Goal: Task Accomplishment & Management: Complete application form

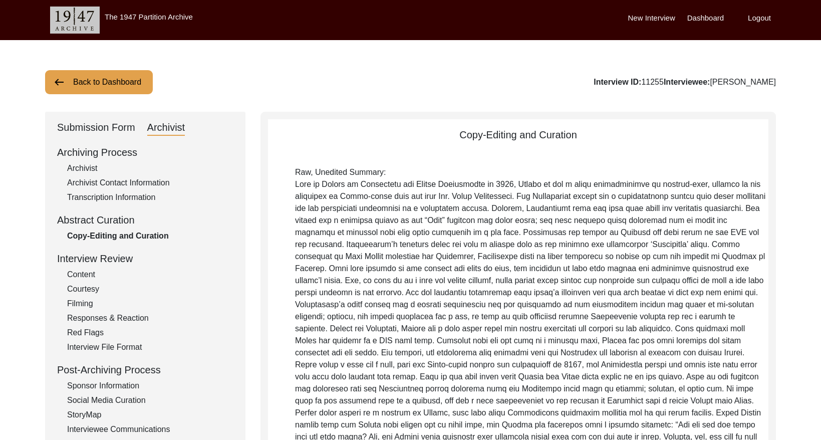
drag, startPoint x: 470, startPoint y: 87, endPoint x: 516, endPoint y: 56, distance: 55.1
click at [473, 85] on div "Back to Dashboard Interview ID: 11255 Interviewee: [PERSON_NAME]" at bounding box center [410, 82] width 731 height 24
drag, startPoint x: 96, startPoint y: 72, endPoint x: 109, endPoint y: 79, distance: 14.8
click at [97, 72] on button "Back to Dashboard" at bounding box center [99, 82] width 108 height 24
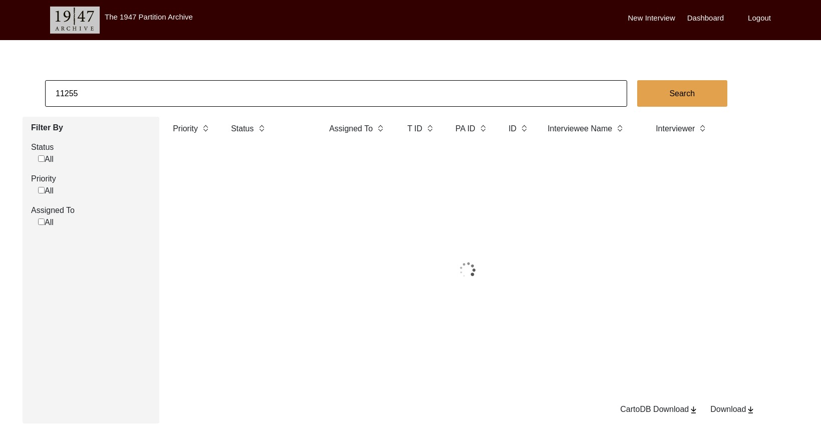
click at [139, 95] on input "11255" at bounding box center [336, 93] width 582 height 27
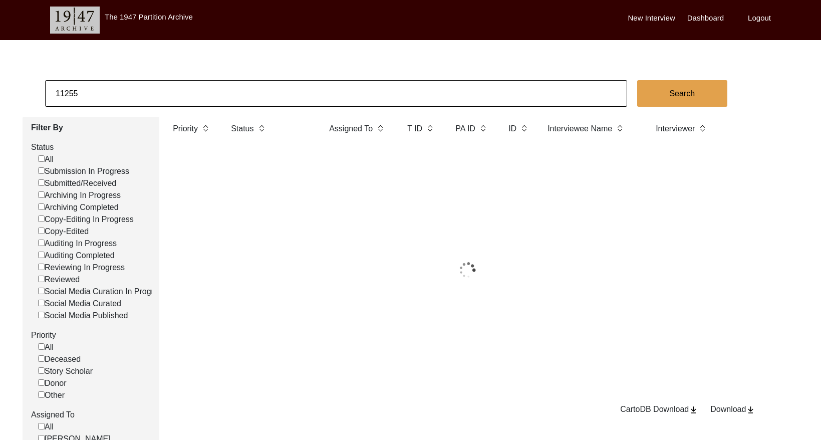
click at [139, 95] on input "11255" at bounding box center [336, 93] width 582 height 27
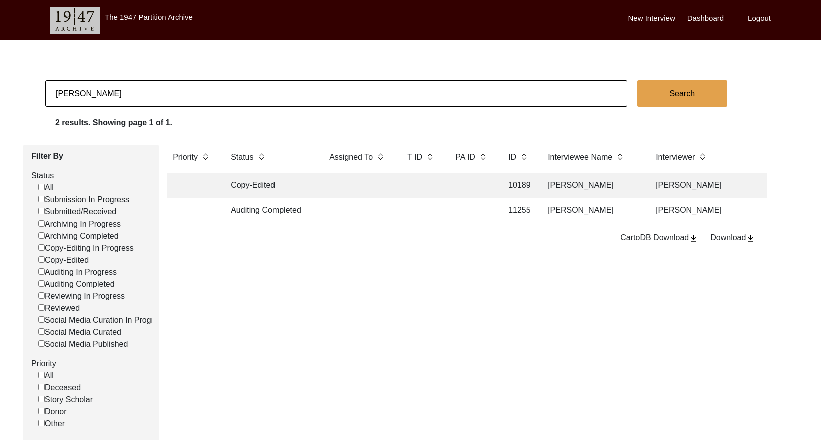
type input "[PERSON_NAME]"
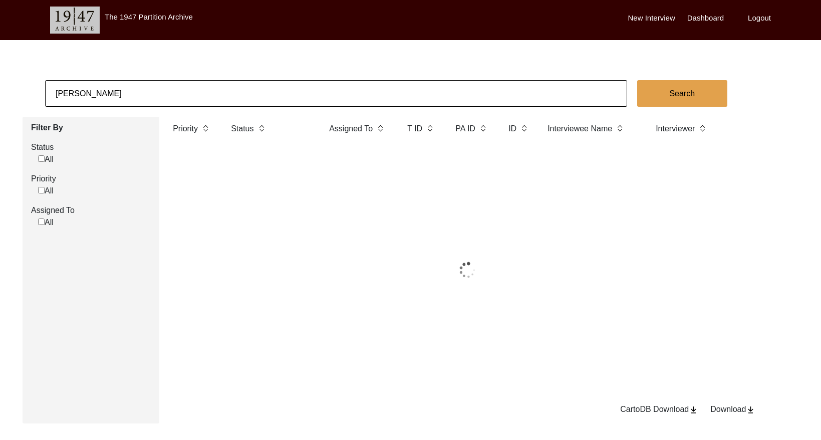
checkbox input "false"
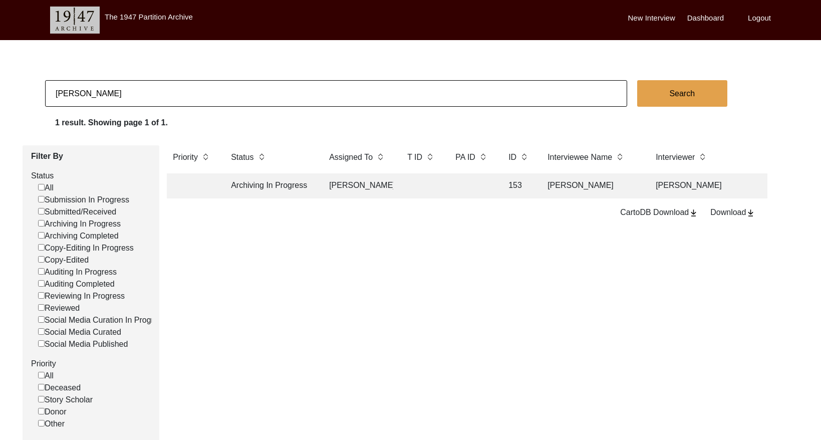
click at [595, 192] on td "[PERSON_NAME]" at bounding box center [591, 185] width 100 height 25
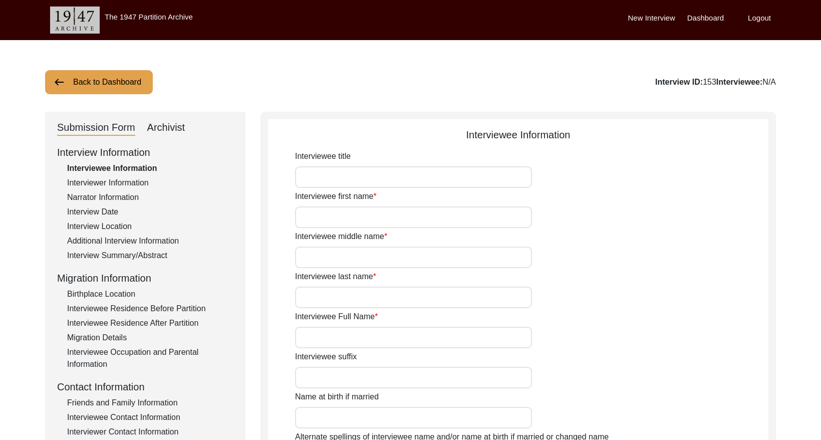
type input "Mr."
type input "[PERSON_NAME]"
type input "Shan"
type input "[PERSON_NAME]"
type input "1941"
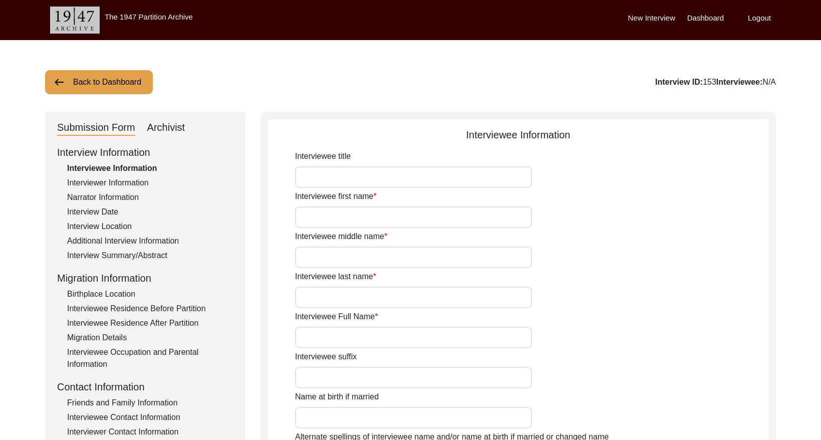
type input "70"
type input "[DEMOGRAPHIC_DATA]"
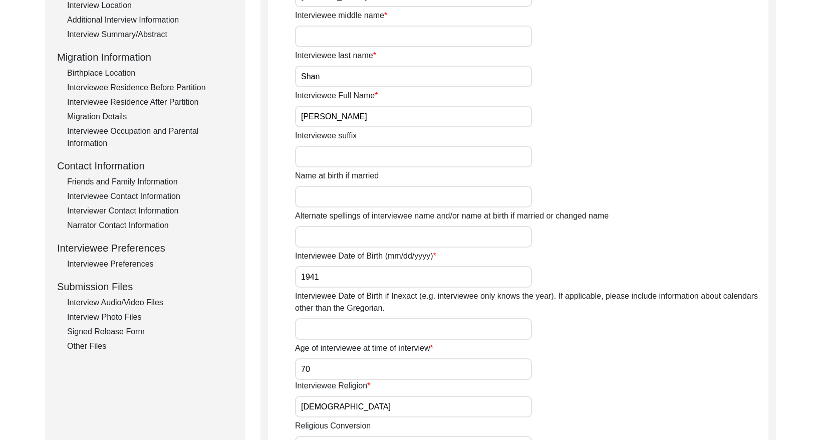
scroll to position [48, 0]
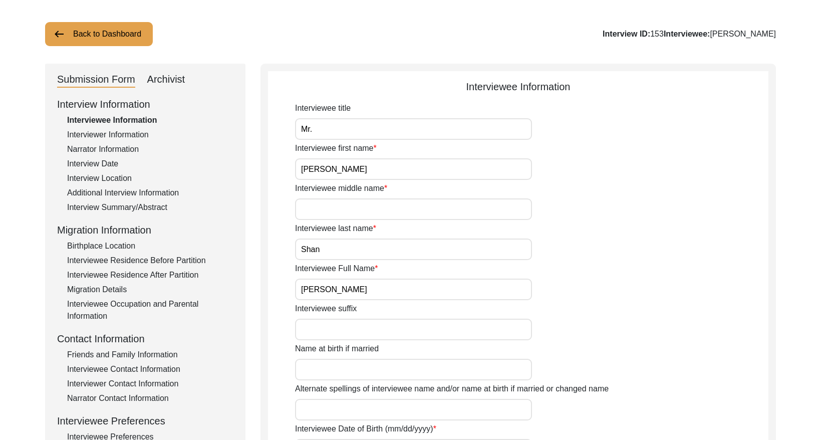
click at [175, 76] on div "Archivist" at bounding box center [166, 80] width 38 height 16
select select "Archiving In Progress"
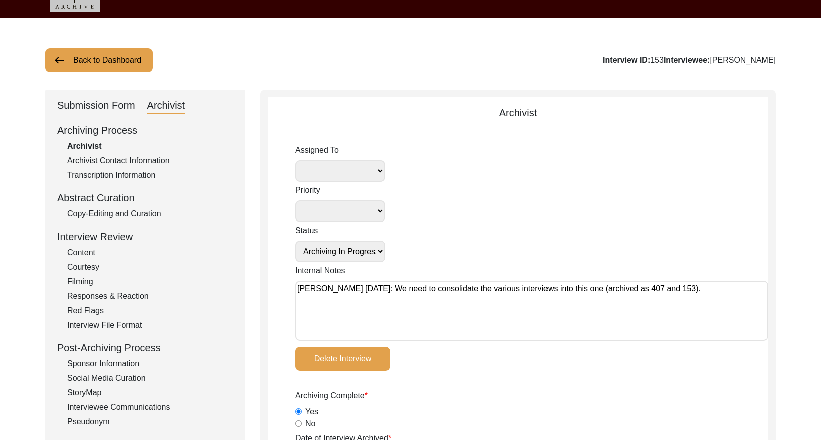
scroll to position [0, 0]
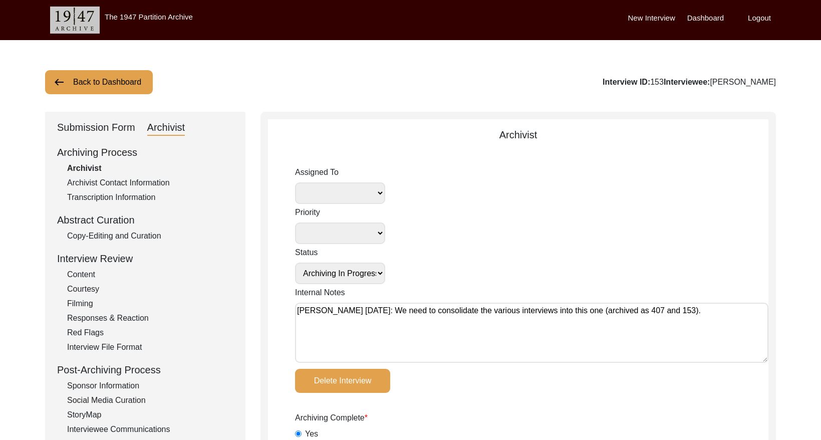
click at [106, 71] on button "Back to Dashboard" at bounding box center [99, 82] width 108 height 24
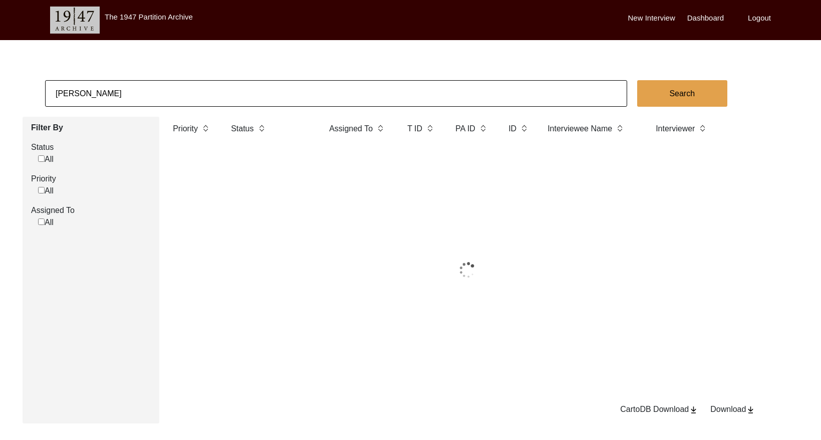
click at [116, 80] on input "[PERSON_NAME]" at bounding box center [336, 93] width 582 height 27
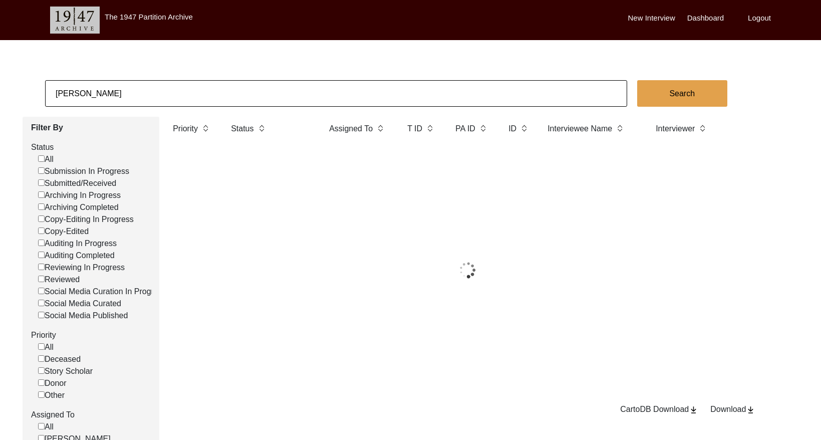
click at [121, 86] on input "[PERSON_NAME]" at bounding box center [336, 93] width 582 height 27
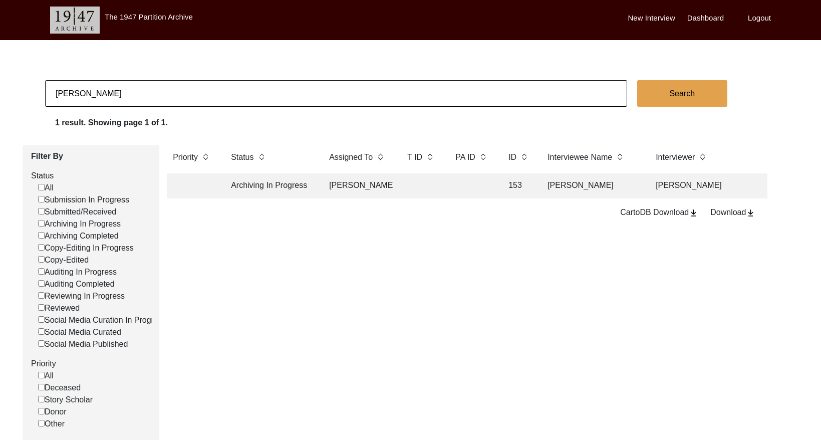
click at [121, 86] on input "[PERSON_NAME]" at bounding box center [336, 93] width 582 height 27
type input "[PERSON_NAME] [PERSON_NAME]"
checkbox input "false"
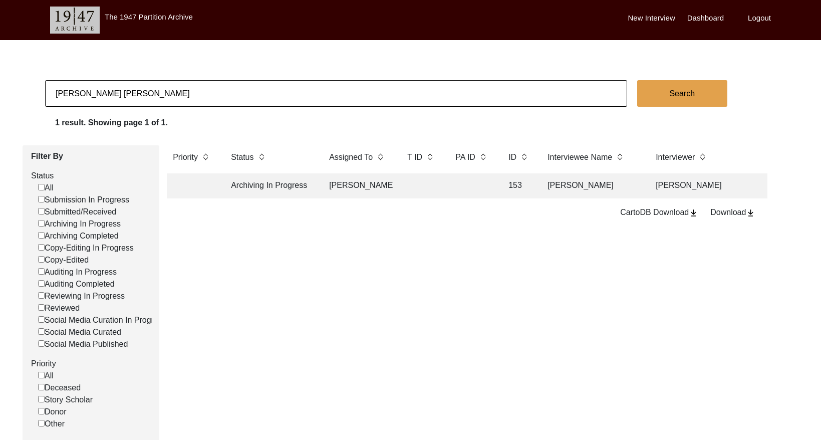
checkbox input "false"
click at [454, 189] on td at bounding box center [471, 185] width 45 height 25
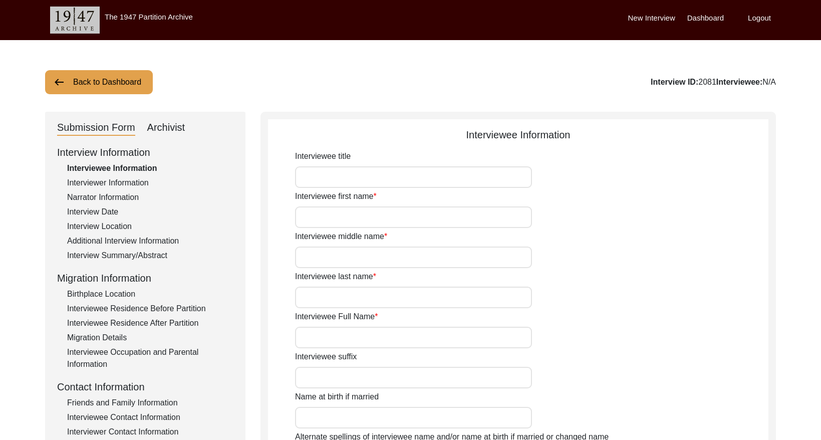
type input "Mrs."
type input "[PERSON_NAME] [PERSON_NAME]"
type input "[DATE]"
type input "[DEMOGRAPHIC_DATA]"
click at [157, 128] on div "Archivist" at bounding box center [166, 128] width 38 height 16
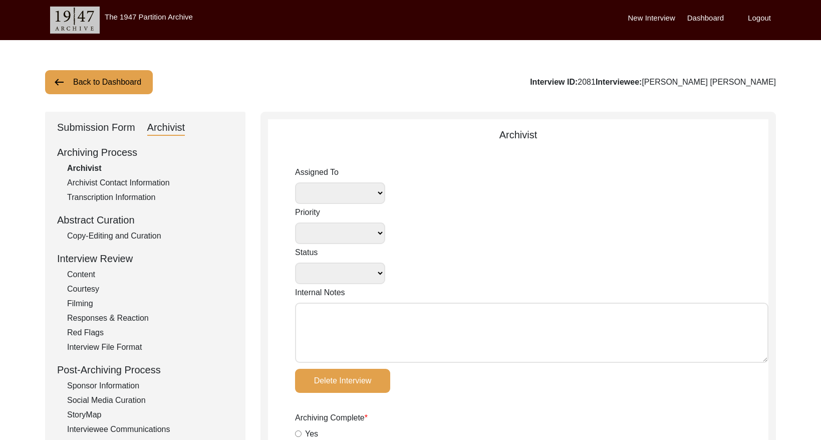
select select
select select "Archiving In Progress"
type input "[DATE]"
radio input "true"
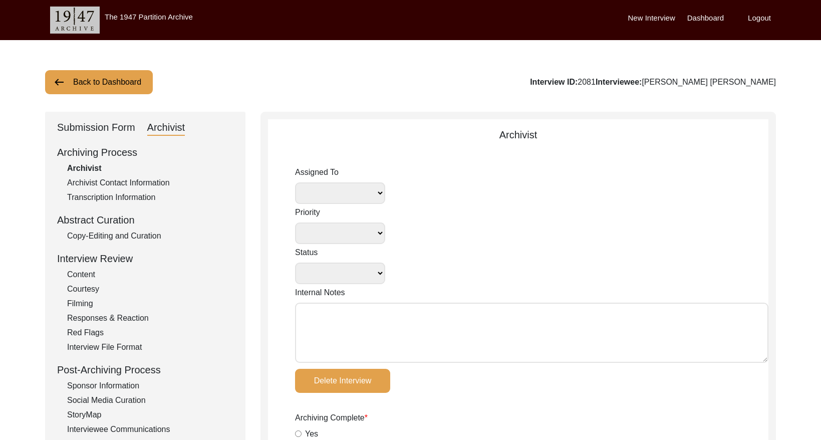
radio input "true"
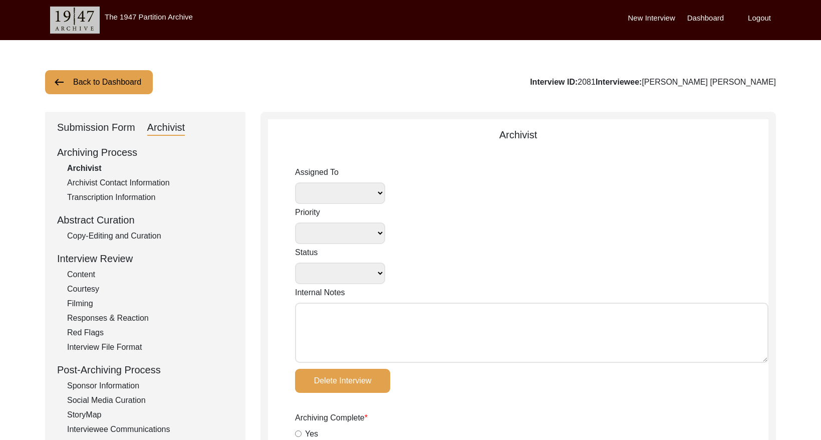
radio input "true"
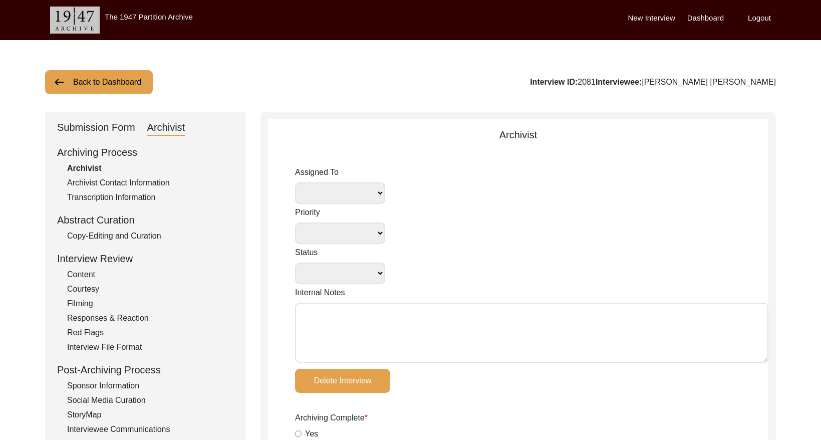
radio input "true"
type input "8"
radio input "true"
type textarea "waiting on videos"
select select
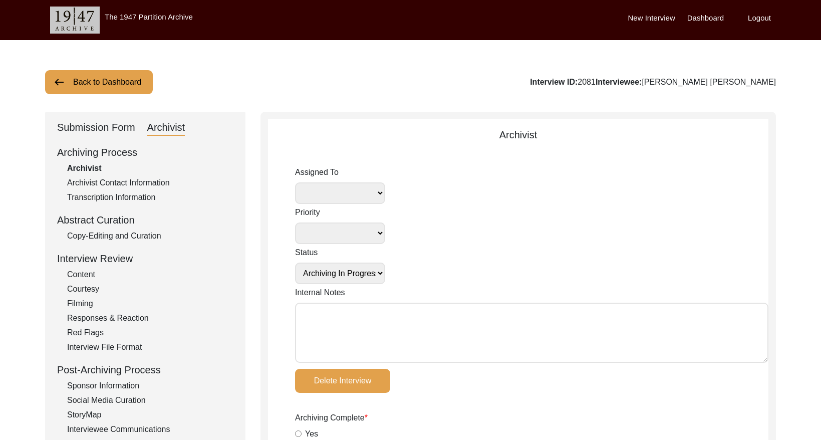
click at [131, 85] on button "Back to Dashboard" at bounding box center [99, 82] width 108 height 24
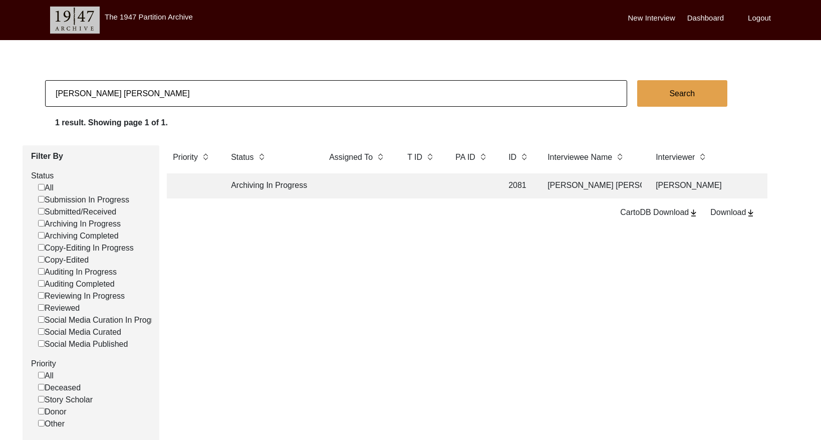
click at [258, 87] on input "[PERSON_NAME] [PERSON_NAME]" at bounding box center [336, 93] width 582 height 27
paste input "[PERSON_NAME]"
type input "[PERSON_NAME]"
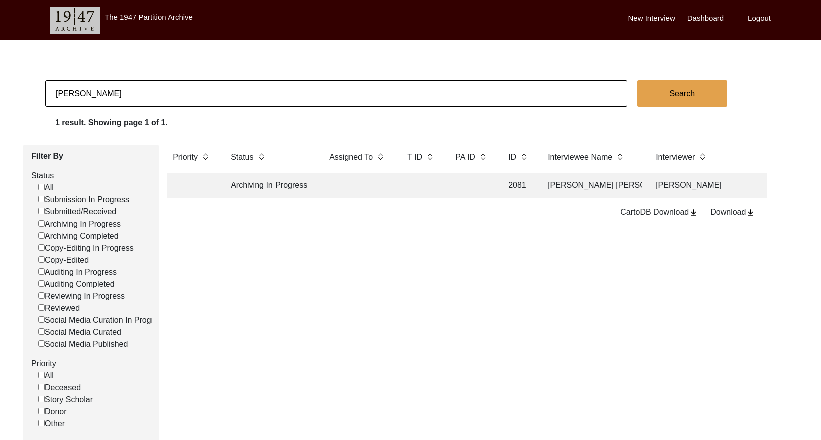
checkbox input "false"
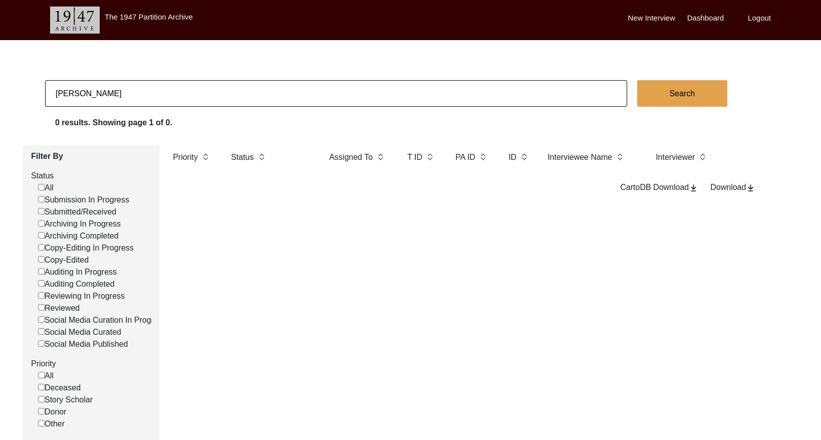
click at [231, 91] on input "[PERSON_NAME]" at bounding box center [336, 93] width 582 height 27
click at [654, 91] on button "Search" at bounding box center [682, 93] width 90 height 27
checkbox input "false"
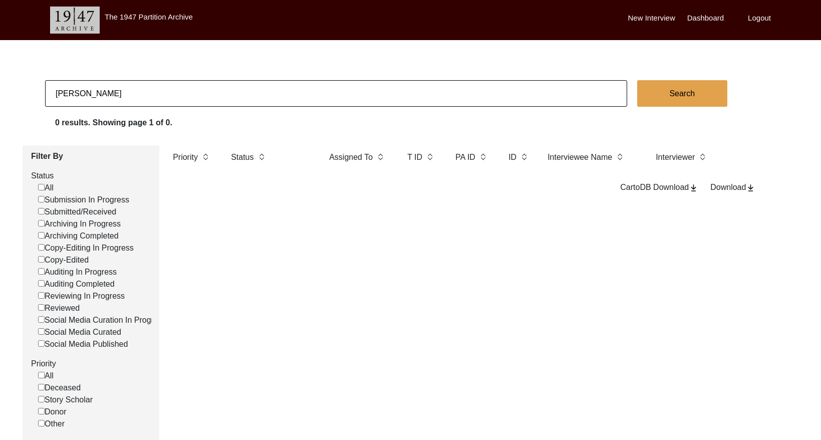
checkbox input "false"
drag, startPoint x: 74, startPoint y: 93, endPoint x: 95, endPoint y: 93, distance: 21.0
click at [74, 93] on input "[PERSON_NAME]" at bounding box center [336, 93] width 582 height 27
drag, startPoint x: 141, startPoint y: 90, endPoint x: 71, endPoint y: 92, distance: 69.6
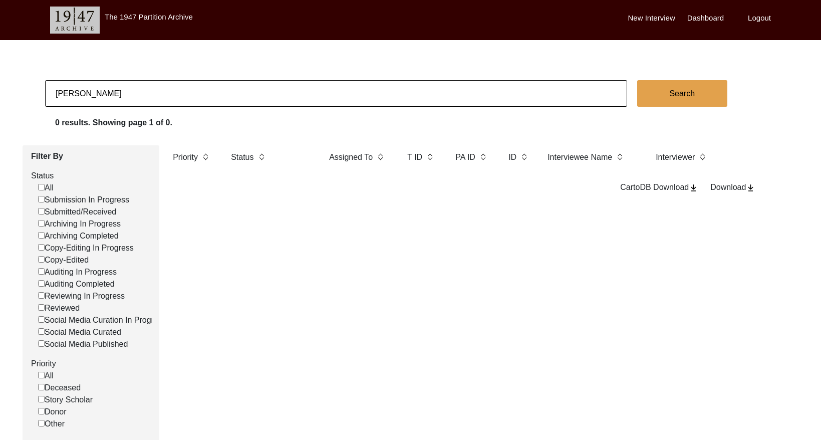
click at [71, 92] on input "[PERSON_NAME]" at bounding box center [336, 93] width 582 height 27
type input "[PERSON_NAME]"
checkbox input "false"
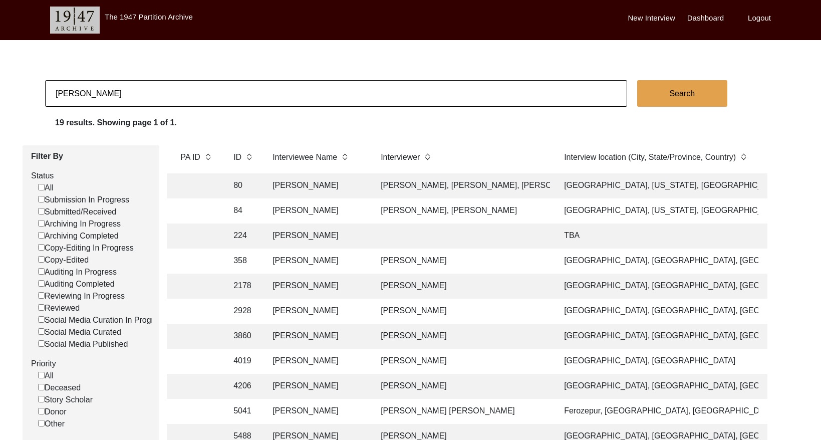
scroll to position [0, 276]
click at [358, 189] on td "[PERSON_NAME]" at bounding box center [315, 185] width 100 height 25
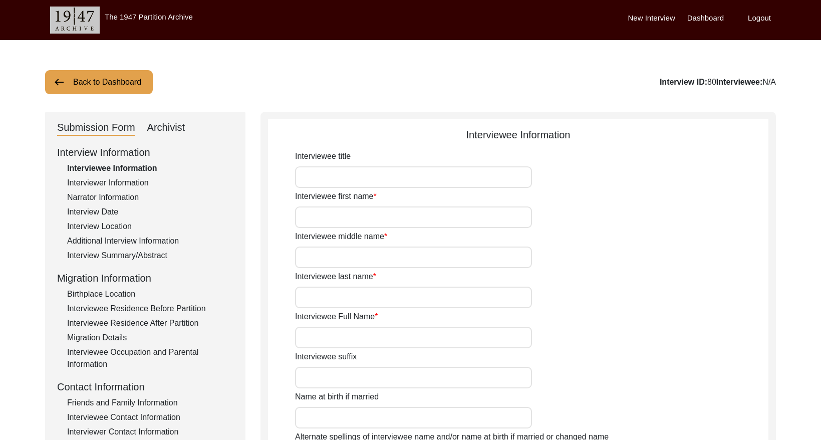
type input "[PERSON_NAME]"
type input "[DATE]"
type input "[DEMOGRAPHIC_DATA]"
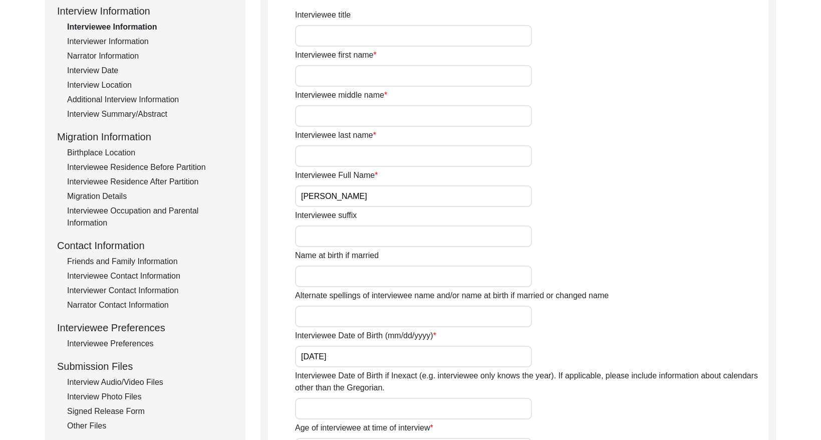
scroll to position [139, 0]
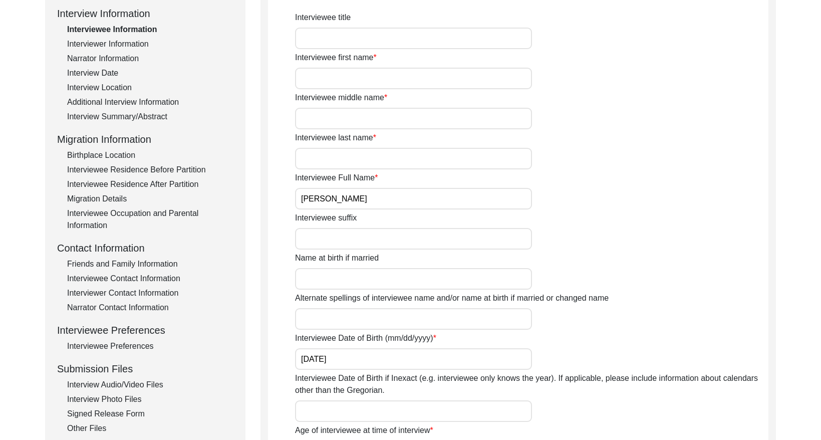
click at [146, 119] on div "Interview Summary/Abstract" at bounding box center [150, 117] width 166 height 12
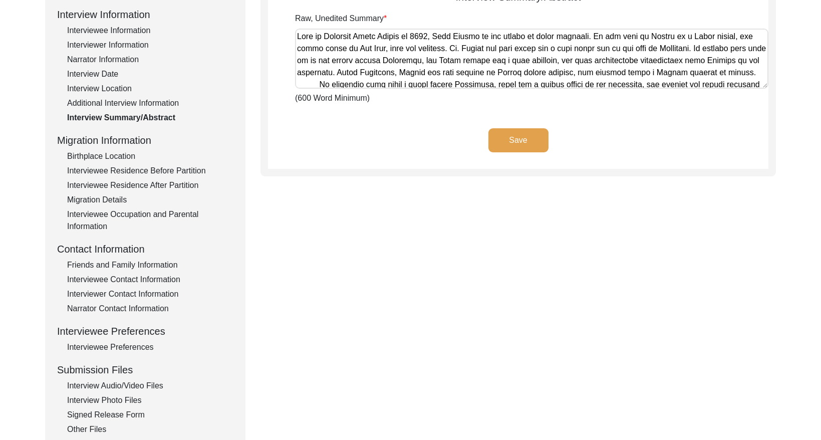
scroll to position [133, 0]
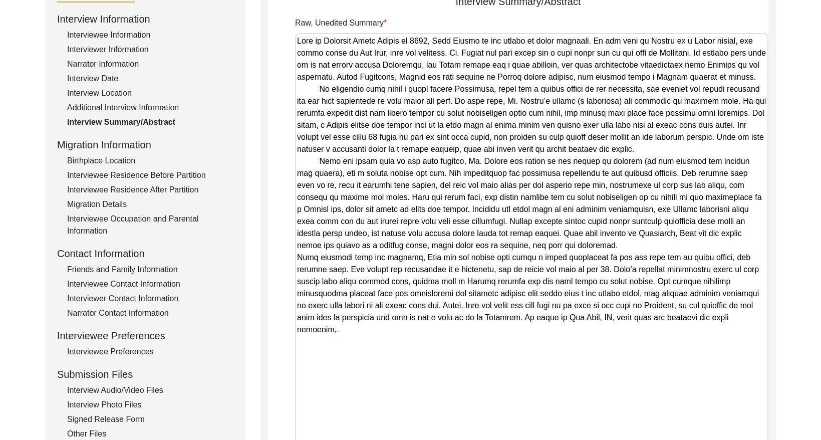
drag, startPoint x: 761, startPoint y: 91, endPoint x: 653, endPoint y: 464, distance: 388.0
click at [653, 439] on html "The 1947 Partition Archive New Interview Dashboard Logout Back to Dashboard Int…" at bounding box center [410, 284] width 821 height 834
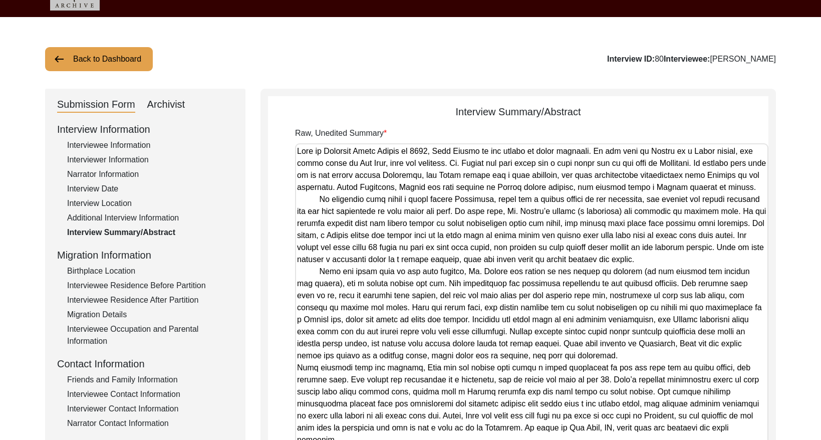
scroll to position [20, 0]
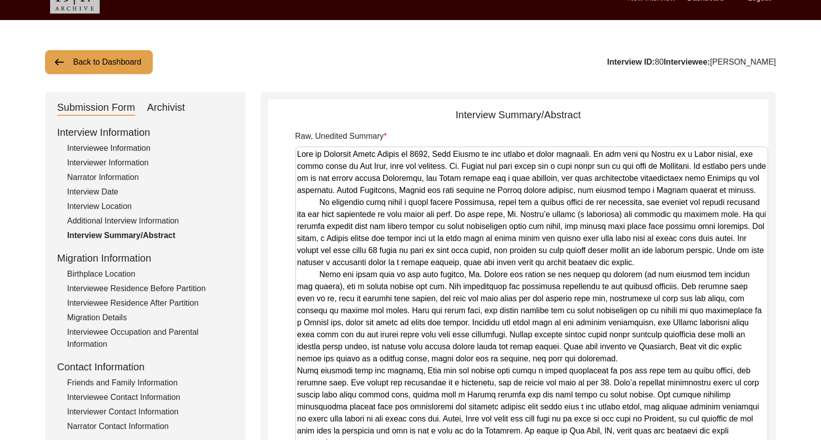
click at [176, 108] on div "Archivist" at bounding box center [166, 108] width 38 height 16
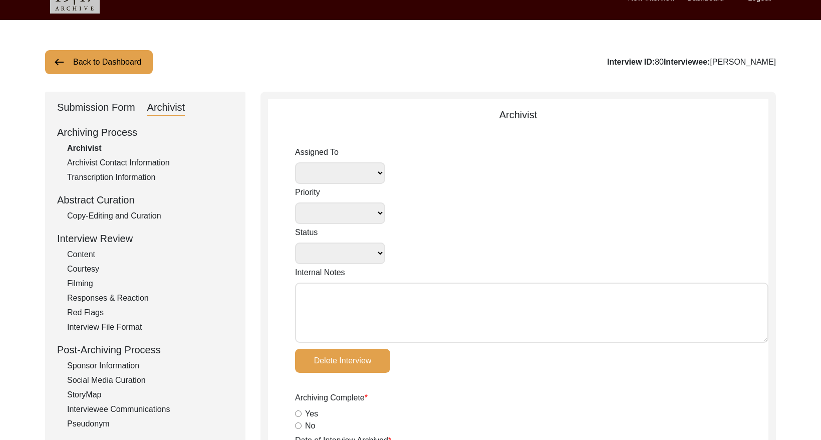
select select
select select "Archiving In Progress"
radio input "true"
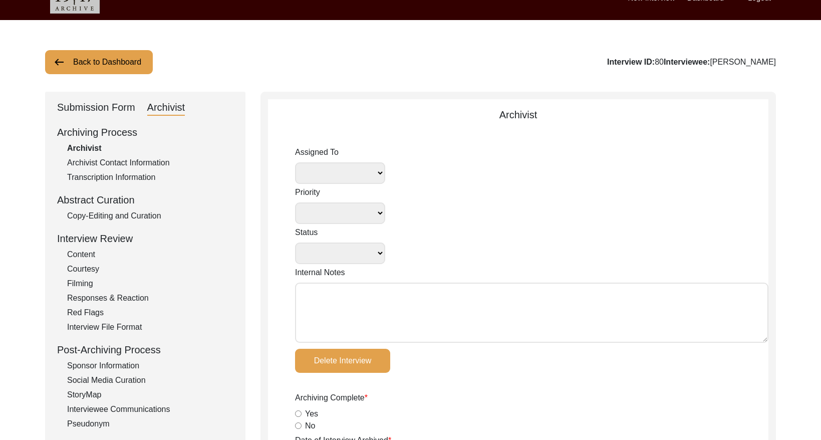
radio input "true"
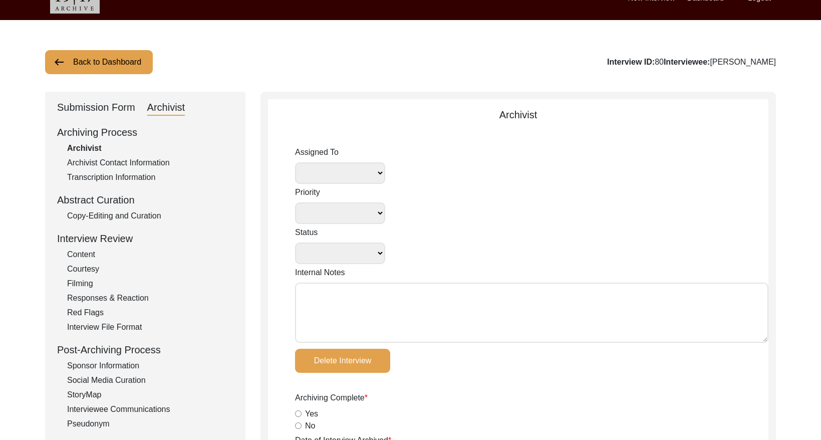
radio input "true"
type input "2.3"
radio input "true"
type input "CSAS"
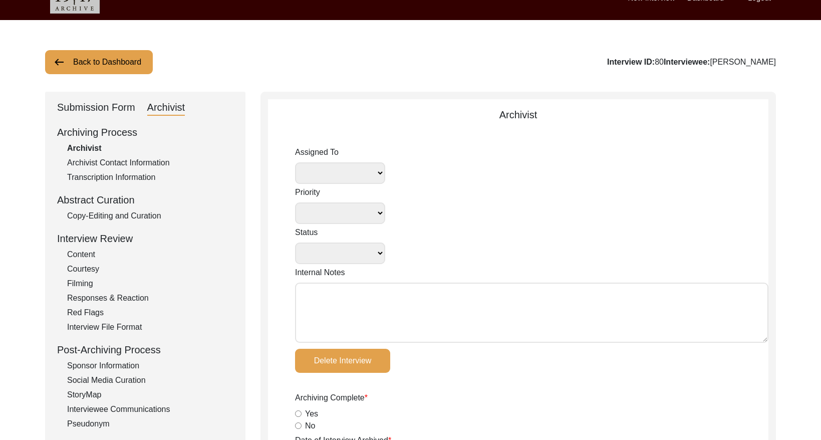
type input "65"
type input "word"
select select
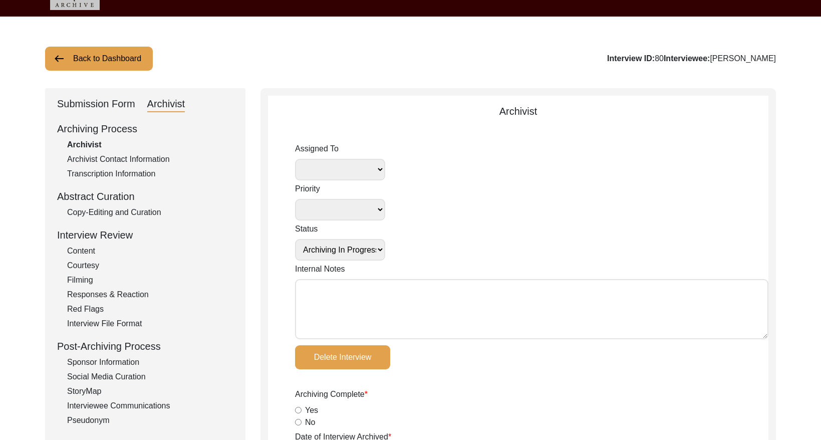
scroll to position [0, 0]
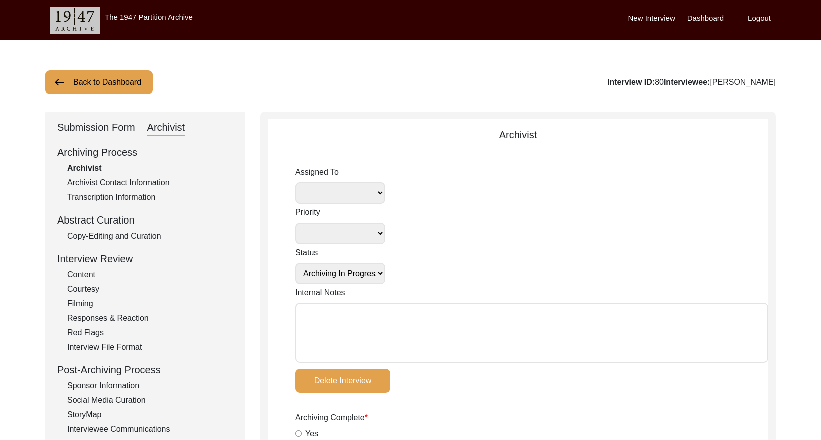
click at [118, 79] on button "Back to Dashboard" at bounding box center [99, 82] width 108 height 24
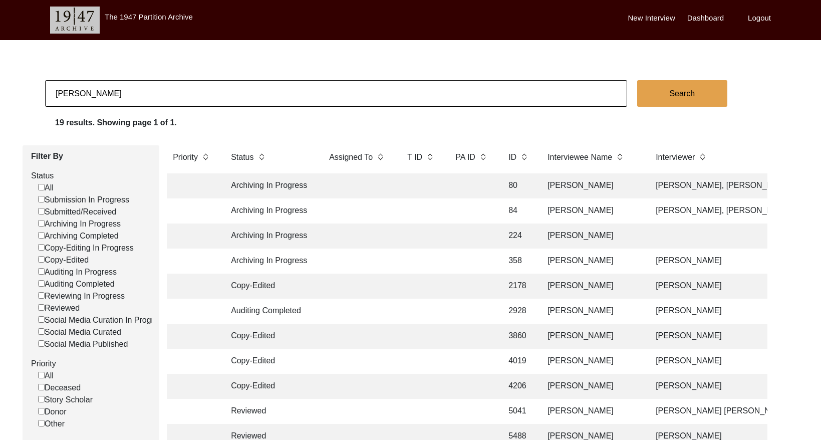
click at [264, 103] on input "[PERSON_NAME]" at bounding box center [336, 93] width 582 height 27
type input "[PERSON_NAME]"
checkbox input "false"
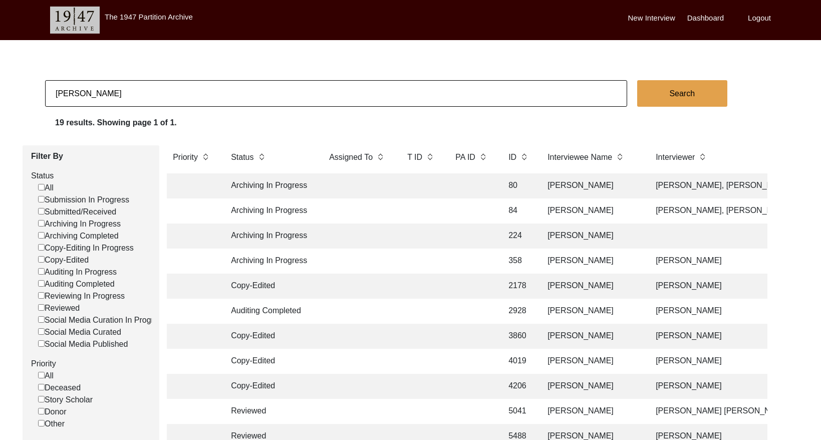
checkbox input "false"
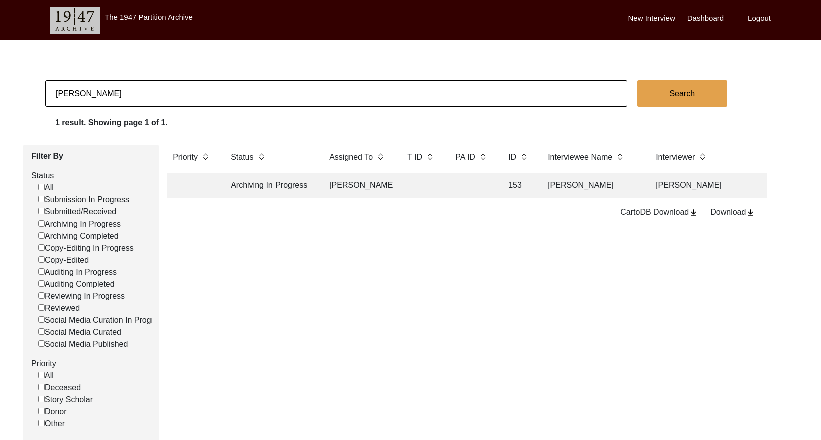
click at [574, 187] on td "[PERSON_NAME]" at bounding box center [591, 185] width 100 height 25
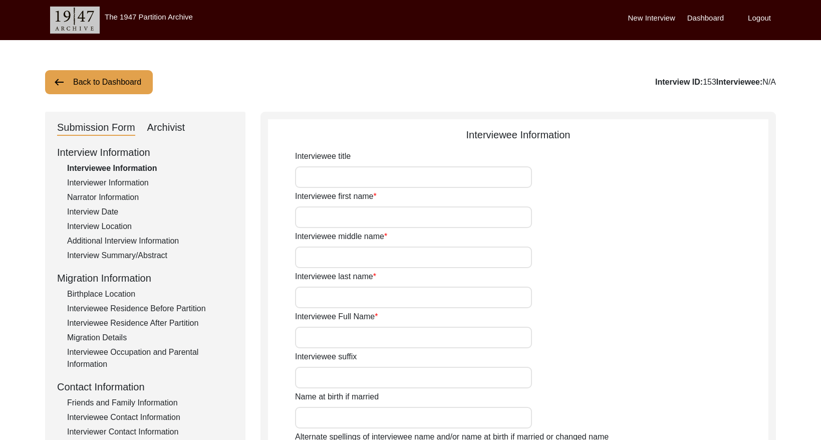
type input "Mr."
type input "[PERSON_NAME]"
type input "Shan"
type input "[PERSON_NAME]"
type input "1941"
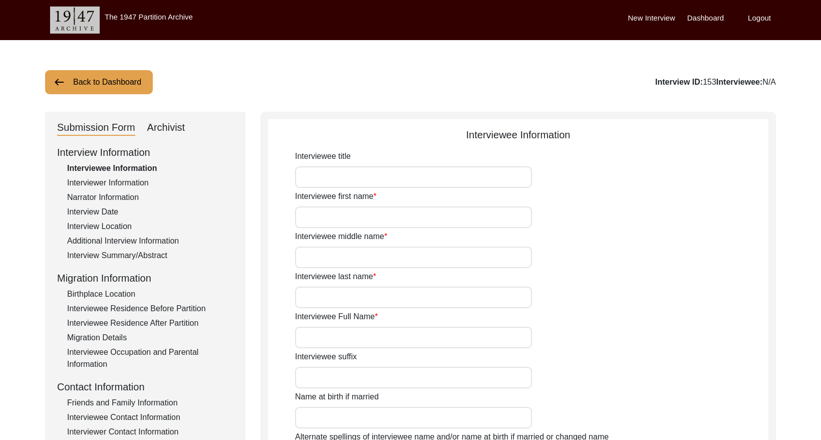
type input "70"
type input "[DEMOGRAPHIC_DATA]"
click at [129, 86] on button "Back to Dashboard" at bounding box center [99, 82] width 108 height 24
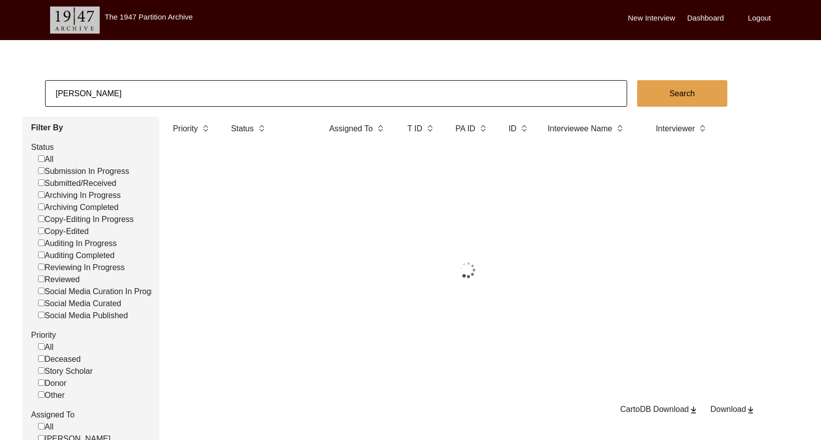
click at [152, 94] on input "[PERSON_NAME]" at bounding box center [336, 93] width 582 height 27
click at [152, 93] on input "[PERSON_NAME]" at bounding box center [336, 93] width 582 height 27
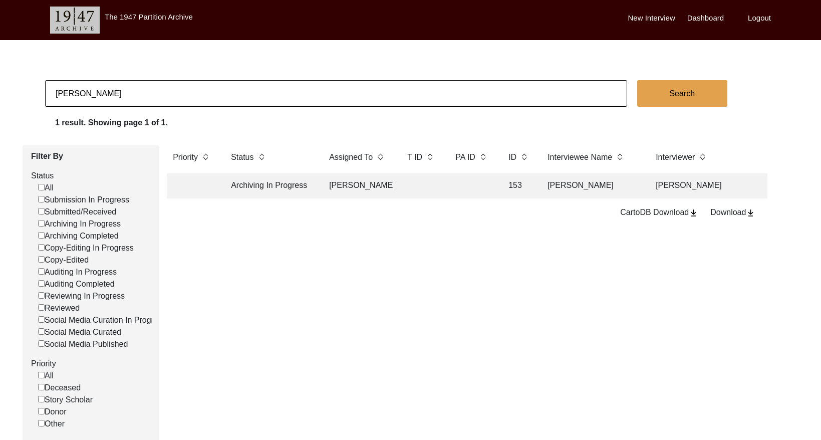
click at [153, 93] on input "[PERSON_NAME]" at bounding box center [336, 93] width 582 height 27
click at [159, 94] on input "[PERSON_NAME]" at bounding box center [336, 93] width 582 height 27
type input "12949"
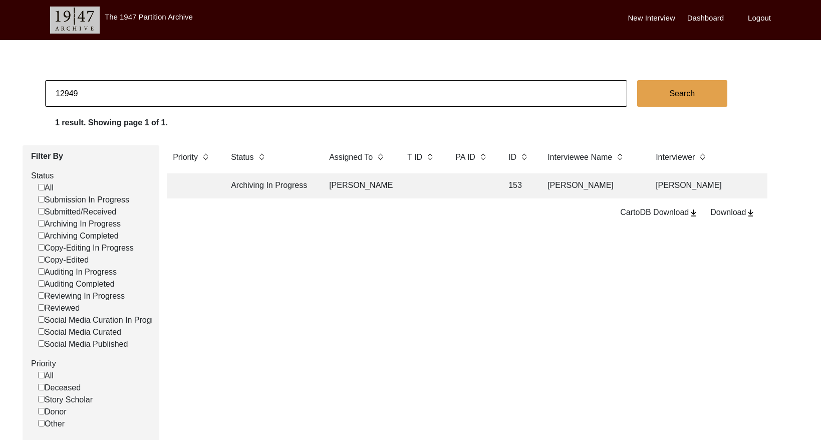
checkbox input "false"
click at [138, 85] on input "12949" at bounding box center [336, 93] width 582 height 27
click at [138, 86] on input "12949" at bounding box center [336, 93] width 582 height 27
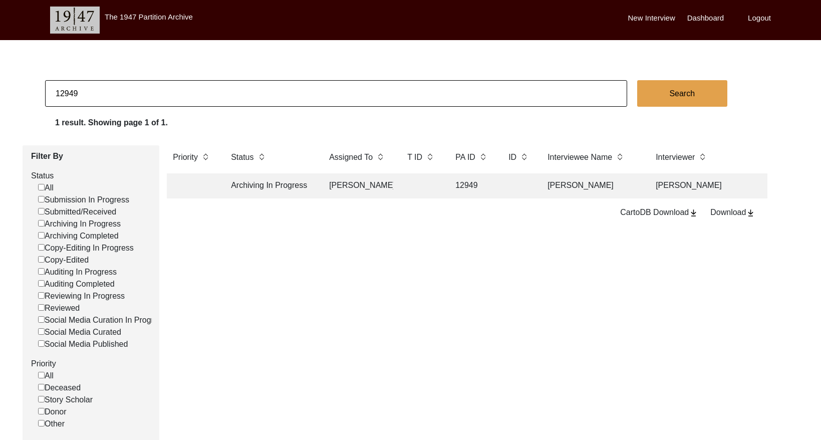
click at [138, 86] on input "12949" at bounding box center [336, 93] width 582 height 27
paste input "PA13097"
click at [65, 92] on input "PA13097" at bounding box center [336, 93] width 582 height 27
type input "13097"
checkbox input "false"
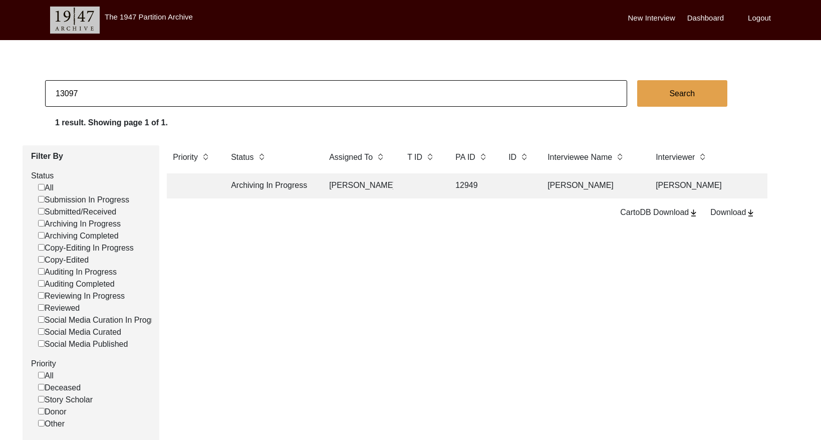
checkbox input "false"
click at [456, 186] on td "13097" at bounding box center [471, 185] width 45 height 25
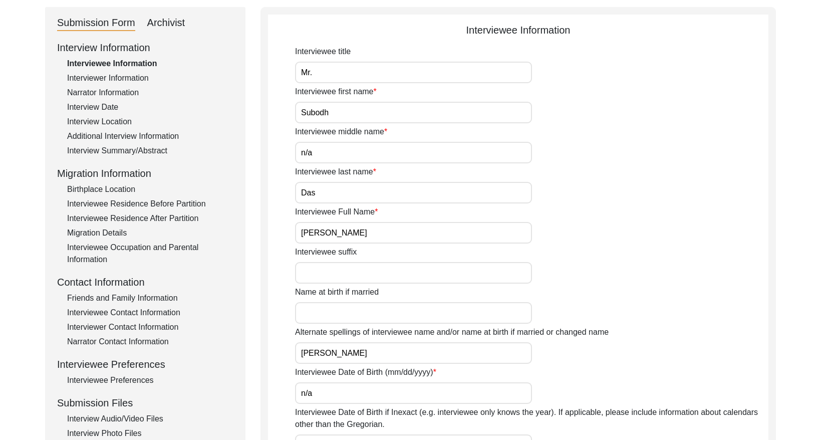
scroll to position [132, 0]
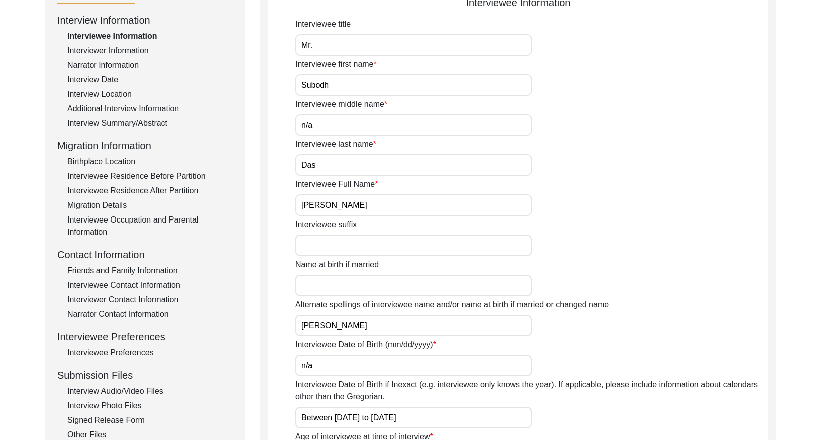
click at [152, 389] on div "Interview Audio/Video Files" at bounding box center [150, 391] width 166 height 12
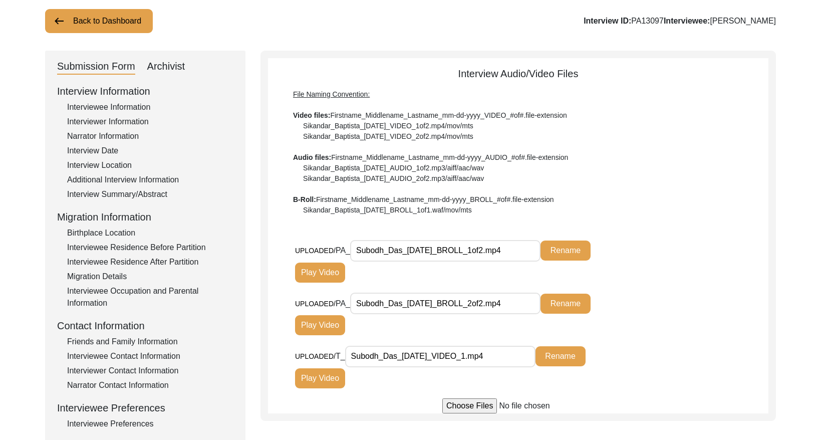
scroll to position [0, 0]
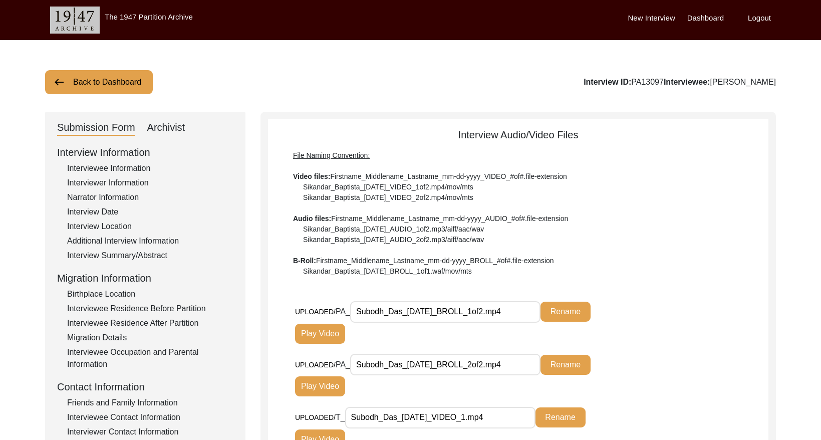
click at [96, 86] on button "Back to Dashboard" at bounding box center [99, 82] width 108 height 24
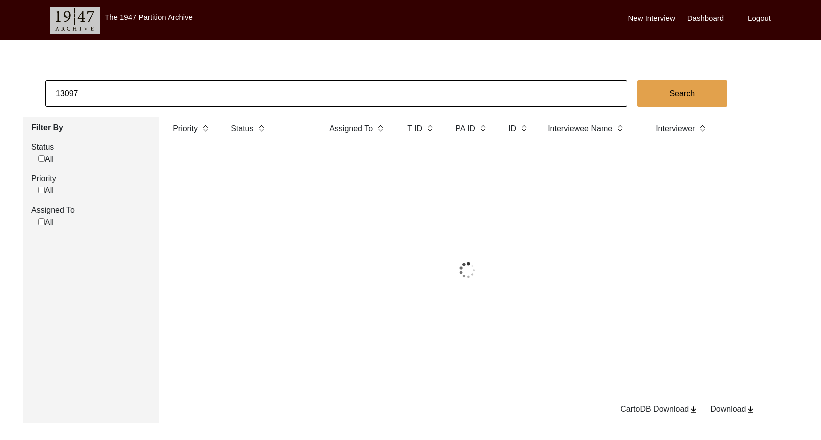
click at [181, 91] on input "13097" at bounding box center [336, 93] width 582 height 27
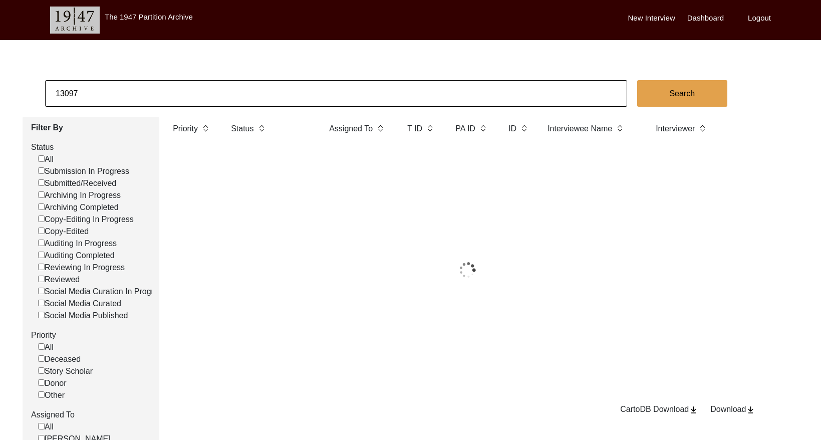
click at [181, 91] on input "13097" at bounding box center [336, 93] width 582 height 27
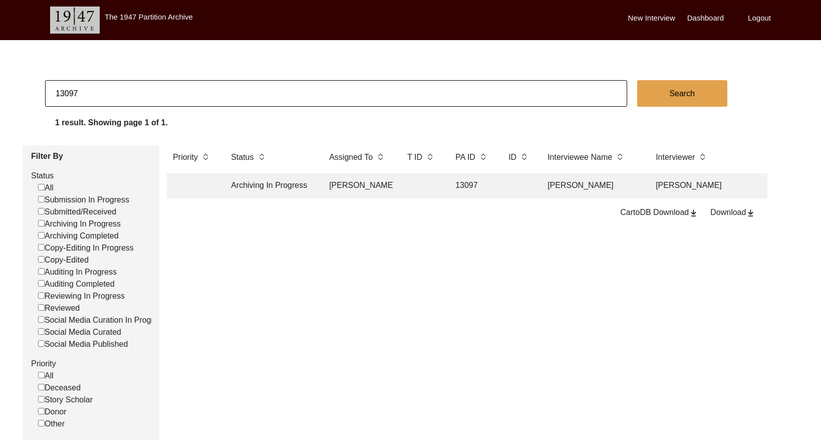
paste input "PA13188"
type input "13188"
checkbox input "false"
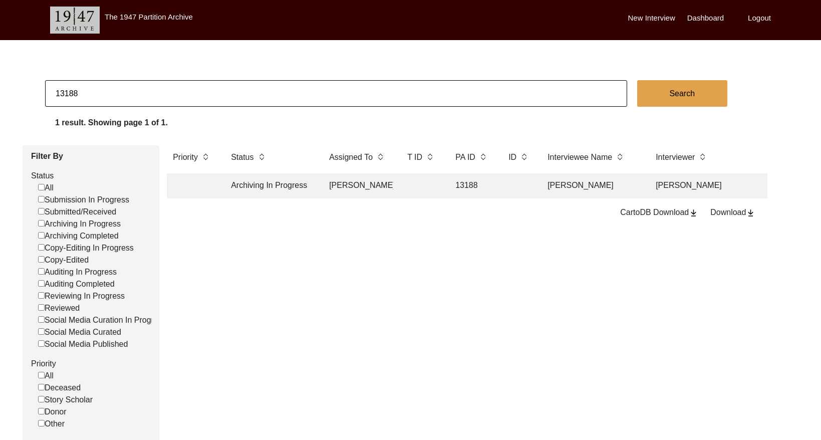
click at [430, 177] on td at bounding box center [421, 185] width 40 height 25
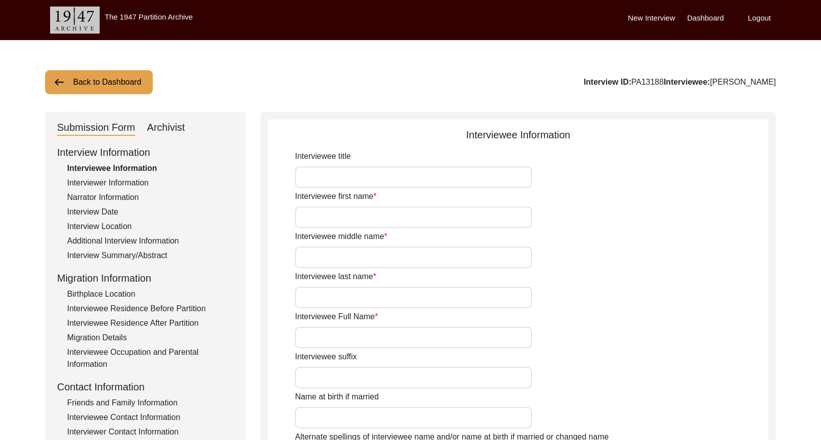
type input "Dr."
type input "[PERSON_NAME]"
type input "N/A"
type input "Chattopadhyay"
type input "[PERSON_NAME]"
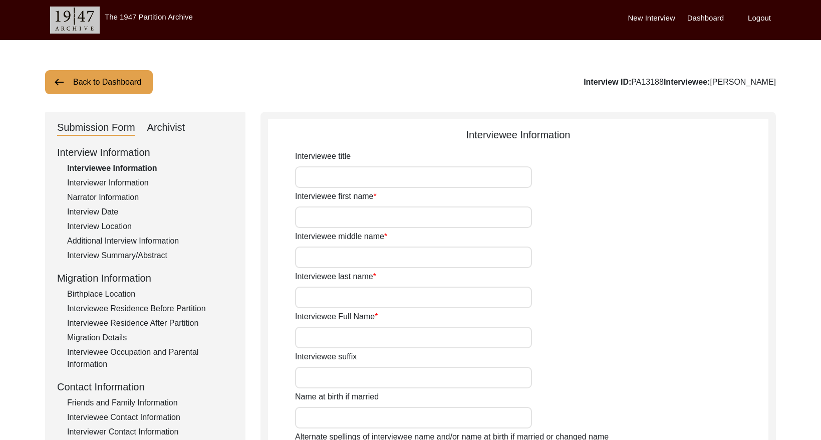
type input "[DATE]"
type input "79"
type input "[DEMOGRAPHIC_DATA]"
type input "Bengali"
type input "[DEMOGRAPHIC_DATA]"
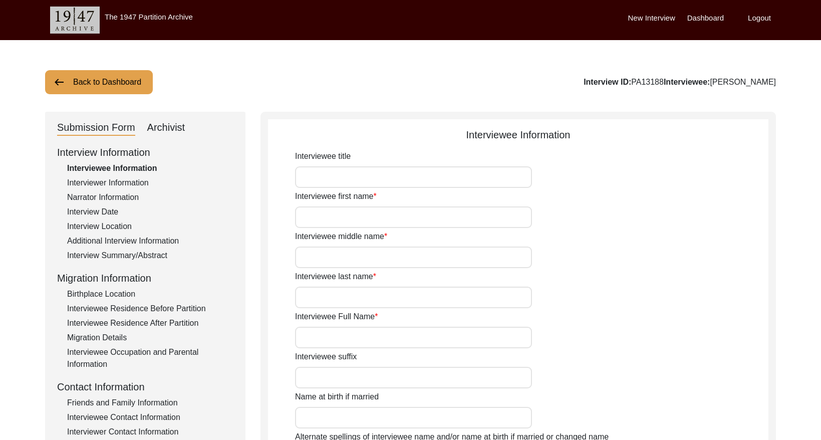
type input "[DEMOGRAPHIC_DATA]"
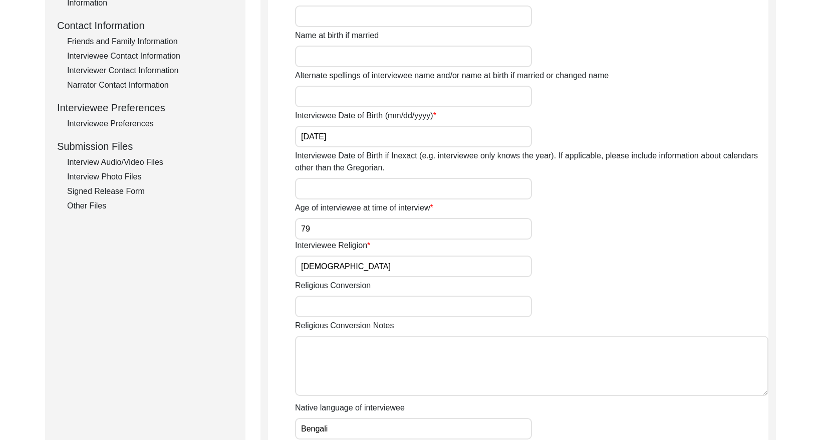
click at [148, 166] on div "Interview Audio/Video Files" at bounding box center [150, 162] width 166 height 12
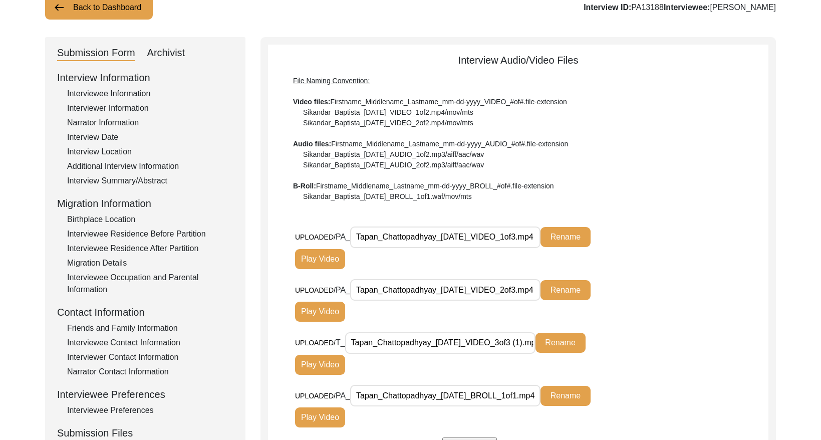
scroll to position [34, 0]
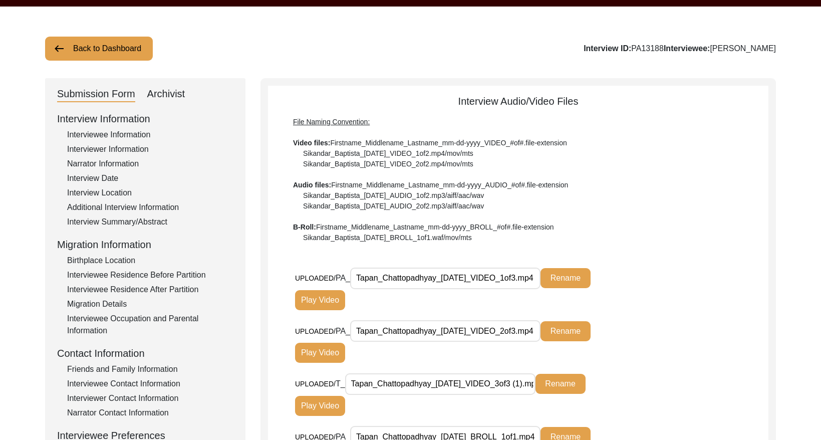
click at [113, 57] on button "Back to Dashboard" at bounding box center [99, 49] width 108 height 24
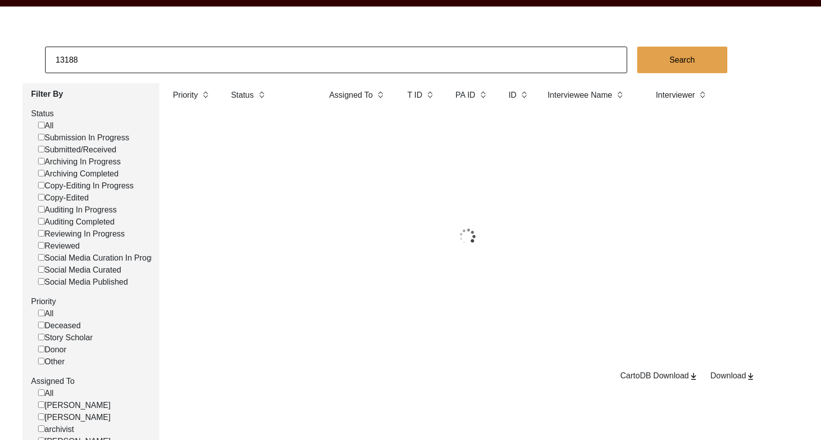
click at [157, 59] on input "13188" at bounding box center [336, 60] width 582 height 27
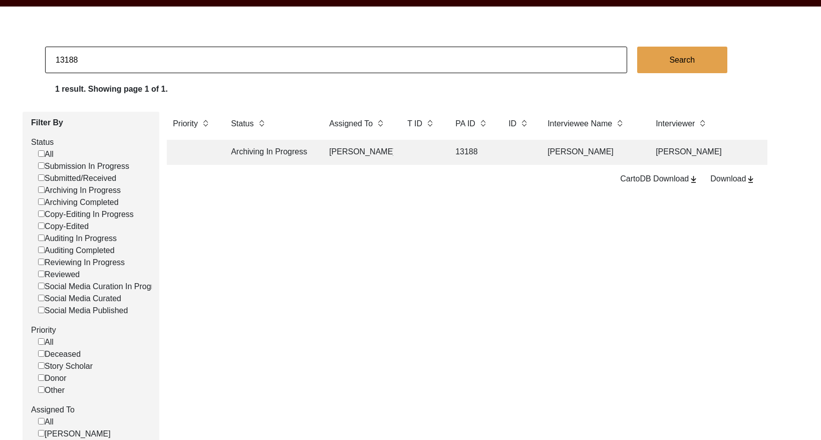
click at [157, 59] on input "13188" at bounding box center [336, 60] width 582 height 27
paste input "[PERSON_NAME] [PERSON_NAME]"
type input "[PERSON_NAME] [PERSON_NAME]"
checkbox input "false"
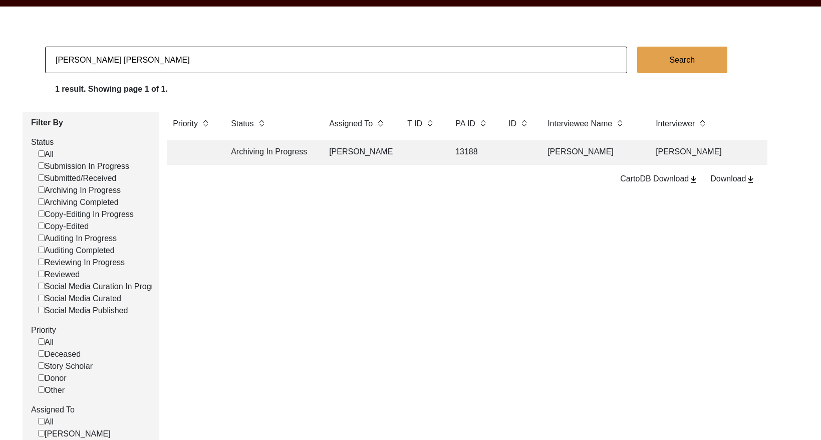
checkbox input "false"
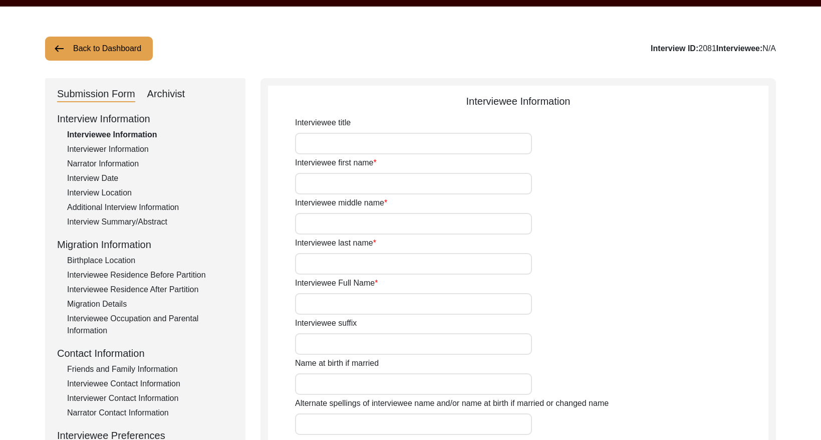
type input "Mrs."
type input "[PERSON_NAME] [PERSON_NAME]"
type input "[DATE]"
type input "[DEMOGRAPHIC_DATA]"
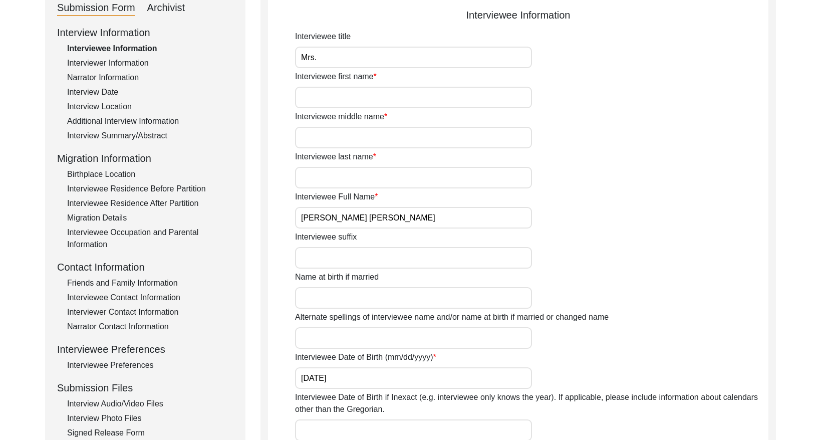
scroll to position [122, 0]
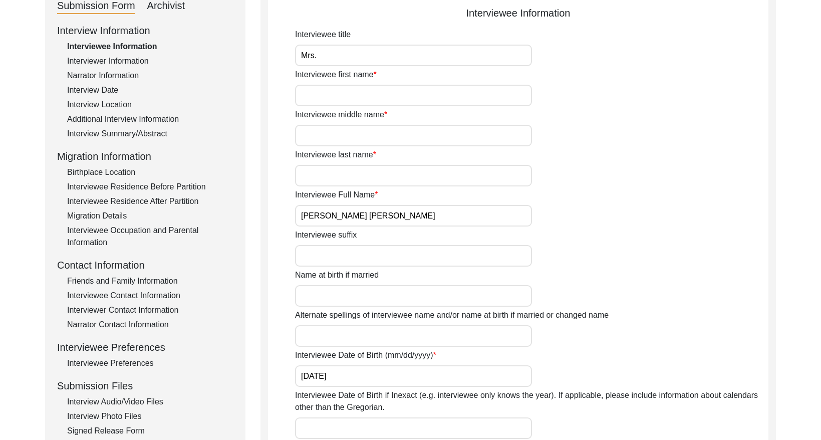
click at [132, 184] on div "Interviewee Residence Before Partition" at bounding box center [150, 187] width 166 height 12
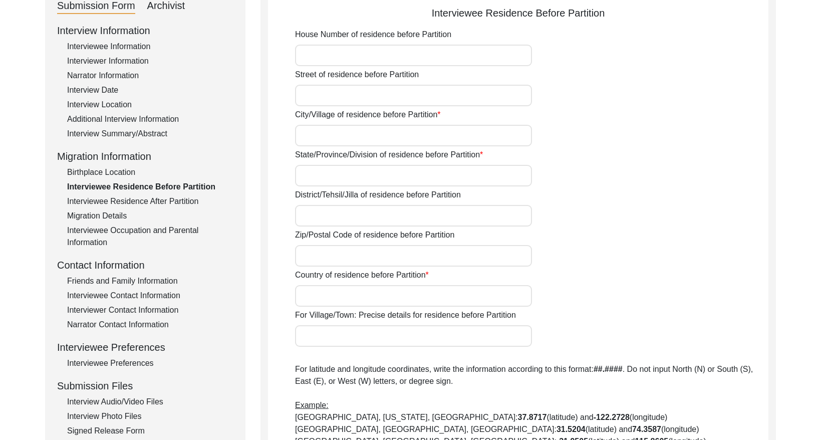
type input "[GEOGRAPHIC_DATA], [GEOGRAPHIC_DATA], [GEOGRAPHIC_DATA]"
type input "31.5546"
type input "74.3571"
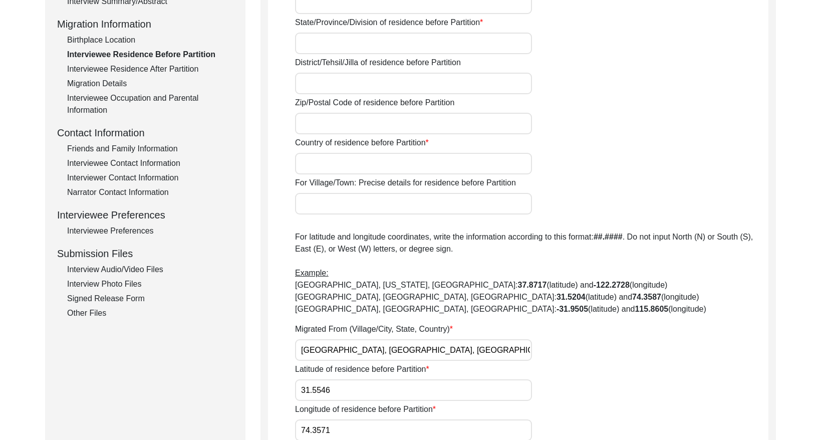
scroll to position [232, 0]
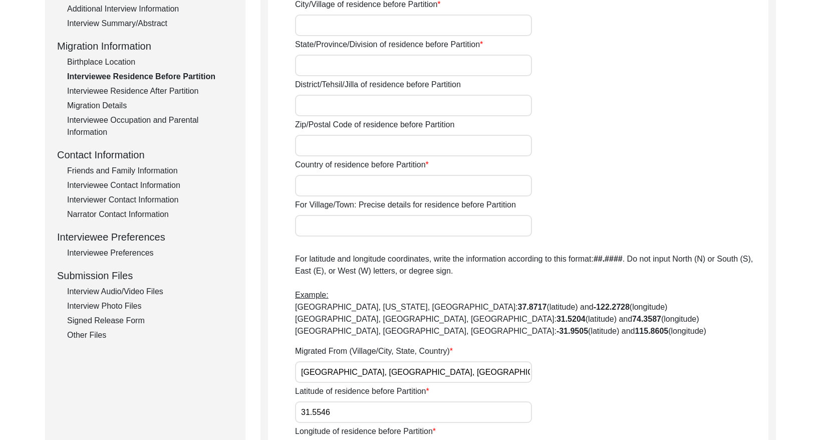
click at [156, 90] on div "Interviewee Residence After Partition" at bounding box center [150, 91] width 166 height 12
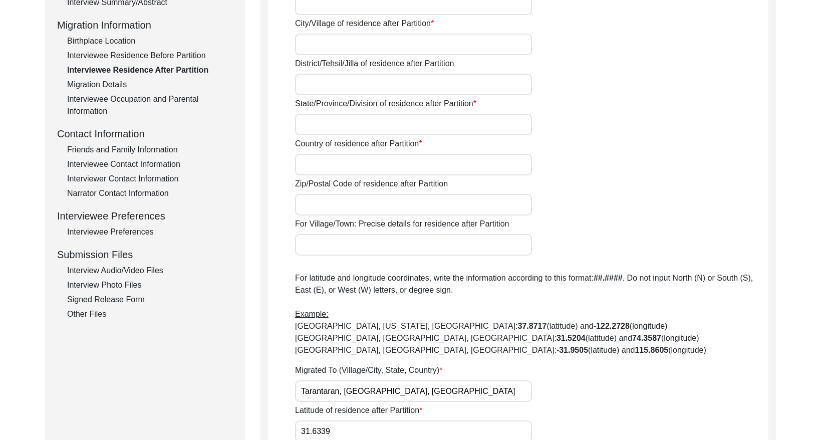
scroll to position [252, 0]
drag, startPoint x: 150, startPoint y: 57, endPoint x: 153, endPoint y: 62, distance: 6.1
click at [150, 57] on div "Interviewee Residence Before Partition" at bounding box center [150, 56] width 166 height 12
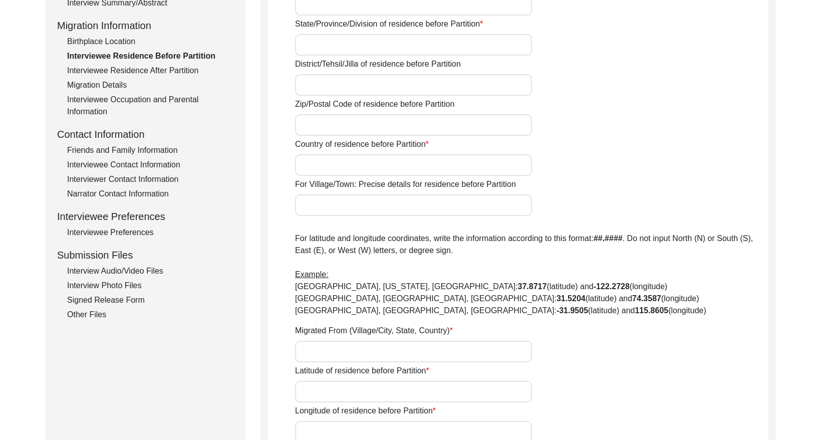
type input "[GEOGRAPHIC_DATA], [GEOGRAPHIC_DATA], [GEOGRAPHIC_DATA]"
type input "31.5546"
type input "74.3571"
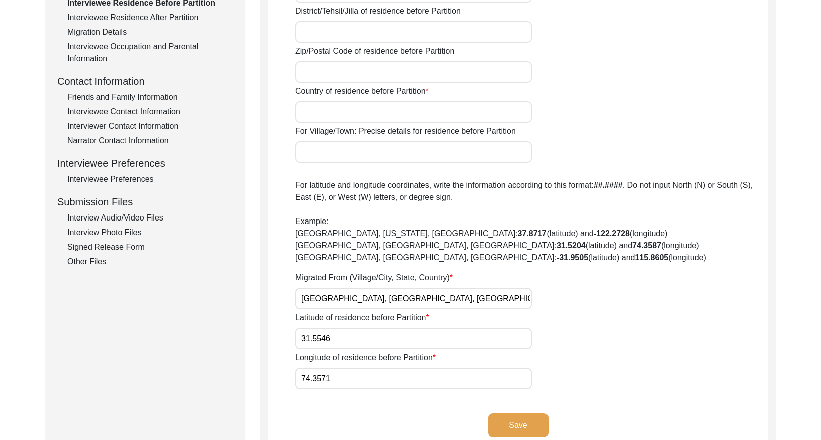
scroll to position [338, 0]
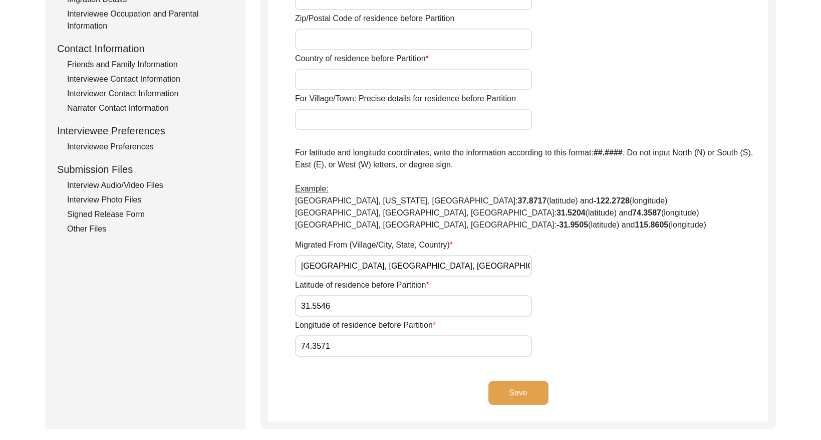
click at [429, 261] on input "[GEOGRAPHIC_DATA], [GEOGRAPHIC_DATA], [GEOGRAPHIC_DATA]" at bounding box center [413, 266] width 237 height 22
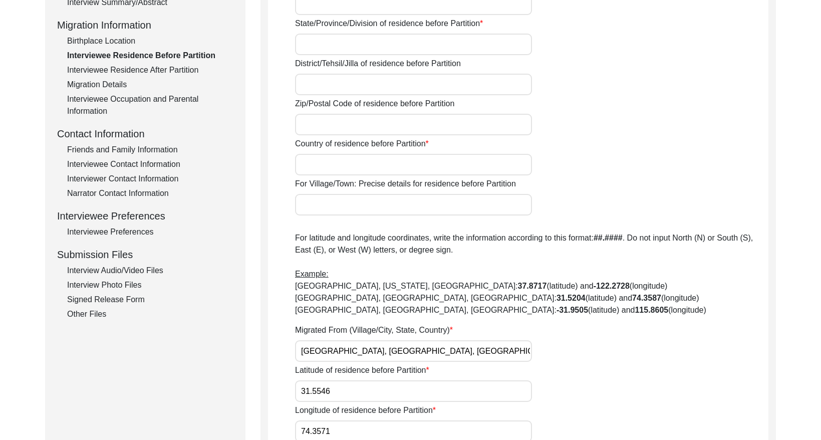
scroll to position [184, 0]
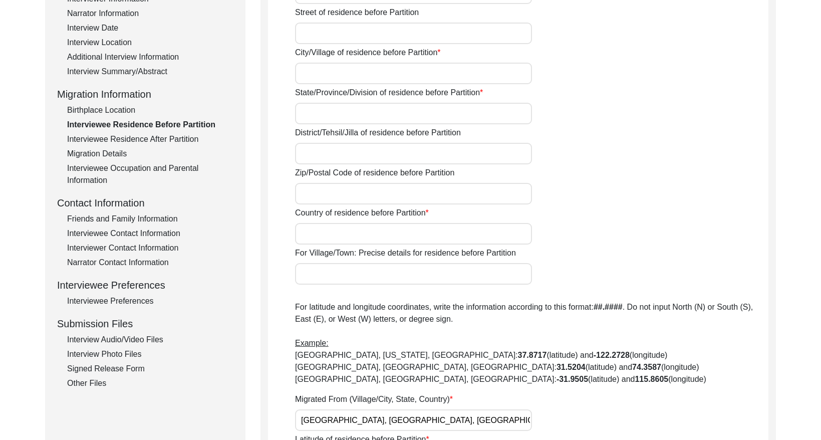
click at [143, 141] on div "Interviewee Residence After Partition" at bounding box center [150, 139] width 166 height 12
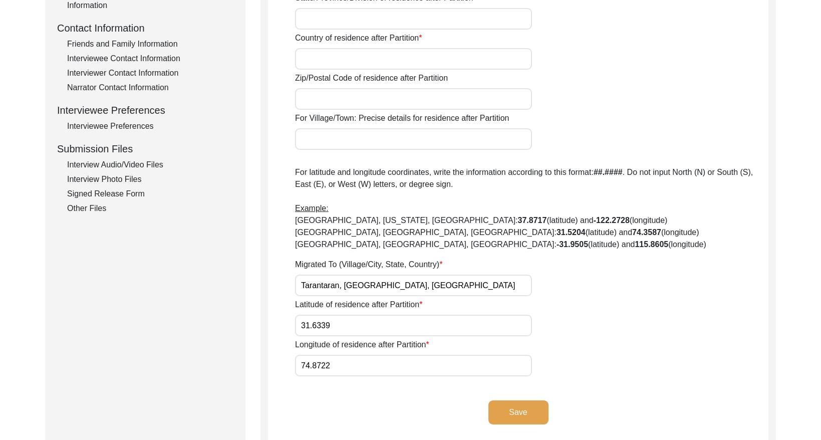
scroll to position [373, 0]
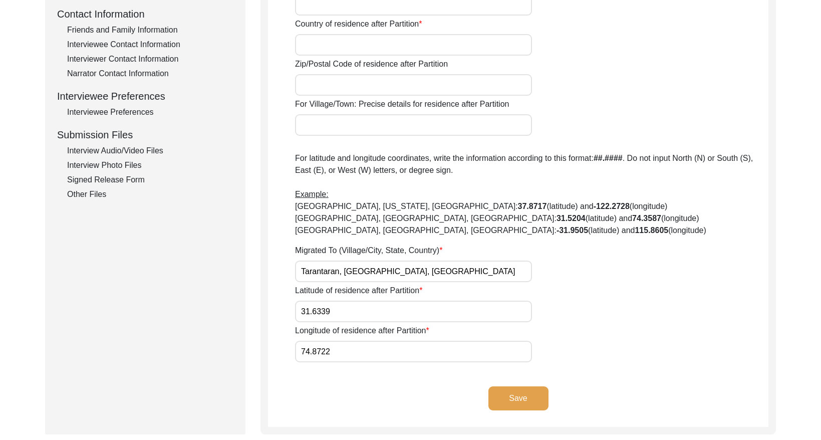
click at [409, 269] on input "Tarantaran, [GEOGRAPHIC_DATA], [GEOGRAPHIC_DATA]" at bounding box center [413, 271] width 237 height 22
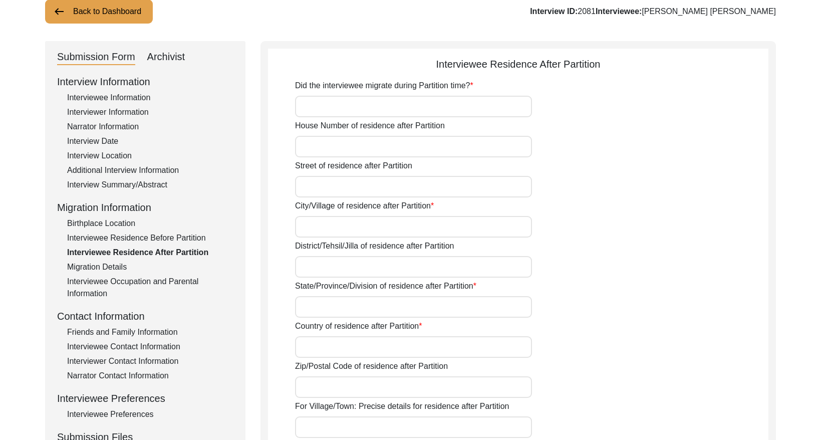
scroll to position [38, 0]
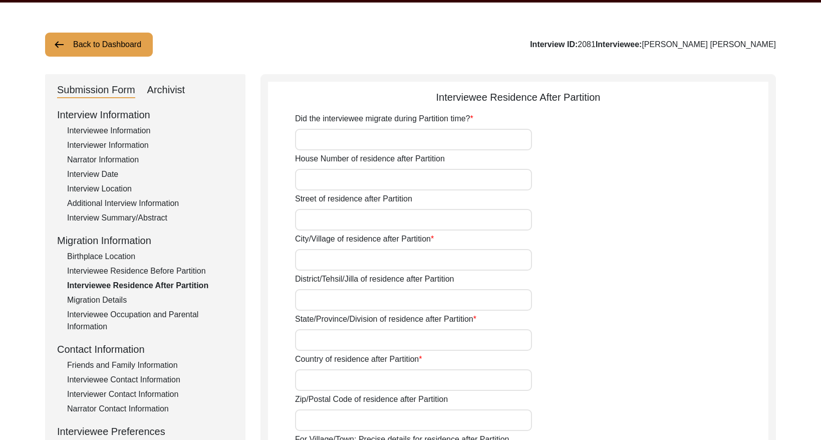
click at [131, 139] on div "Interviewer Information" at bounding box center [150, 145] width 166 height 12
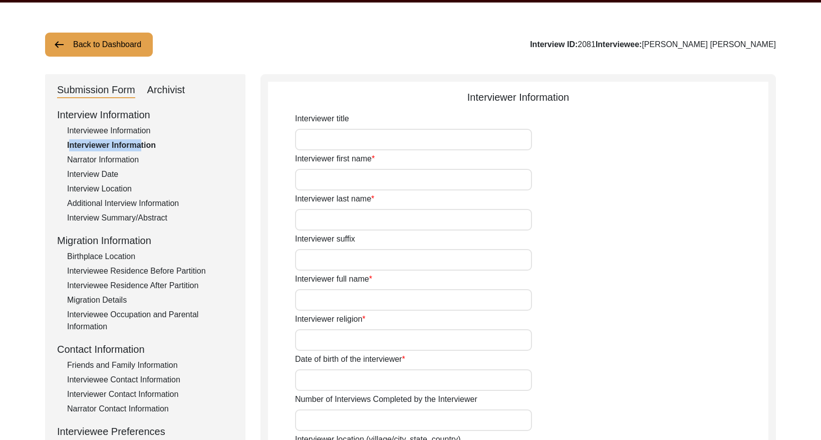
type input "[PERSON_NAME]"
type input "Story Scholar"
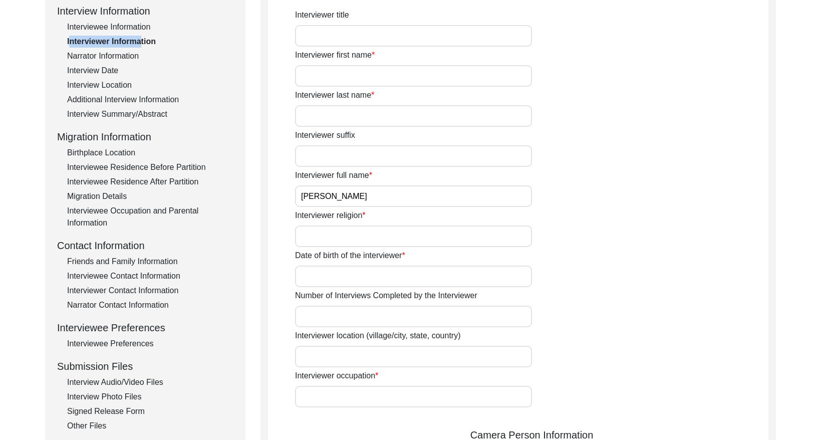
scroll to position [157, 0]
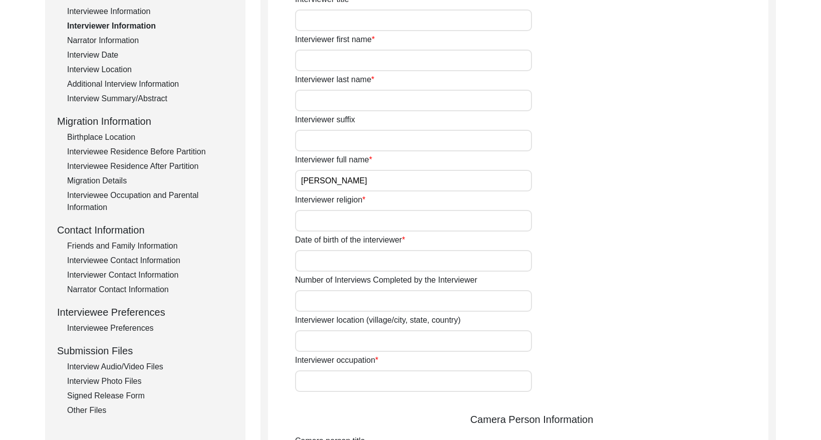
click at [398, 182] on input "[PERSON_NAME]" at bounding box center [413, 181] width 237 height 22
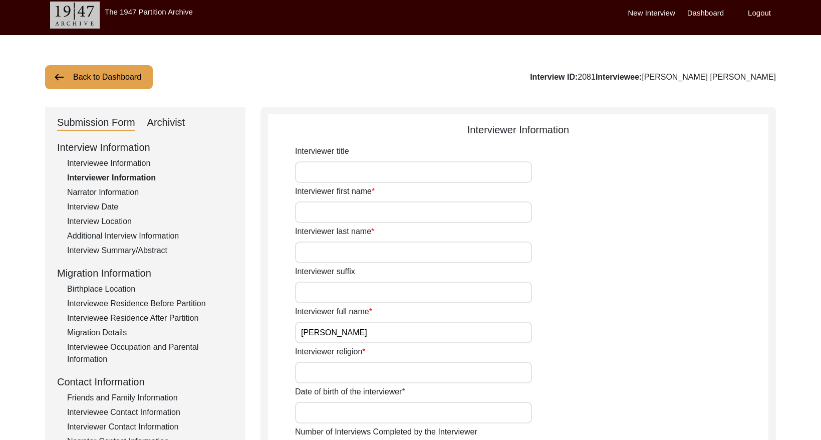
scroll to position [0, 0]
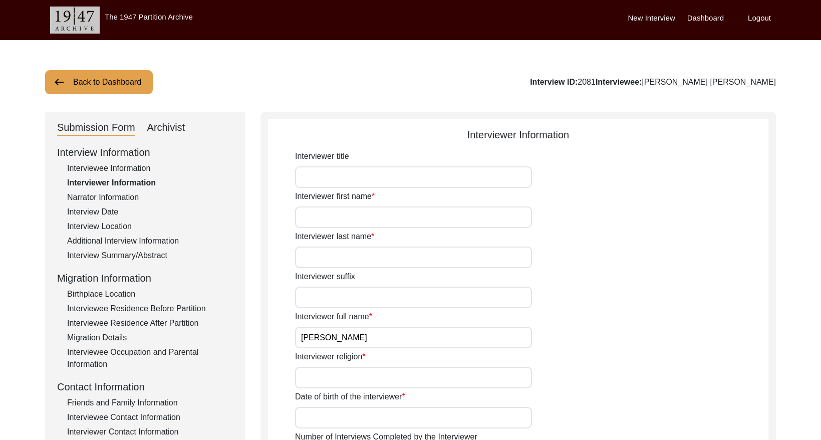
click at [112, 81] on button "Back to Dashboard" at bounding box center [99, 82] width 108 height 24
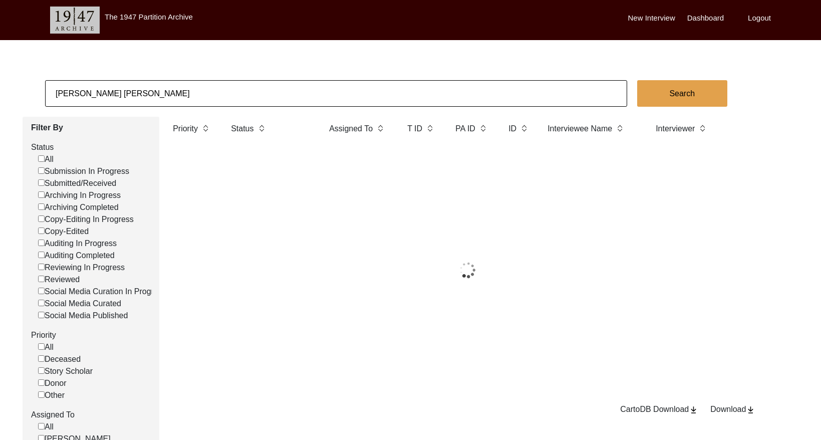
click at [171, 95] on input "[PERSON_NAME] [PERSON_NAME]" at bounding box center [336, 93] width 582 height 27
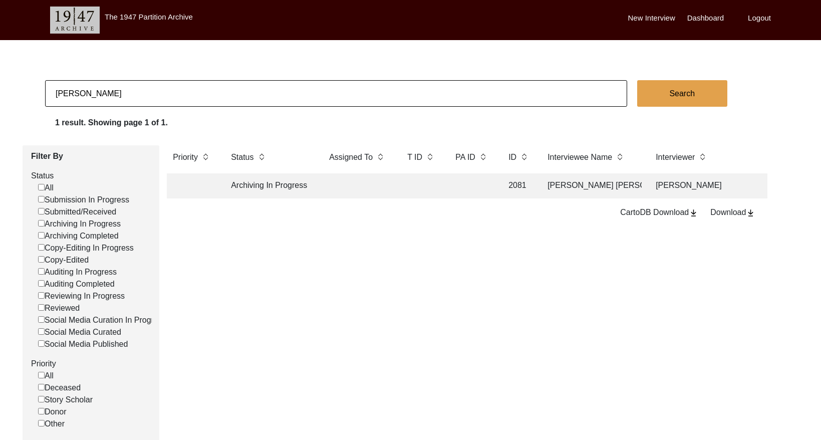
type input "[PERSON_NAME]"
checkbox input "false"
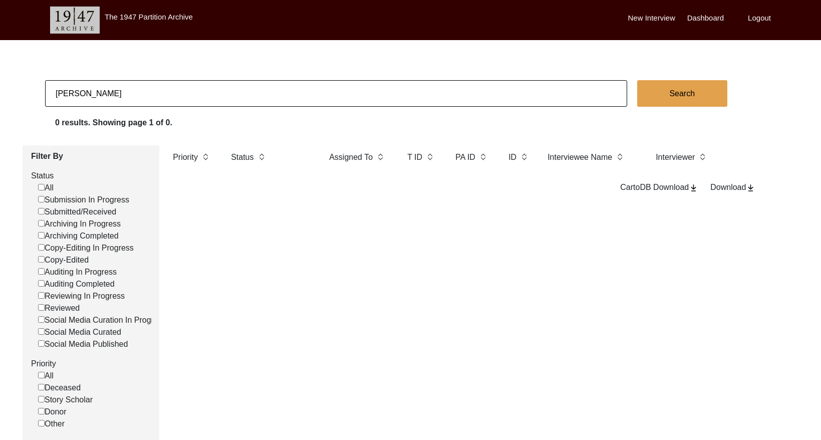
type input "[PERSON_NAME]"
checkbox input "false"
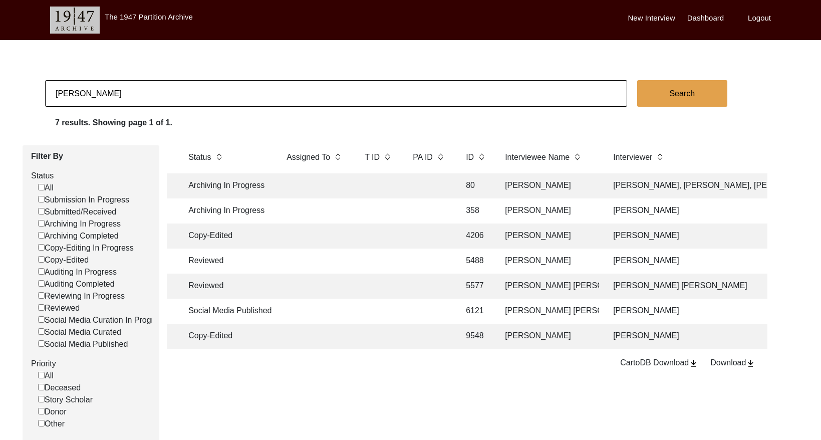
scroll to position [0, 93]
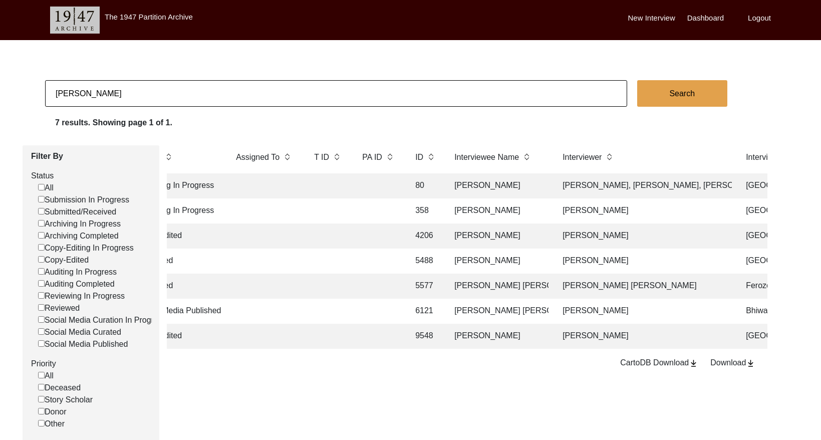
click at [520, 183] on td "[PERSON_NAME]" at bounding box center [498, 185] width 100 height 25
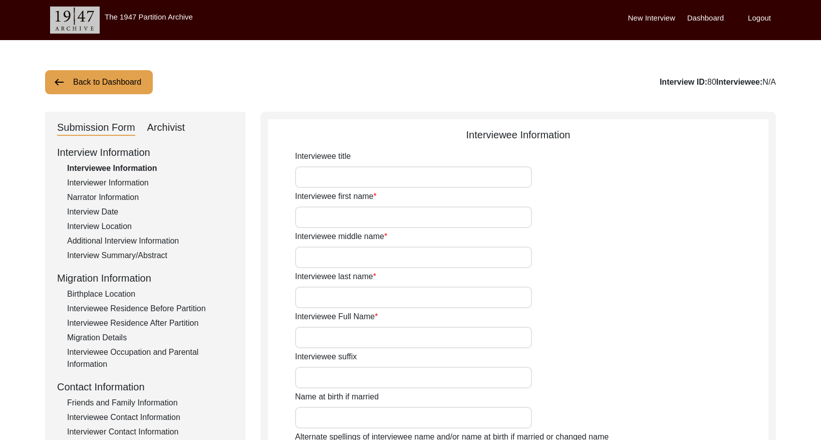
type input "[PERSON_NAME]"
type input "[DATE]"
type input "[DEMOGRAPHIC_DATA]"
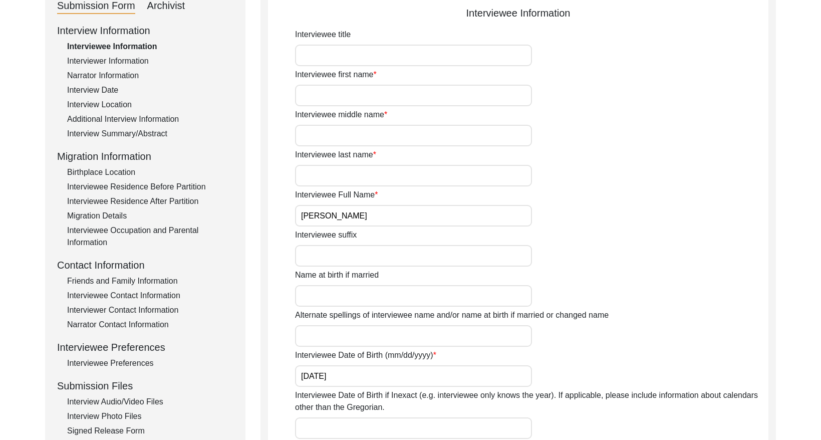
scroll to position [124, 0]
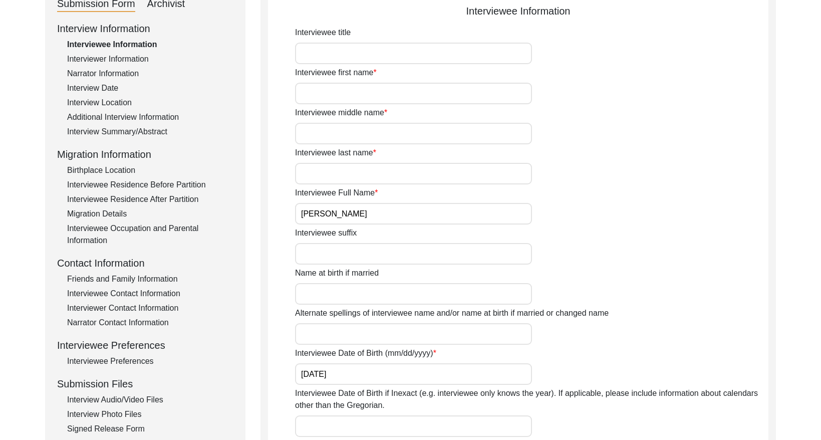
drag, startPoint x: 162, startPoint y: 183, endPoint x: 168, endPoint y: 184, distance: 5.6
click at [163, 183] on div "Interviewee Residence Before Partition" at bounding box center [150, 185] width 166 height 12
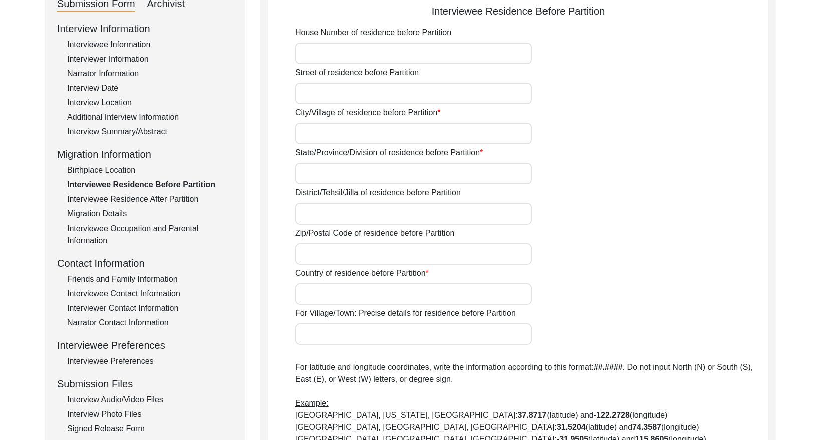
type input "[GEOGRAPHIC_DATA], [GEOGRAPHIC_DATA], [GEOGRAPHIC_DATA]"
type input "31.5204"
type input "74.3587"
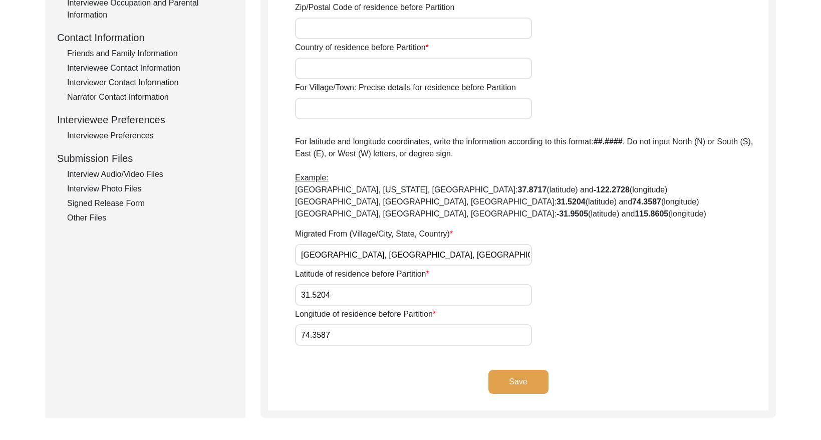
scroll to position [355, 0]
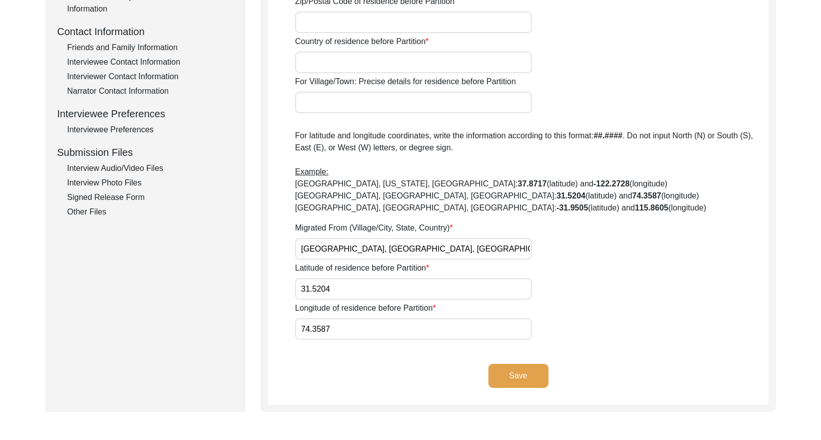
click at [406, 247] on input "[GEOGRAPHIC_DATA], [GEOGRAPHIC_DATA], [GEOGRAPHIC_DATA]" at bounding box center [413, 249] width 237 height 22
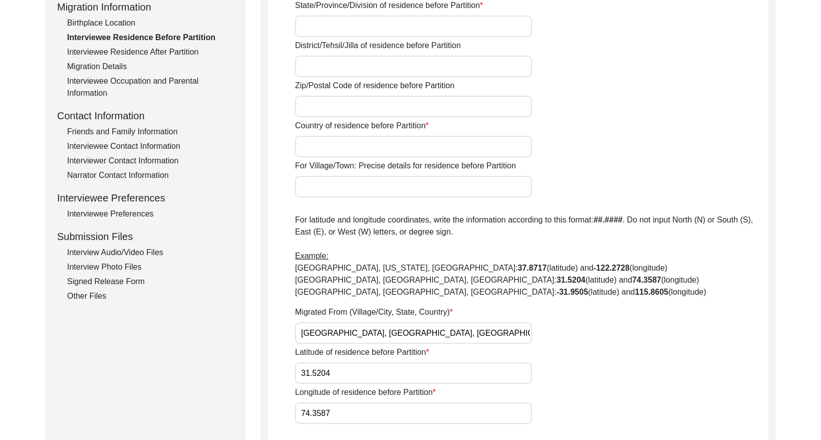
scroll to position [267, 0]
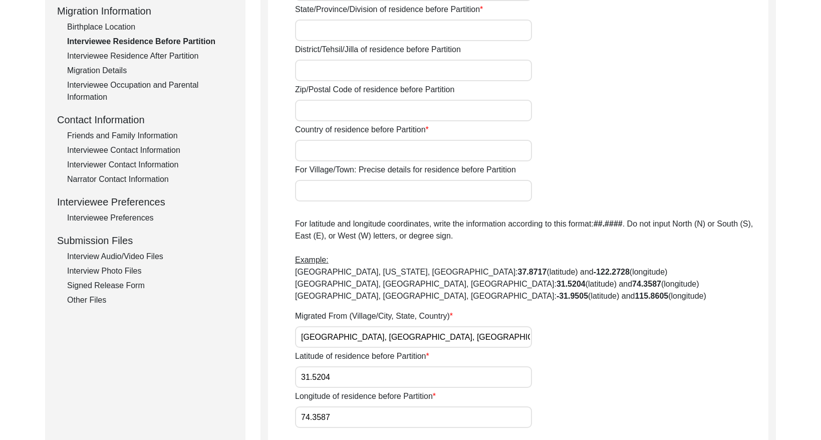
click at [165, 61] on div "Interviewee Residence After Partition" at bounding box center [150, 56] width 166 height 12
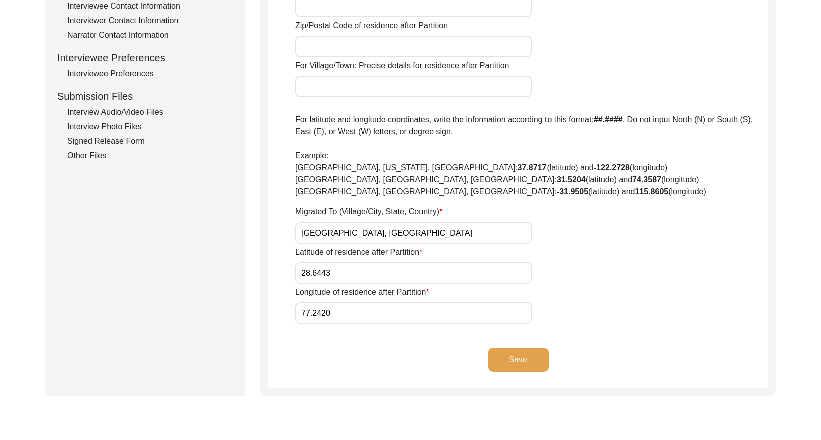
scroll to position [412, 0]
click at [355, 236] on input "[GEOGRAPHIC_DATA], [GEOGRAPHIC_DATA]" at bounding box center [413, 232] width 237 height 22
click at [355, 235] on input "[GEOGRAPHIC_DATA], [GEOGRAPHIC_DATA]" at bounding box center [413, 232] width 237 height 22
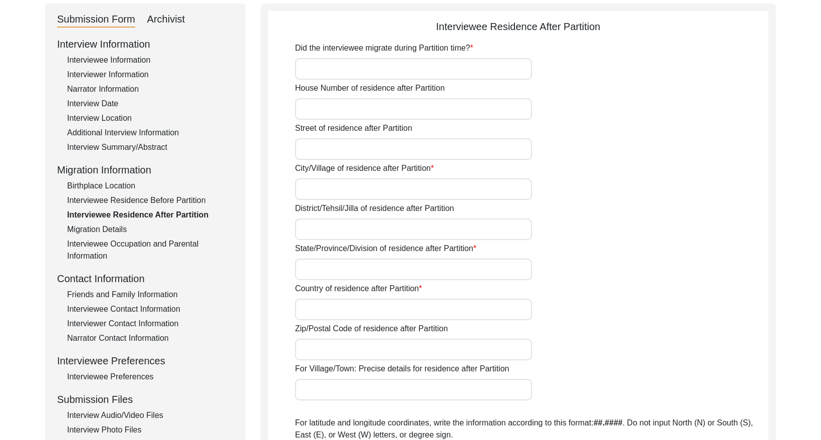
scroll to position [88, 0]
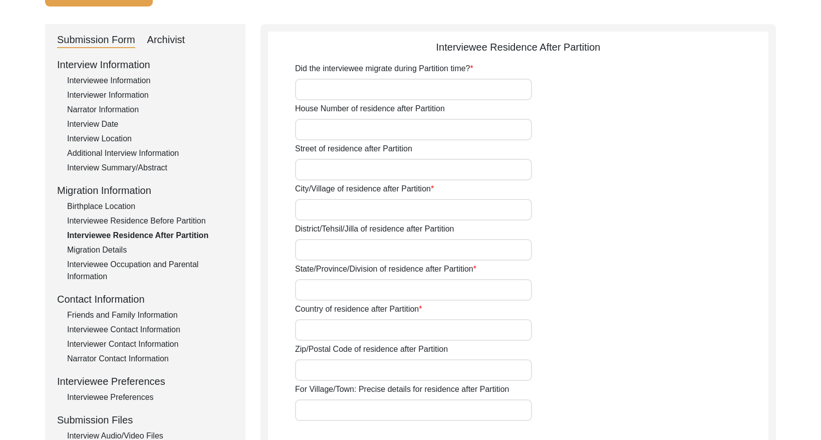
drag, startPoint x: 108, startPoint y: 90, endPoint x: 212, endPoint y: 99, distance: 104.5
click at [109, 90] on div "Interviewer Information" at bounding box center [150, 95] width 166 height 12
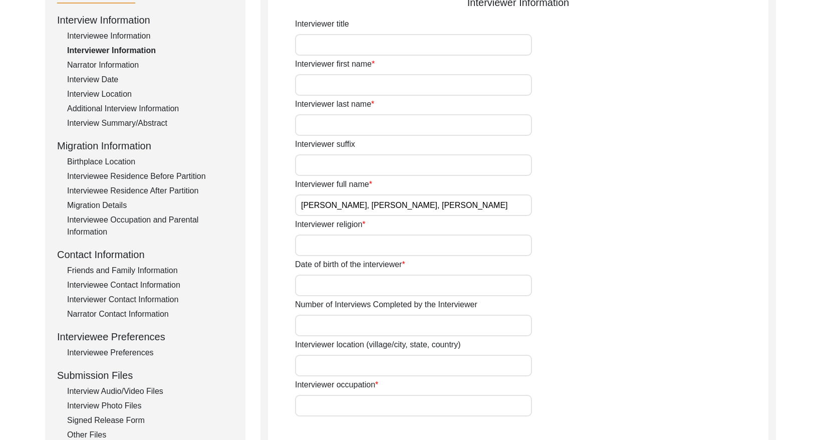
scroll to position [149, 0]
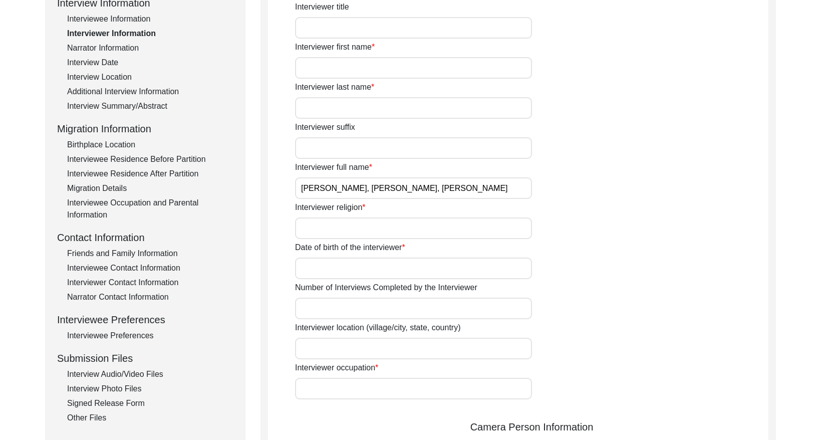
click at [498, 190] on input "[PERSON_NAME], [PERSON_NAME], [PERSON_NAME]" at bounding box center [413, 188] width 237 height 22
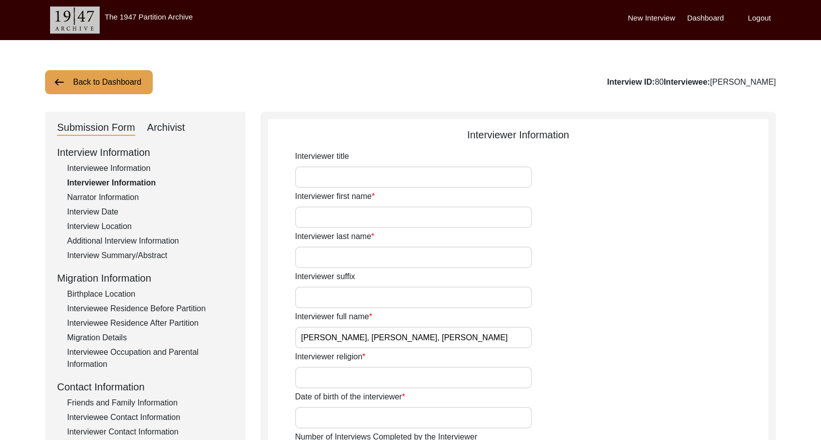
click at [117, 82] on button "Back to Dashboard" at bounding box center [99, 82] width 108 height 24
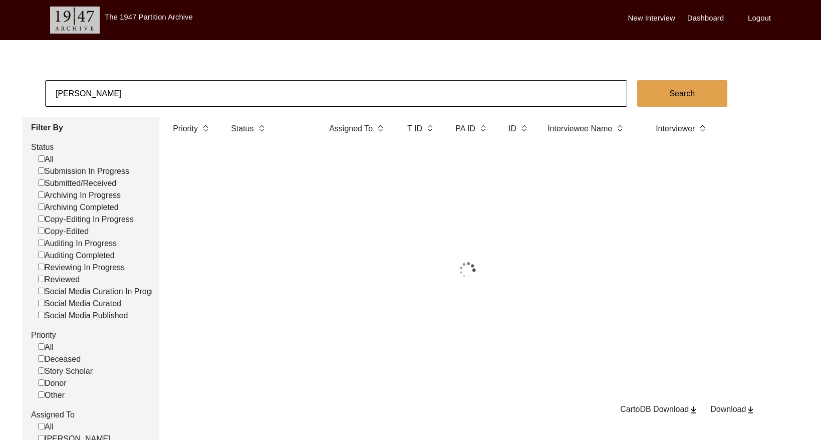
click at [120, 87] on input "[PERSON_NAME]" at bounding box center [336, 93] width 582 height 27
click at [119, 87] on input "[PERSON_NAME]" at bounding box center [336, 93] width 582 height 27
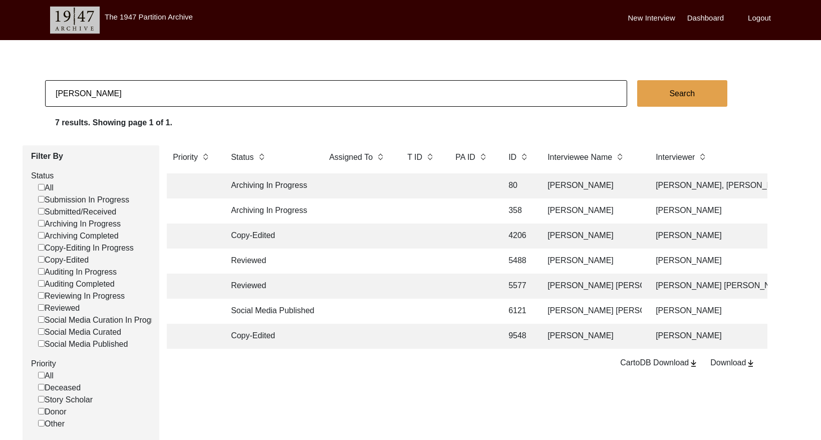
click at [119, 87] on input "[PERSON_NAME]" at bounding box center [336, 93] width 582 height 27
type input "[PERSON_NAME]"
checkbox input "false"
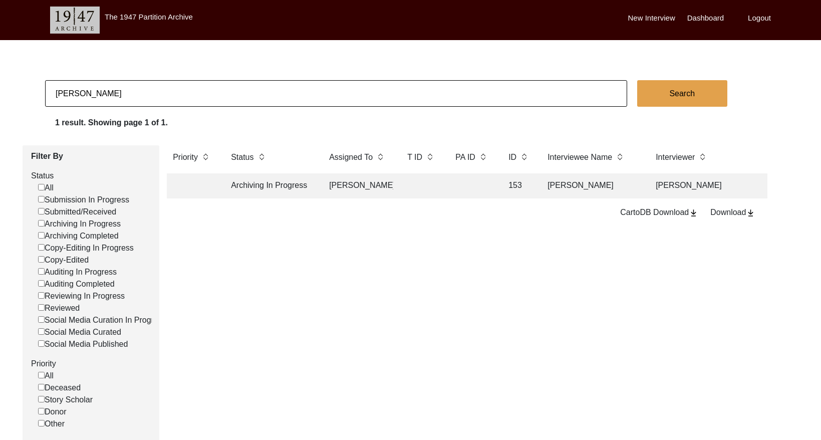
click at [429, 183] on td at bounding box center [421, 185] width 40 height 25
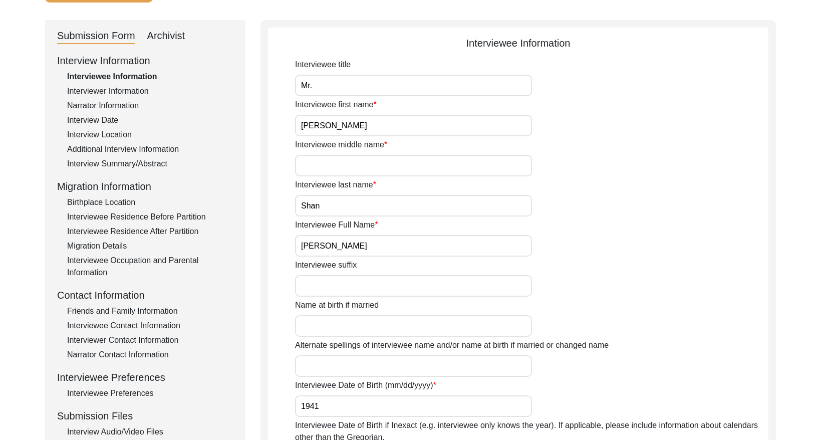
click at [177, 216] on div "Interviewee Residence Before Partition" at bounding box center [150, 217] width 166 height 12
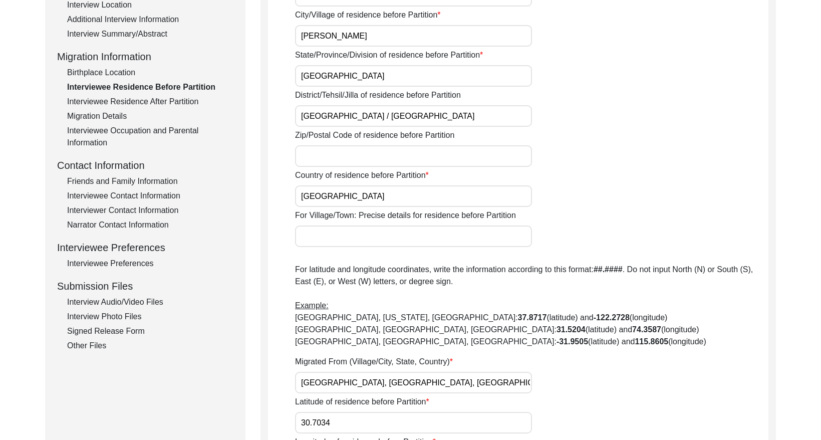
scroll to position [213, 0]
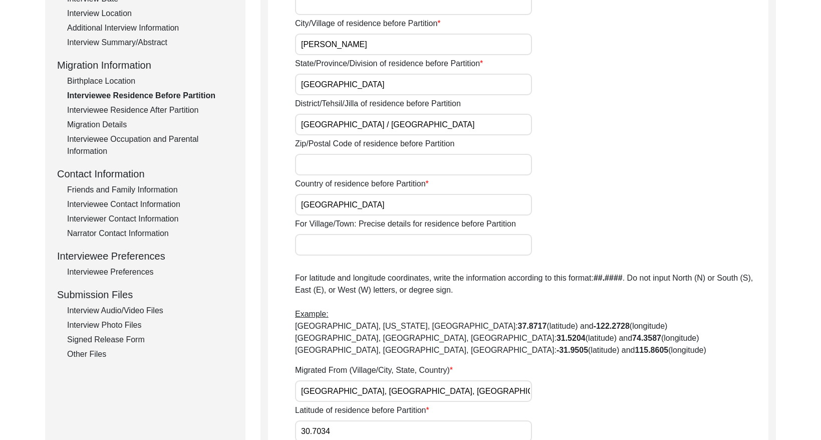
click at [171, 114] on div "Interviewee Residence After Partition" at bounding box center [150, 110] width 166 height 12
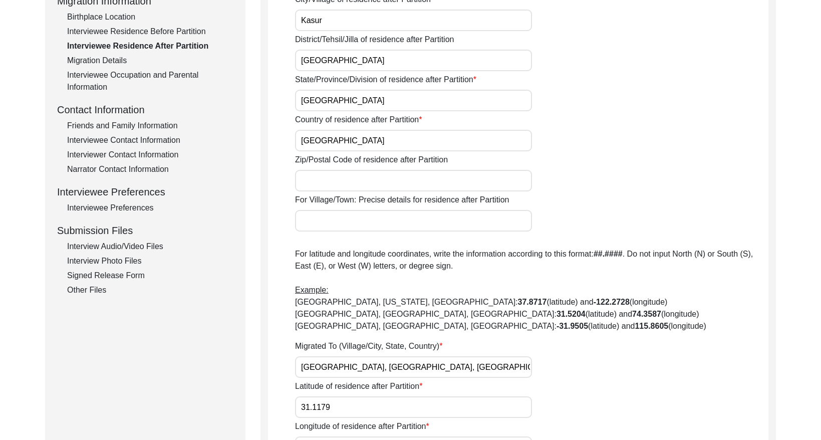
scroll to position [262, 0]
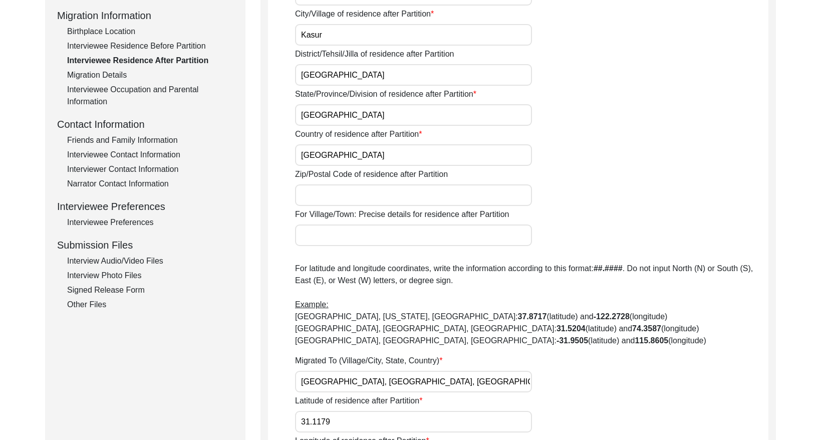
drag, startPoint x: 182, startPoint y: 47, endPoint x: 228, endPoint y: 70, distance: 51.3
click at [182, 47] on div "Interviewee Residence Before Partition" at bounding box center [150, 46] width 166 height 12
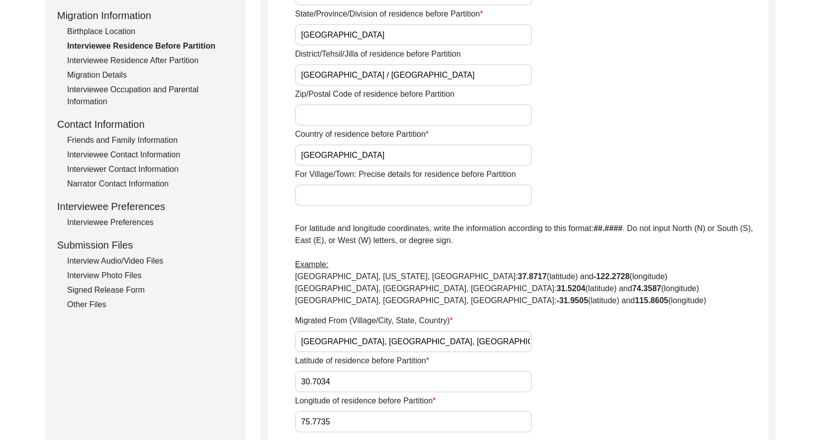
click at [405, 343] on input "[GEOGRAPHIC_DATA], [GEOGRAPHIC_DATA], [GEOGRAPHIC_DATA]" at bounding box center [413, 342] width 237 height 22
drag, startPoint x: 145, startPoint y: 62, endPoint x: 238, endPoint y: 105, distance: 102.4
click at [145, 63] on div "Interviewee Residence After Partition" at bounding box center [150, 61] width 166 height 12
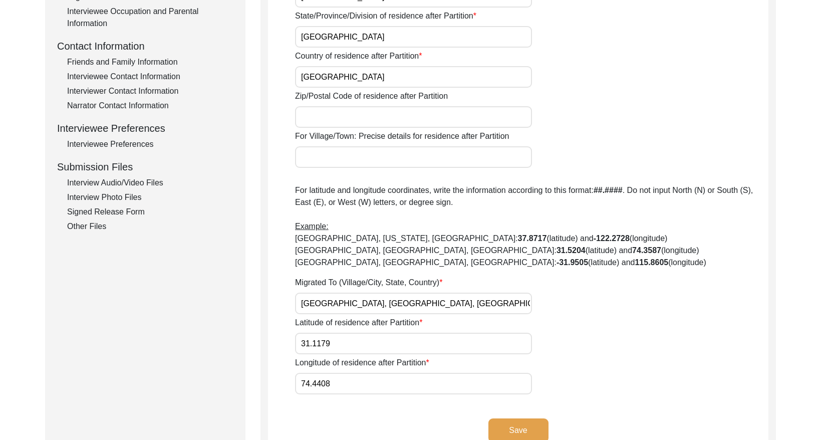
scroll to position [349, 0]
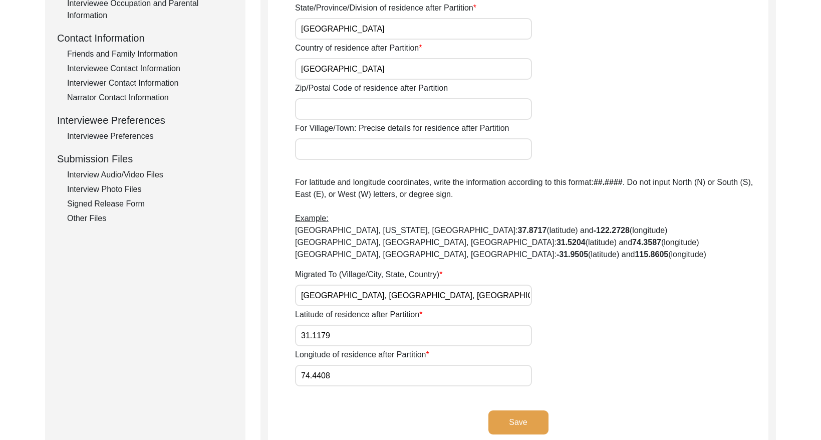
click at [422, 298] on input "[GEOGRAPHIC_DATA], [GEOGRAPHIC_DATA], [GEOGRAPHIC_DATA]" at bounding box center [413, 295] width 237 height 22
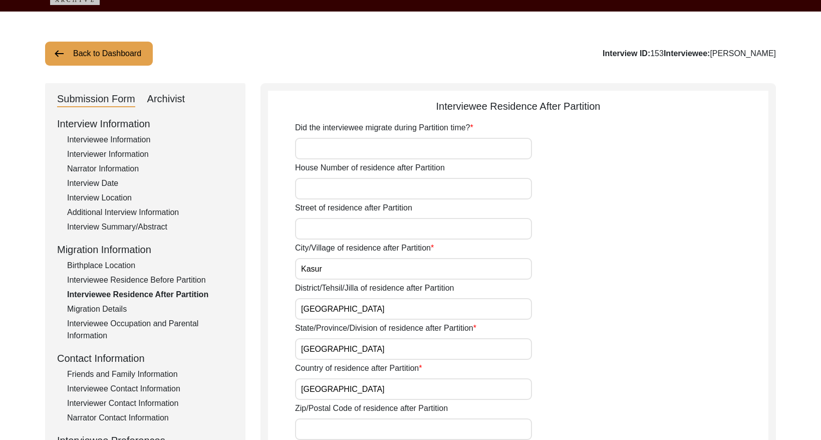
scroll to position [19, 0]
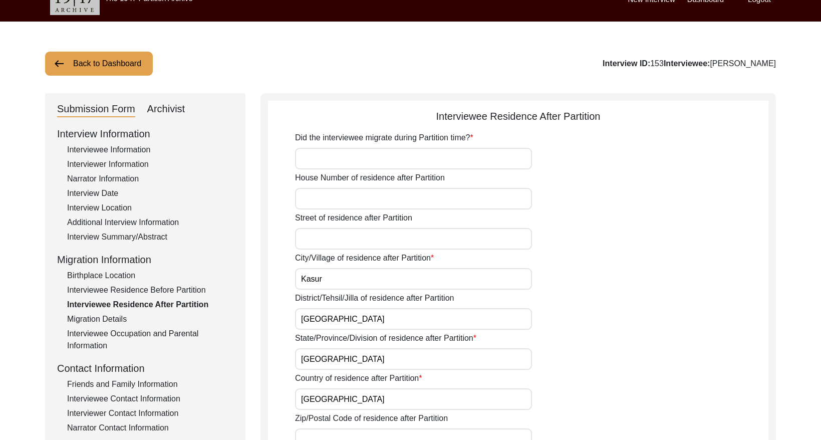
drag, startPoint x: 122, startPoint y: 162, endPoint x: 155, endPoint y: 171, distance: 34.6
click at [122, 163] on div "Interviewer Information" at bounding box center [150, 164] width 166 height 12
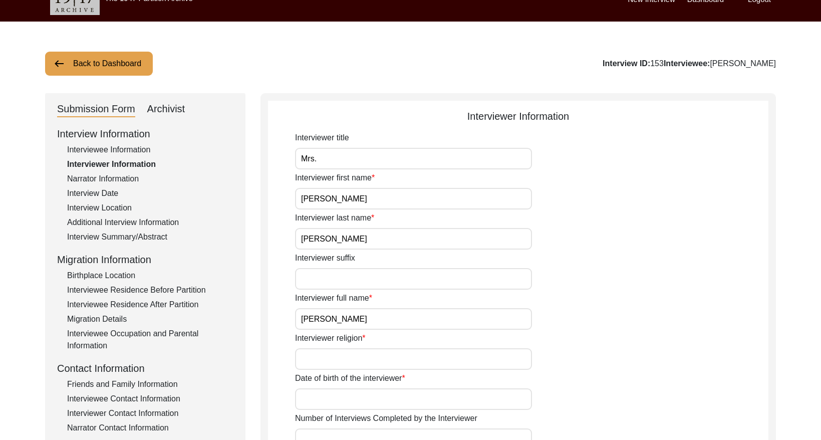
click at [403, 322] on input "[PERSON_NAME]" at bounding box center [413, 319] width 237 height 22
click at [404, 322] on input "[PERSON_NAME]" at bounding box center [413, 319] width 237 height 22
click at [112, 65] on button "Back to Dashboard" at bounding box center [99, 64] width 108 height 24
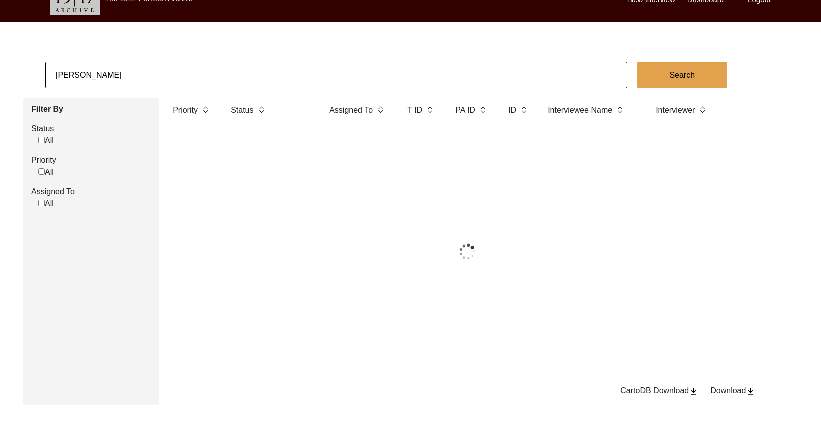
click at [181, 67] on input "[PERSON_NAME]" at bounding box center [336, 75] width 582 height 27
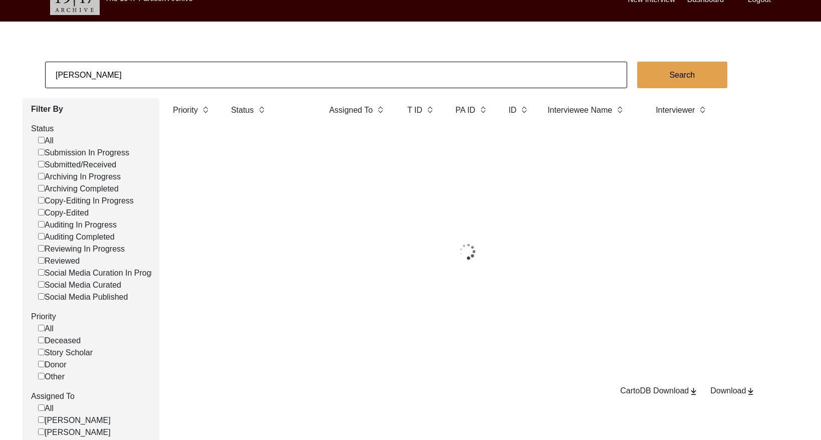
click at [181, 67] on input "[PERSON_NAME]" at bounding box center [336, 75] width 582 height 27
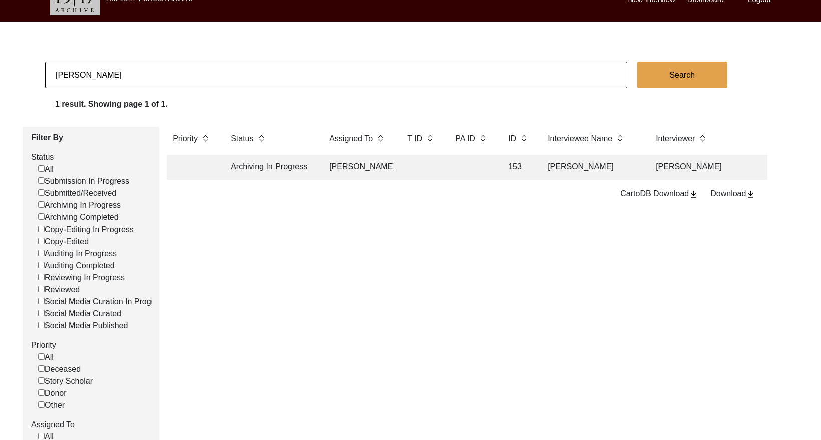
paste input "[PERSON_NAME]"
type input "[PERSON_NAME]"
checkbox input "false"
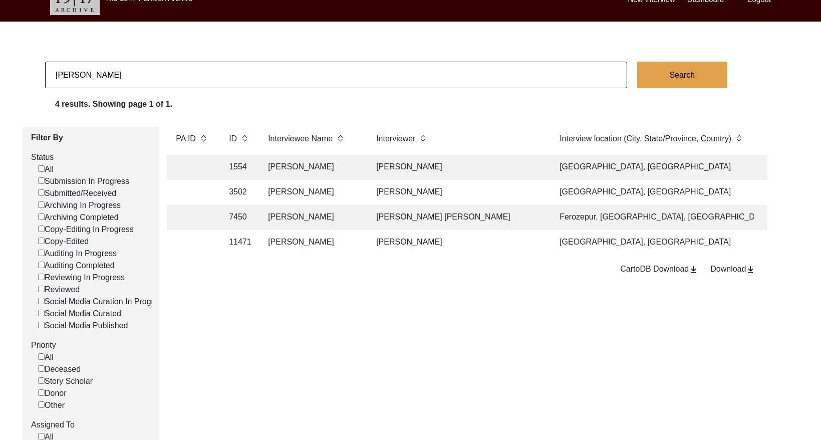
scroll to position [0, 281]
click at [471, 171] on td "[PERSON_NAME]" at bounding box center [455, 167] width 175 height 25
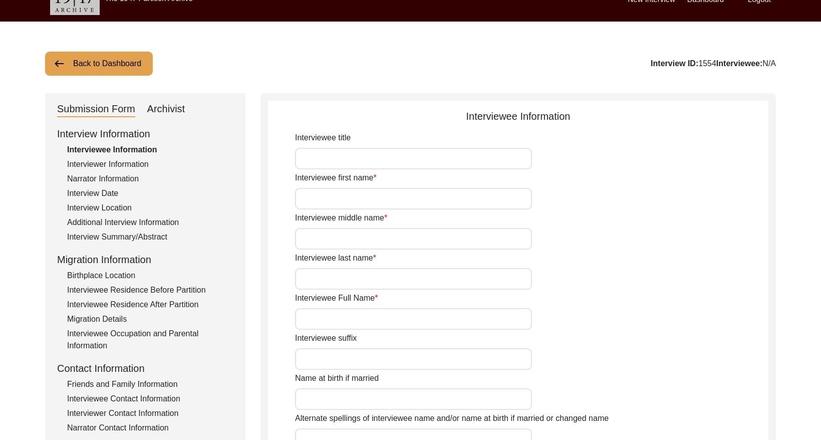
type input "[PERSON_NAME]"
type input "[DATE]"
type input "[DEMOGRAPHIC_DATA]"
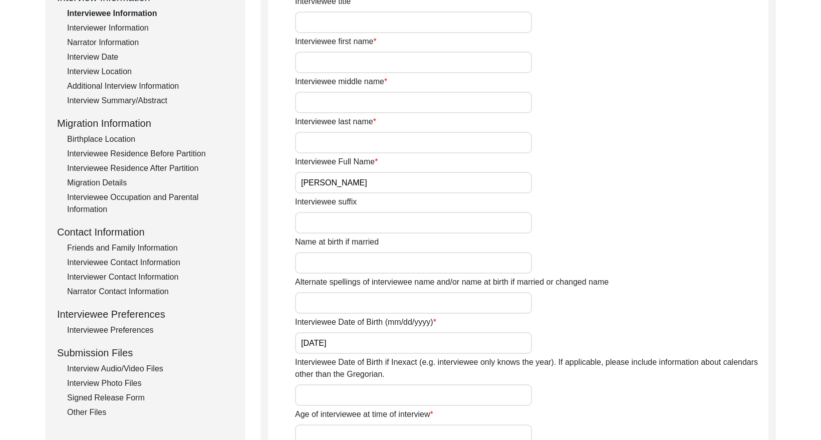
scroll to position [188, 0]
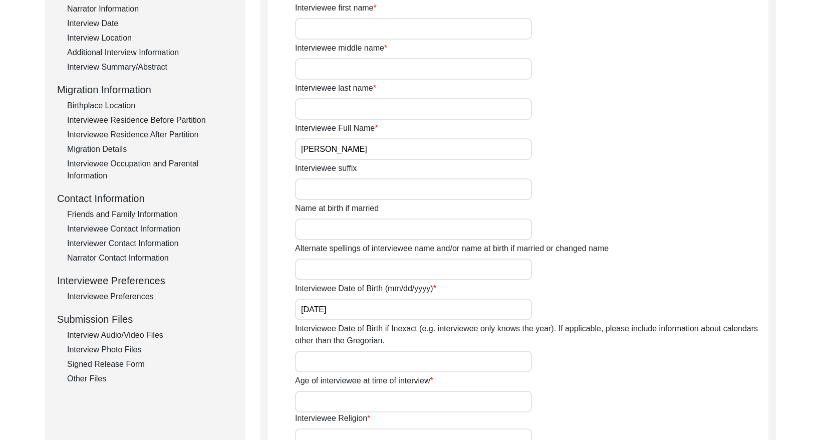
click at [144, 227] on div "Interviewee Contact Information" at bounding box center [150, 229] width 166 height 12
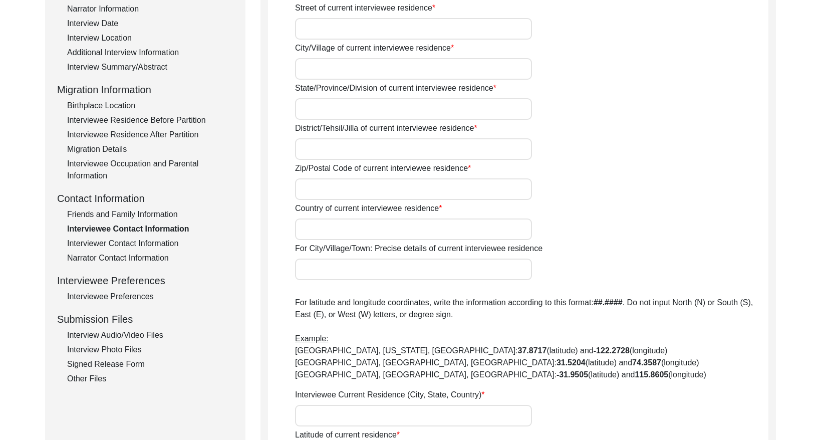
type input "49 A/2"
type input "[PERSON_NAME]"
type input "[GEOGRAPHIC_DATA]"
type input "110009"
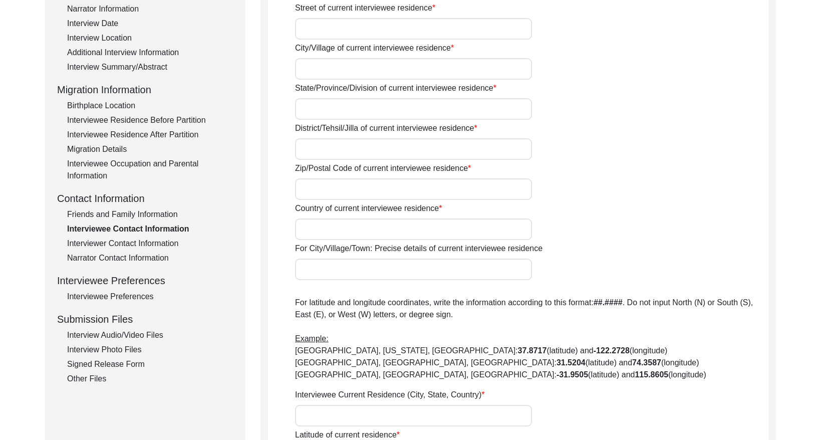
type input "[GEOGRAPHIC_DATA]"
type input "[GEOGRAPHIC_DATA], [GEOGRAPHIC_DATA], [GEOGRAPHIC_DATA]"
type input "32.7266"
type input "74.8570"
type input "91-9310008650; 91-9643865504"
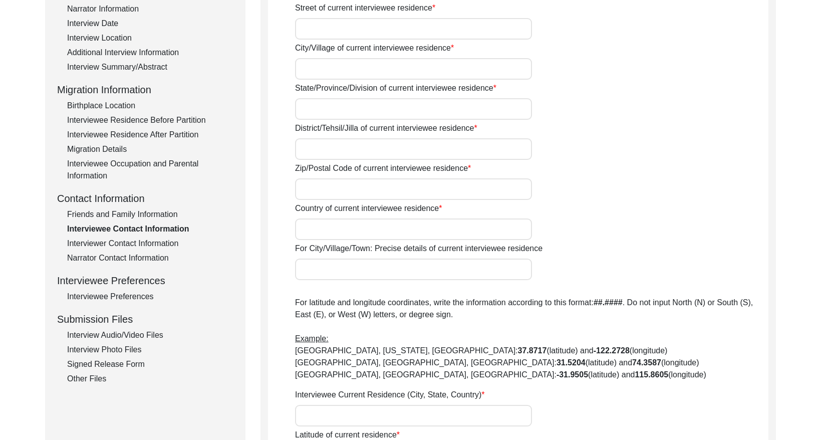
type input "[EMAIL_ADDRESS][DOMAIN_NAME]"
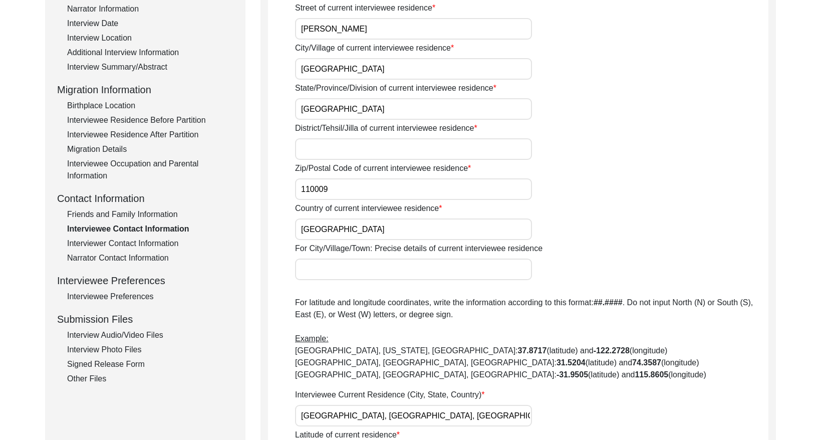
click at [160, 210] on div "Friends and Family Information" at bounding box center [150, 214] width 166 height 12
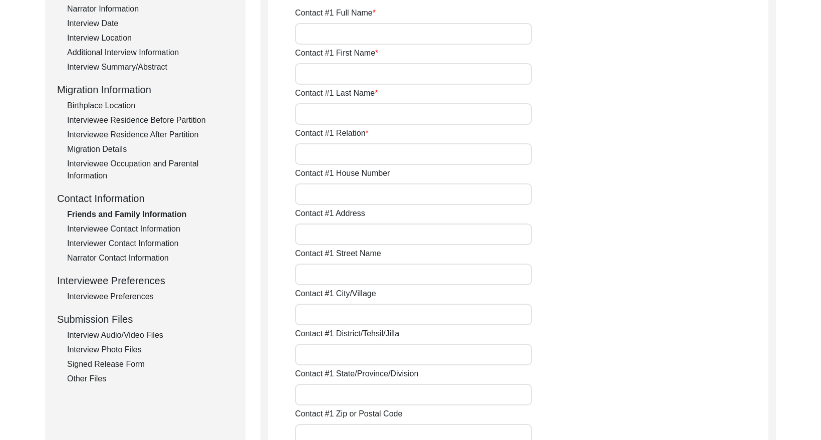
type input "[PERSON_NAME]"
type input "[PERSON_NAME]'s Husband"
type input "[STREET_ADDRESS][PERSON_NAME]"
type input "[GEOGRAPHIC_DATA]"
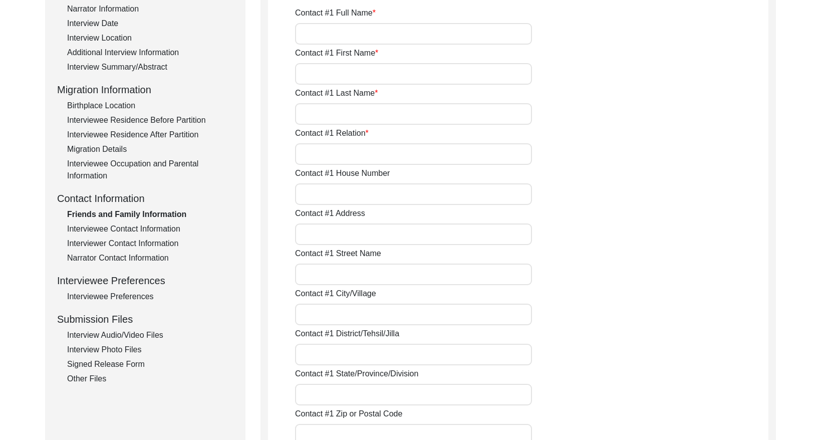
type input "110009"
type input "[GEOGRAPHIC_DATA]"
type input "91-9310008650"
type input "[EMAIL_ADDRESS][DOMAIN_NAME]"
type input "[PERSON_NAME]"
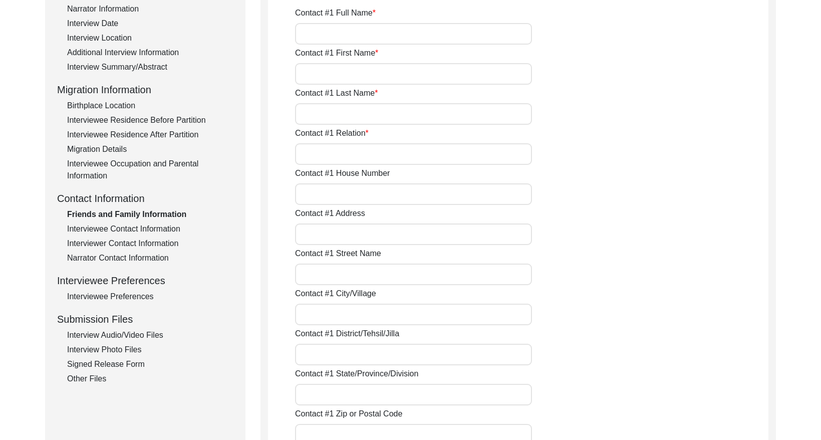
type input "Niece"
type input "[STREET_ADDRESS][PERSON_NAME]"
type input "[GEOGRAPHIC_DATA]"
type input "110009"
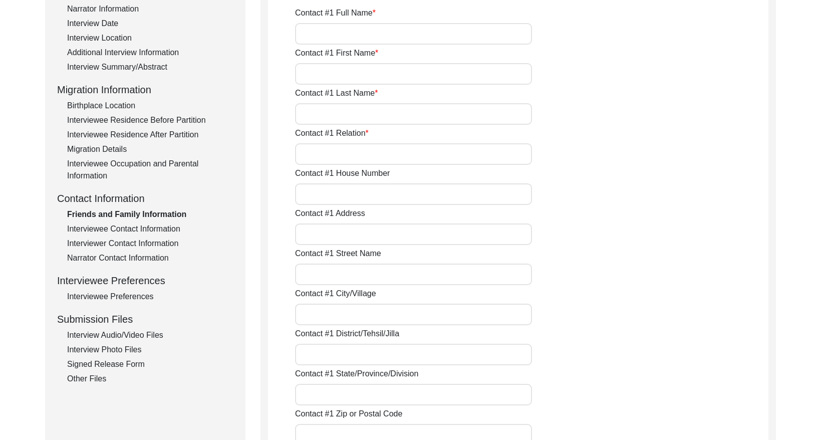
type input "[GEOGRAPHIC_DATA]"
type input "91-9643865504"
type input "[EMAIL_ADDRESS][DOMAIN_NAME]"
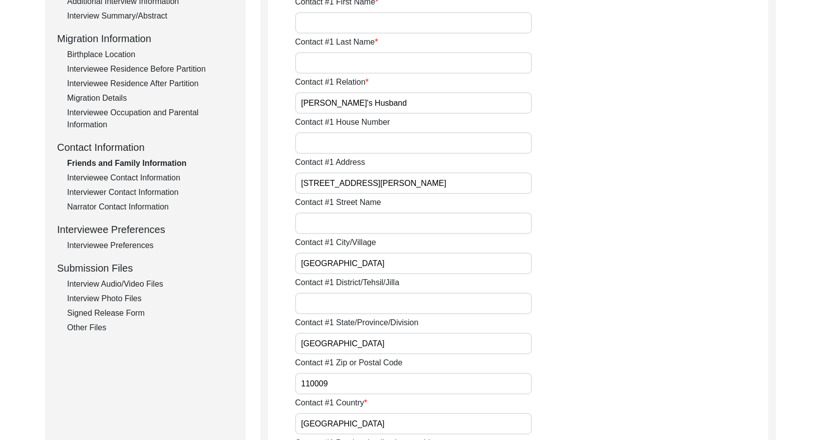
scroll to position [0, 0]
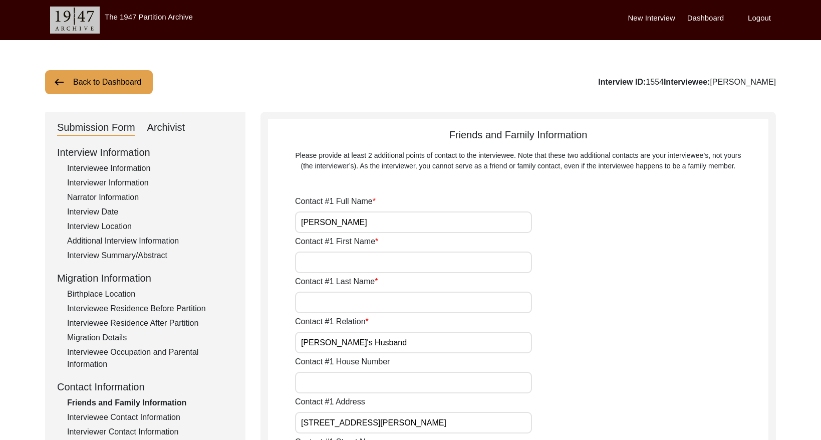
click at [116, 86] on button "Back to Dashboard" at bounding box center [99, 82] width 108 height 24
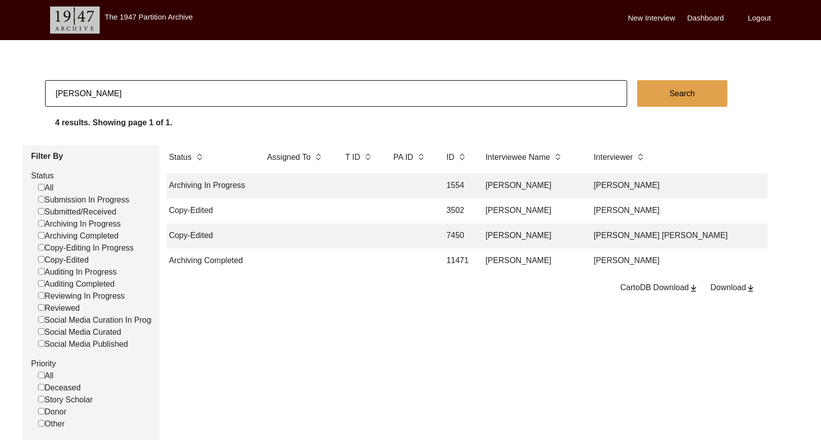
scroll to position [0, 75]
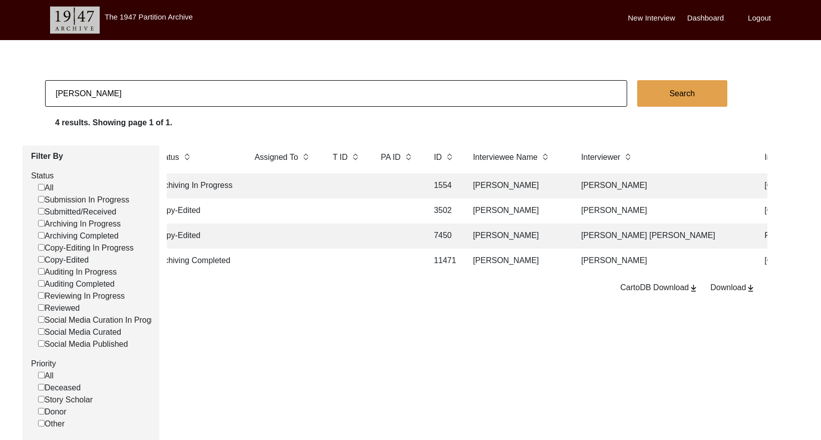
click at [505, 240] on td "[PERSON_NAME]" at bounding box center [517, 235] width 100 height 25
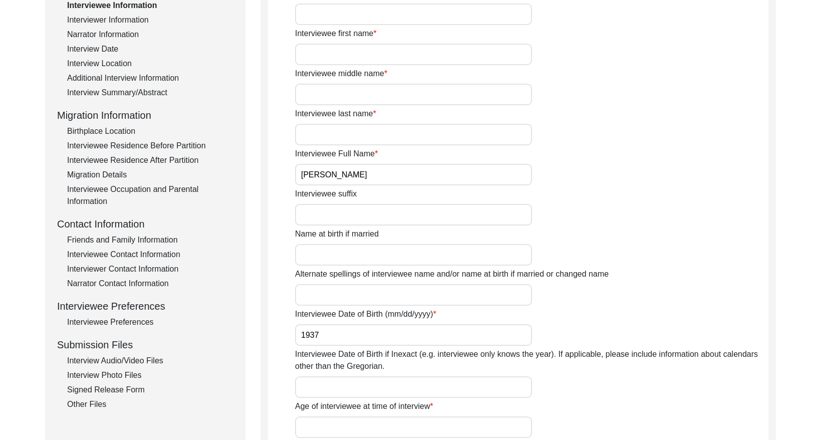
scroll to position [181, 0]
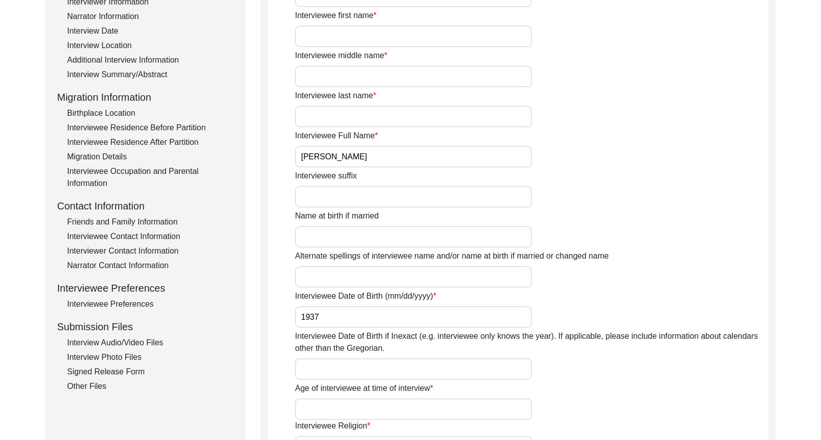
click at [130, 223] on div "Friends and Family Information" at bounding box center [150, 222] width 166 height 12
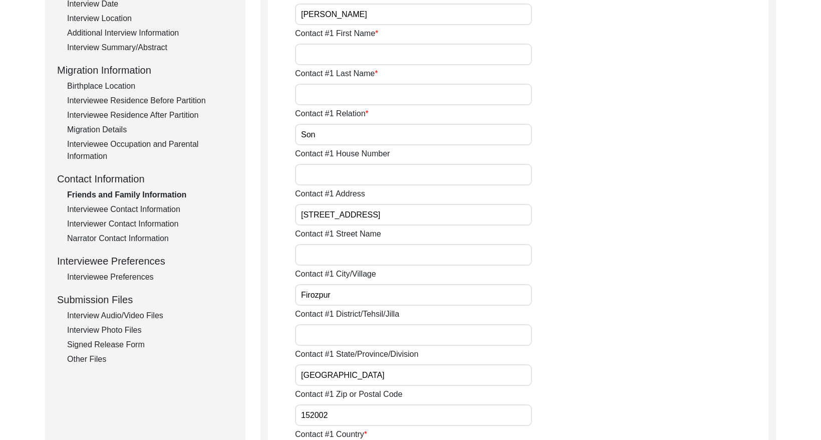
scroll to position [0, 0]
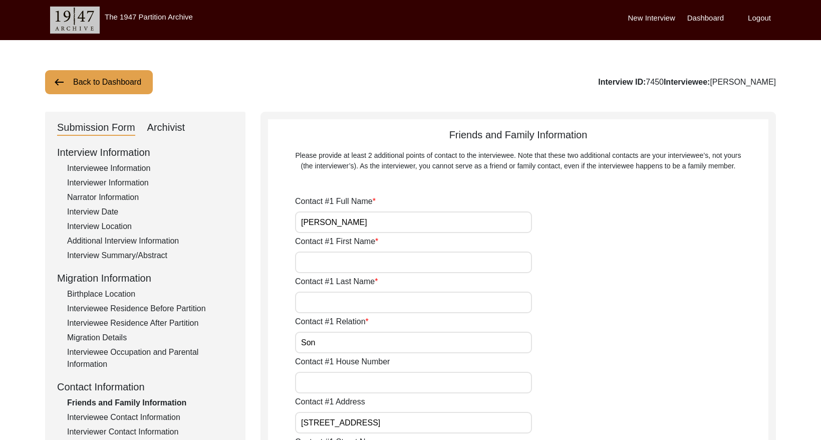
click at [107, 84] on button "Back to Dashboard" at bounding box center [99, 82] width 108 height 24
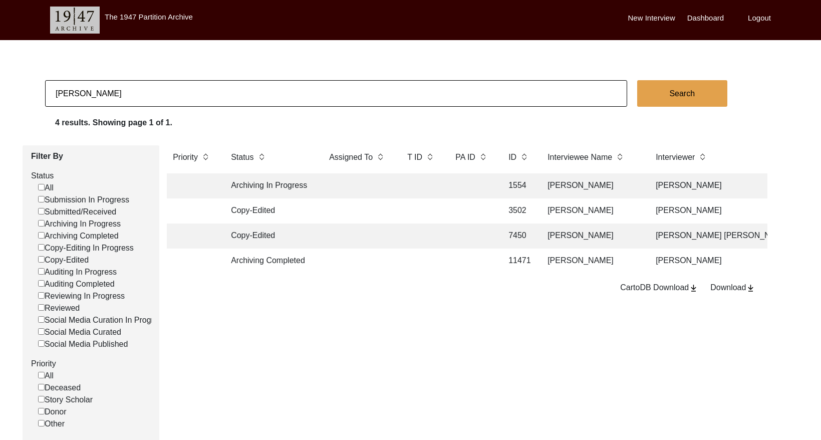
click at [474, 187] on td at bounding box center [471, 185] width 45 height 25
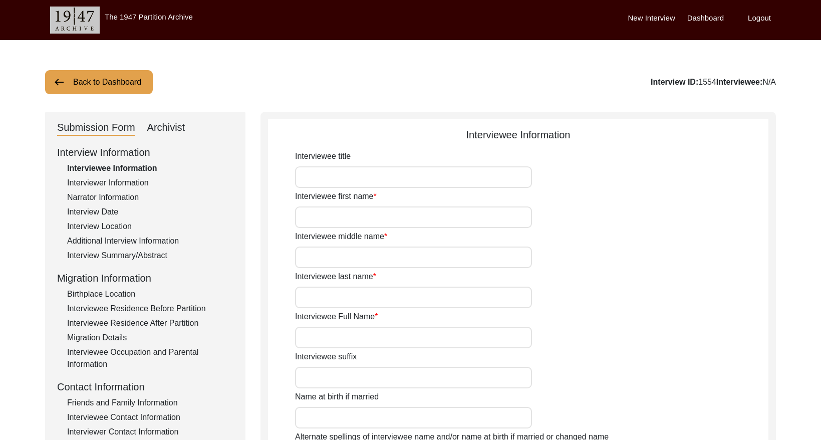
type input "[PERSON_NAME]"
type input "[DATE]"
type input "[DEMOGRAPHIC_DATA]"
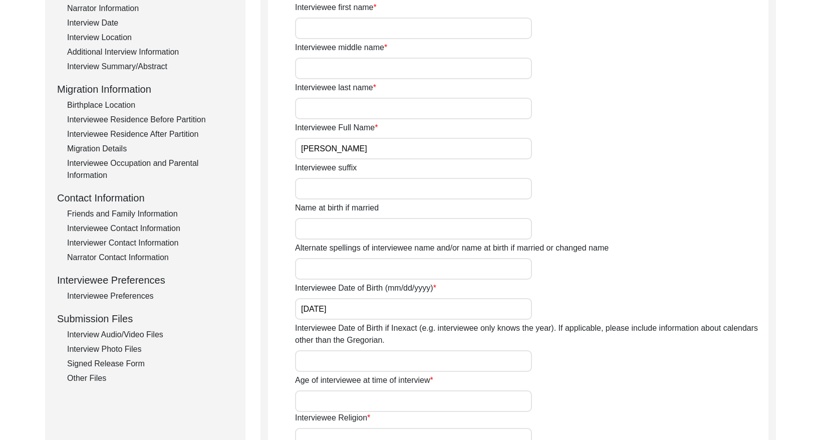
scroll to position [186, 0]
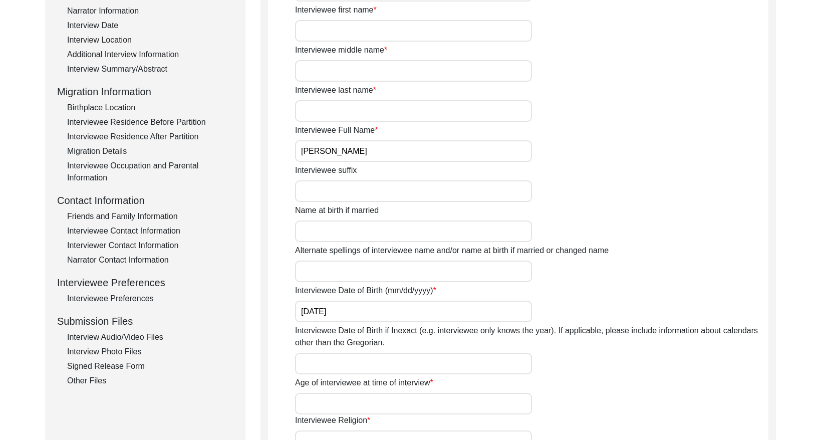
click at [133, 214] on div "Friends and Family Information" at bounding box center [150, 216] width 166 height 12
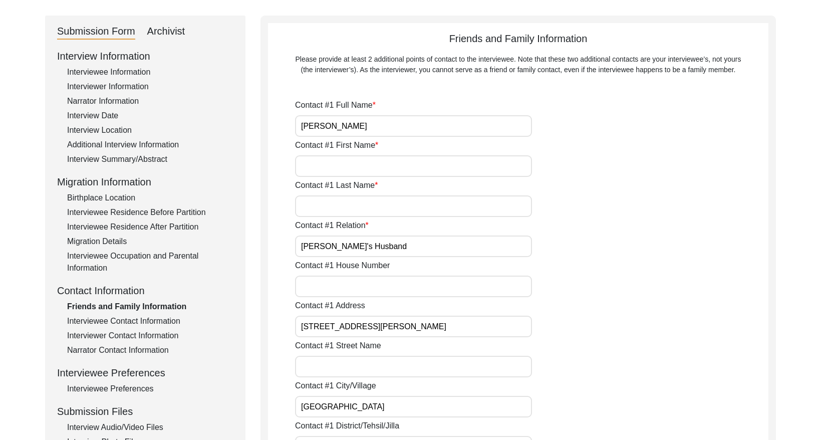
scroll to position [180, 0]
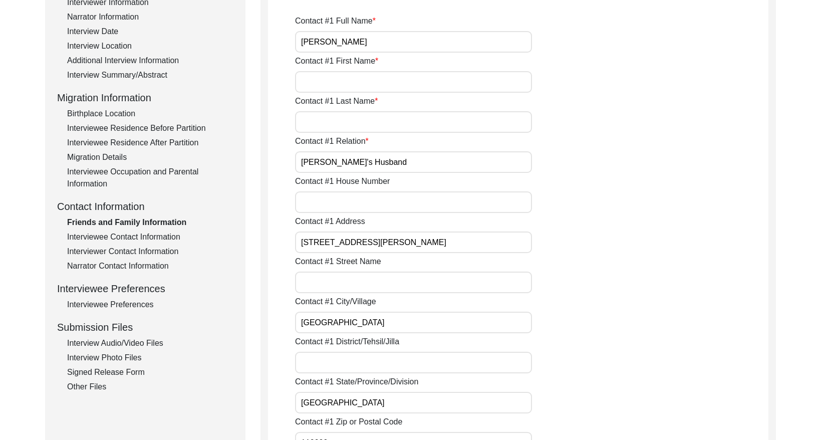
click at [128, 233] on div "Interviewee Contact Information" at bounding box center [150, 237] width 166 height 12
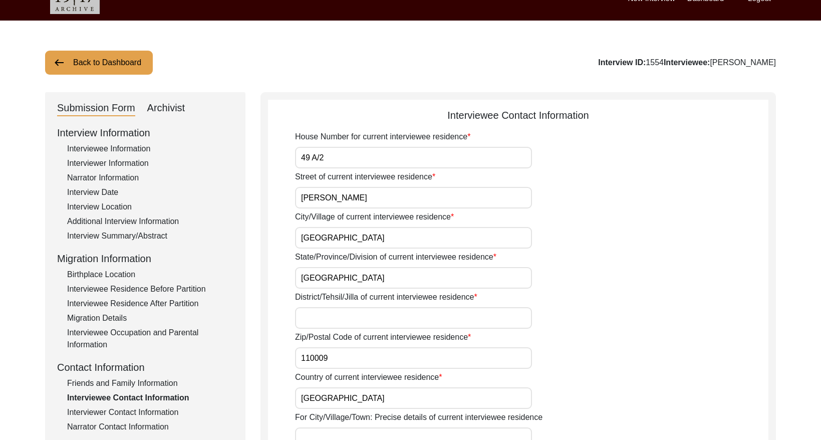
scroll to position [0, 0]
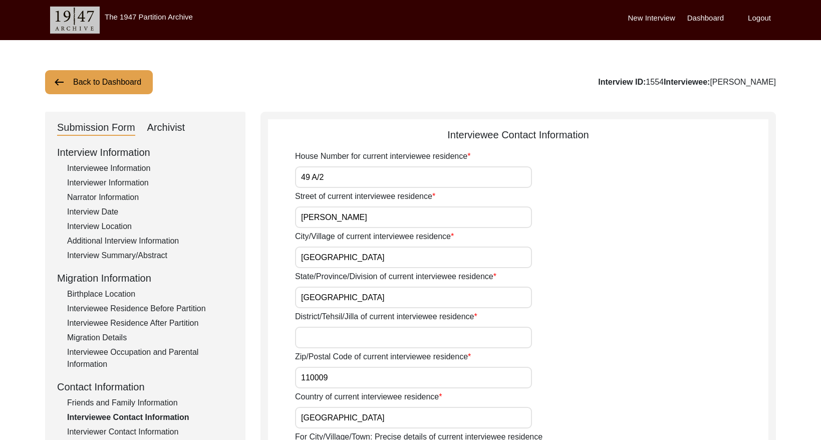
click at [99, 162] on div "Interviewee Information" at bounding box center [150, 168] width 166 height 12
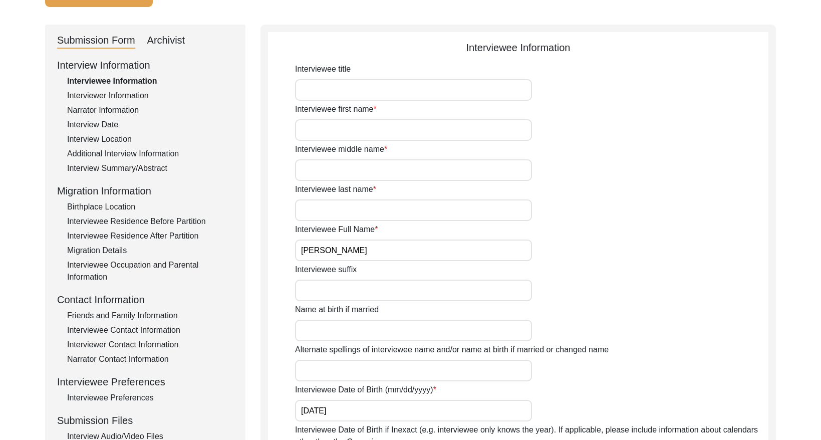
scroll to position [22, 0]
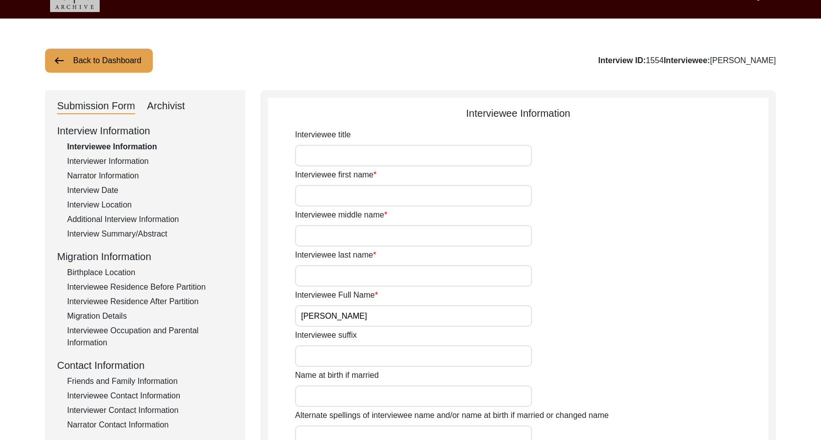
click at [99, 58] on button "Back to Dashboard" at bounding box center [99, 61] width 108 height 24
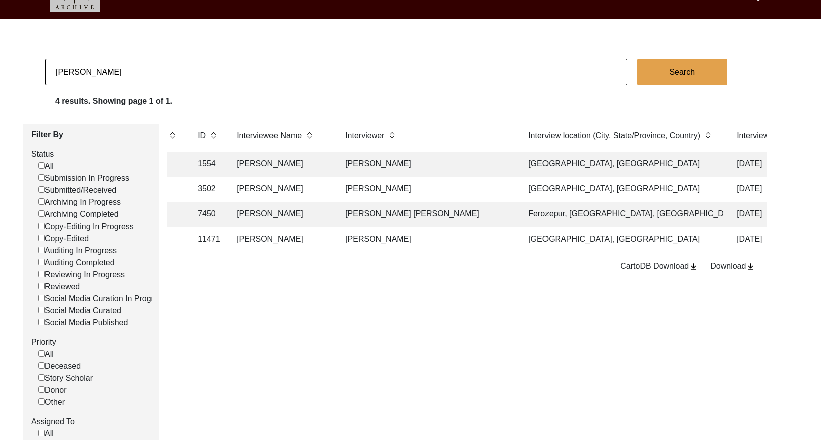
scroll to position [0, 322]
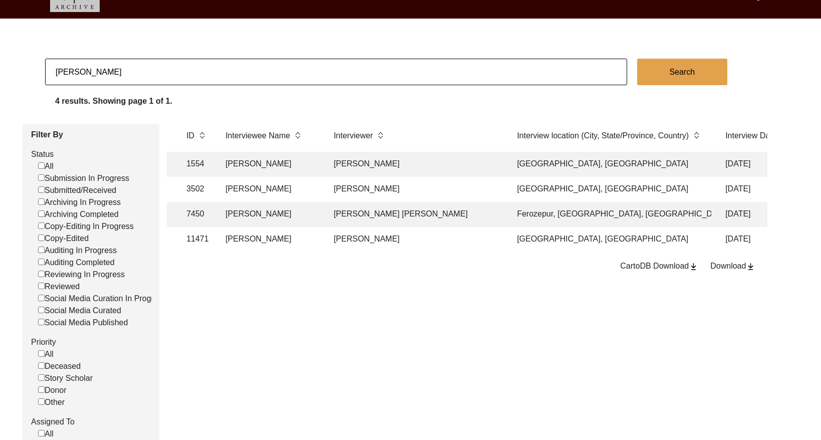
click at [169, 65] on input "[PERSON_NAME]" at bounding box center [336, 72] width 582 height 27
type input "[PERSON_NAME]"
checkbox input "false"
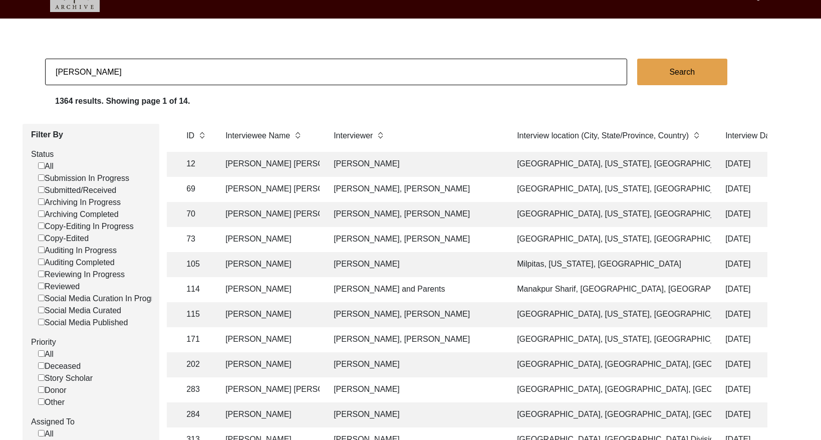
click at [467, 100] on div "1364 results. Showing page 1 of 14." at bounding box center [438, 103] width 766 height 16
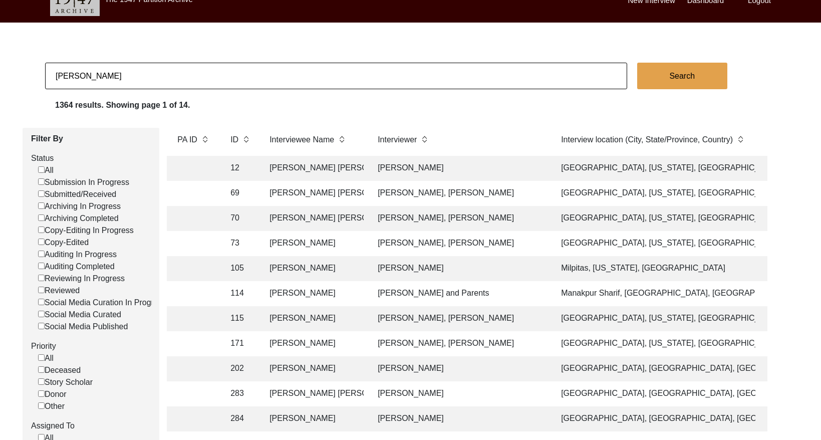
scroll to position [8, 0]
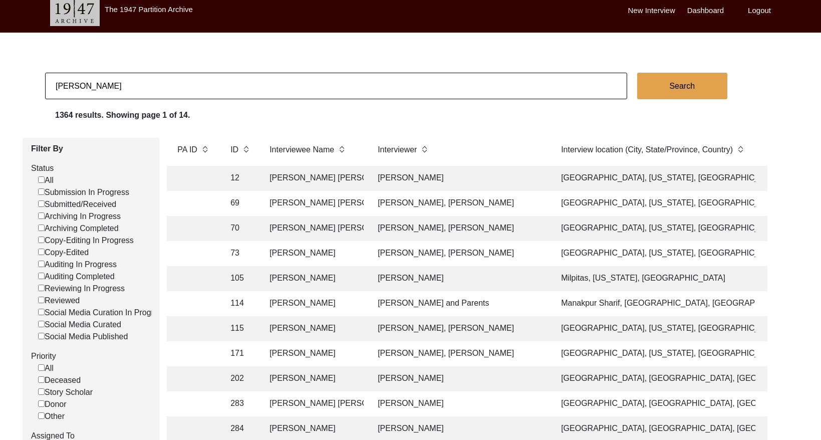
click at [179, 83] on input "[PERSON_NAME]" at bounding box center [336, 86] width 582 height 27
type input "[PERSON_NAME]"
click at [692, 83] on button "Search" at bounding box center [682, 86] width 90 height 27
checkbox input "false"
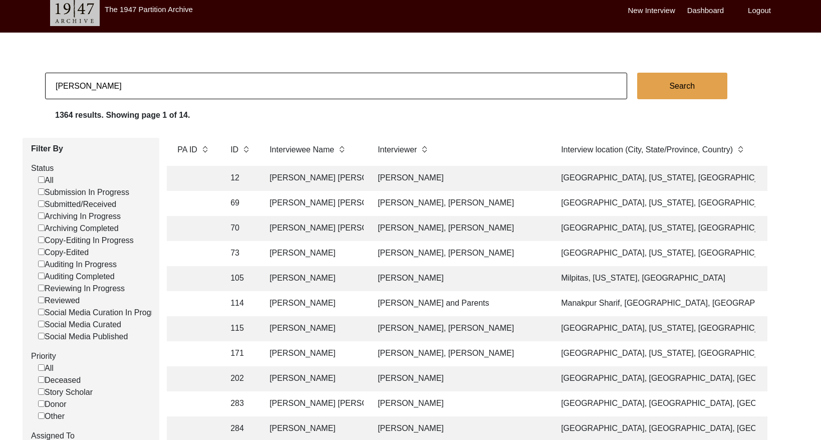
checkbox input "false"
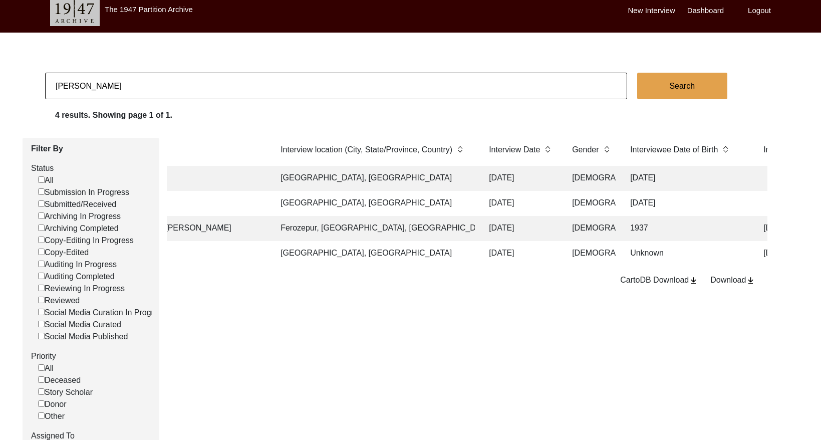
scroll to position [0, 559]
click at [443, 176] on td "[GEOGRAPHIC_DATA], [GEOGRAPHIC_DATA]" at bounding box center [374, 178] width 200 height 25
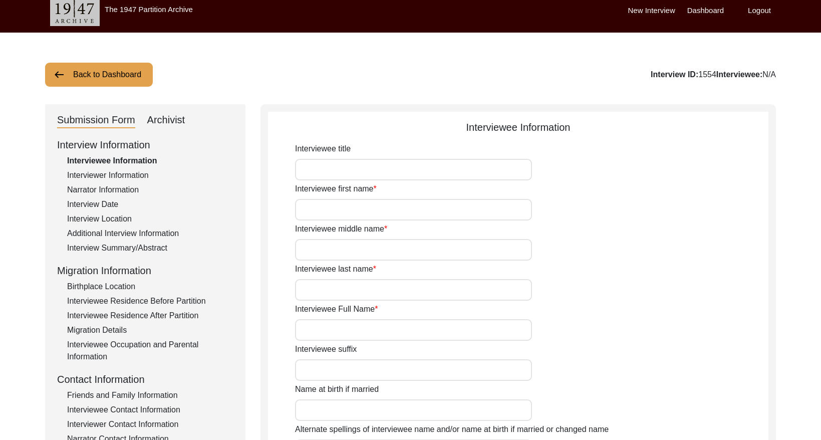
type input "[PERSON_NAME]"
type input "[DATE]"
type input "[DEMOGRAPHIC_DATA]"
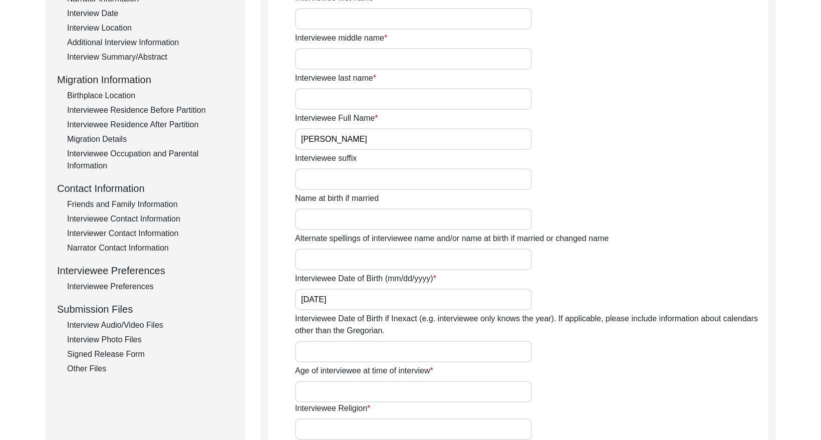
scroll to position [189, 0]
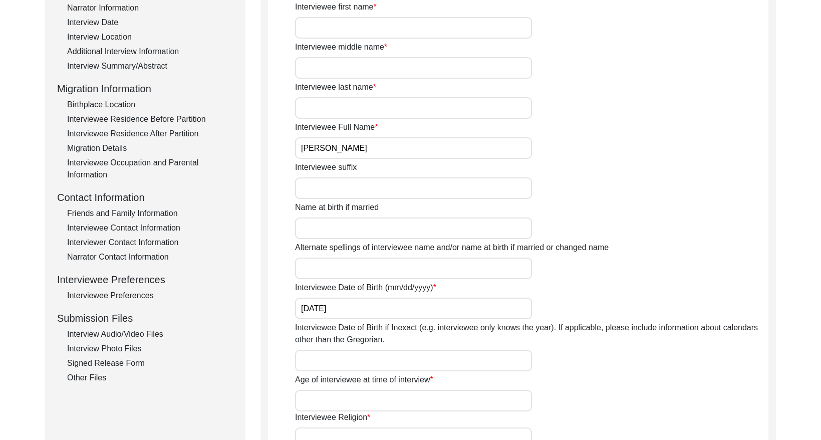
drag, startPoint x: 123, startPoint y: 226, endPoint x: 195, endPoint y: 226, distance: 72.1
click at [123, 226] on div "Interviewee Contact Information" at bounding box center [150, 228] width 166 height 12
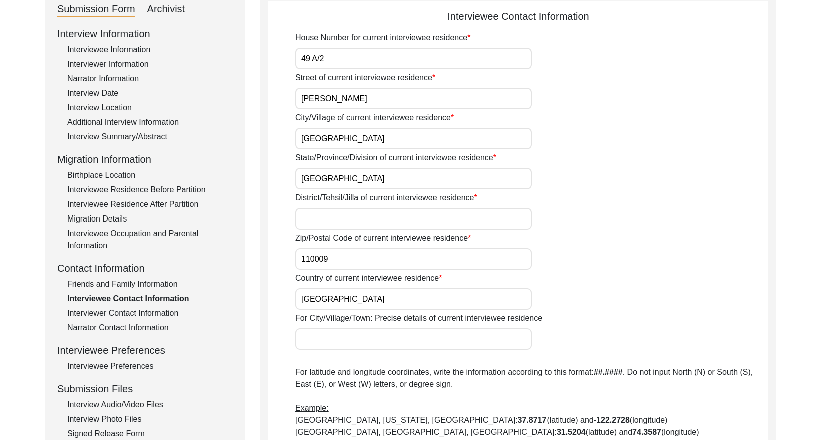
scroll to position [0, 0]
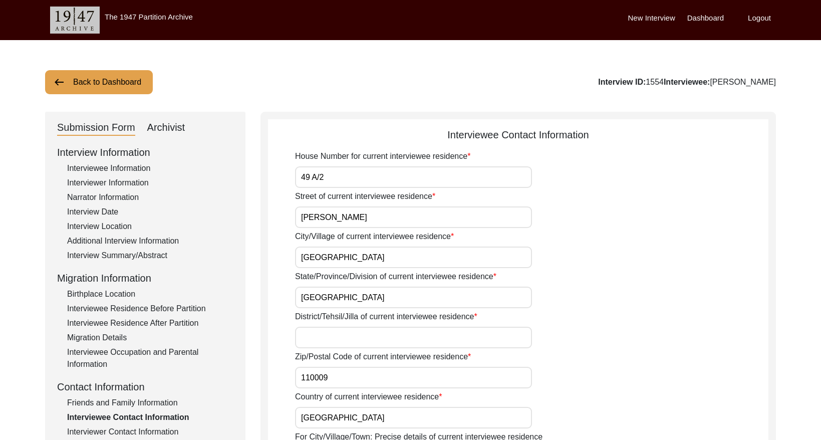
drag, startPoint x: 77, startPoint y: 81, endPoint x: 189, endPoint y: 56, distance: 115.4
click at [77, 81] on button "Back to Dashboard" at bounding box center [99, 82] width 108 height 24
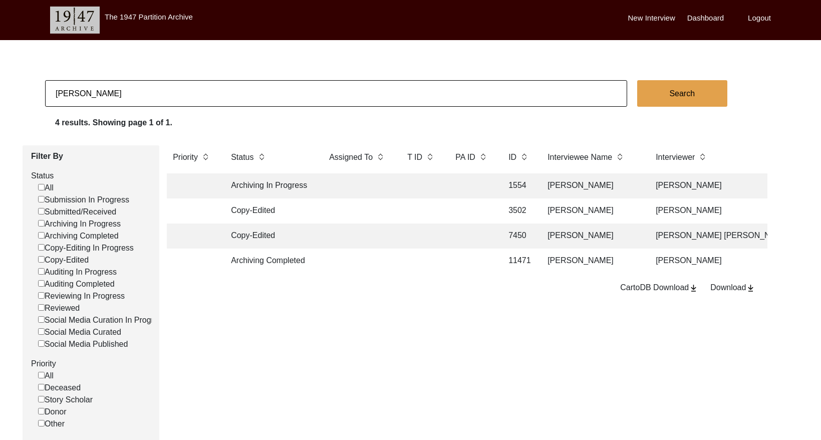
click at [190, 94] on input "[PERSON_NAME]" at bounding box center [336, 93] width 582 height 27
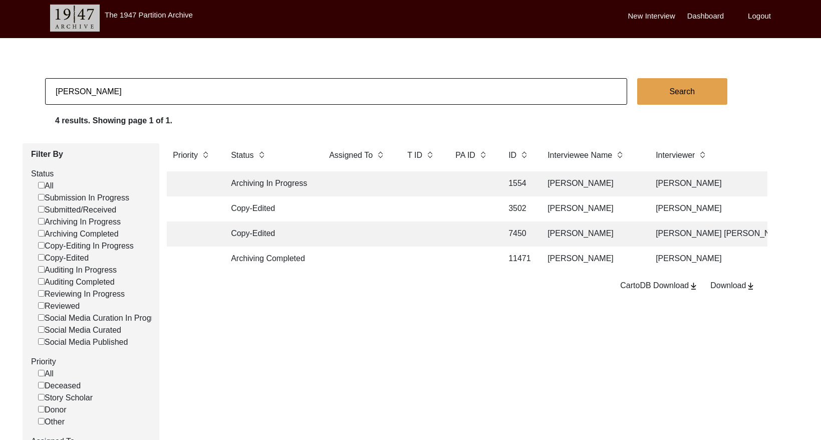
click at [186, 94] on input "[PERSON_NAME]" at bounding box center [336, 91] width 582 height 27
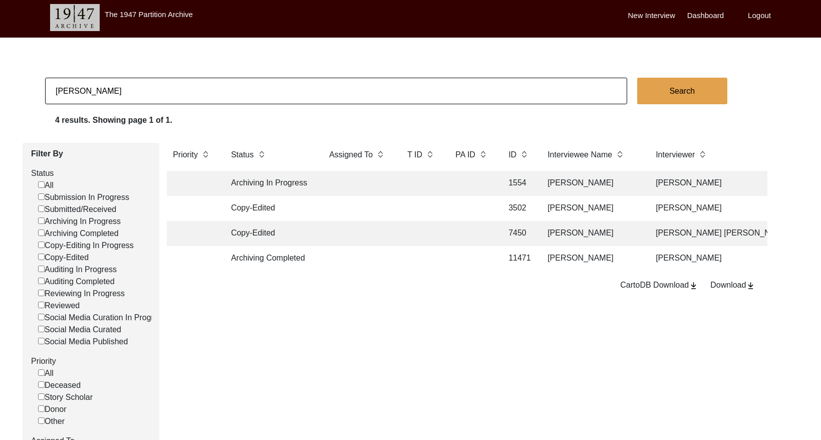
click at [186, 94] on input "[PERSON_NAME]" at bounding box center [336, 91] width 582 height 27
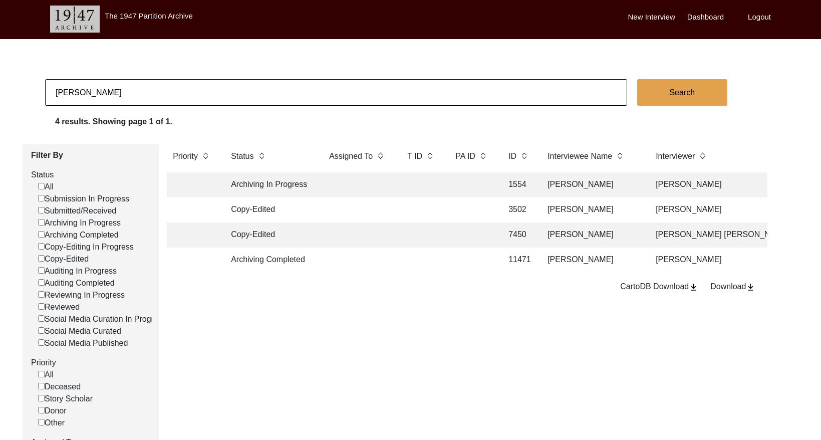
paste input "Anju"
type input "[PERSON_NAME]"
checkbox input "false"
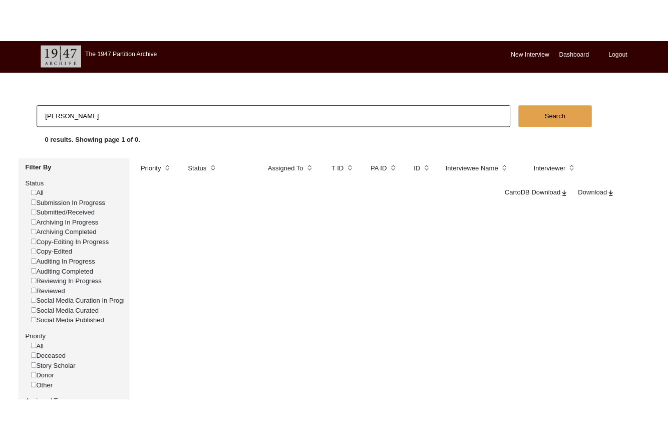
scroll to position [0, 0]
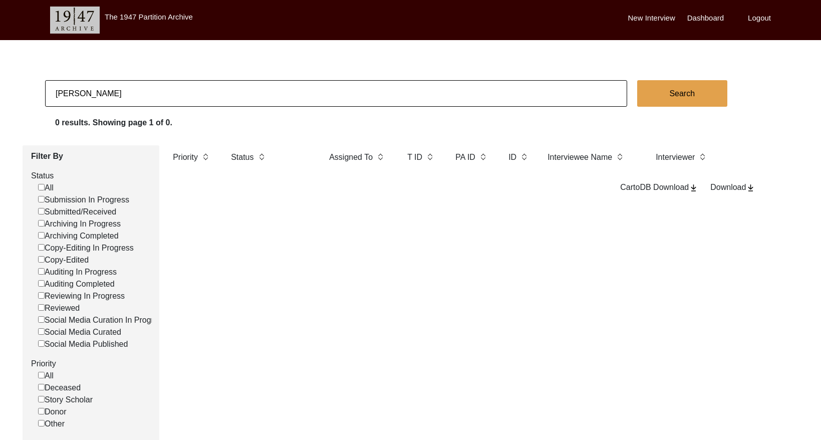
drag, startPoint x: 103, startPoint y: 93, endPoint x: 27, endPoint y: 89, distance: 76.3
click at [27, 89] on app-records-search "[PERSON_NAME] Search 0 results. Showing page 1 of 0. Filter By Status All Submi…" at bounding box center [410, 304] width 821 height 449
type input "[PERSON_NAME] [PERSON_NAME]"
checkbox input "false"
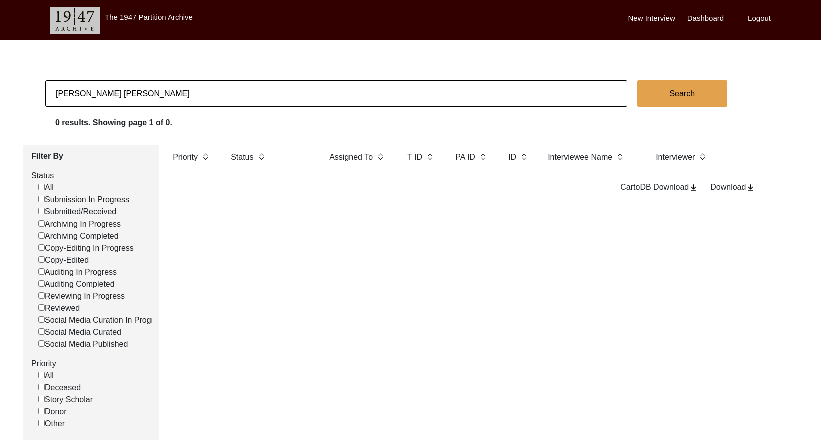
checkbox input "false"
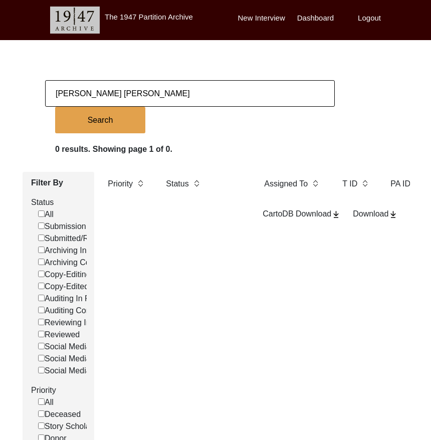
click at [123, 87] on input "[PERSON_NAME] [PERSON_NAME]" at bounding box center [189, 93] width 289 height 27
click at [123, 88] on input "[PERSON_NAME] [PERSON_NAME]" at bounding box center [189, 93] width 289 height 27
click at [123, 89] on input "[PERSON_NAME] [PERSON_NAME]" at bounding box center [189, 93] width 289 height 27
click at [123, 88] on input "[PERSON_NAME] [PERSON_NAME]" at bounding box center [189, 93] width 289 height 27
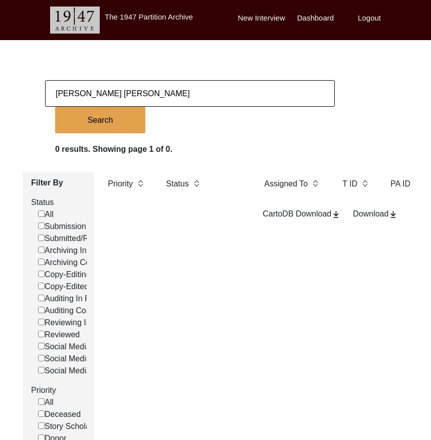
click at [123, 88] on input "[PERSON_NAME] [PERSON_NAME]" at bounding box center [189, 93] width 289 height 27
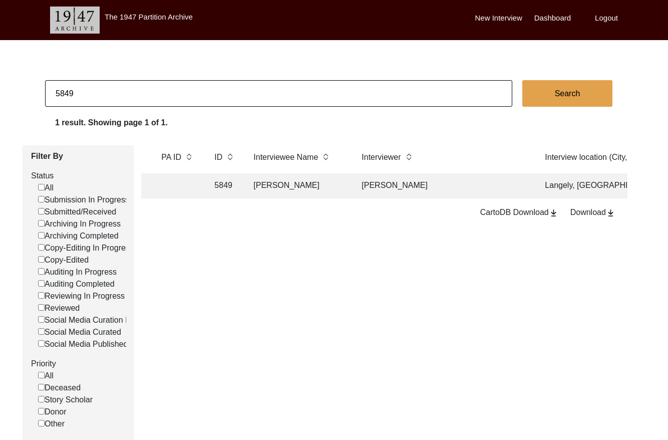
scroll to position [0, 276]
click at [428, 187] on td "[PERSON_NAME]" at bounding box center [435, 185] width 175 height 25
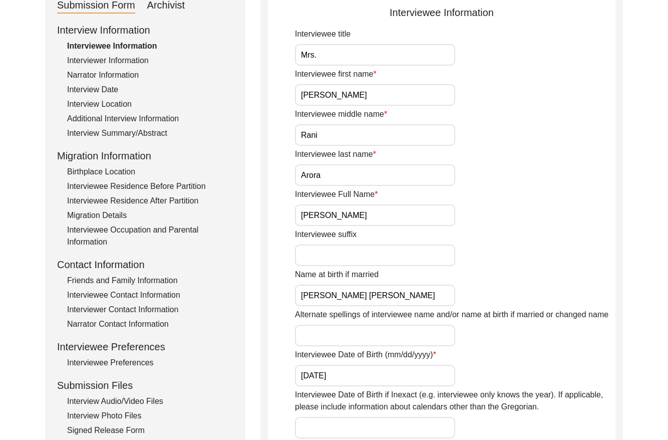
scroll to position [116, 0]
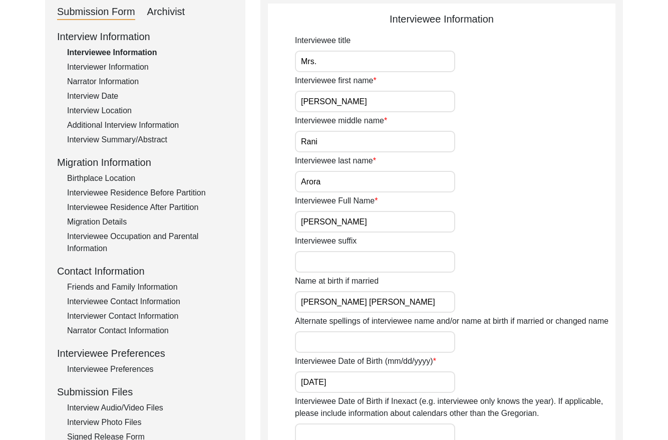
click at [132, 281] on div "Friends and Family Information" at bounding box center [150, 287] width 166 height 12
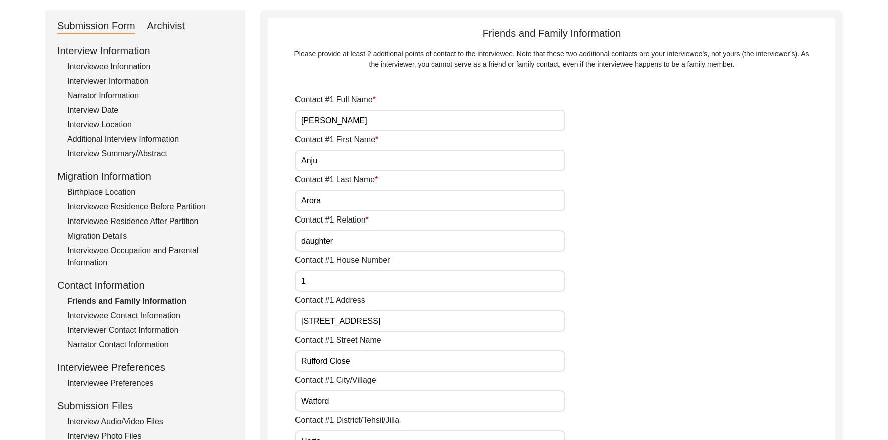
scroll to position [0, 0]
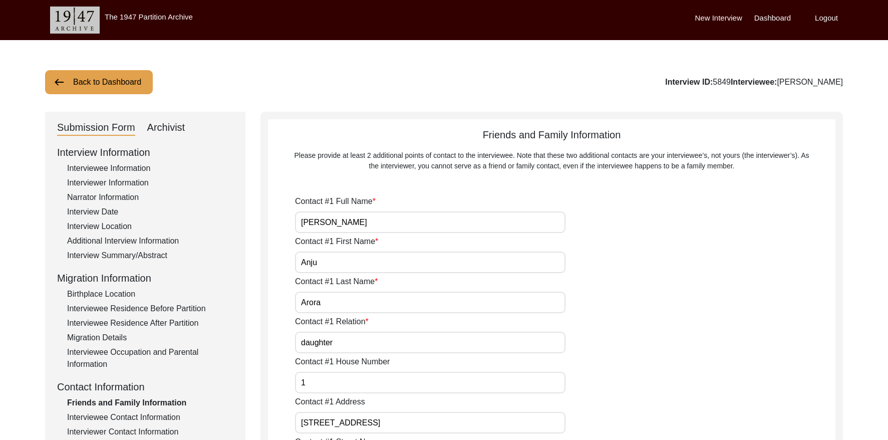
click at [176, 132] on div "Archivist" at bounding box center [166, 128] width 38 height 16
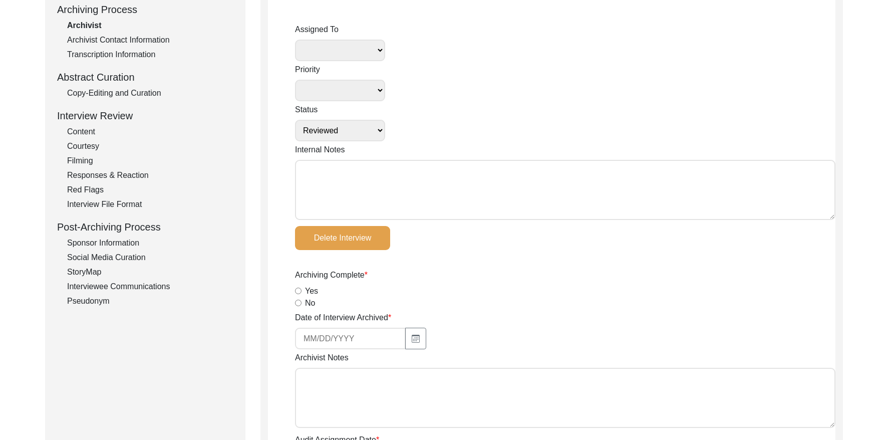
scroll to position [140, 0]
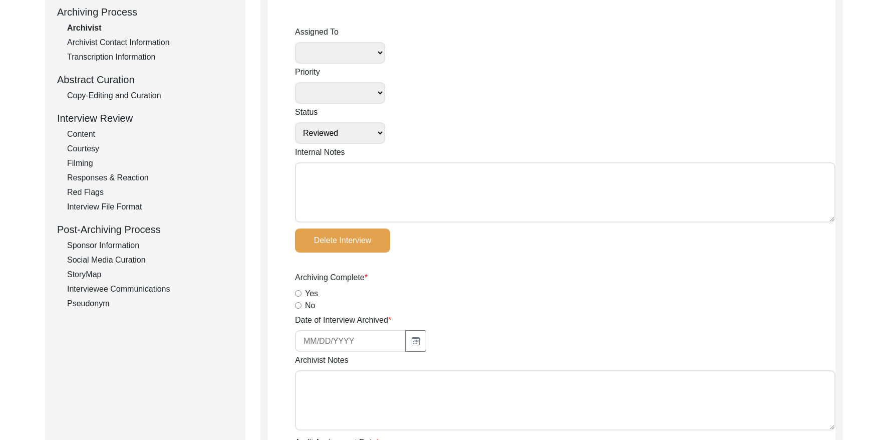
click at [371, 96] on select "Deceased Alive Other" at bounding box center [340, 93] width 90 height 22
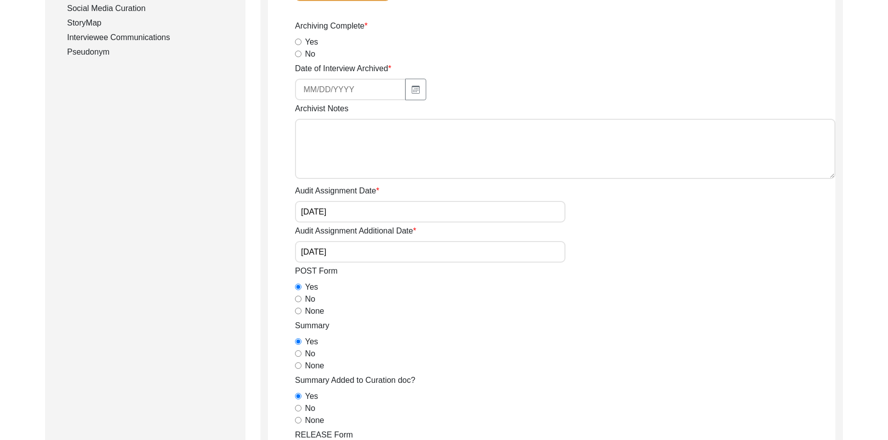
scroll to position [376, 0]
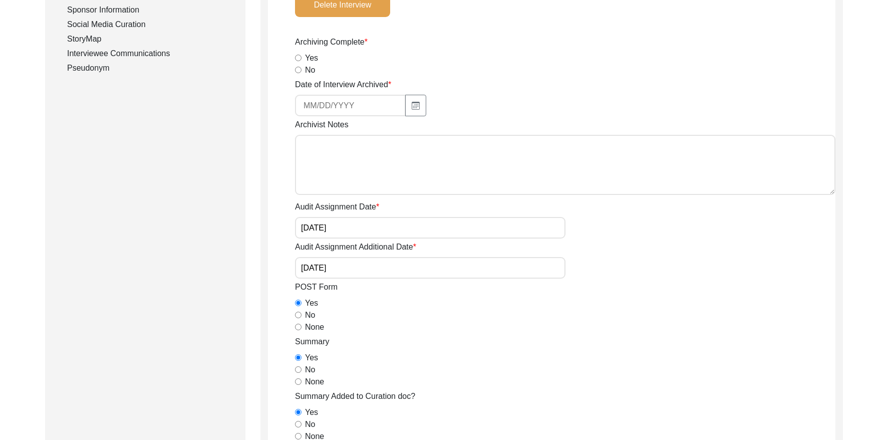
click at [371, 167] on textarea "Archivist Notes" at bounding box center [565, 165] width 540 height 60
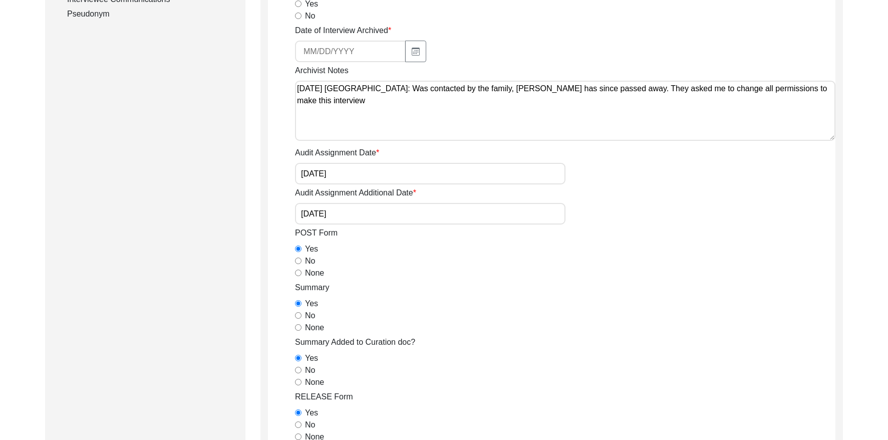
scroll to position [459, 0]
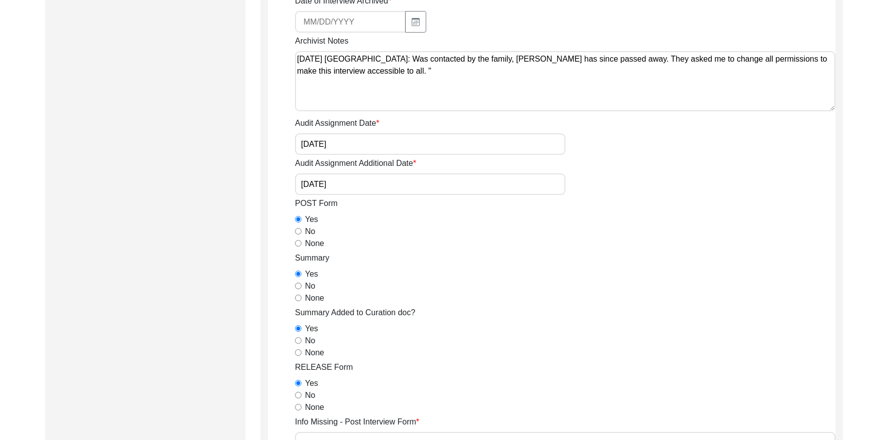
paste textarea "At the time of documenting her account of the partition, we had placed some res…"
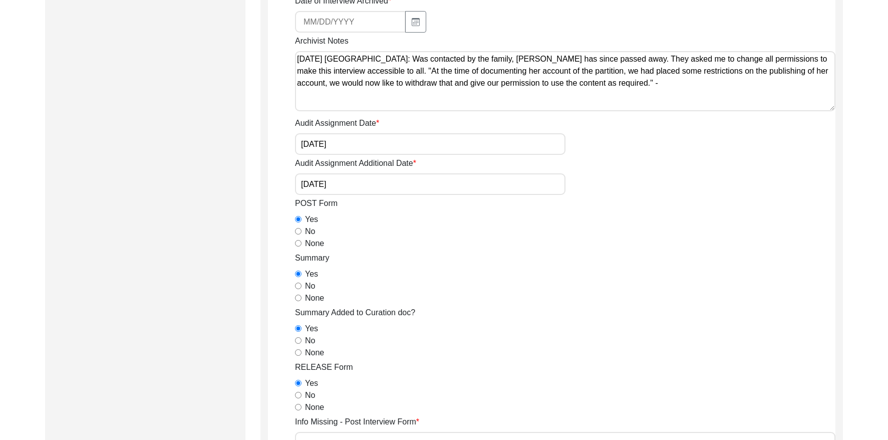
paste textarea "[PERSON_NAME]"
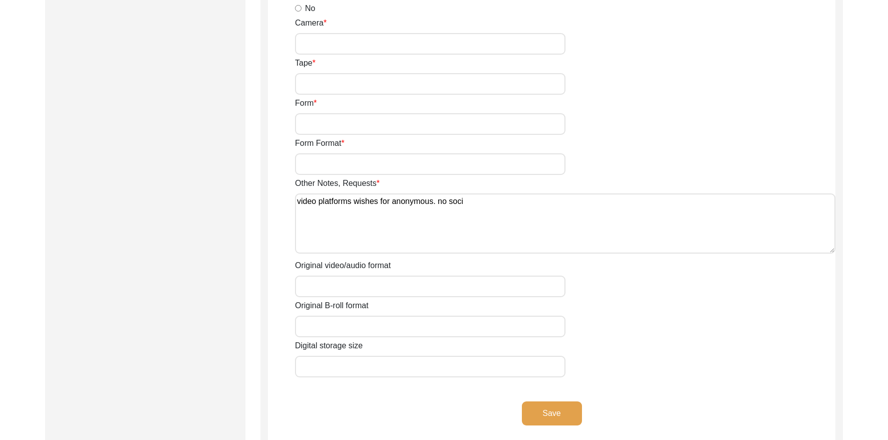
scroll to position [1743, 0]
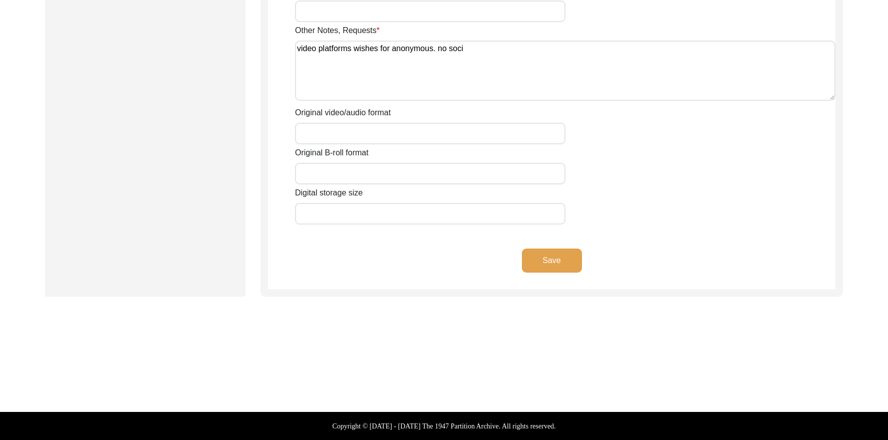
drag, startPoint x: 556, startPoint y: 262, endPoint x: 552, endPoint y: 257, distance: 6.7
click at [556, 262] on button "Save" at bounding box center [552, 260] width 60 height 24
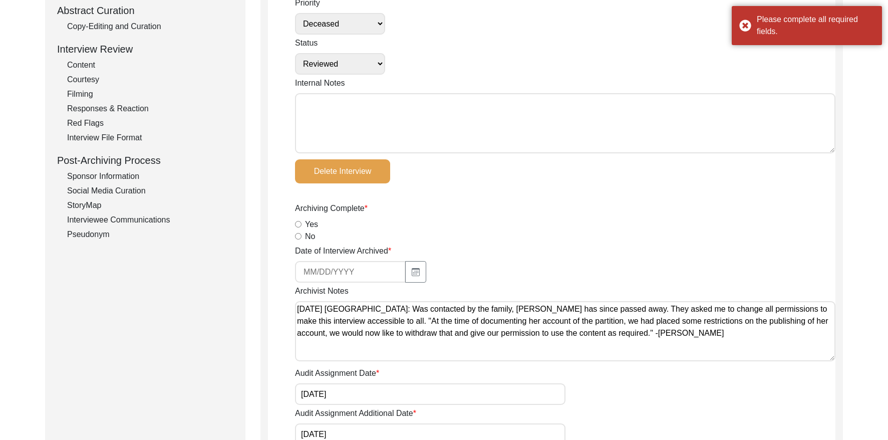
scroll to position [210, 0]
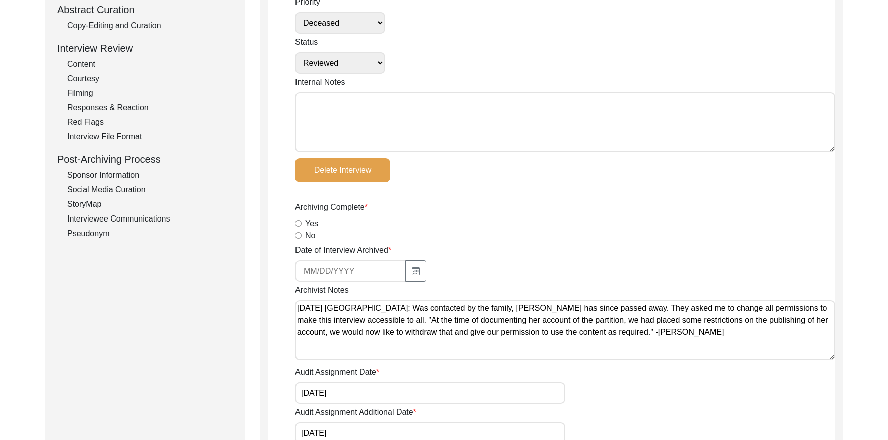
drag, startPoint x: 297, startPoint y: 223, endPoint x: 349, endPoint y: 240, distance: 54.0
click at [298, 223] on input "Yes" at bounding box center [298, 223] width 7 height 7
click at [412, 267] on icon "button" at bounding box center [416, 271] width 8 height 8
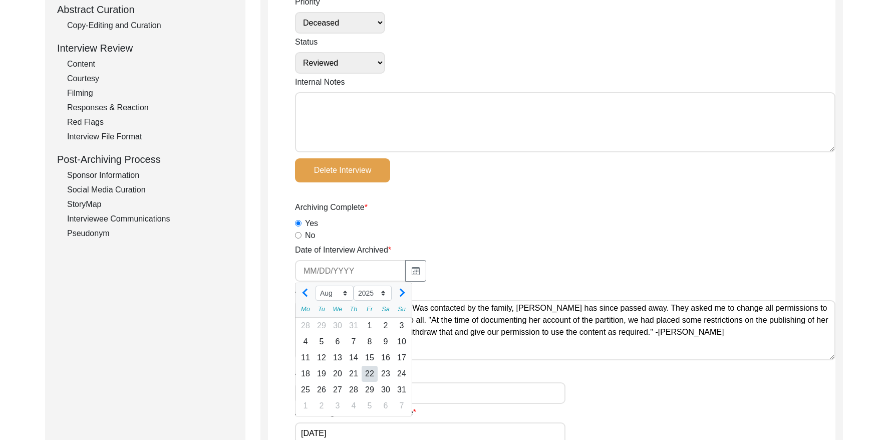
click at [336, 268] on input at bounding box center [350, 271] width 111 height 22
click at [472, 249] on div "Date of Interview Archived unknown Jan Feb Mar Apr May Jun [DATE] Aug Sep Oct N…" at bounding box center [565, 263] width 540 height 38
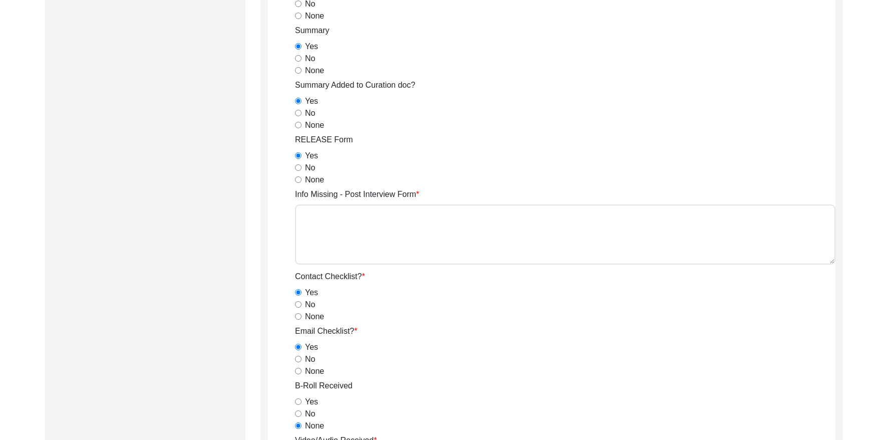
scroll to position [688, 0]
click at [430, 233] on textarea "Info Missing - Post Interview Form" at bounding box center [565, 233] width 540 height 60
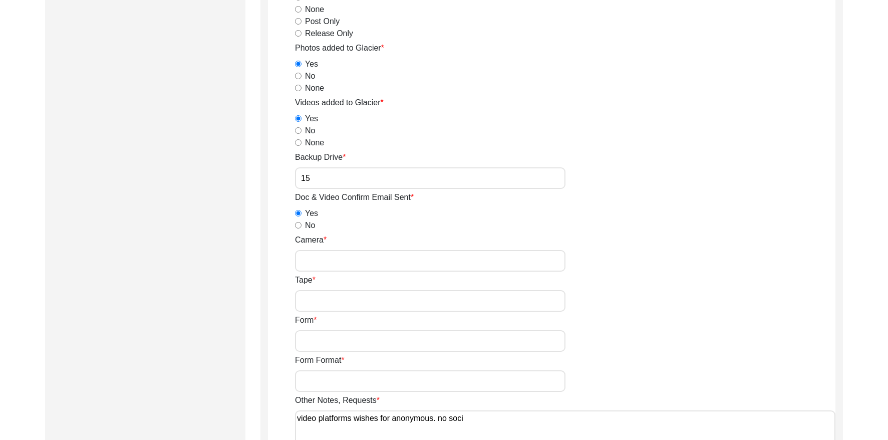
scroll to position [1374, 0]
click at [410, 256] on input "Camera" at bounding box center [430, 260] width 270 height 22
click at [362, 295] on input "Tape" at bounding box center [430, 300] width 270 height 22
click at [338, 341] on input "Form" at bounding box center [430, 340] width 270 height 22
click at [354, 380] on input "Form Format" at bounding box center [430, 380] width 270 height 22
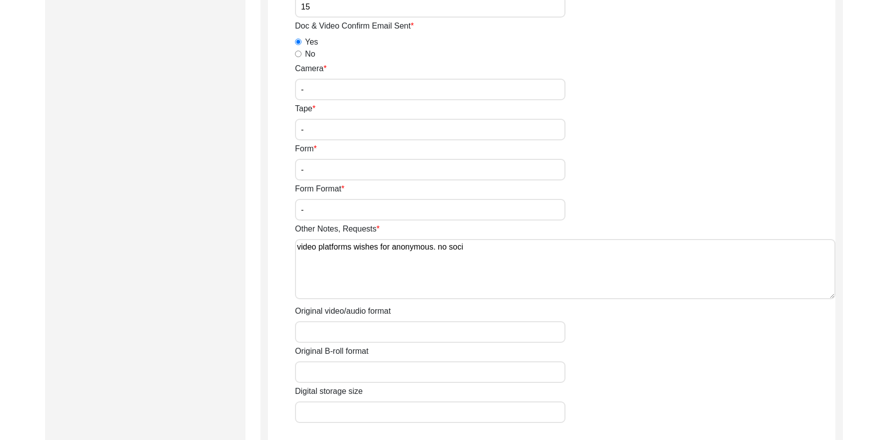
scroll to position [1548, 0]
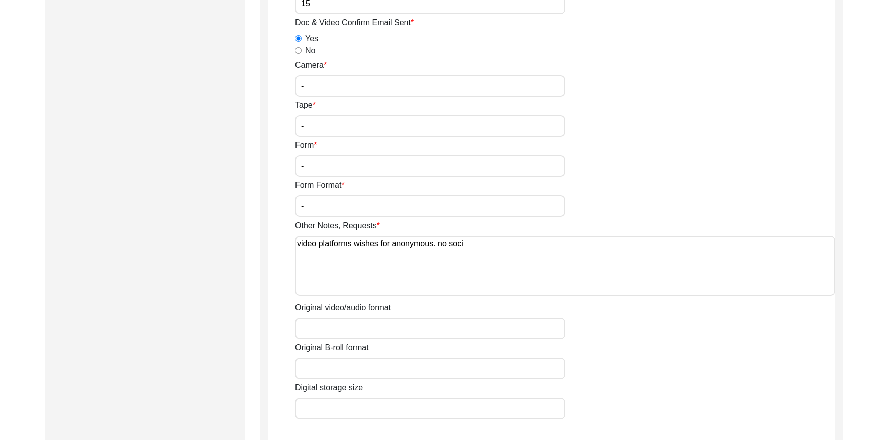
click at [478, 247] on textarea "video platforms wishes for anonymous. no soci" at bounding box center [565, 265] width 540 height 60
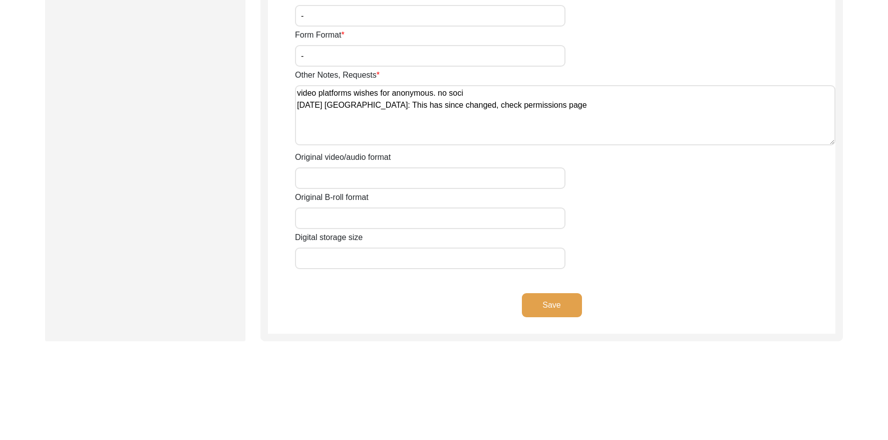
scroll to position [1701, 0]
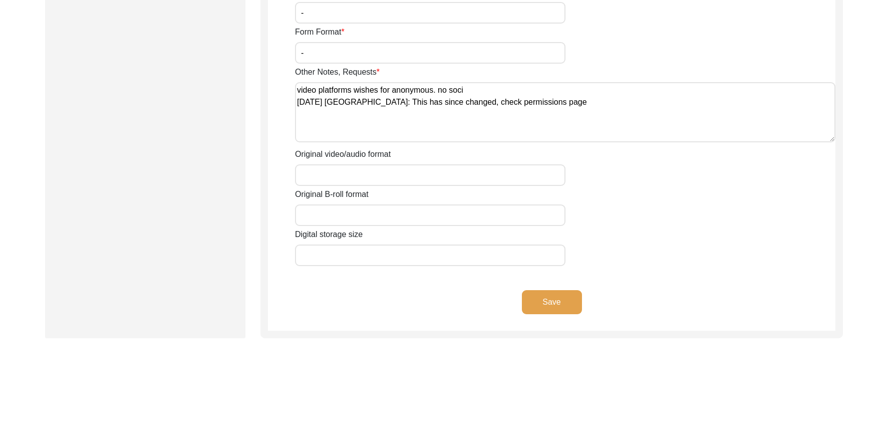
click at [546, 310] on button "Save" at bounding box center [552, 302] width 60 height 24
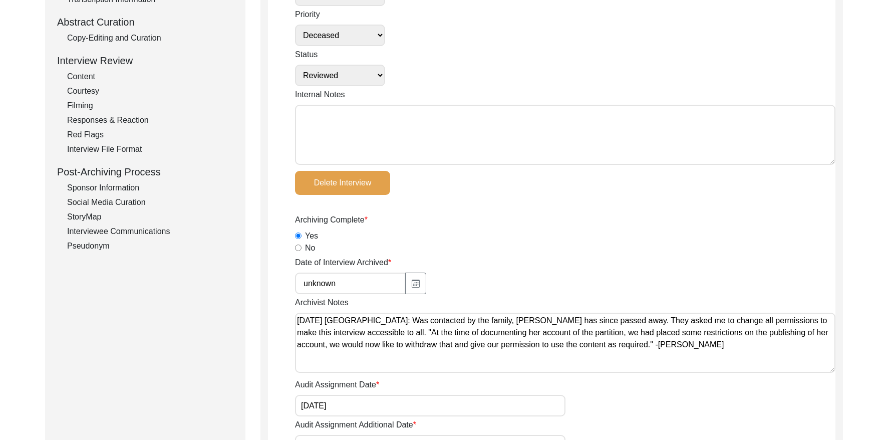
scroll to position [187, 0]
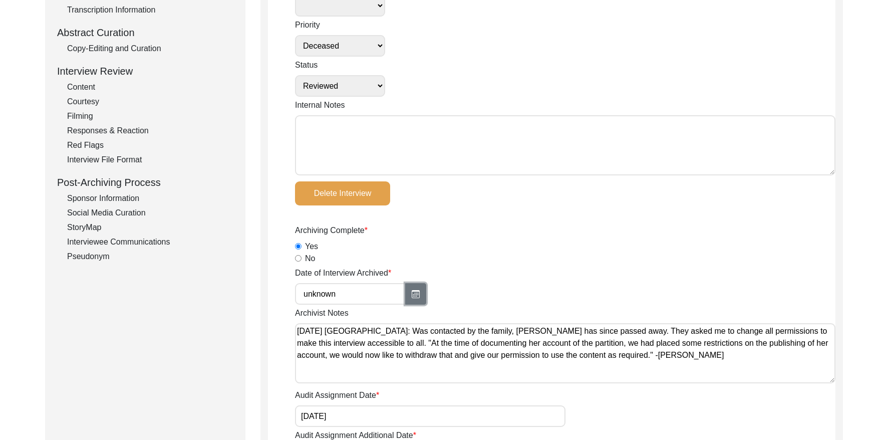
click at [412, 295] on icon "button" at bounding box center [416, 294] width 8 height 8
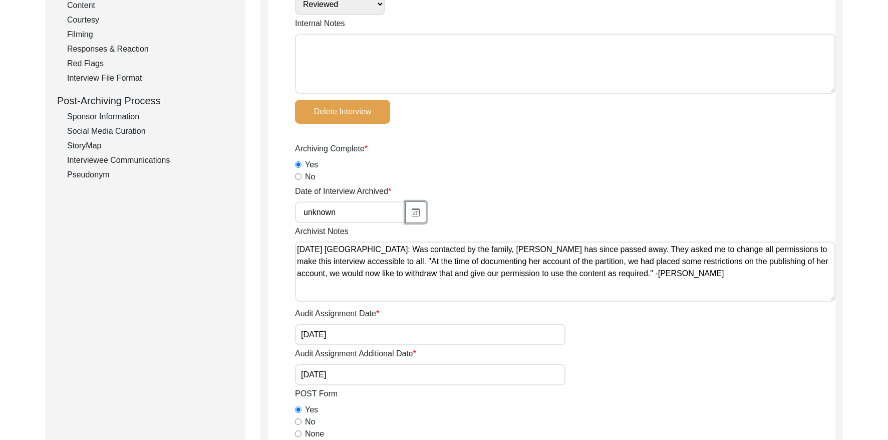
scroll to position [271, 0]
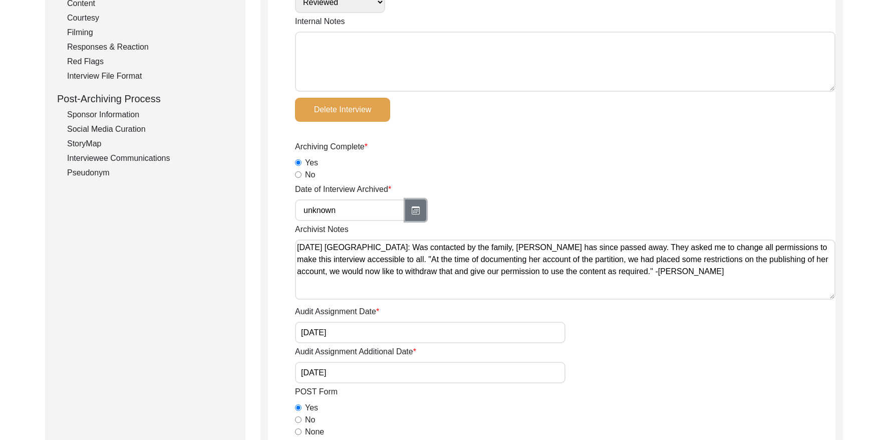
click at [412, 213] on icon "button" at bounding box center [416, 210] width 8 height 8
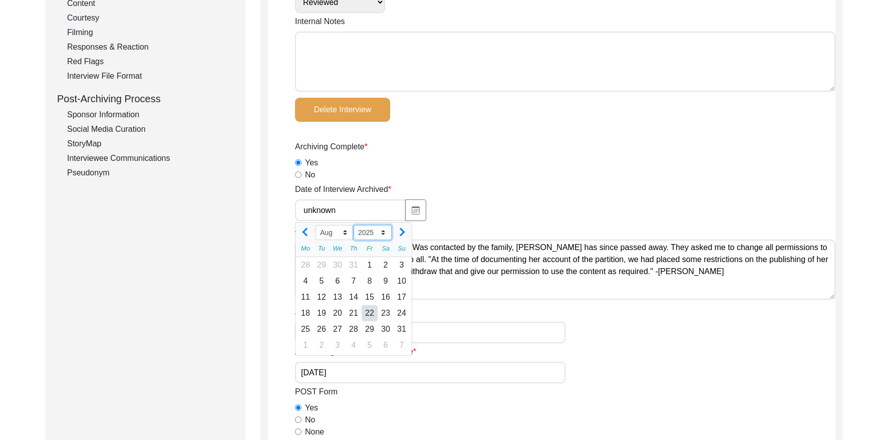
click at [382, 232] on select "2015 2016 2017 2018 2019 2020 2021 2022 2023 2024 2025 2026 2027 2028 2029 2030…" at bounding box center [373, 232] width 38 height 15
click at [331, 235] on select "Jan Feb Mar Apr May Jun [DATE] Aug Sep Oct Nov Dec" at bounding box center [334, 232] width 38 height 15
drag, startPoint x: 367, startPoint y: 325, endPoint x: 421, endPoint y: 321, distance: 53.7
click at [368, 325] on div "30" at bounding box center [370, 329] width 16 height 16
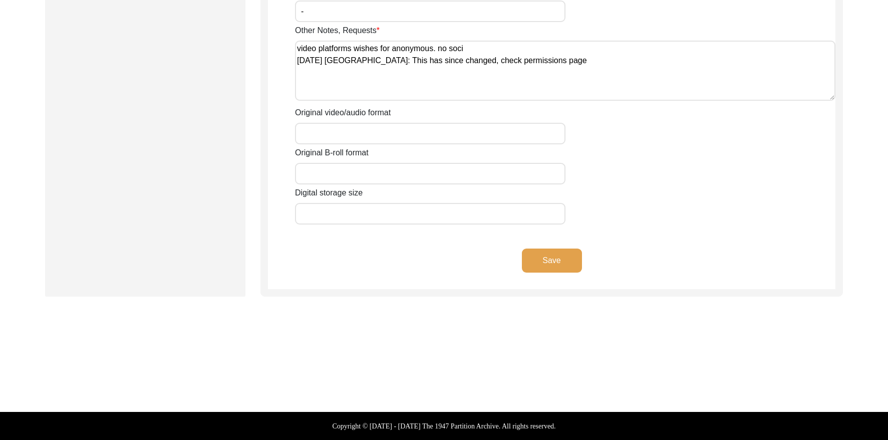
click at [551, 261] on button "Save" at bounding box center [552, 260] width 60 height 24
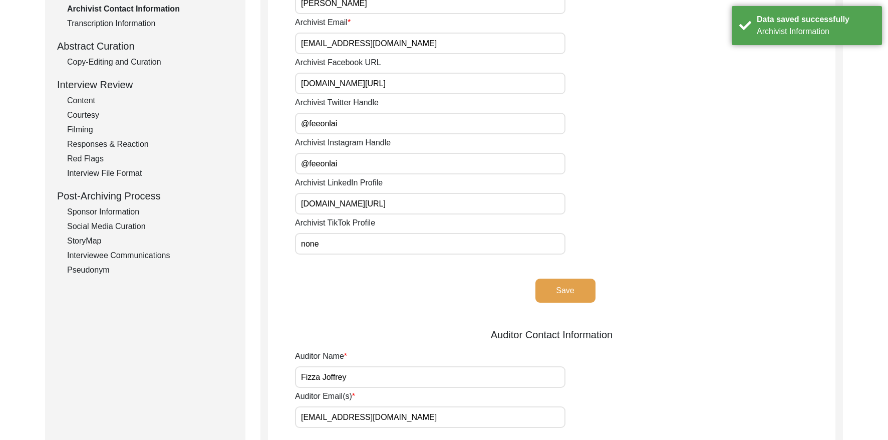
scroll to position [0, 0]
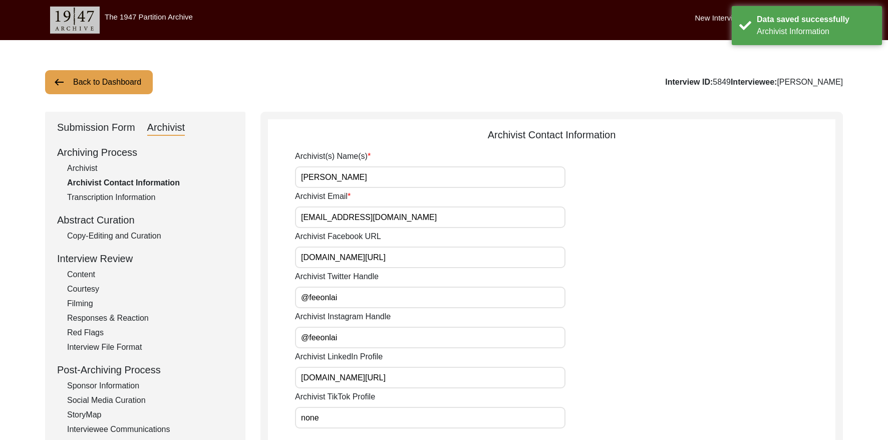
drag, startPoint x: 102, startPoint y: 233, endPoint x: 184, endPoint y: 234, distance: 81.6
click at [103, 233] on div "Copy-Editing and Curation" at bounding box center [150, 236] width 166 height 12
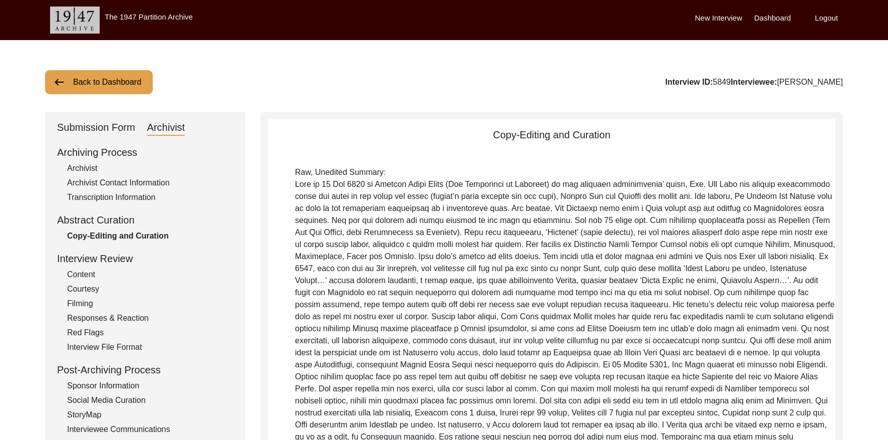
drag, startPoint x: 87, startPoint y: 129, endPoint x: 92, endPoint y: 140, distance: 12.4
click at [88, 129] on div "Submission Form" at bounding box center [96, 128] width 78 height 16
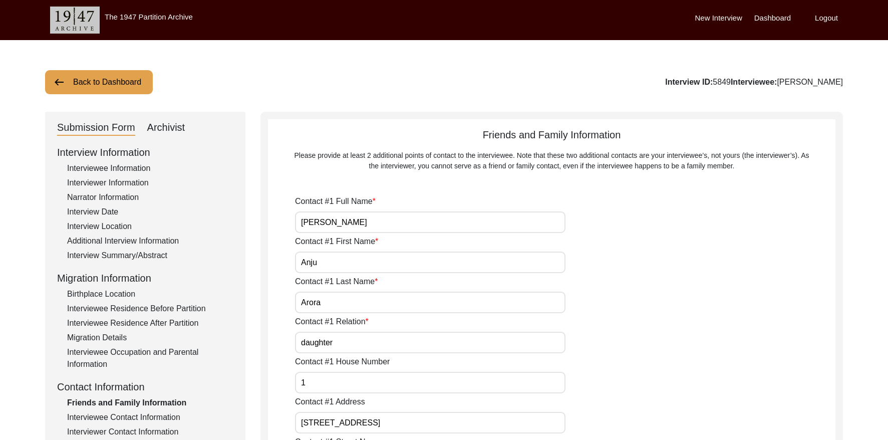
scroll to position [1, 0]
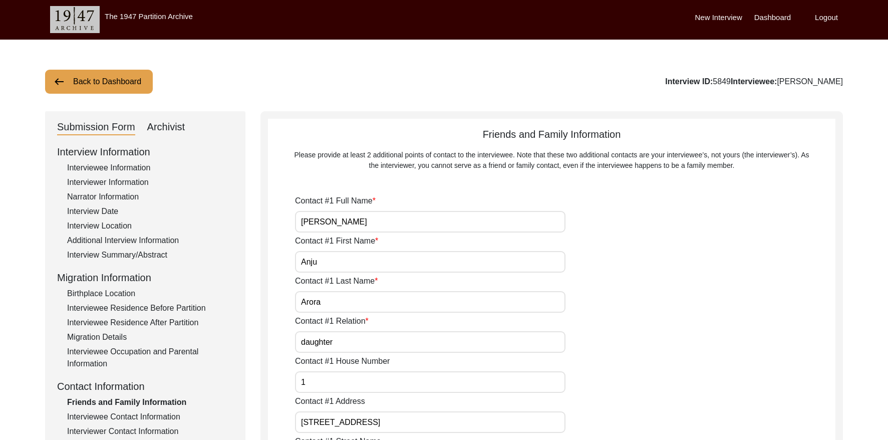
click at [105, 207] on div "Interview Date" at bounding box center [150, 211] width 166 height 12
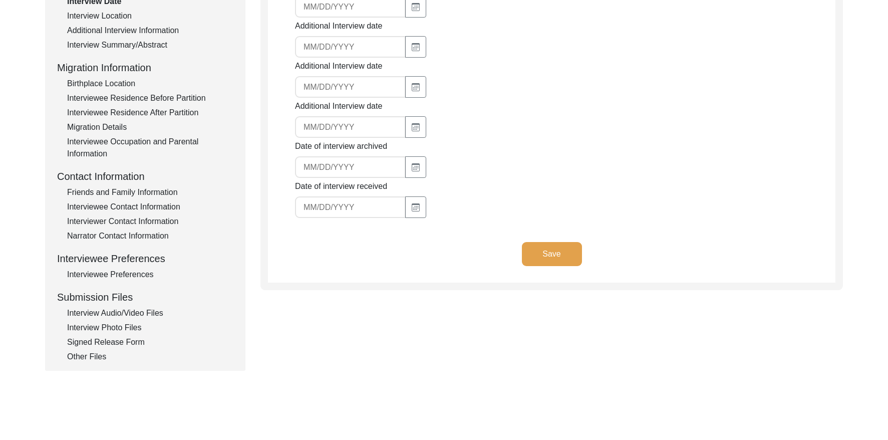
scroll to position [212, 0]
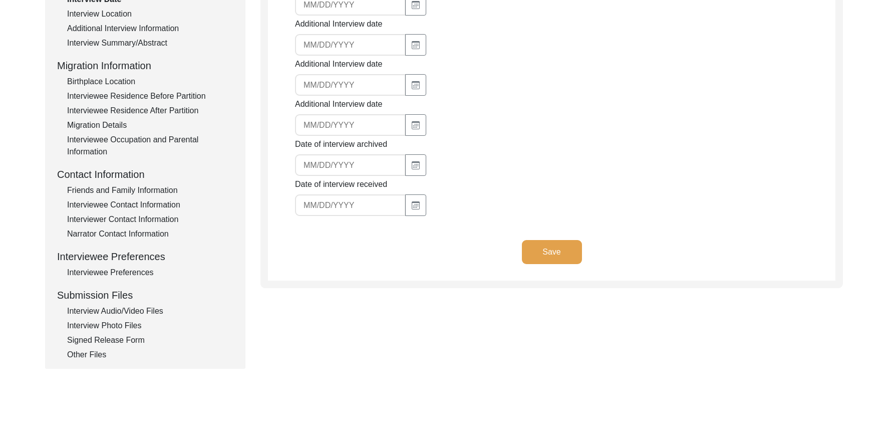
drag, startPoint x: 127, startPoint y: 271, endPoint x: 232, endPoint y: 256, distance: 106.2
click at [128, 271] on div "Interviewee Preferences" at bounding box center [150, 272] width 166 height 12
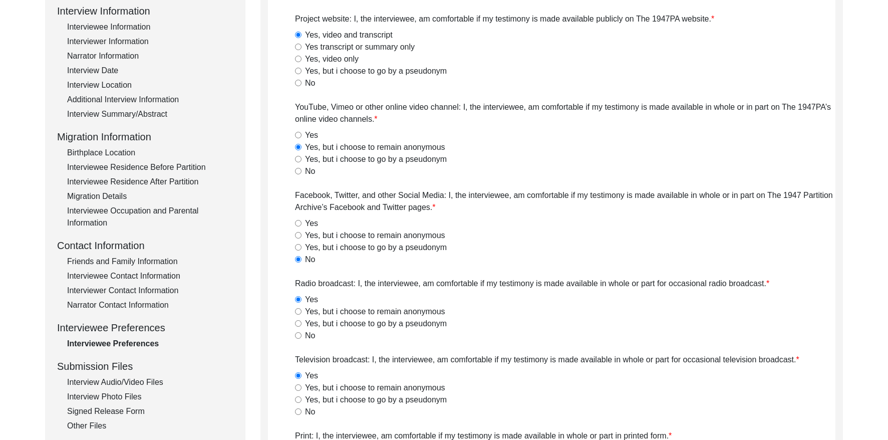
scroll to position [145, 0]
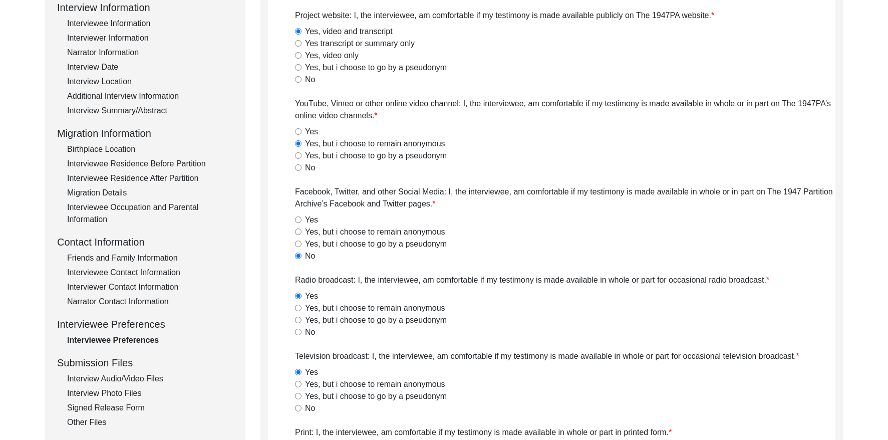
drag, startPoint x: 299, startPoint y: 219, endPoint x: 305, endPoint y: 218, distance: 6.7
click at [299, 219] on input "Yes" at bounding box center [298, 219] width 7 height 7
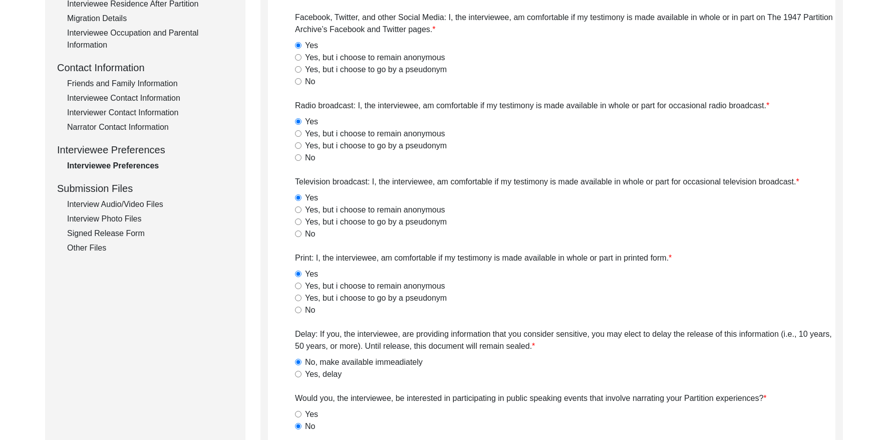
scroll to position [205, 0]
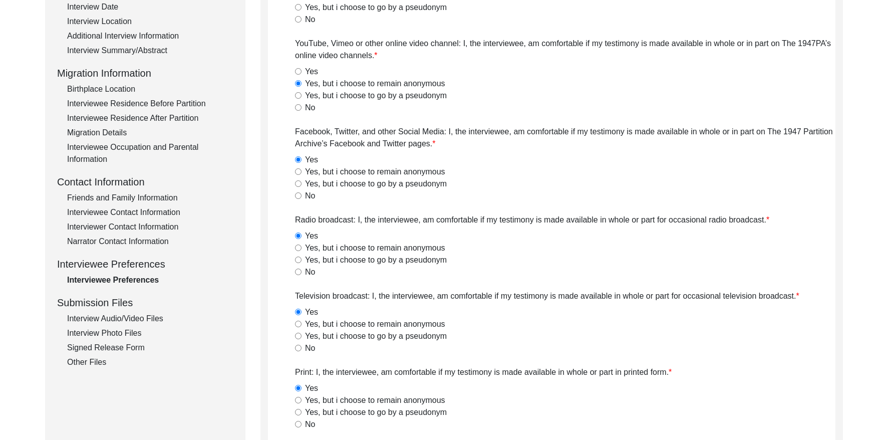
click at [121, 319] on div "Interview Audio/Video Files" at bounding box center [150, 318] width 166 height 12
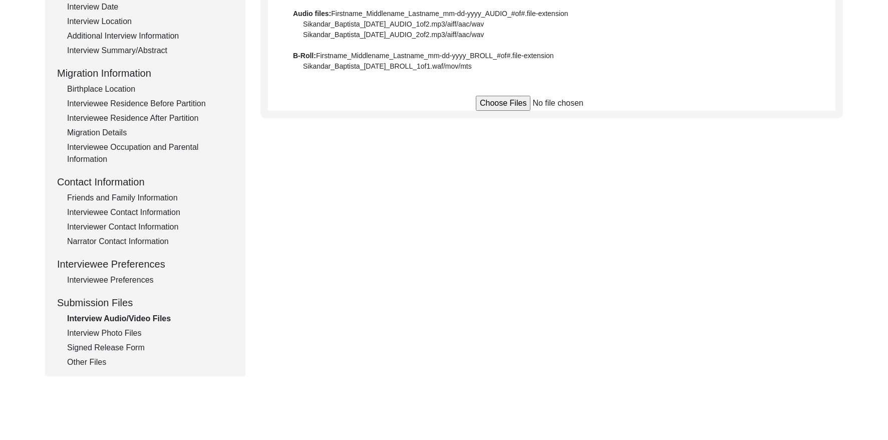
click at [134, 274] on div "Interviewee Preferences" at bounding box center [150, 280] width 166 height 12
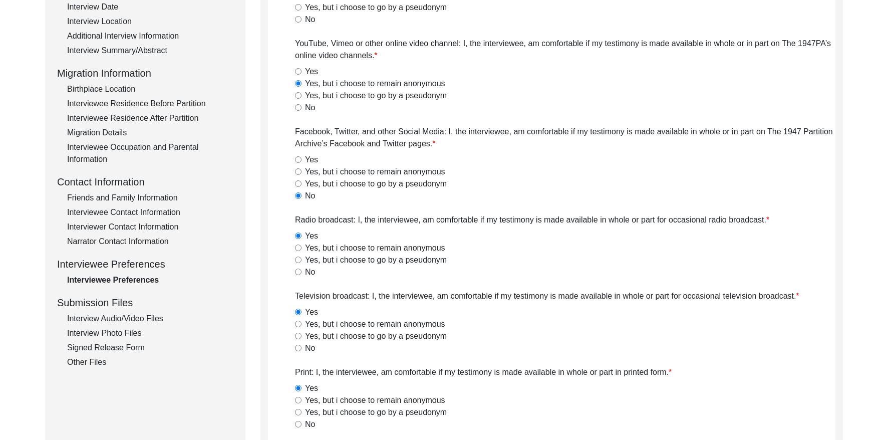
click at [294, 41] on app-interviewee-preferences "Interviewee Preferences Project website: I, the interviewee, am comfortable if …" at bounding box center [551, 384] width 567 height 924
drag, startPoint x: 296, startPoint y: 42, endPoint x: 458, endPoint y: 43, distance: 162.3
click at [458, 43] on label "YouTube, Vimeo or other online video channel: I, the interviewee, am comfortabl…" at bounding box center [565, 50] width 540 height 24
copy label "YouTube, Vimeo or other online video channel"
click at [311, 138] on label "Facebook, Twitter, and other Social Media: I, the interviewee, am comfortable i…" at bounding box center [565, 138] width 540 height 24
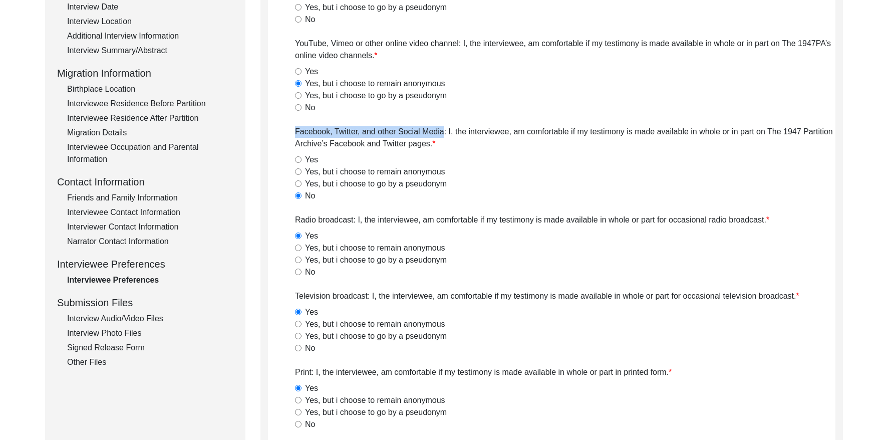
drag, startPoint x: 294, startPoint y: 130, endPoint x: 444, endPoint y: 128, distance: 149.7
click at [444, 128] on label "Facebook, Twitter, and other Social Media: I, the interviewee, am comfortable i…" at bounding box center [565, 138] width 540 height 24
copy label "Facebook, Twitter, and other Social Media"
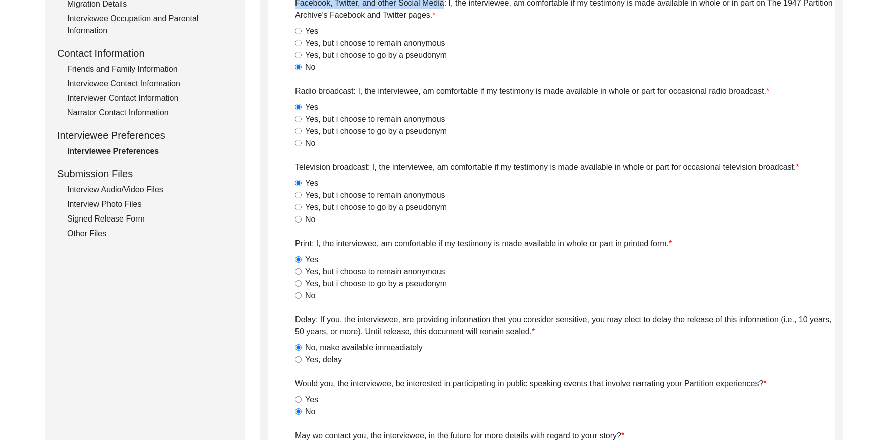
scroll to position [0, 0]
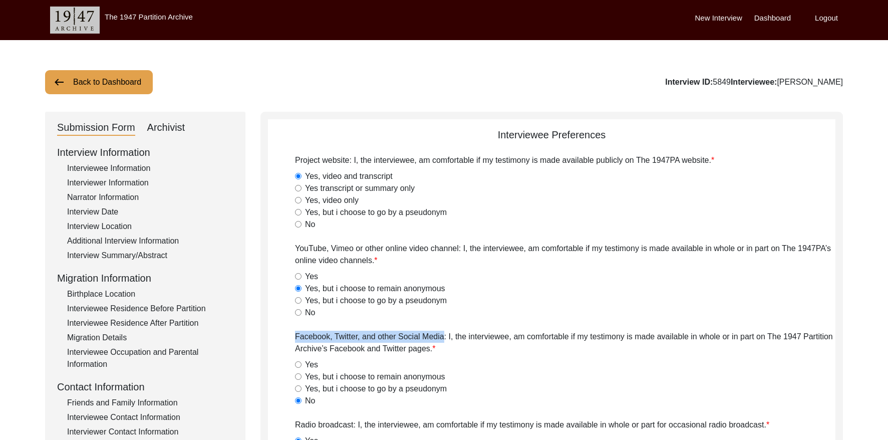
drag, startPoint x: 761, startPoint y: 80, endPoint x: 745, endPoint y: 81, distance: 15.6
click at [745, 81] on div "Interview ID: 5849 Interviewee: [PERSON_NAME]" at bounding box center [754, 82] width 178 height 12
copy div "5849"
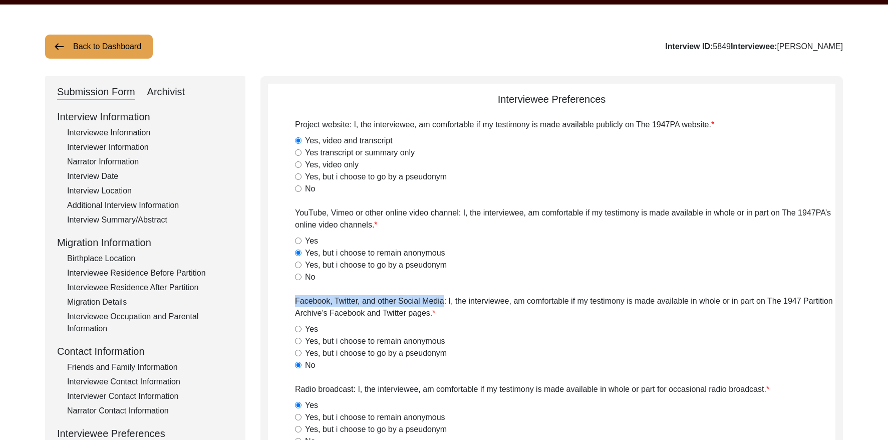
scroll to position [36, 0]
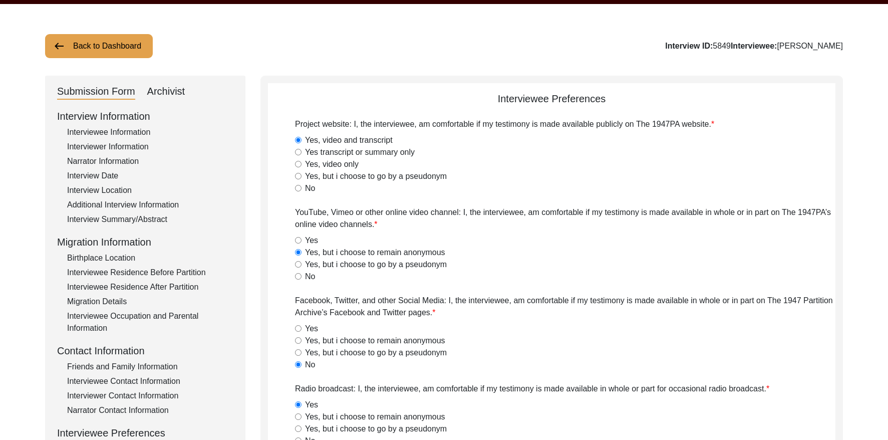
click at [116, 184] on div "Interview Location" at bounding box center [150, 190] width 166 height 12
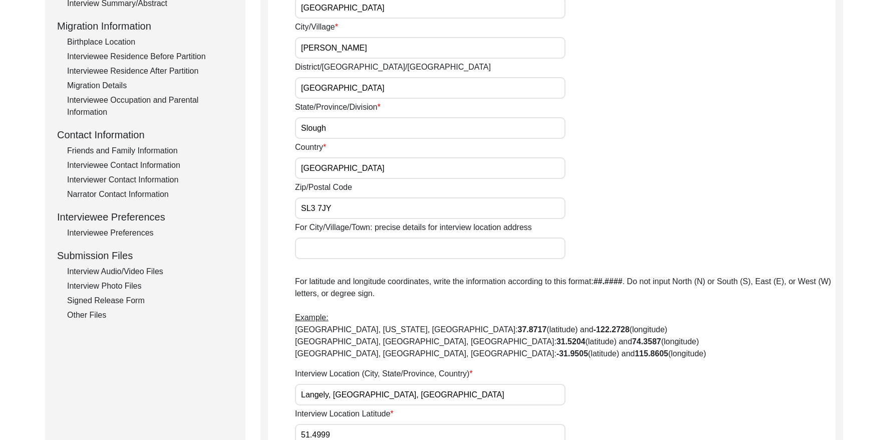
scroll to position [251, 0]
click at [142, 168] on div "Interviewee Contact Information" at bounding box center [150, 166] width 166 height 12
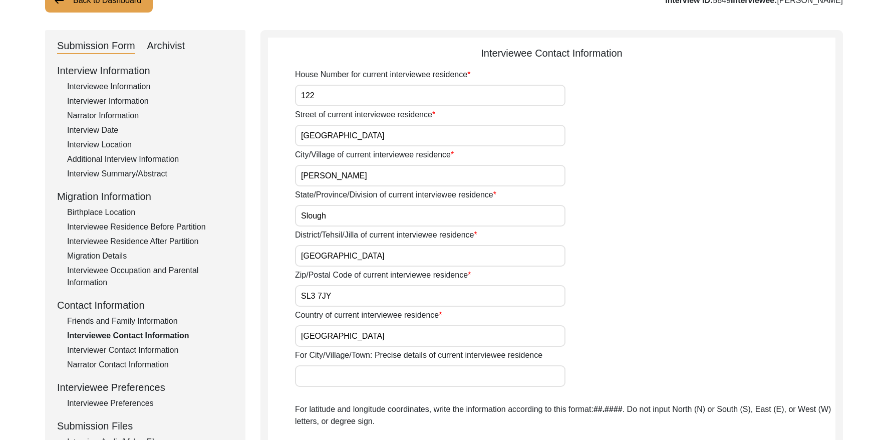
scroll to position [117, 0]
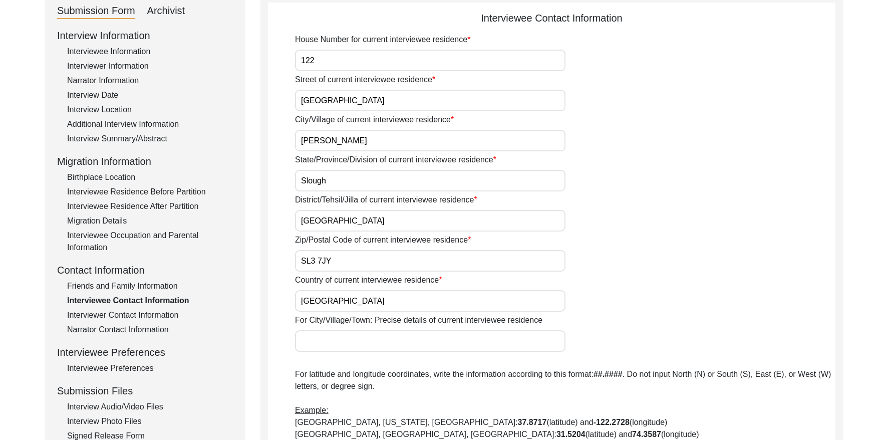
click at [632, 156] on div "State/Province/Division of current interviewee residence Slough" at bounding box center [565, 173] width 540 height 38
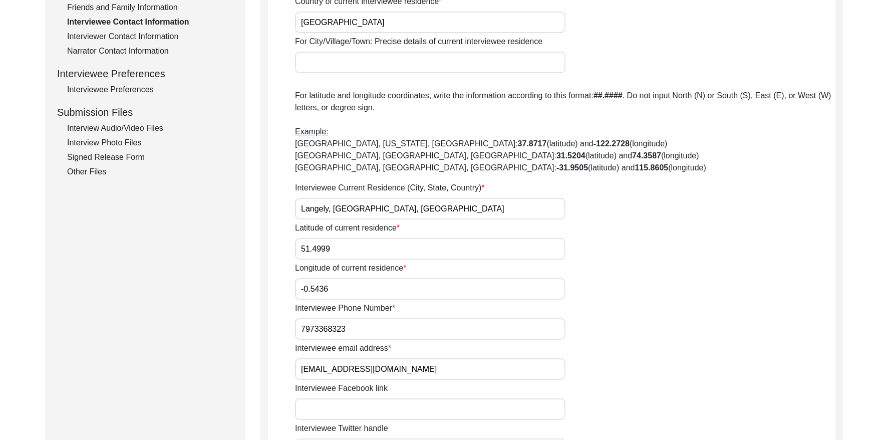
scroll to position [387, 0]
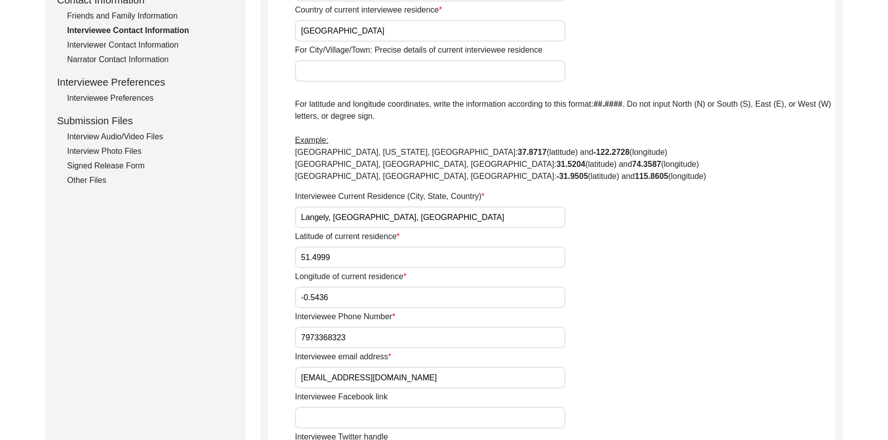
click at [130, 95] on div "Interviewee Preferences" at bounding box center [150, 98] width 166 height 12
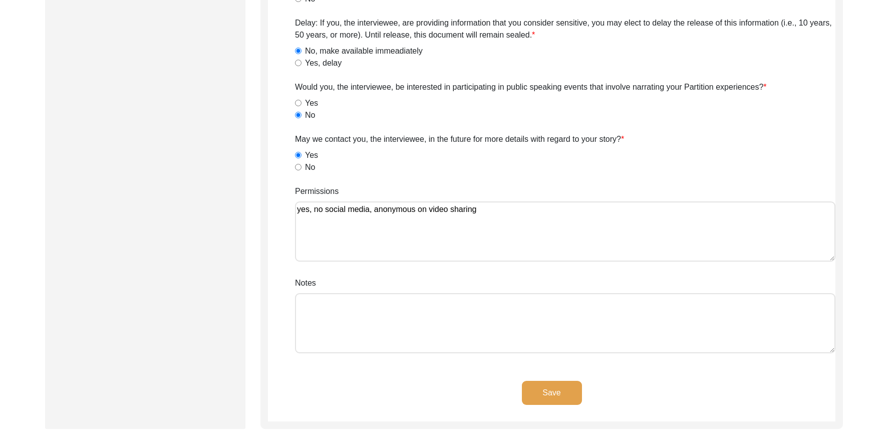
scroll to position [645, 0]
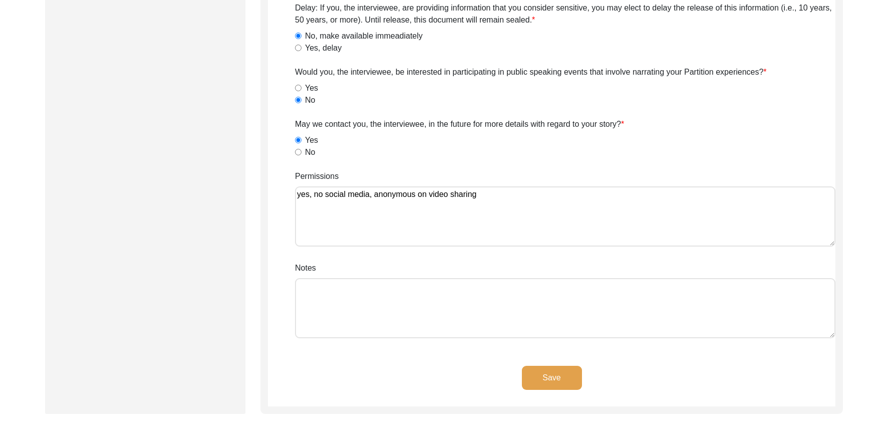
click at [521, 203] on textarea "yes, no social media, anonymous on video sharing" at bounding box center [565, 216] width 540 height 60
click at [295, 194] on textarea "yes, no social media, anonymous on video sharing" at bounding box center [565, 216] width 540 height 60
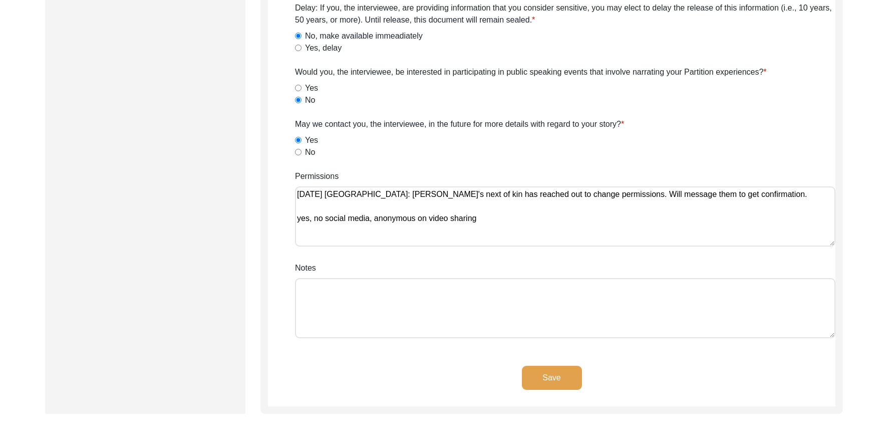
drag, startPoint x: 565, startPoint y: 377, endPoint x: 557, endPoint y: 368, distance: 12.8
click at [565, 377] on button "Save" at bounding box center [552, 378] width 60 height 24
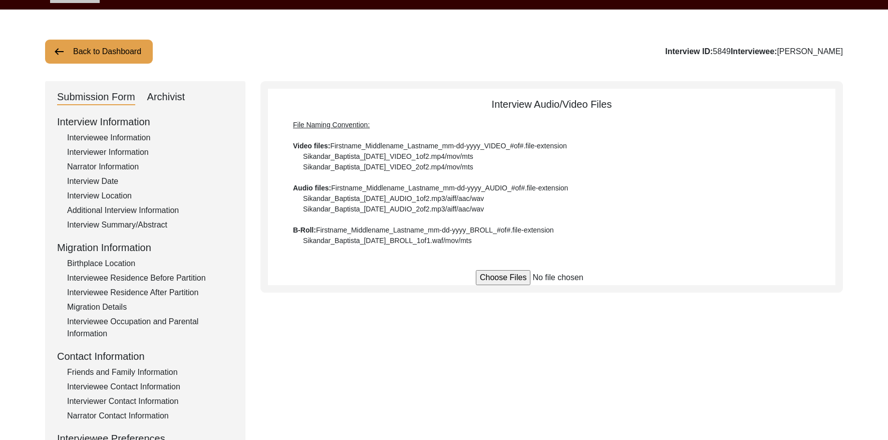
scroll to position [0, 0]
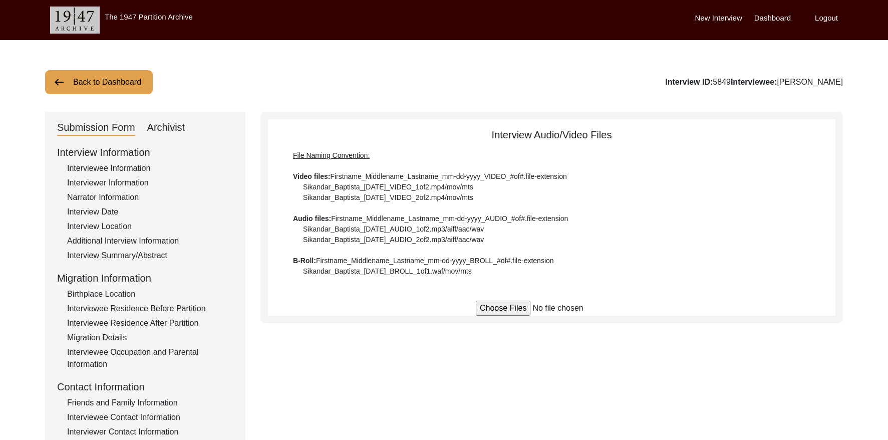
click at [111, 84] on button "Back to Dashboard" at bounding box center [99, 82] width 108 height 24
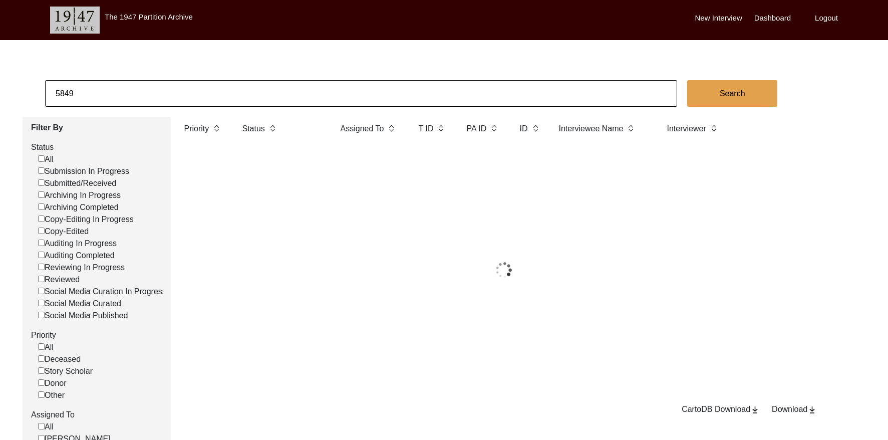
click at [163, 86] on input "5849" at bounding box center [361, 93] width 632 height 27
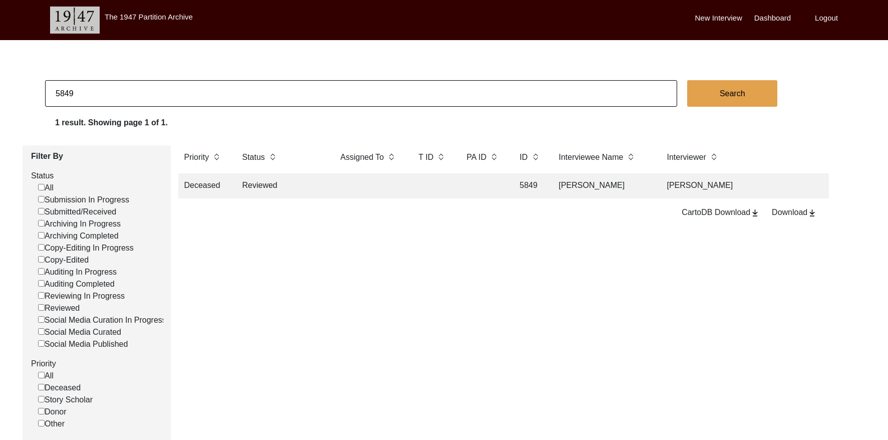
click at [163, 86] on input "5849" at bounding box center [361, 93] width 632 height 27
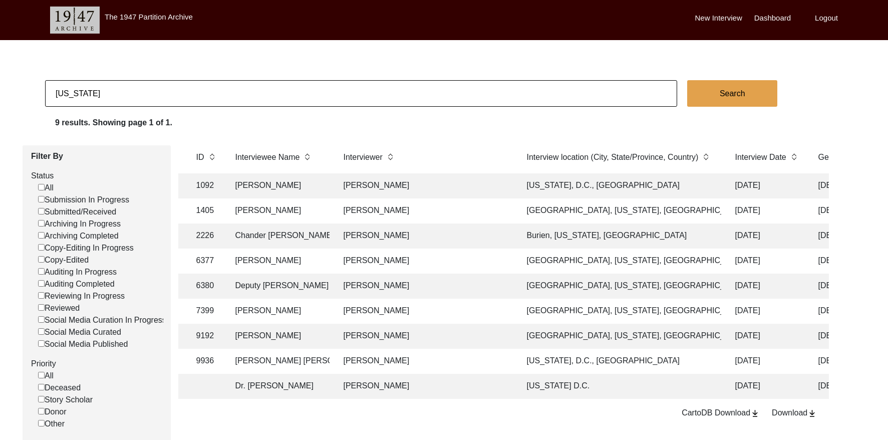
scroll to position [0, 325]
click at [151, 94] on input "[US_STATE]" at bounding box center [361, 93] width 632 height 27
paste input "[PERSON_NAME]"
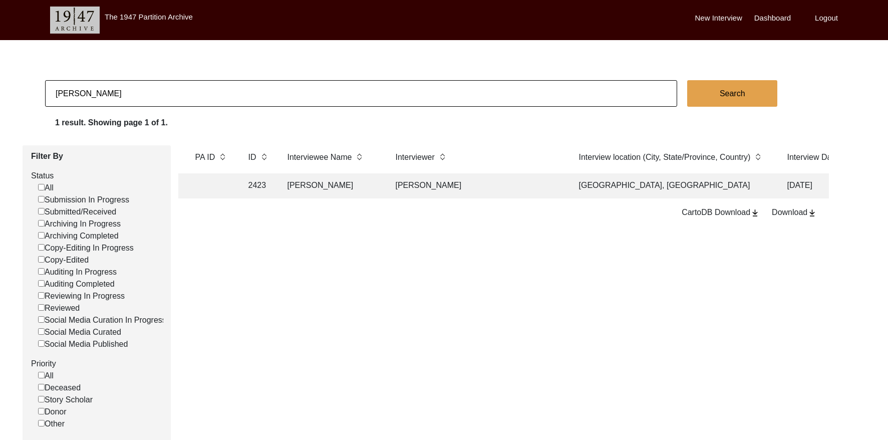
scroll to position [0, 261]
click at [407, 189] on td "[PERSON_NAME]" at bounding box center [487, 185] width 175 height 25
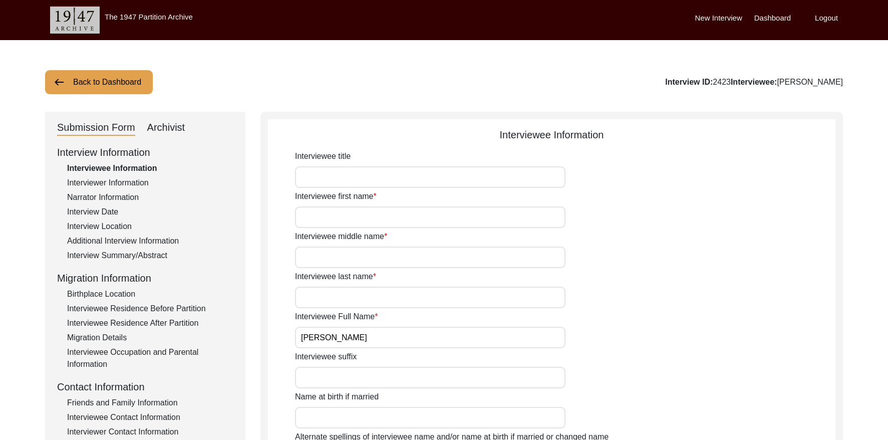
drag, startPoint x: 113, startPoint y: 222, endPoint x: 120, endPoint y: 223, distance: 7.0
click at [114, 221] on div "Interview Location" at bounding box center [150, 226] width 166 height 12
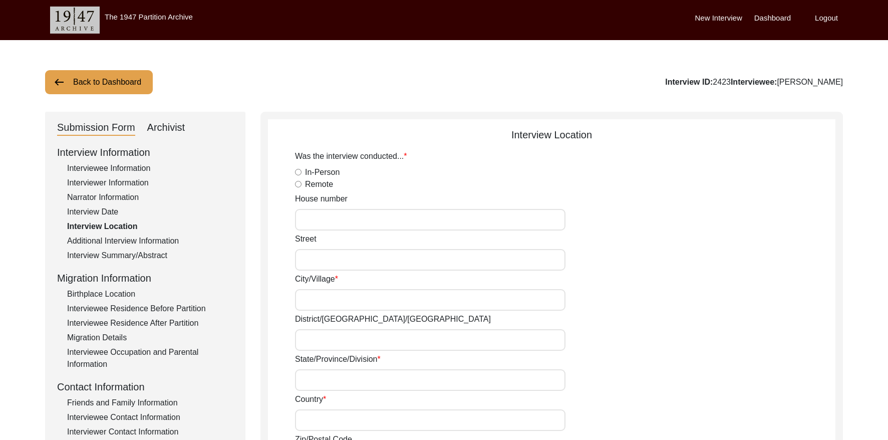
click at [136, 88] on button "Back to Dashboard" at bounding box center [99, 82] width 108 height 24
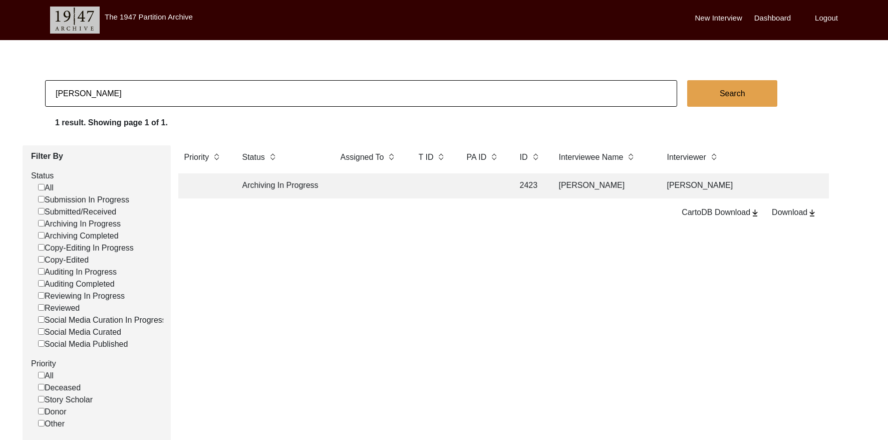
click at [226, 99] on input "[PERSON_NAME]" at bounding box center [361, 93] width 632 height 27
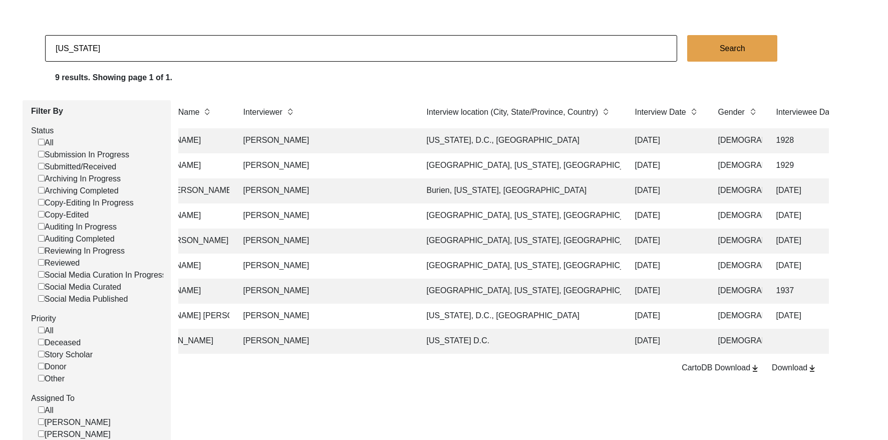
scroll to position [47, 0]
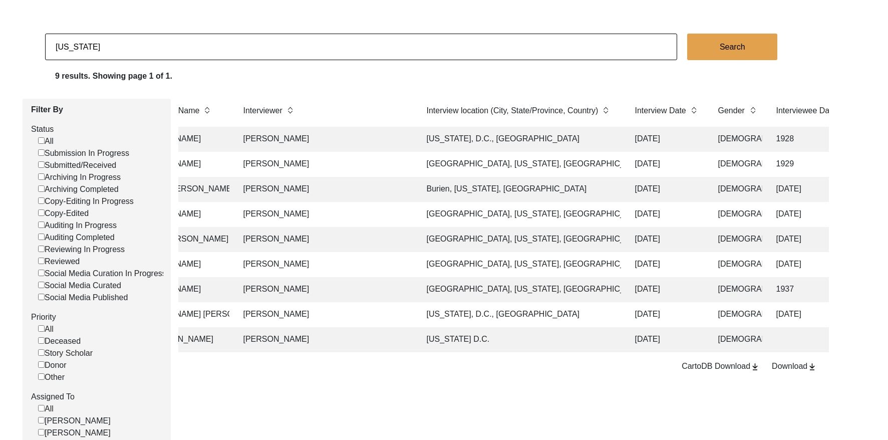
click at [542, 167] on td "[GEOGRAPHIC_DATA], [US_STATE], [GEOGRAPHIC_DATA]" at bounding box center [521, 164] width 200 height 25
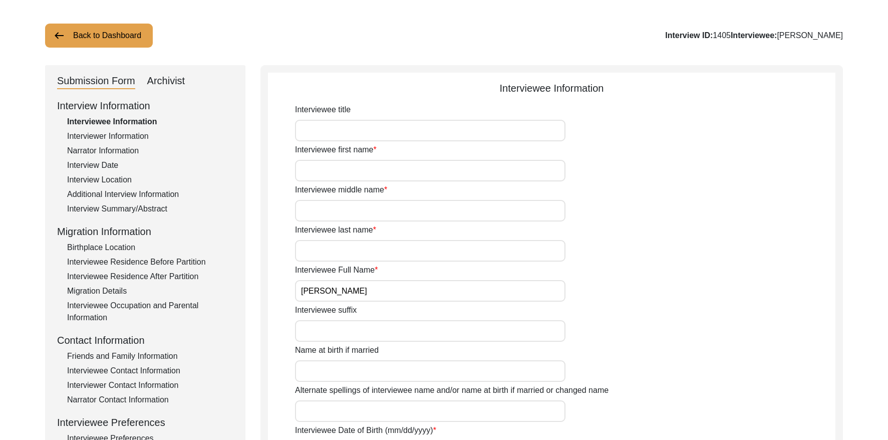
click at [405, 295] on input "[PERSON_NAME]" at bounding box center [430, 291] width 270 height 22
click at [405, 294] on input "[PERSON_NAME]" at bounding box center [430, 291] width 270 height 22
drag, startPoint x: 726, startPoint y: 35, endPoint x: 711, endPoint y: 35, distance: 15.0
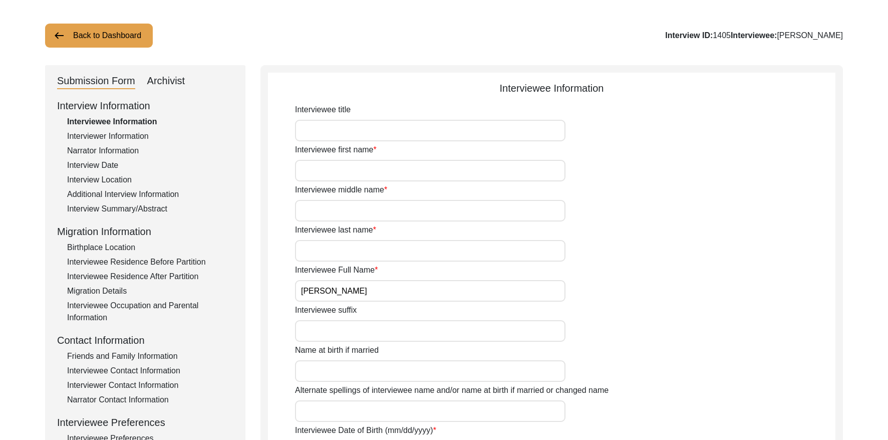
click at [711, 35] on div "Interview ID: 1405 Interviewee: [PERSON_NAME]" at bounding box center [754, 36] width 178 height 12
copy div "1405"
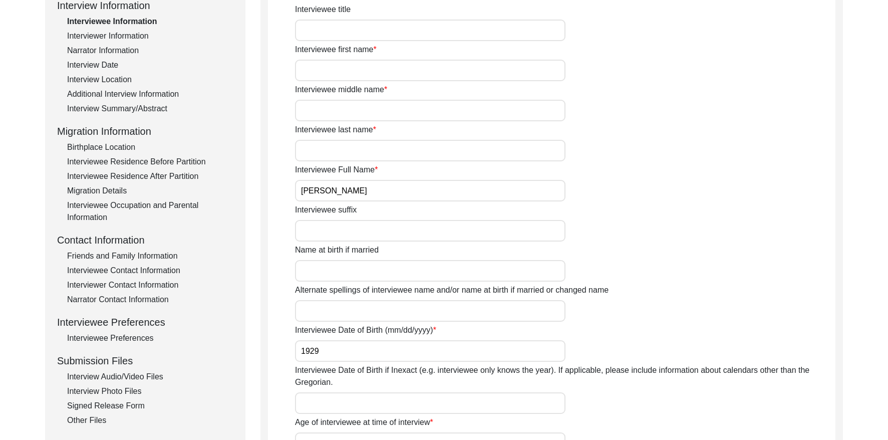
scroll to position [143, 0]
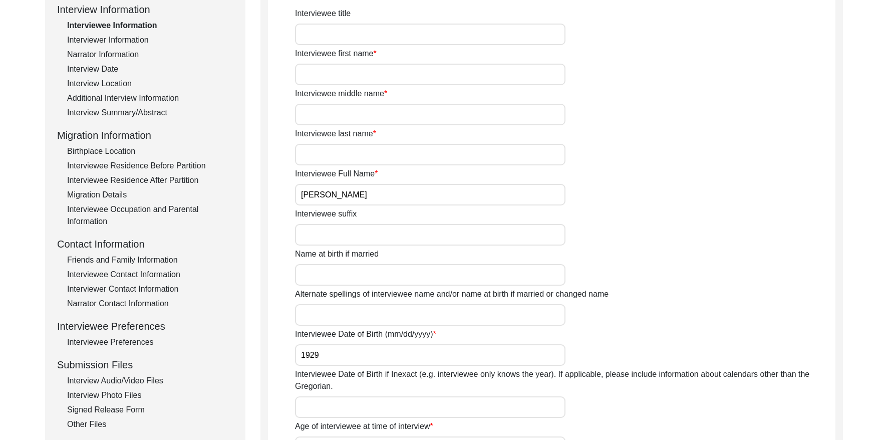
click at [136, 107] on div "Interview Summary/Abstract" at bounding box center [150, 113] width 166 height 12
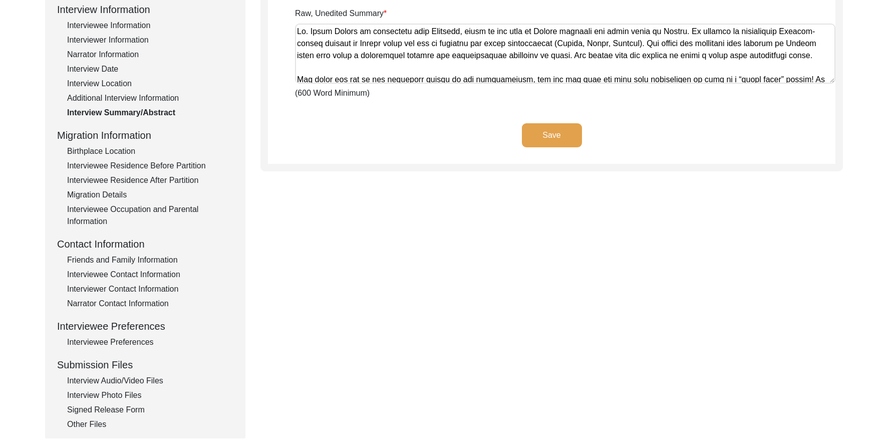
scroll to position [124, 0]
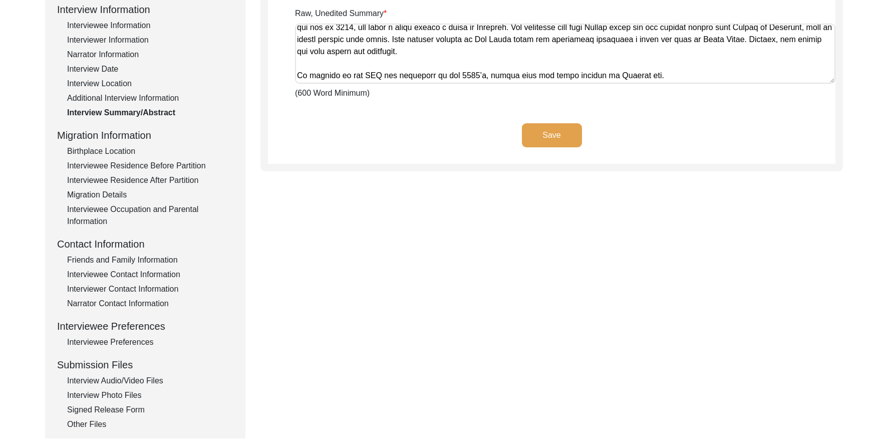
drag, startPoint x: 298, startPoint y: 30, endPoint x: 895, endPoint y: 115, distance: 603.4
click at [820, 115] on html "The 1947 Partition Archive New Interview Dashboard Logout Back to Dashboard Int…" at bounding box center [444, 219] width 888 height 724
click at [154, 274] on div "Interviewee Contact Information" at bounding box center [150, 274] width 166 height 12
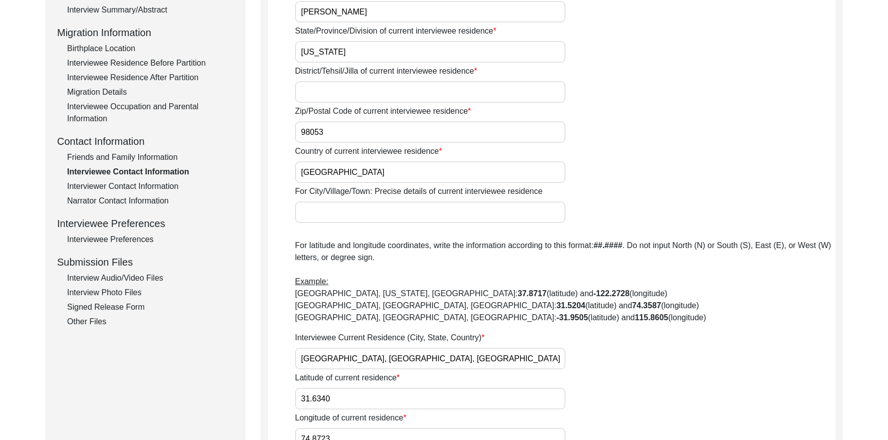
scroll to position [408, 0]
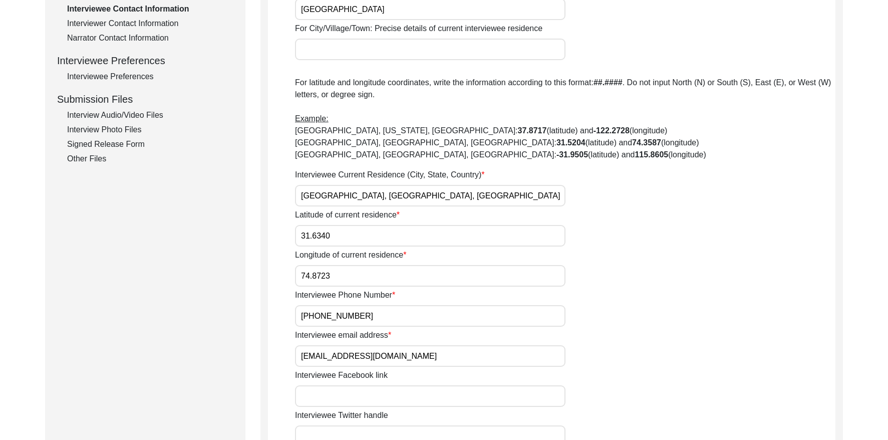
click at [392, 354] on input "[EMAIL_ADDRESS][DOMAIN_NAME]" at bounding box center [430, 356] width 270 height 22
click at [373, 317] on input "[PHONE_NUMBER]" at bounding box center [430, 316] width 270 height 22
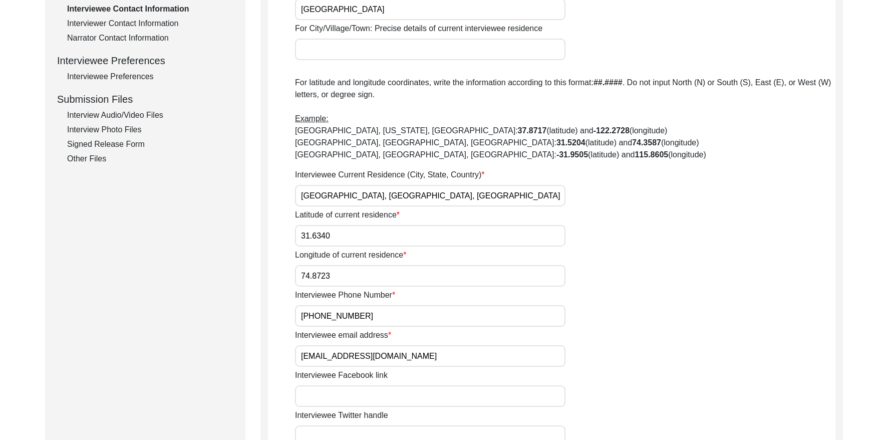
click at [373, 317] on input "[PHONE_NUMBER]" at bounding box center [430, 316] width 270 height 22
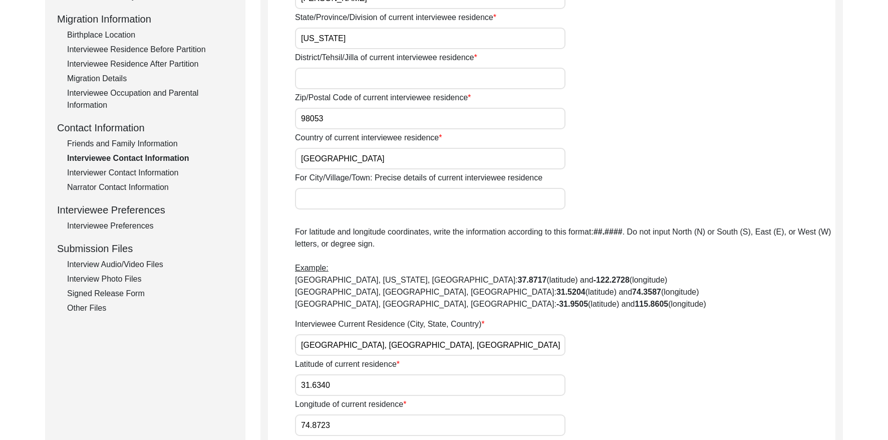
scroll to position [324, 0]
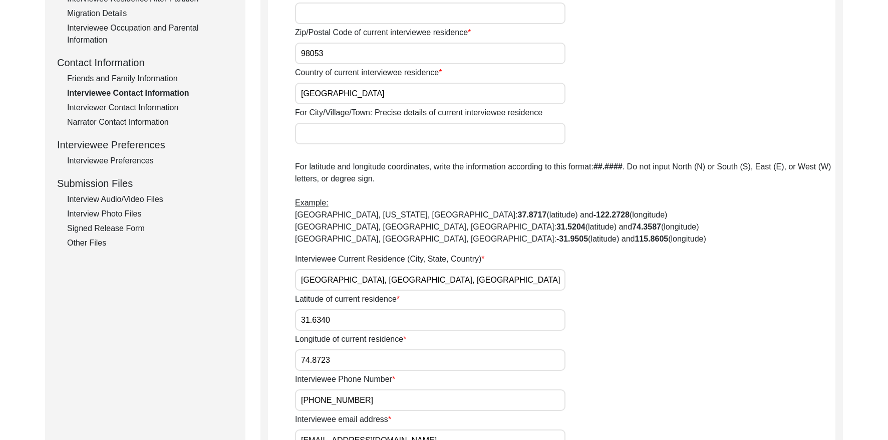
drag, startPoint x: 127, startPoint y: 76, endPoint x: 265, endPoint y: 78, distance: 138.2
click at [127, 76] on div "Friends and Family Information" at bounding box center [150, 79] width 166 height 12
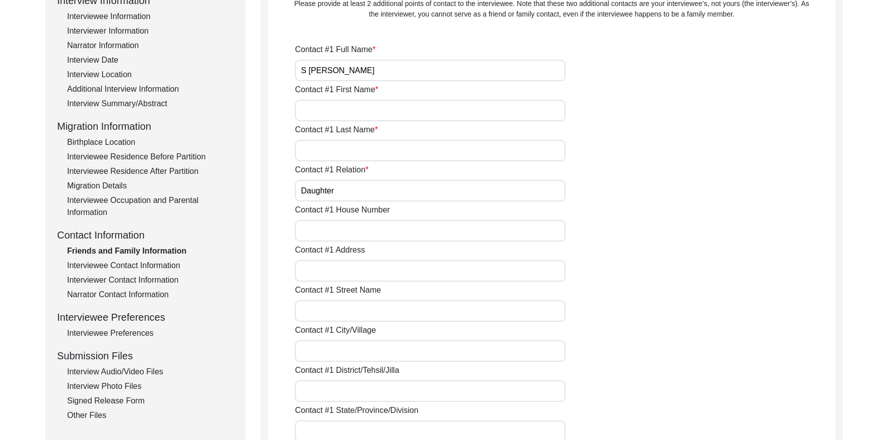
scroll to position [0, 0]
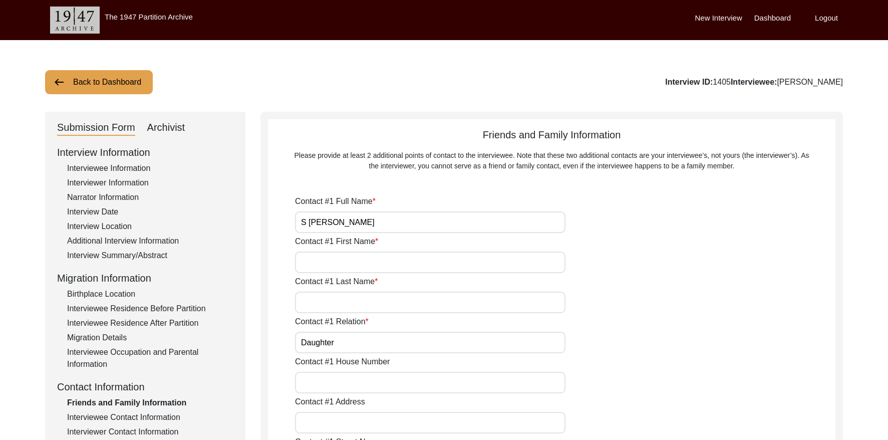
click at [379, 209] on div "Contact #1 Full Name S [PERSON_NAME]" at bounding box center [565, 214] width 540 height 38
drag, startPoint x: 379, startPoint y: 209, endPoint x: 377, endPoint y: 215, distance: 6.1
click at [379, 209] on div "Contact #1 Full Name S [PERSON_NAME]" at bounding box center [565, 214] width 540 height 38
click at [375, 218] on input "S [PERSON_NAME]" at bounding box center [430, 222] width 270 height 22
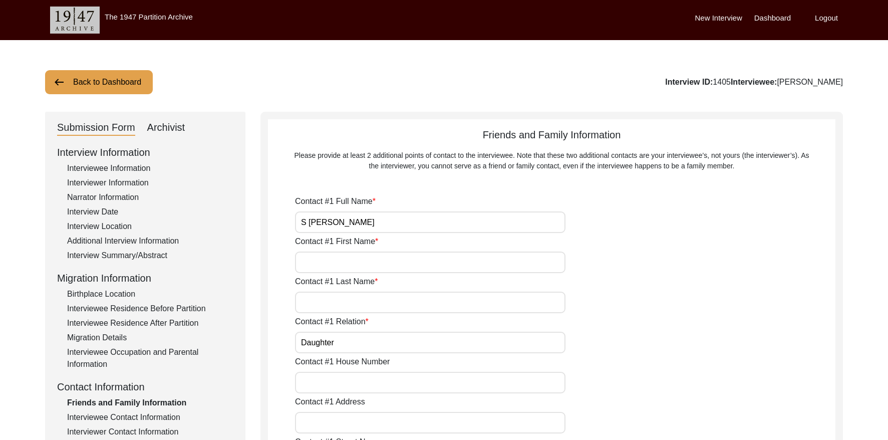
click at [376, 218] on input "S [PERSON_NAME]" at bounding box center [430, 222] width 270 height 22
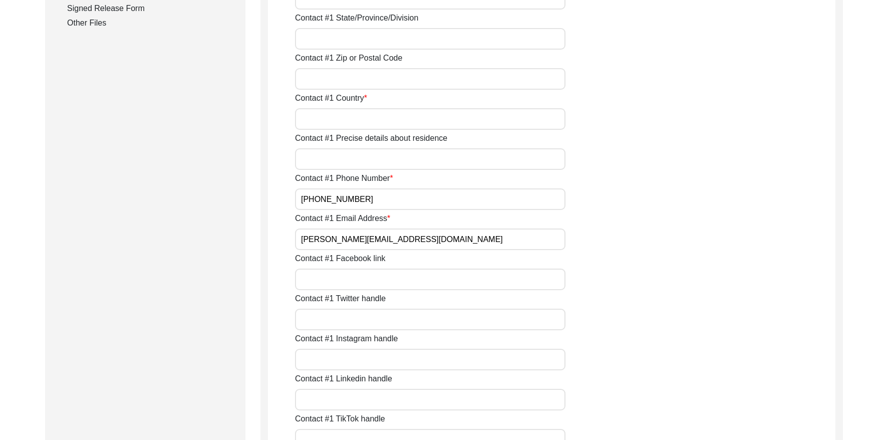
scroll to position [551, 0]
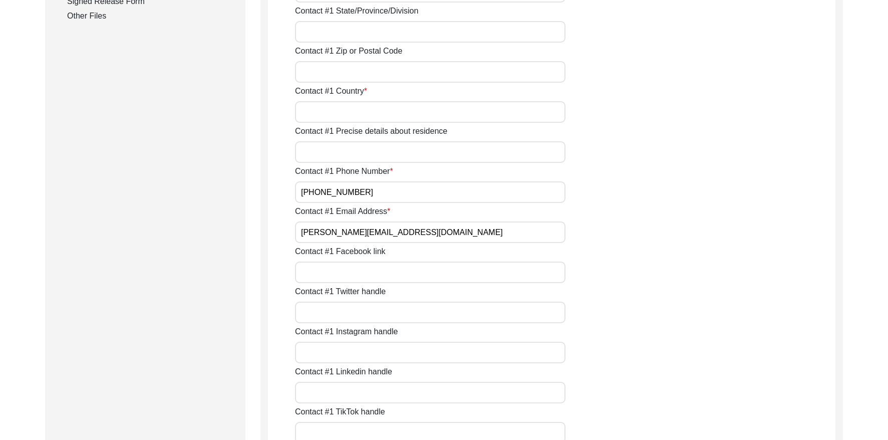
click at [422, 231] on input "[PERSON_NAME][EMAIL_ADDRESS][DOMAIN_NAME]" at bounding box center [430, 232] width 270 height 22
click at [423, 231] on input "[PERSON_NAME][EMAIL_ADDRESS][DOMAIN_NAME]" at bounding box center [430, 232] width 270 height 22
click at [372, 193] on input "[PHONE_NUMBER]" at bounding box center [430, 192] width 270 height 22
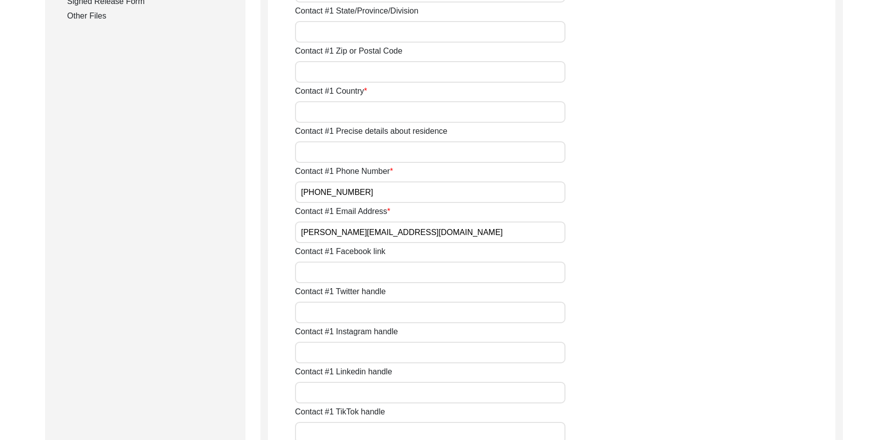
click at [372, 193] on input "[PHONE_NUMBER]" at bounding box center [430, 192] width 270 height 22
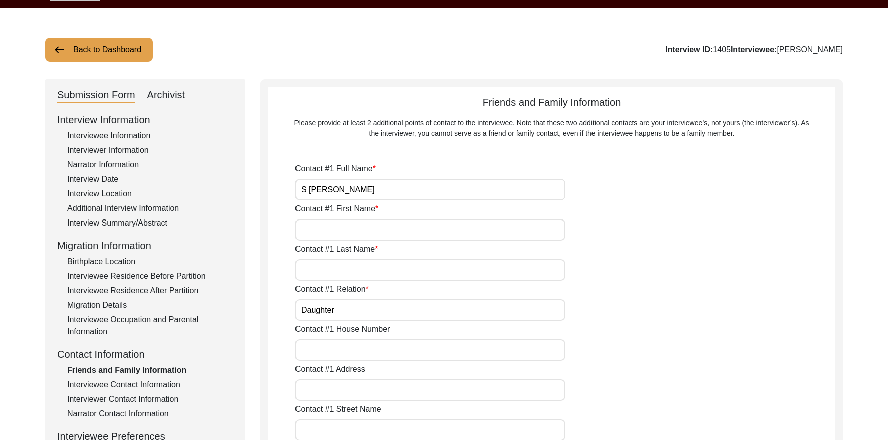
scroll to position [0, 0]
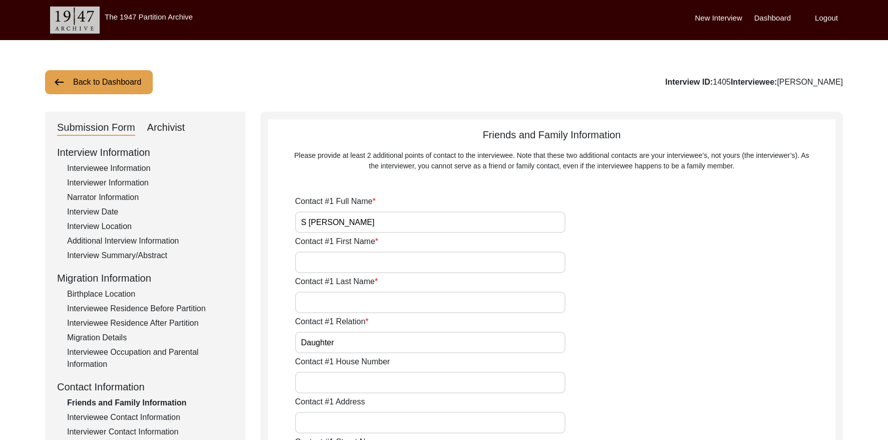
click at [120, 79] on button "Back to Dashboard" at bounding box center [99, 82] width 108 height 24
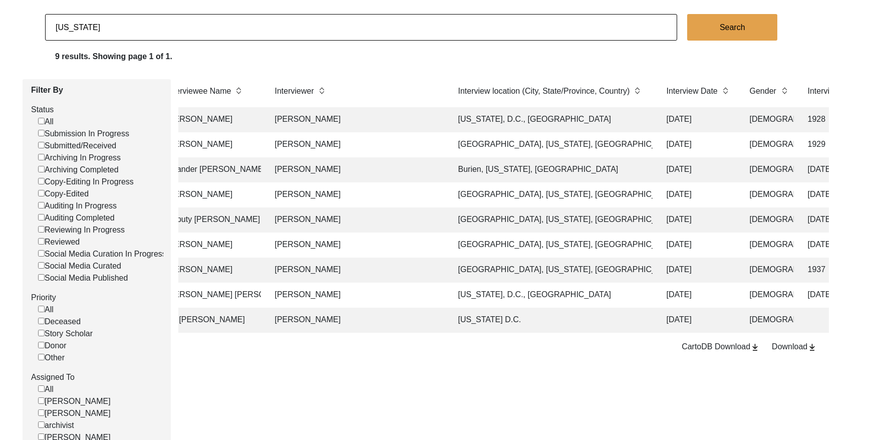
scroll to position [0, 403]
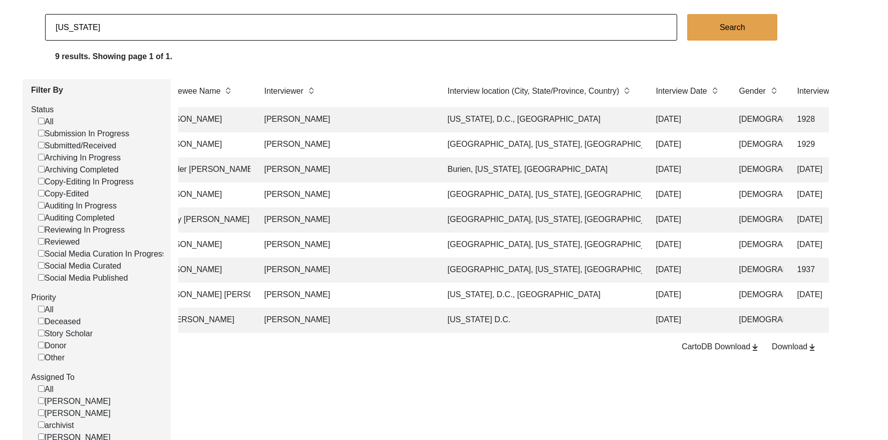
click at [536, 170] on td "Burien, [US_STATE], [GEOGRAPHIC_DATA]" at bounding box center [542, 169] width 200 height 25
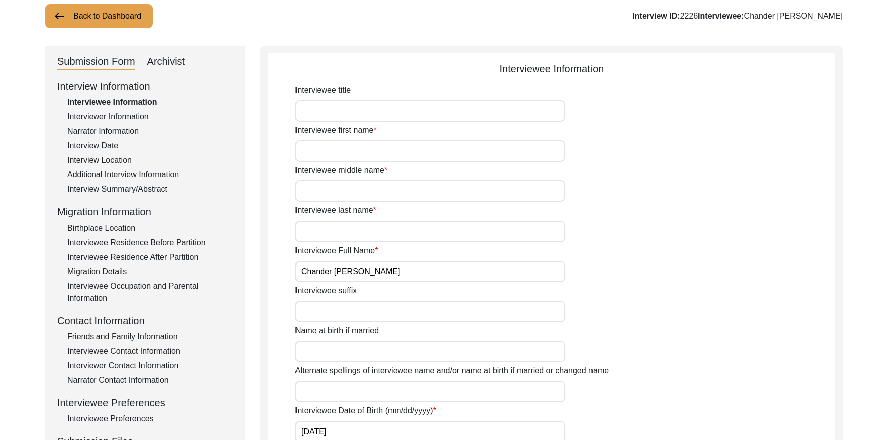
click at [410, 271] on input "Chander [PERSON_NAME]" at bounding box center [430, 271] width 270 height 22
click at [410, 271] on input "Chander [PERSON_NAME]" at bounding box center [430, 272] width 270 height 22
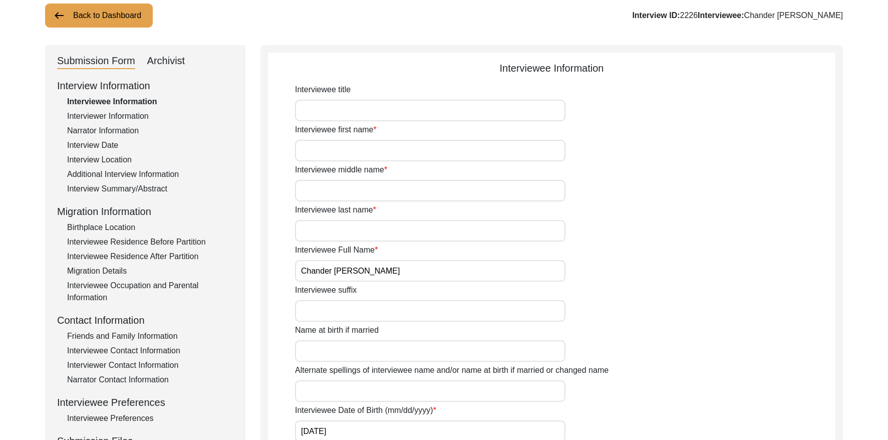
drag, startPoint x: 710, startPoint y: 15, endPoint x: 698, endPoint y: 15, distance: 11.5
click at [698, 15] on div "Interview ID: 2226 Interviewee: [PERSON_NAME]" at bounding box center [737, 16] width 211 height 12
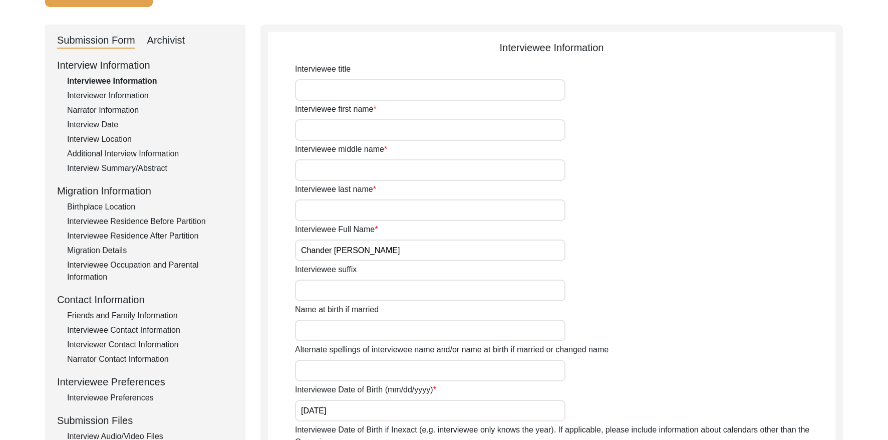
scroll to position [92, 0]
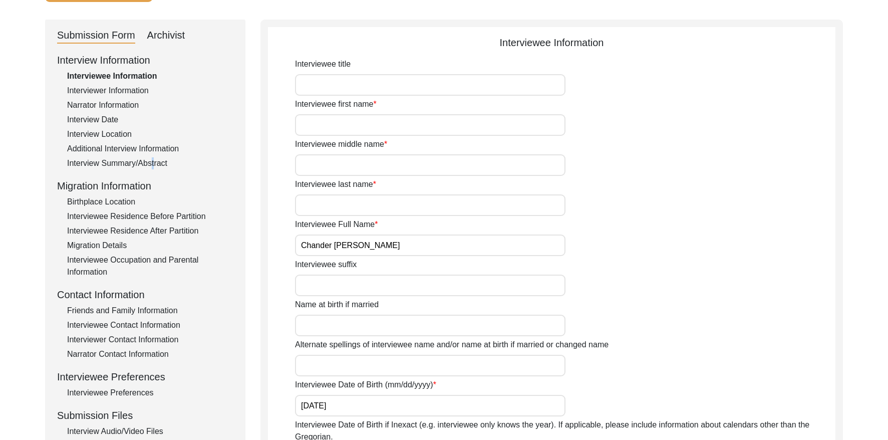
click at [149, 162] on div "Interview Summary/Abstract" at bounding box center [150, 163] width 166 height 12
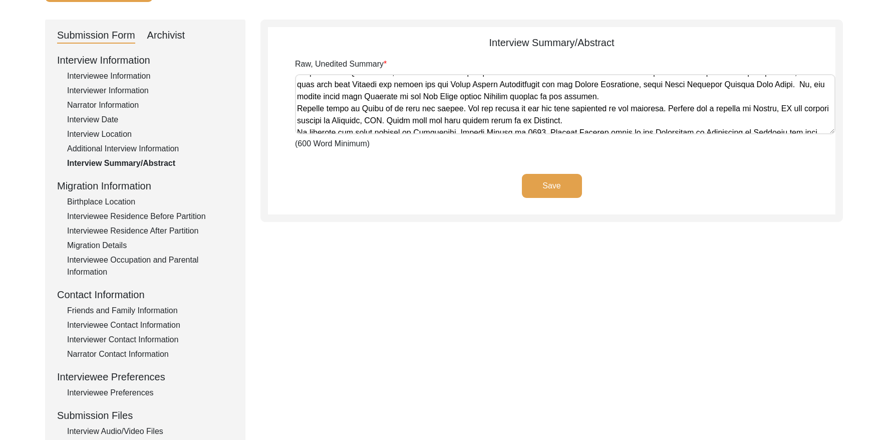
scroll to position [316, 0]
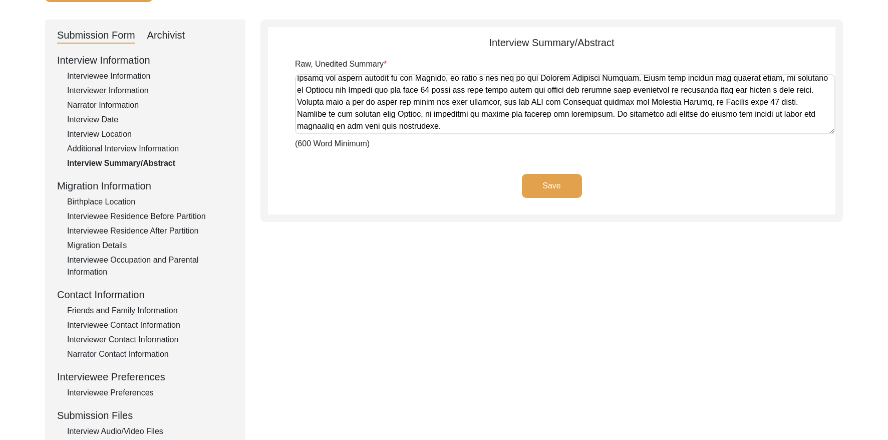
drag, startPoint x: 297, startPoint y: 80, endPoint x: 855, endPoint y: 146, distance: 561.3
click at [820, 147] on div "Back to Dashboard Interview ID: 2226 Interviewee: [PERSON_NAME] Submission Form…" at bounding box center [444, 256] width 888 height 616
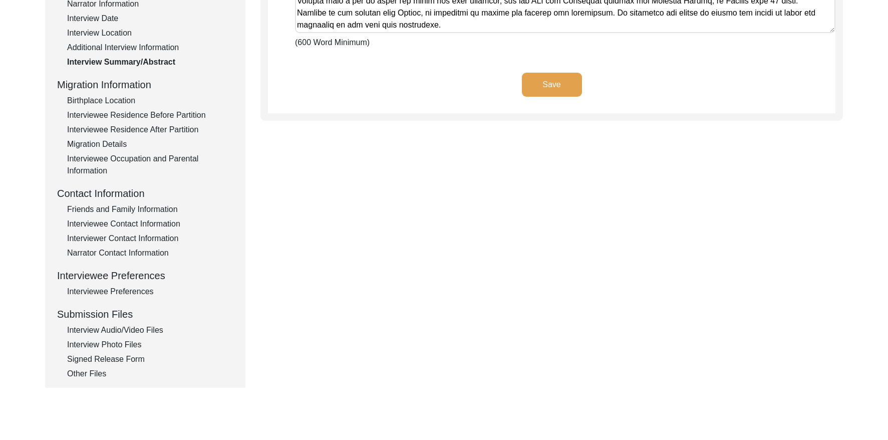
scroll to position [214, 0]
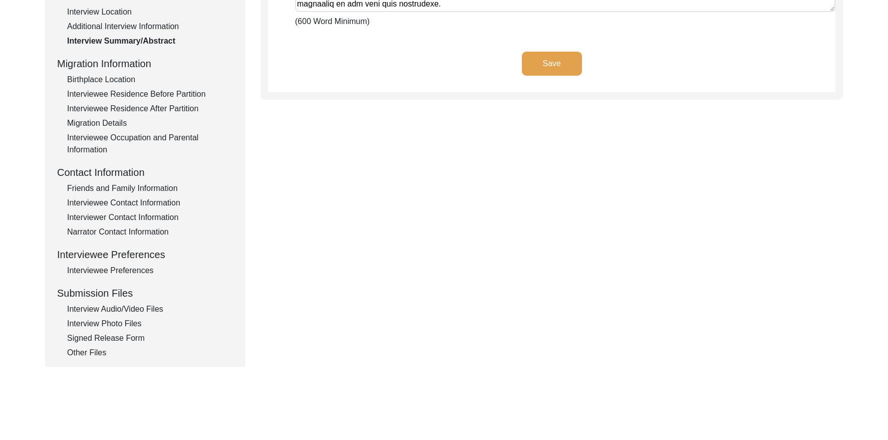
click at [134, 201] on div "Interviewee Contact Information" at bounding box center [150, 203] width 166 height 12
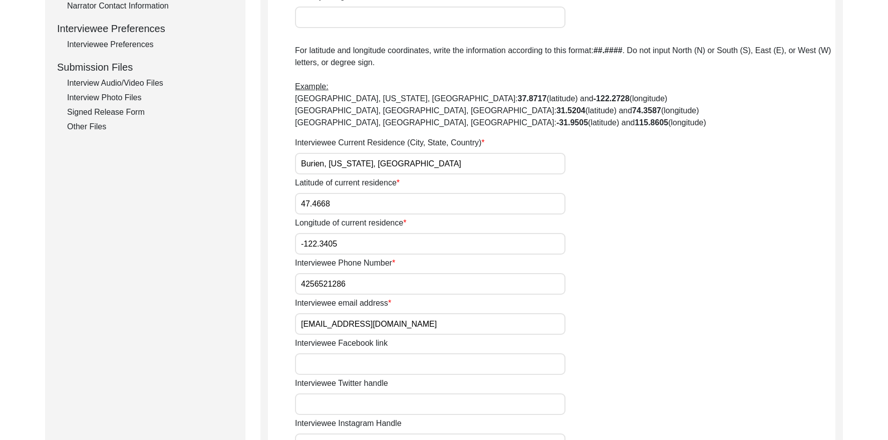
scroll to position [451, 0]
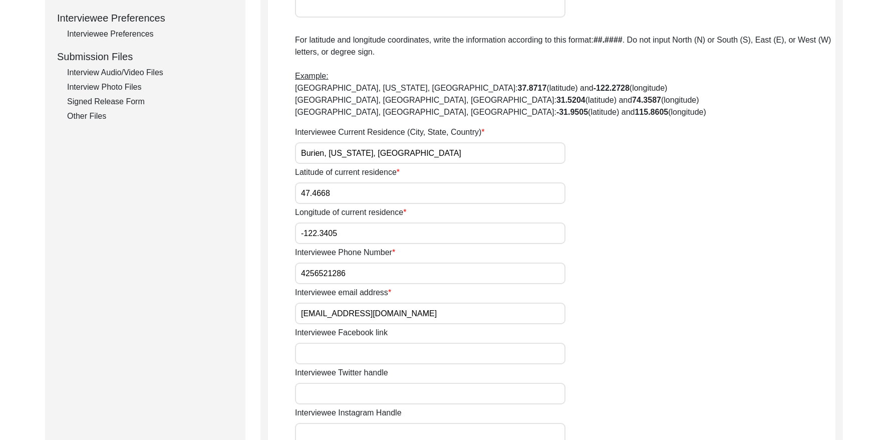
click at [414, 315] on input "[EMAIL_ADDRESS][DOMAIN_NAME]" at bounding box center [430, 313] width 270 height 22
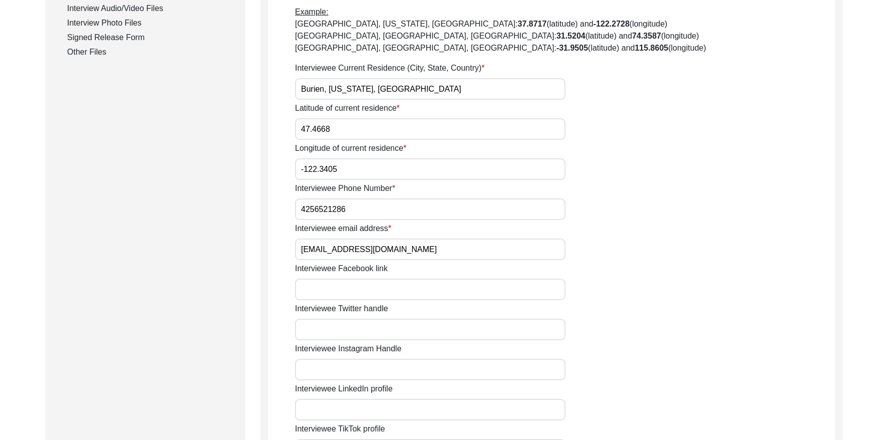
scroll to position [543, 0]
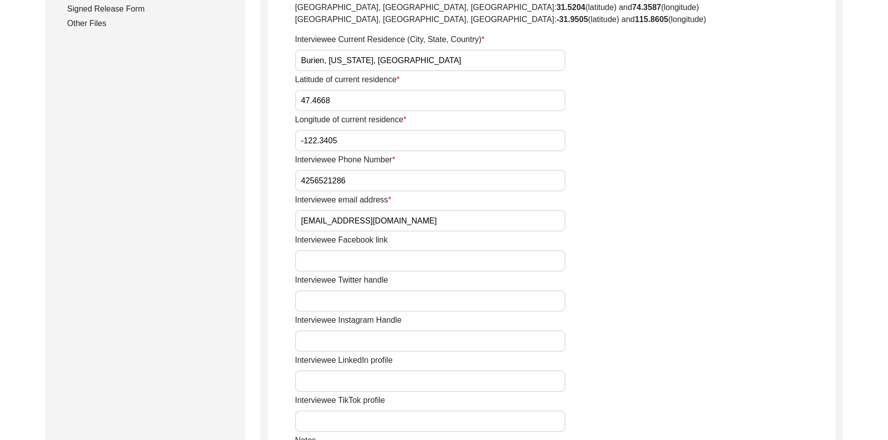
click at [349, 182] on input "4256521286" at bounding box center [430, 181] width 270 height 22
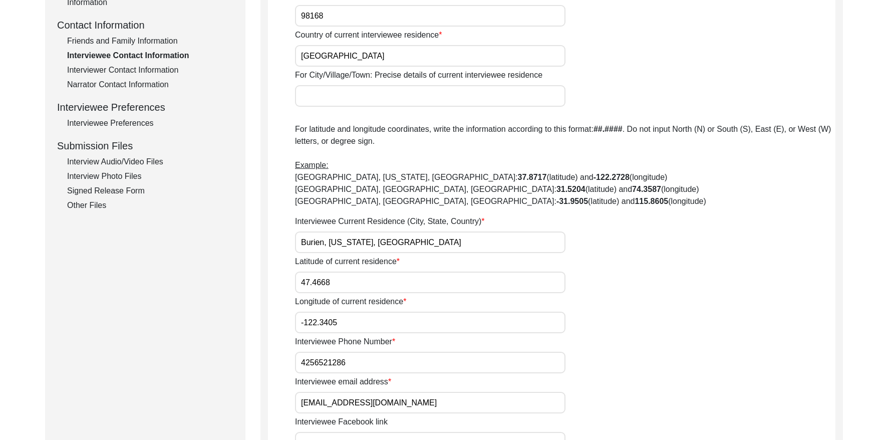
scroll to position [229, 0]
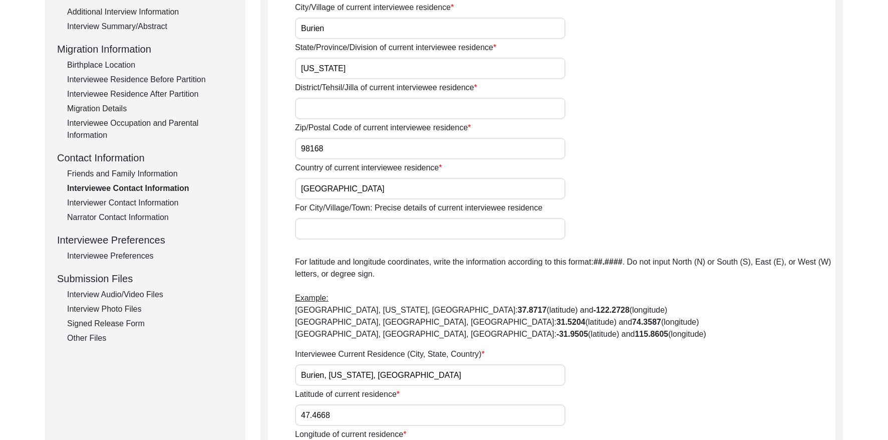
click at [139, 201] on div "Interviewer Contact Information" at bounding box center [150, 203] width 166 height 12
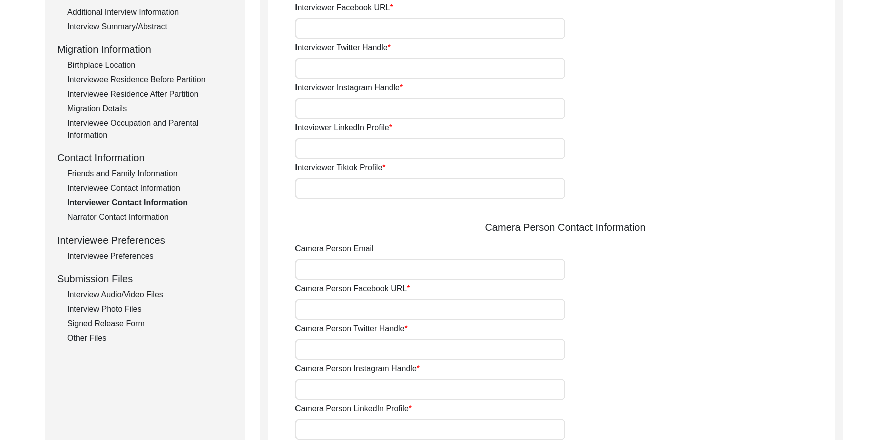
click at [119, 173] on div "Friends and Family Information" at bounding box center [150, 174] width 166 height 12
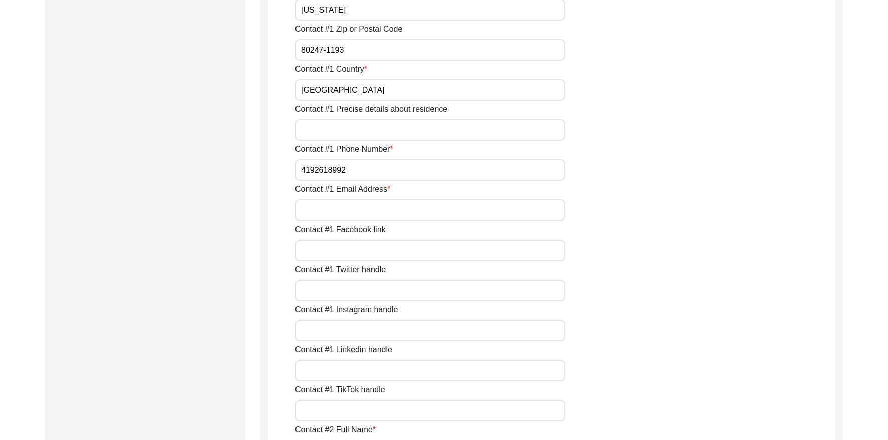
scroll to position [586, 0]
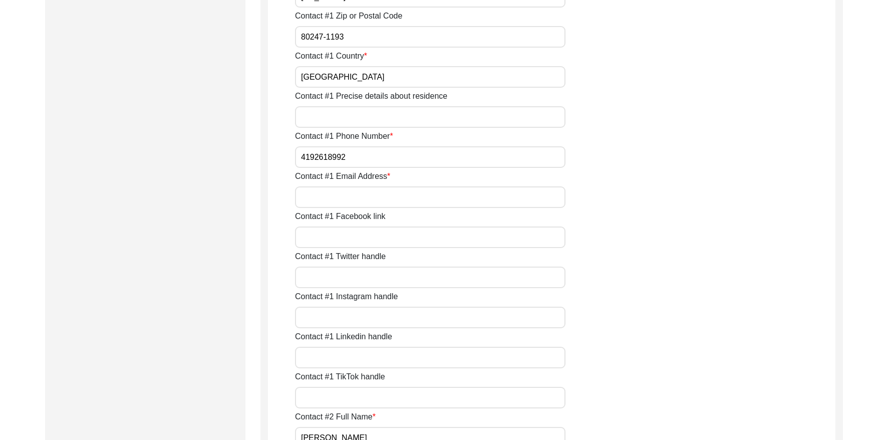
click at [368, 155] on input "4192618992" at bounding box center [430, 157] width 270 height 22
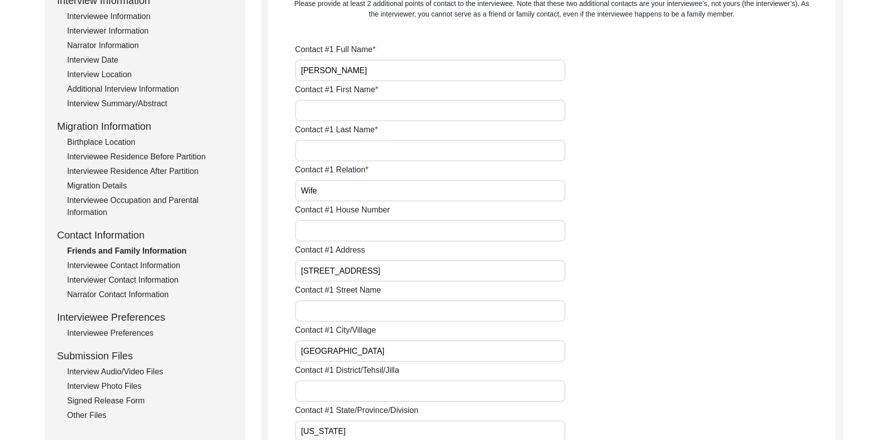
scroll to position [0, 0]
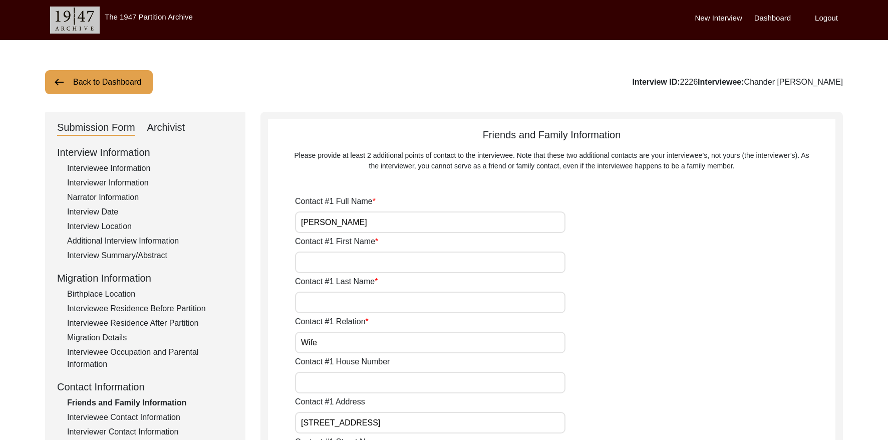
click at [385, 217] on input "[PERSON_NAME]" at bounding box center [430, 222] width 270 height 22
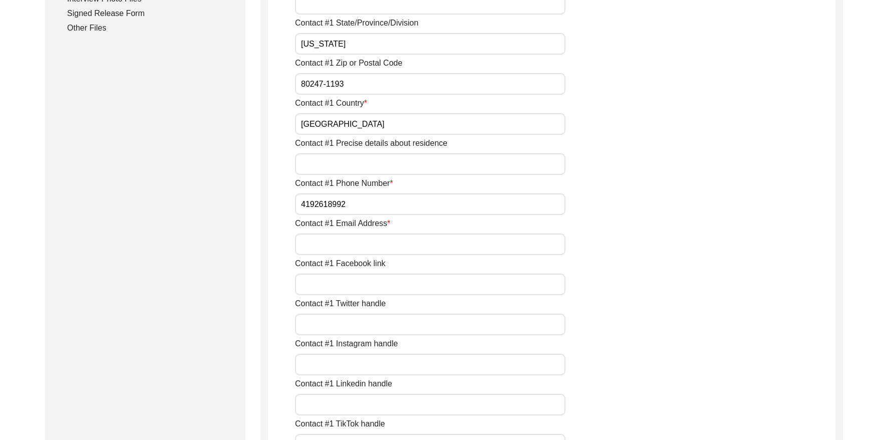
scroll to position [546, 0]
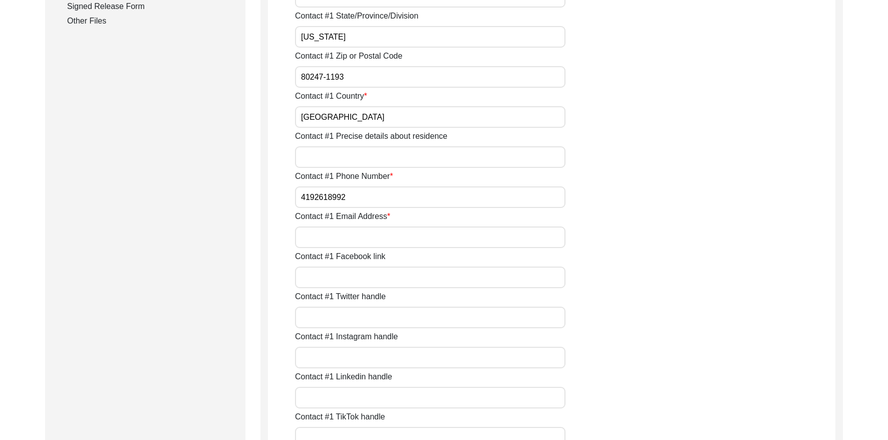
click at [376, 194] on input "4192618992" at bounding box center [430, 197] width 270 height 22
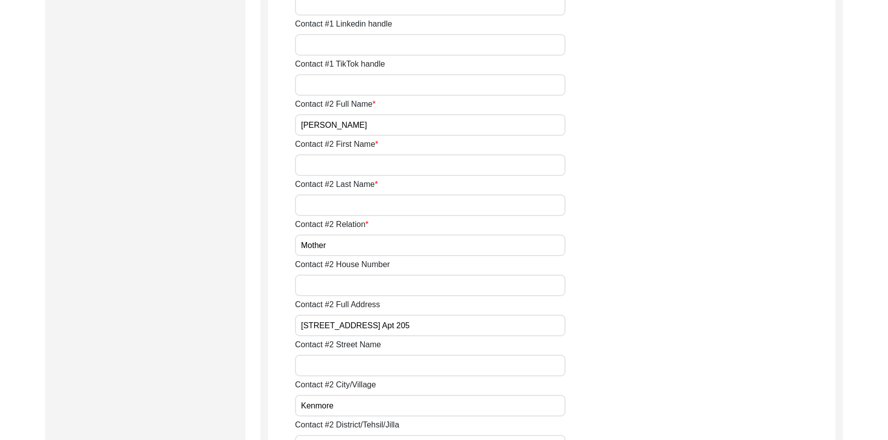
scroll to position [905, 0]
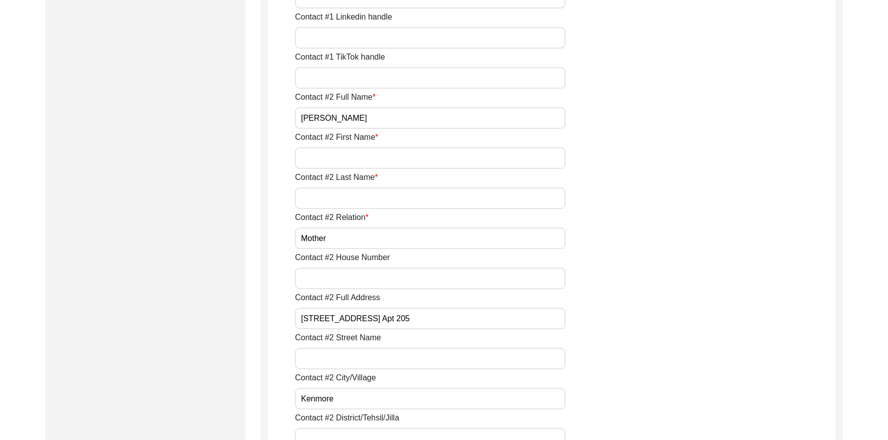
click at [382, 112] on input "[PERSON_NAME]" at bounding box center [430, 118] width 270 height 22
click at [383, 114] on input "[PERSON_NAME]" at bounding box center [430, 118] width 270 height 22
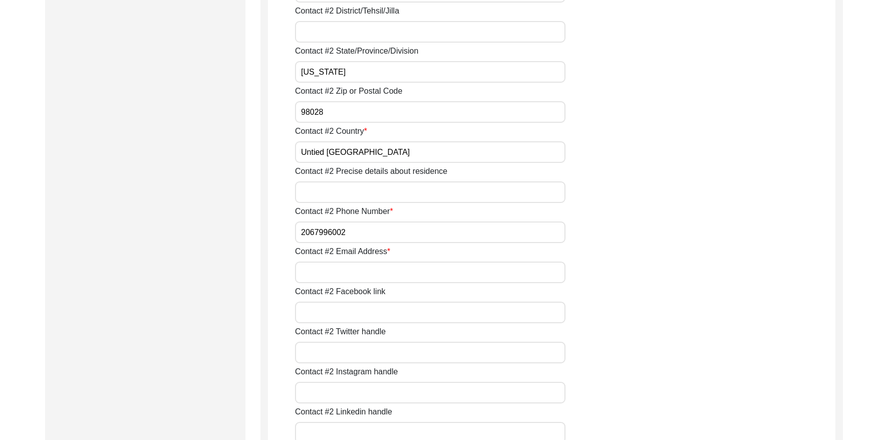
scroll to position [1322, 0]
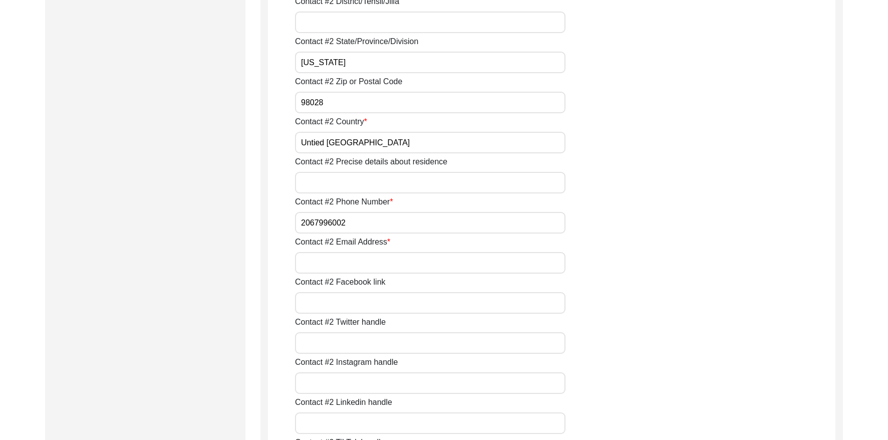
click at [382, 224] on input "2067996002" at bounding box center [430, 223] width 270 height 22
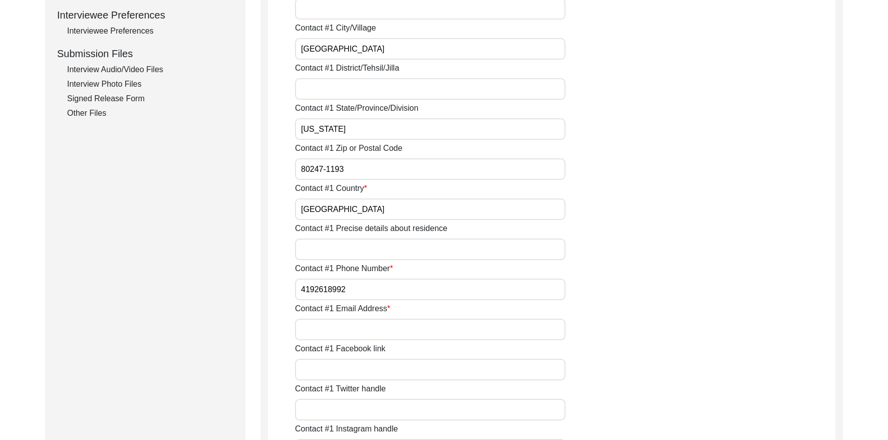
scroll to position [0, 0]
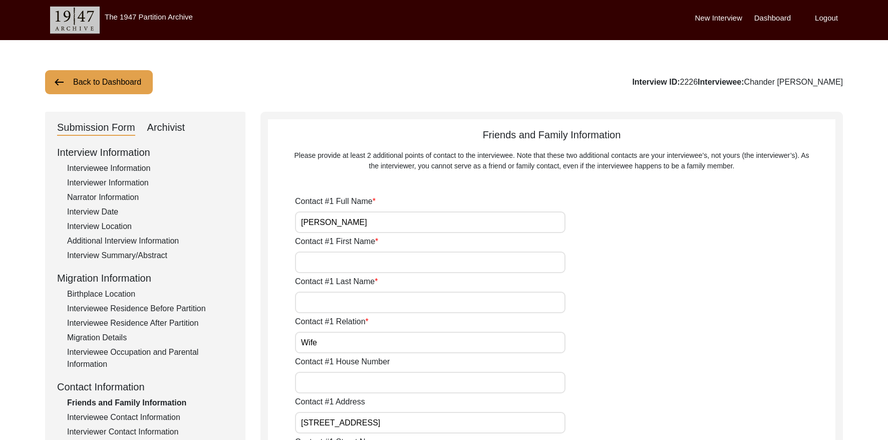
click at [123, 82] on button "Back to Dashboard" at bounding box center [99, 82] width 108 height 24
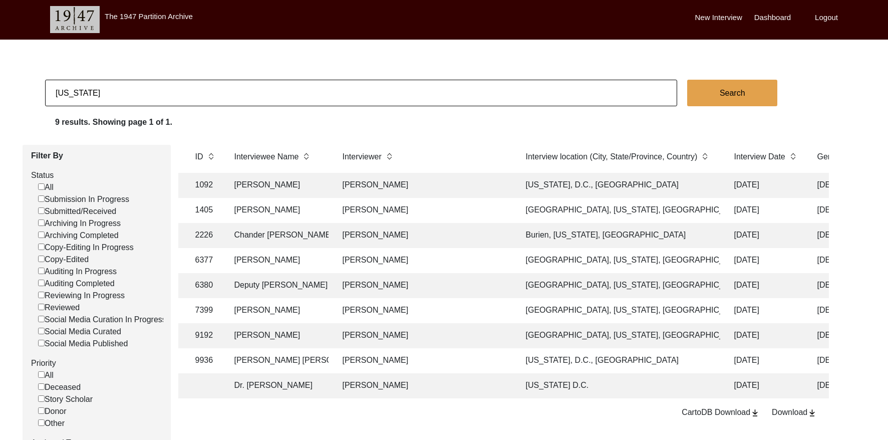
scroll to position [0, 396]
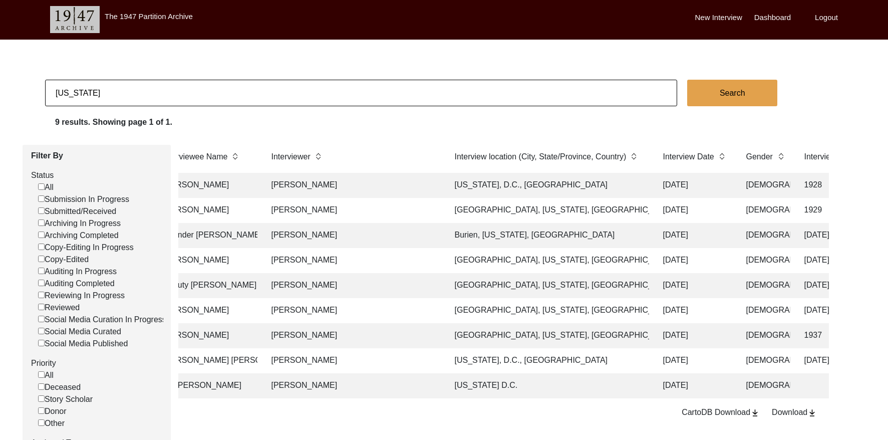
click at [496, 261] on td "[GEOGRAPHIC_DATA], [US_STATE], [GEOGRAPHIC_DATA]" at bounding box center [549, 260] width 200 height 25
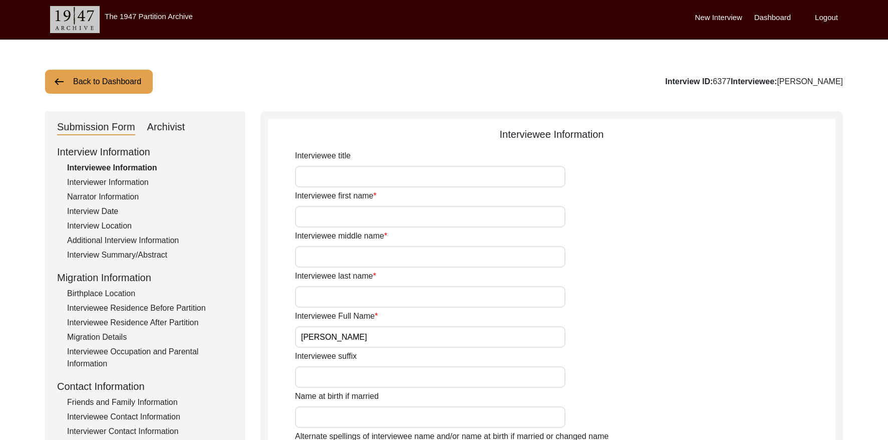
drag, startPoint x: 762, startPoint y: 80, endPoint x: 745, endPoint y: 79, distance: 17.5
click at [745, 79] on div "Interview ID: 6377 Interviewee: [PERSON_NAME]" at bounding box center [754, 82] width 178 height 12
copy div "6377"
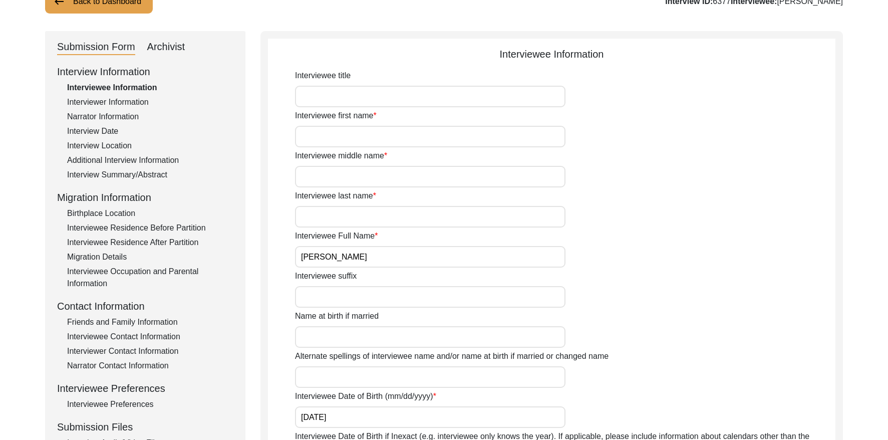
scroll to position [93, 0]
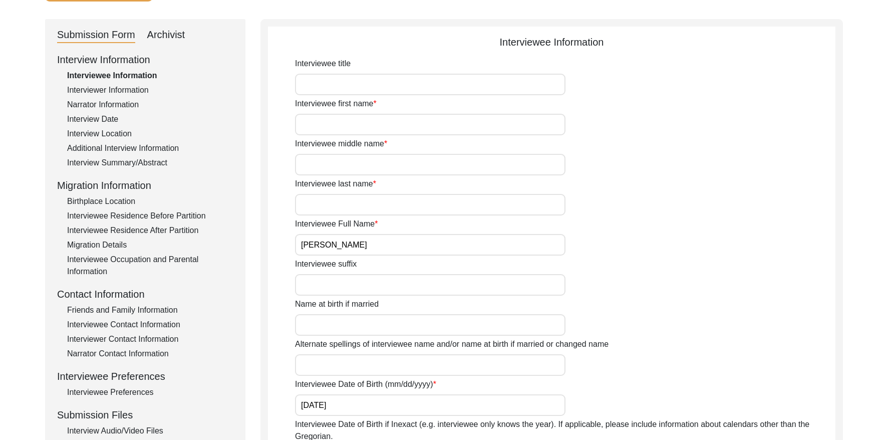
click at [368, 243] on input "[PERSON_NAME]" at bounding box center [430, 245] width 270 height 22
click at [368, 244] on input "[PERSON_NAME]" at bounding box center [430, 245] width 270 height 22
click at [111, 163] on div "Interview Summary/Abstract" at bounding box center [150, 163] width 166 height 12
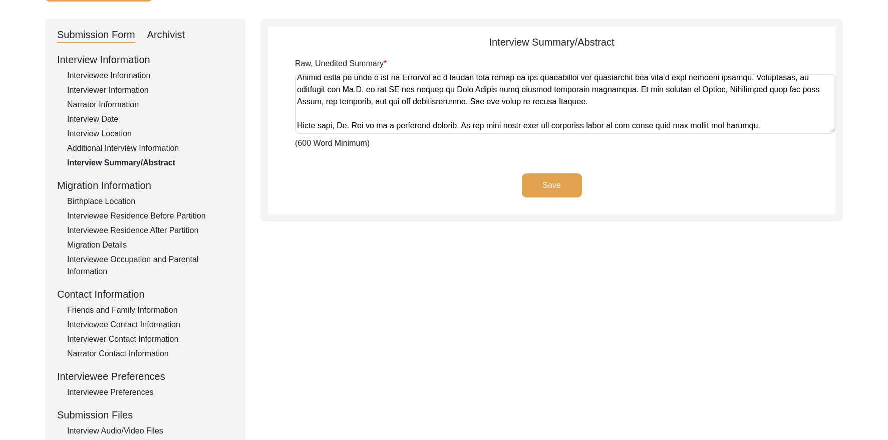
scroll to position [821, 0]
drag, startPoint x: 296, startPoint y: 81, endPoint x: 895, endPoint y: 157, distance: 603.8
click at [820, 157] on html "The 1947 Partition Archive New Interview Dashboard Logout Back to Dashboard Int…" at bounding box center [444, 269] width 888 height 724
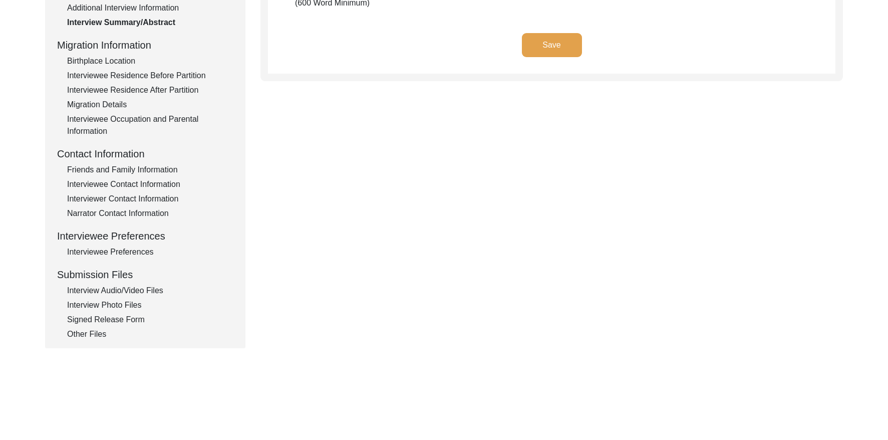
scroll to position [244, 0]
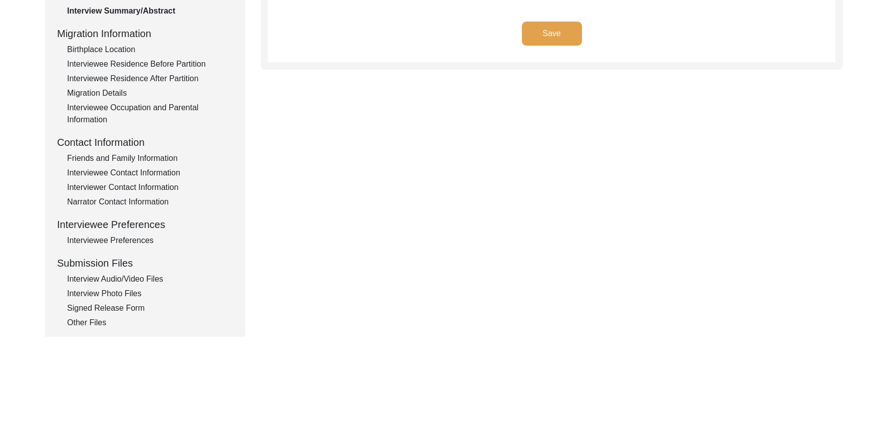
click at [128, 172] on div "Interviewee Contact Information" at bounding box center [150, 173] width 166 height 12
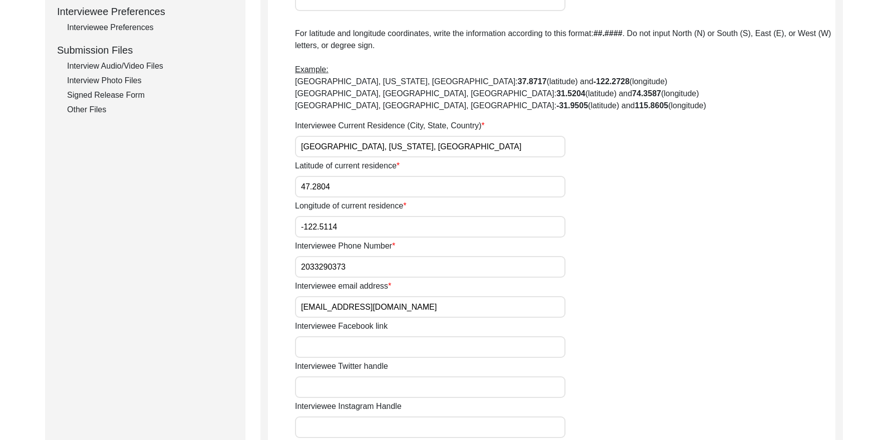
scroll to position [458, 0]
click at [379, 310] on input "[EMAIL_ADDRESS][DOMAIN_NAME]" at bounding box center [430, 306] width 270 height 22
click at [343, 270] on input "2033290373" at bounding box center [430, 266] width 270 height 22
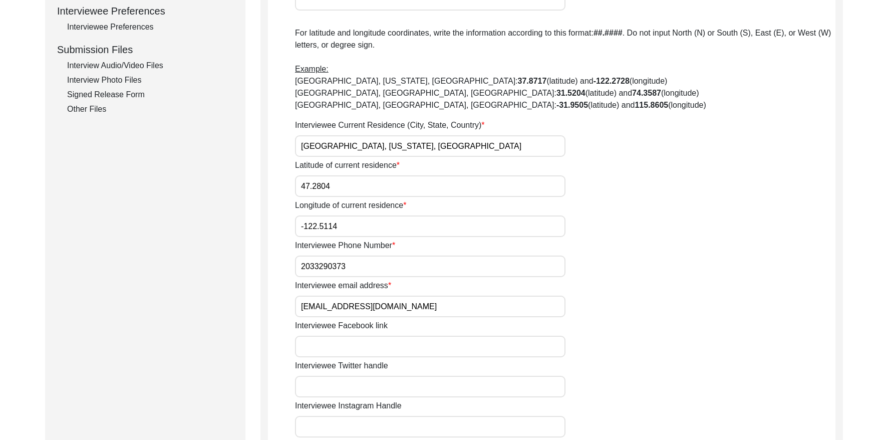
click at [344, 269] on input "2033290373" at bounding box center [430, 266] width 270 height 22
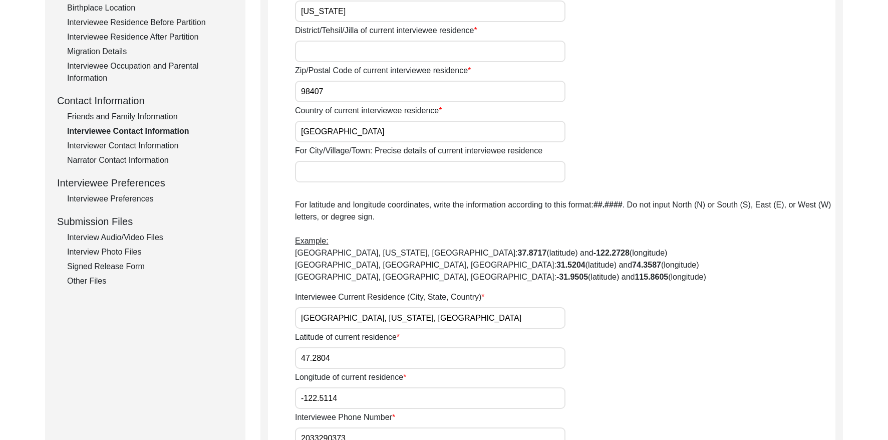
scroll to position [246, 0]
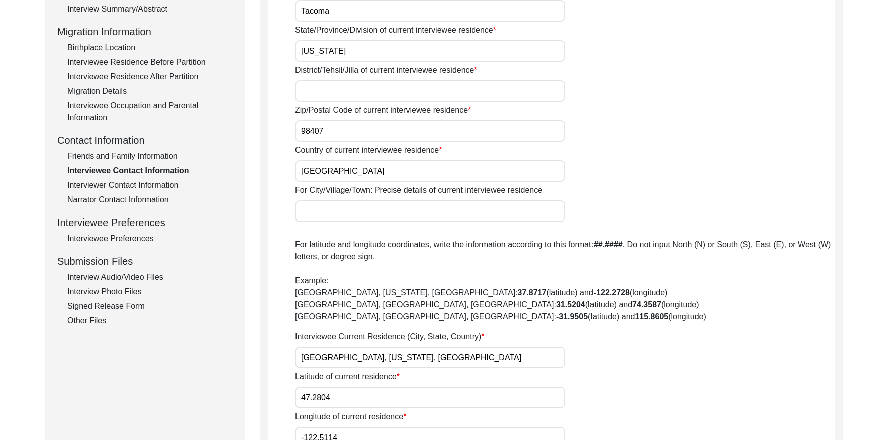
click at [128, 158] on div "Friends and Family Information" at bounding box center [150, 156] width 166 height 12
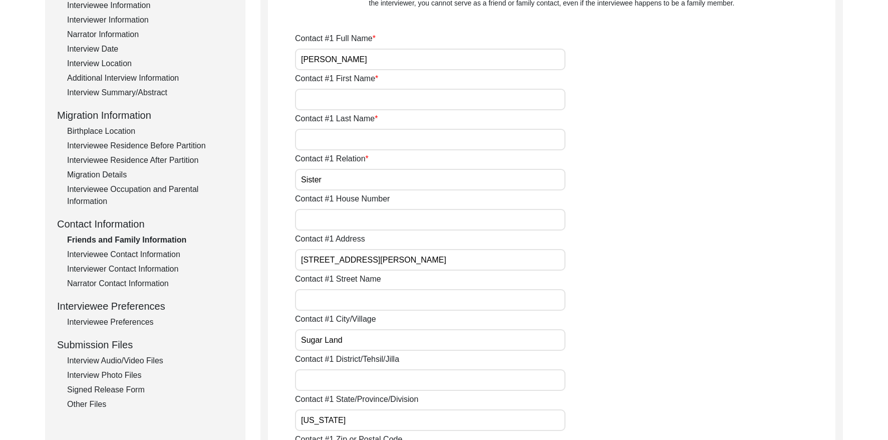
scroll to position [0, 0]
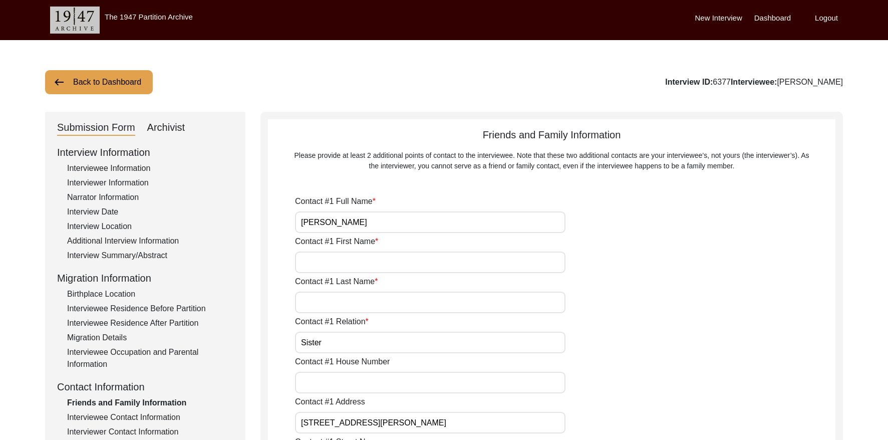
click at [352, 222] on input "[PERSON_NAME]" at bounding box center [430, 222] width 270 height 22
click at [351, 222] on input "[PERSON_NAME]" at bounding box center [430, 222] width 270 height 22
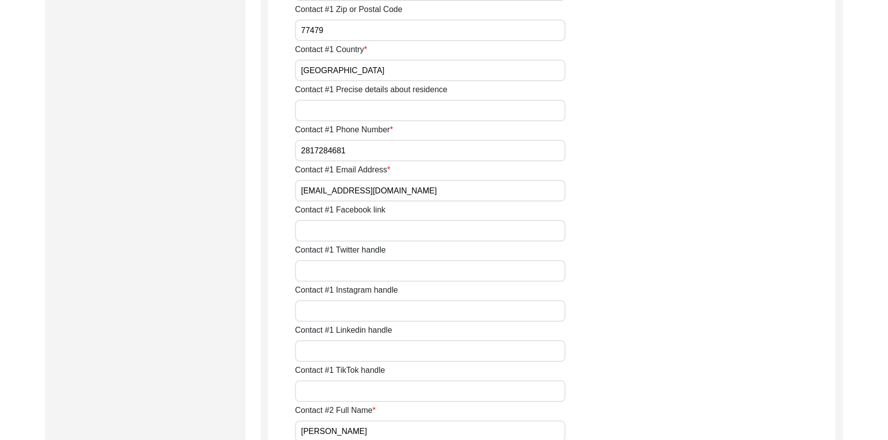
scroll to position [593, 0]
click at [426, 193] on input "[EMAIL_ADDRESS][DOMAIN_NAME]" at bounding box center [430, 190] width 270 height 22
drag, startPoint x: 635, startPoint y: 185, endPoint x: 496, endPoint y: 202, distance: 140.3
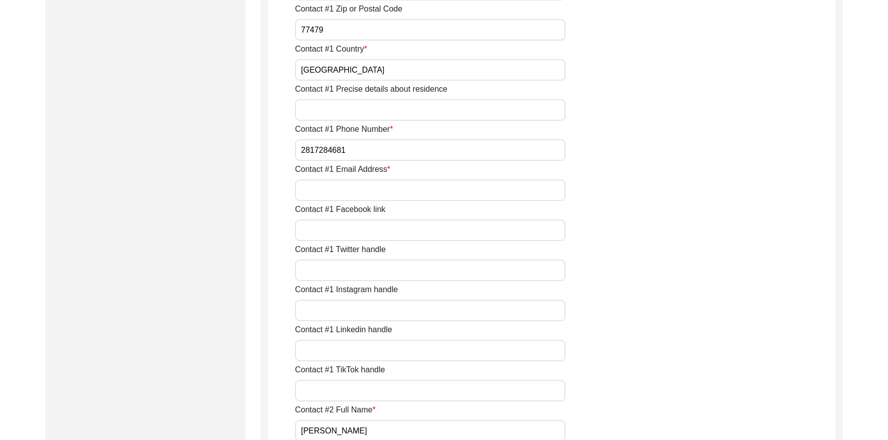
click at [619, 187] on div "Contact #1 Email Address" at bounding box center [565, 182] width 540 height 38
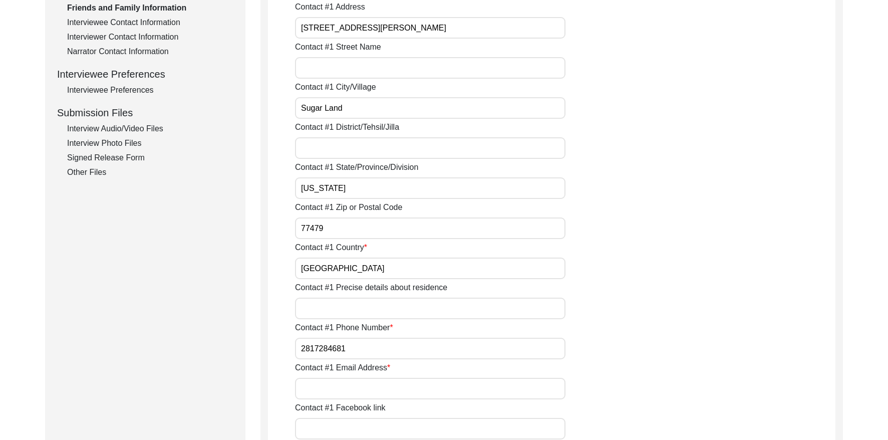
scroll to position [357, 0]
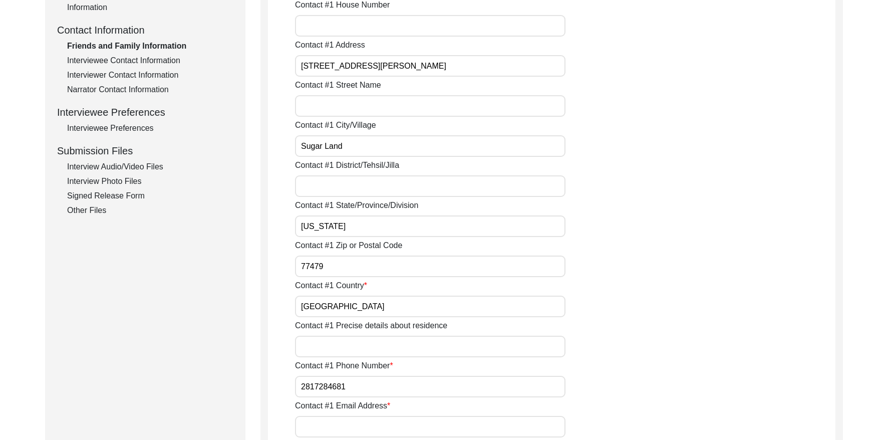
click at [143, 56] on div "Interviewee Contact Information" at bounding box center [150, 61] width 166 height 12
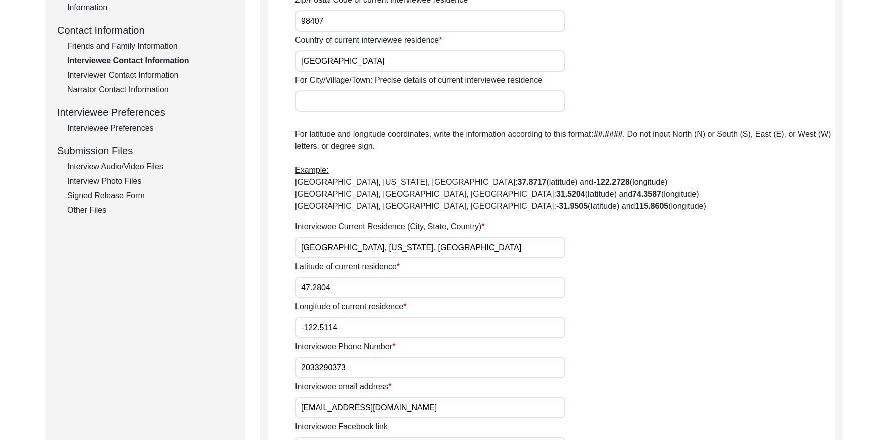
drag, startPoint x: 143, startPoint y: 46, endPoint x: 156, endPoint y: 68, distance: 25.6
click at [143, 46] on div "Friends and Family Information" at bounding box center [150, 46] width 166 height 12
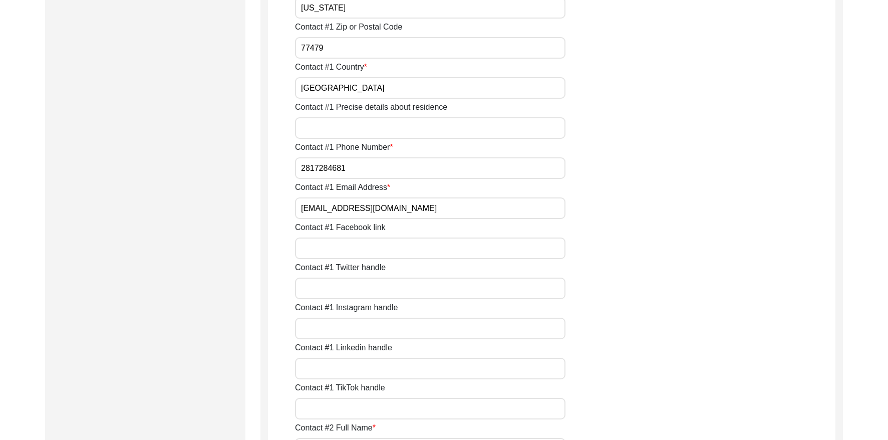
scroll to position [510, 0]
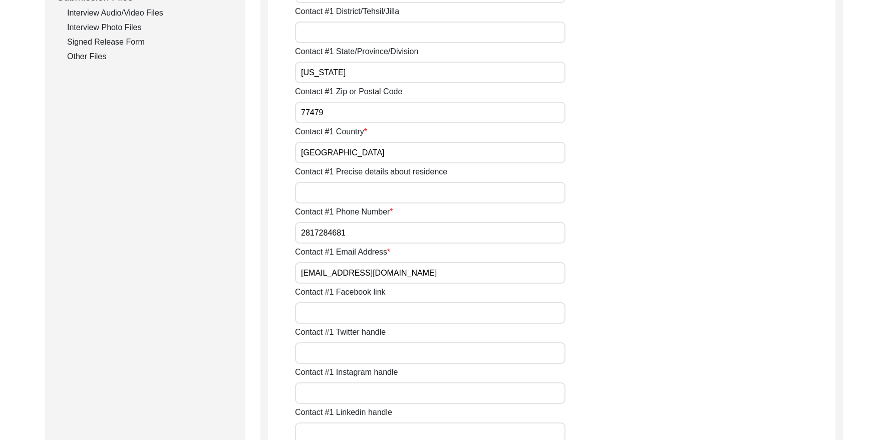
click at [405, 268] on input "[EMAIL_ADDRESS][DOMAIN_NAME]" at bounding box center [430, 273] width 270 height 22
click at [406, 268] on input "[EMAIL_ADDRESS][DOMAIN_NAME]" at bounding box center [430, 273] width 270 height 22
click at [376, 235] on input "2817284681" at bounding box center [430, 233] width 270 height 22
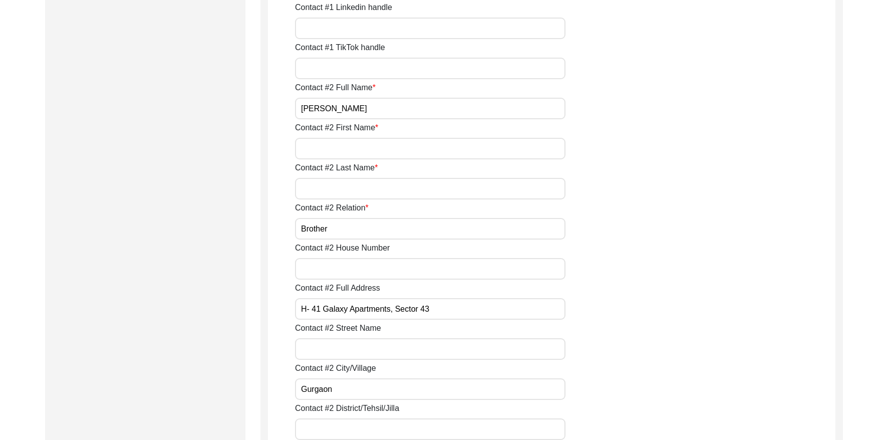
scroll to position [932, 0]
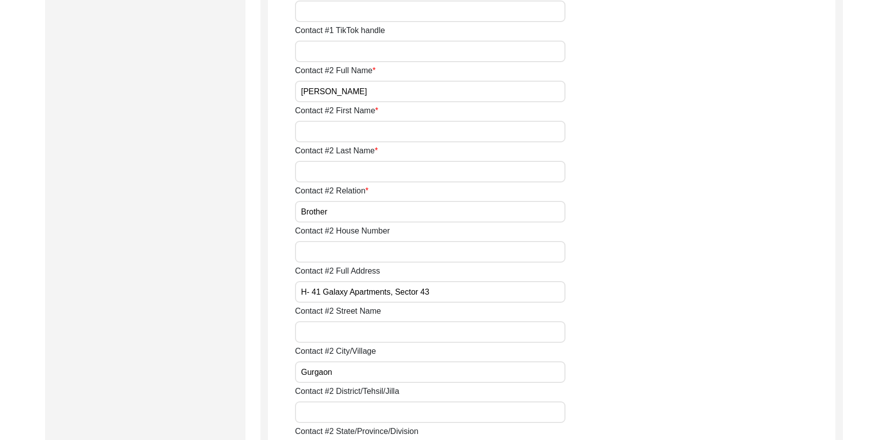
click at [363, 88] on input "[PERSON_NAME]" at bounding box center [430, 92] width 270 height 22
click at [364, 88] on input "[PERSON_NAME]" at bounding box center [430, 92] width 270 height 22
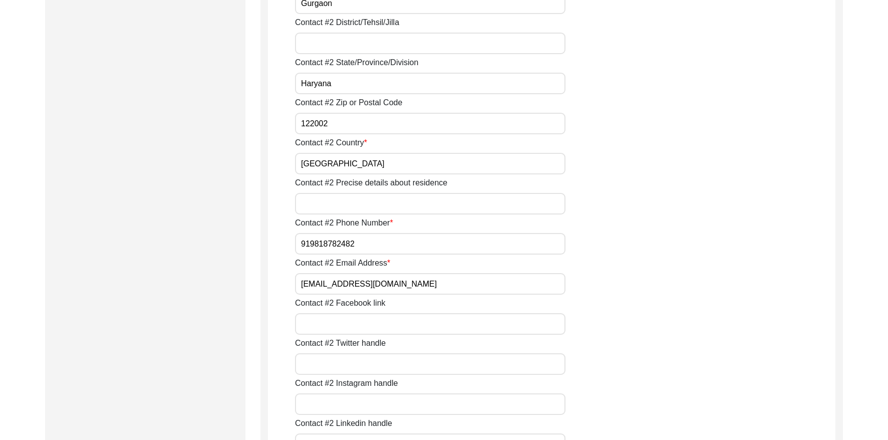
scroll to position [1304, 0]
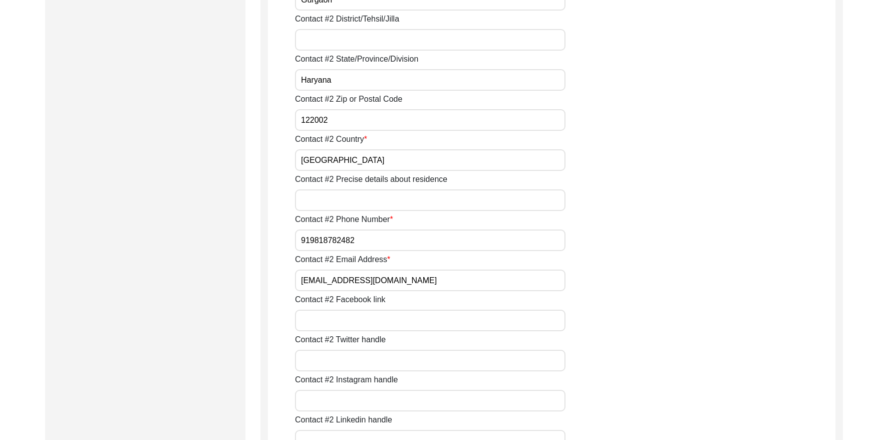
click at [377, 232] on input "919818782482" at bounding box center [430, 240] width 270 height 22
click at [419, 281] on input "[EMAIL_ADDRESS][DOMAIN_NAME]" at bounding box center [430, 280] width 270 height 22
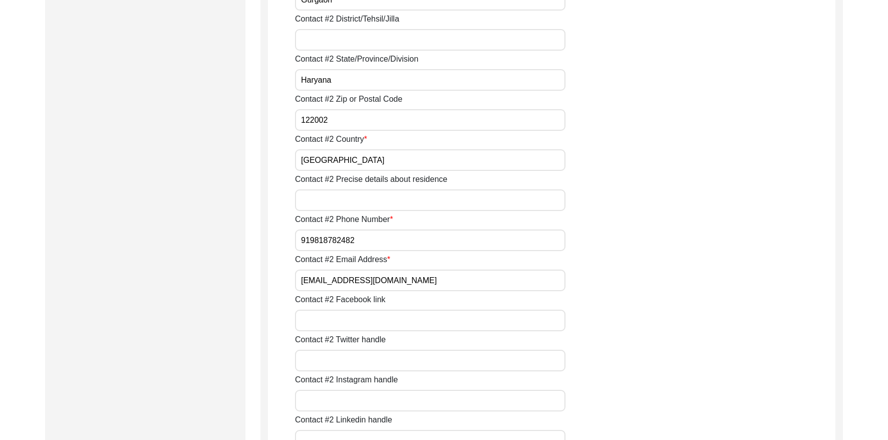
click at [419, 281] on input "[EMAIL_ADDRESS][DOMAIN_NAME]" at bounding box center [430, 280] width 270 height 22
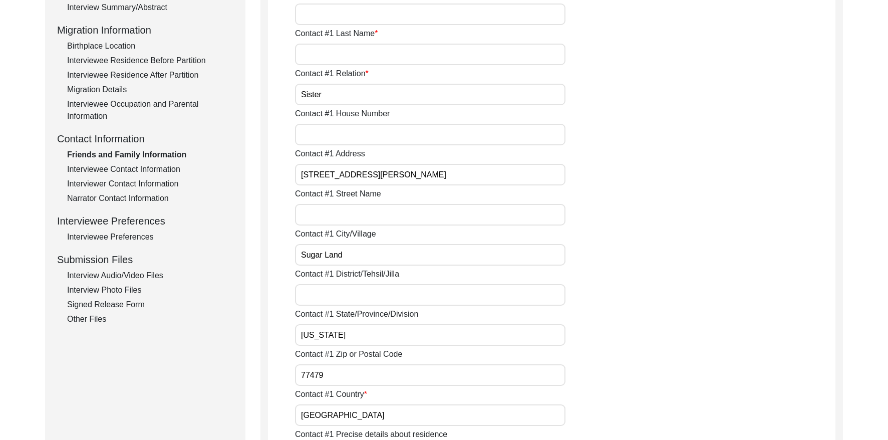
scroll to position [0, 0]
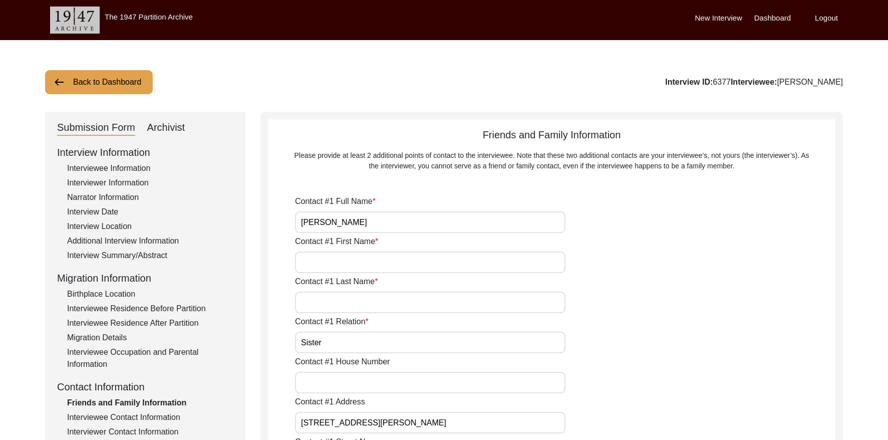
click at [125, 87] on button "Back to Dashboard" at bounding box center [99, 82] width 108 height 24
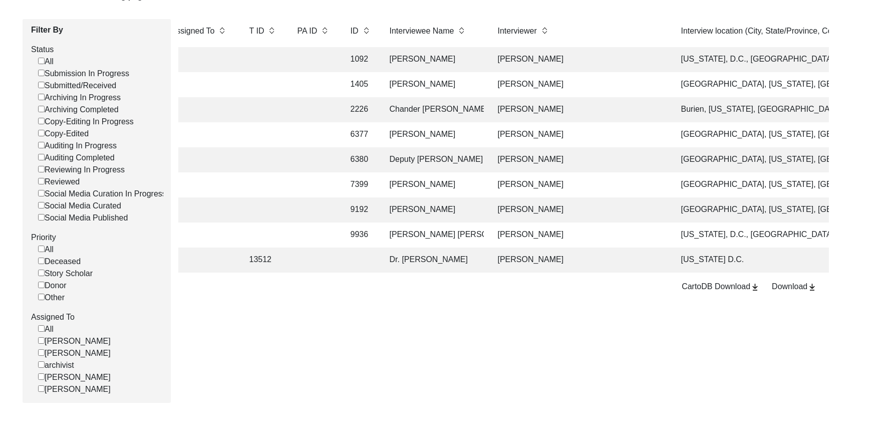
scroll to position [0, 169]
click at [552, 161] on td "[PERSON_NAME]" at bounding box center [579, 159] width 175 height 25
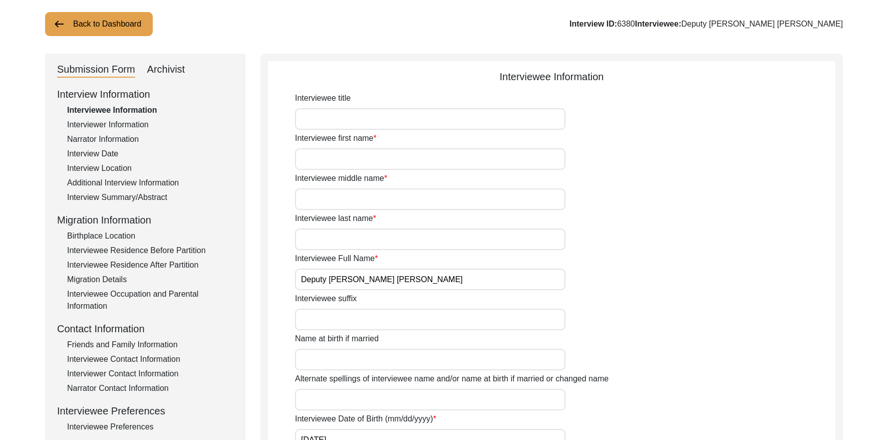
scroll to position [47, 0]
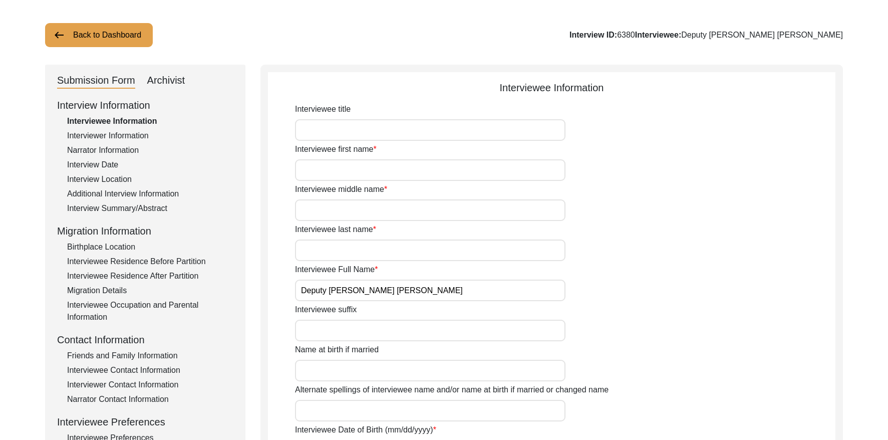
click at [424, 289] on input "Deputy [PERSON_NAME] [PERSON_NAME]" at bounding box center [430, 290] width 270 height 22
drag, startPoint x: 712, startPoint y: 33, endPoint x: 693, endPoint y: 32, distance: 19.1
click at [693, 32] on div "Interview ID: 6380 Interviewee: Deputy [PERSON_NAME] [PERSON_NAME]" at bounding box center [705, 35] width 273 height 12
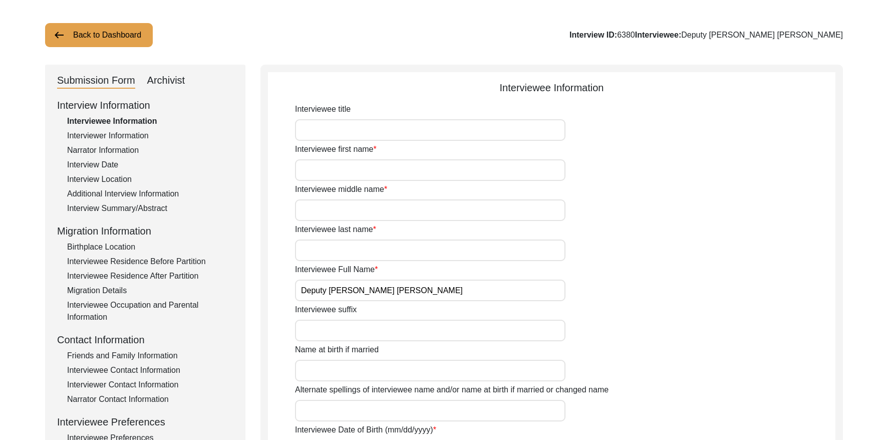
copy div "6380"
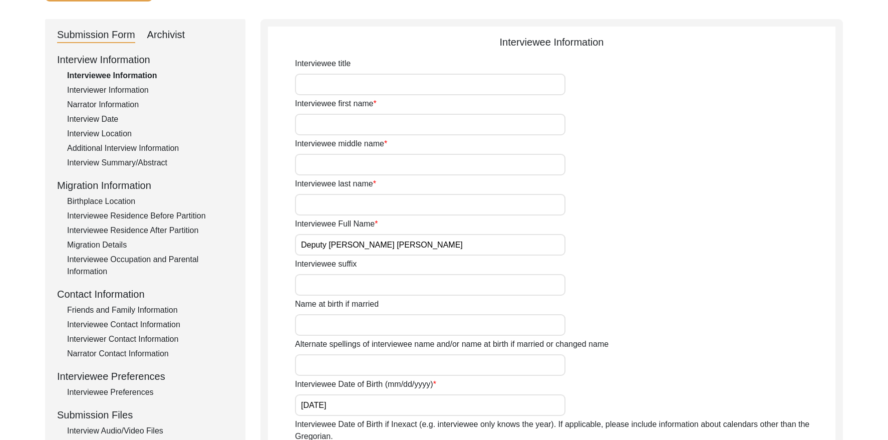
scroll to position [130, 0]
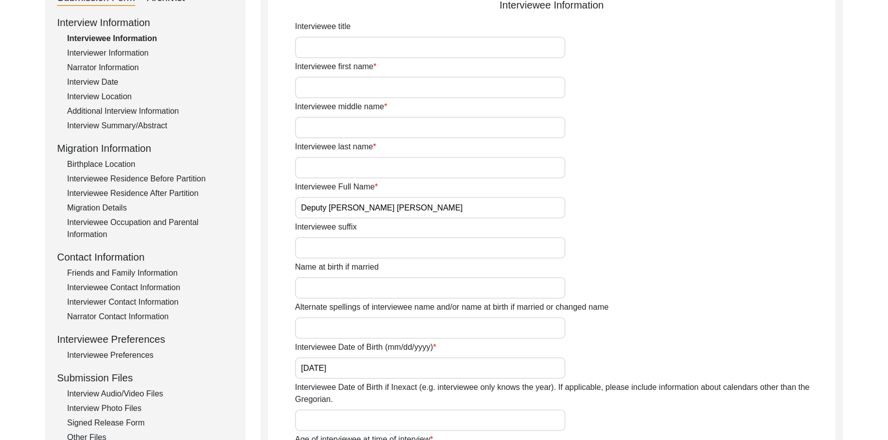
drag, startPoint x: 102, startPoint y: 123, endPoint x: 254, endPoint y: 123, distance: 152.2
click at [104, 123] on div "Interview Summary/Abstract" at bounding box center [150, 126] width 166 height 12
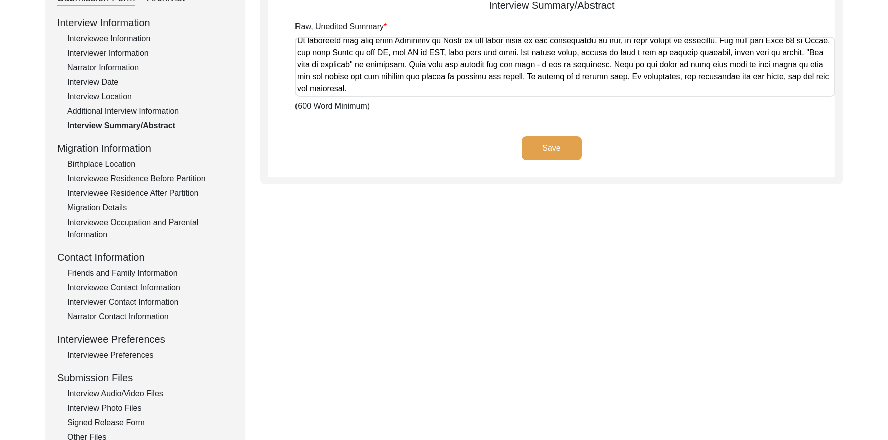
scroll to position [773, 0]
drag, startPoint x: 297, startPoint y: 43, endPoint x: 895, endPoint y: 117, distance: 603.0
click at [820, 117] on html "The 1947 Partition Archive New Interview Dashboard Logout Back to Dashboard Int…" at bounding box center [444, 232] width 888 height 724
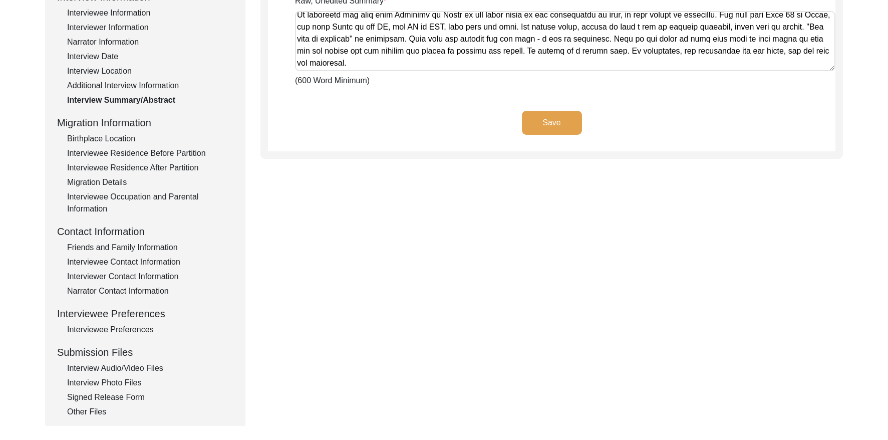
scroll to position [166, 0]
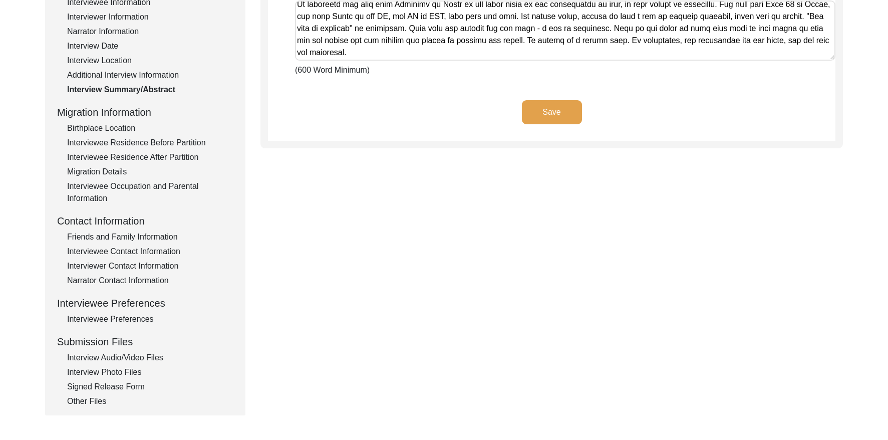
click at [146, 249] on div "Interviewee Contact Information" at bounding box center [150, 251] width 166 height 12
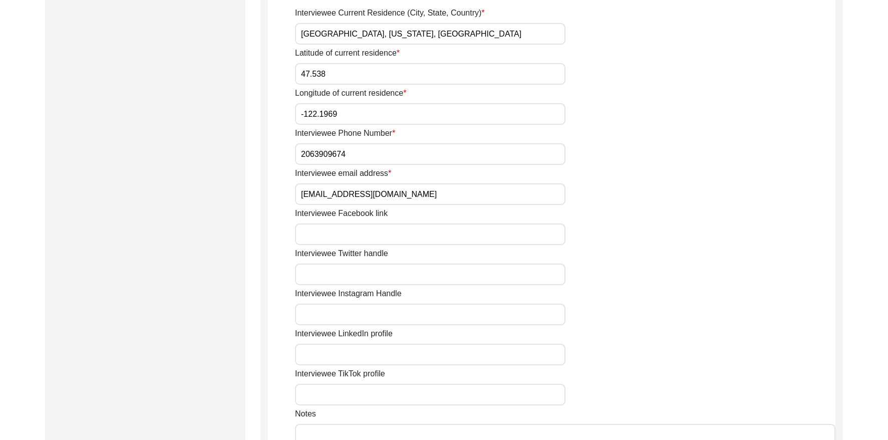
scroll to position [573, 0]
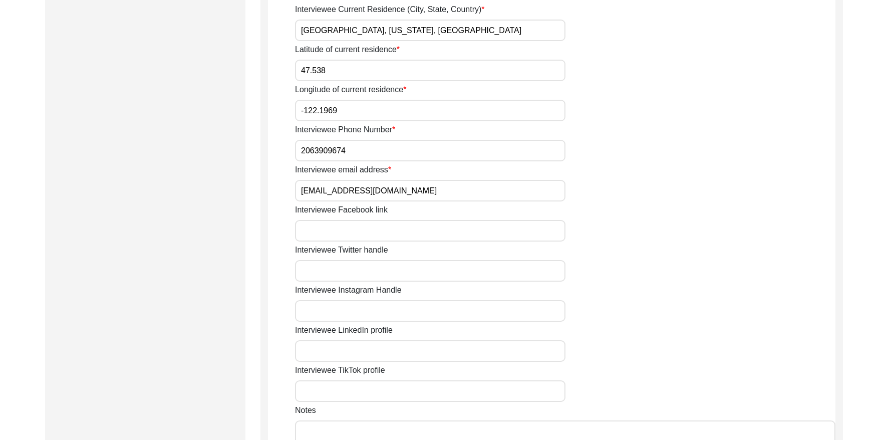
click at [417, 193] on input "[EMAIL_ADDRESS][DOMAIN_NAME]" at bounding box center [430, 191] width 270 height 22
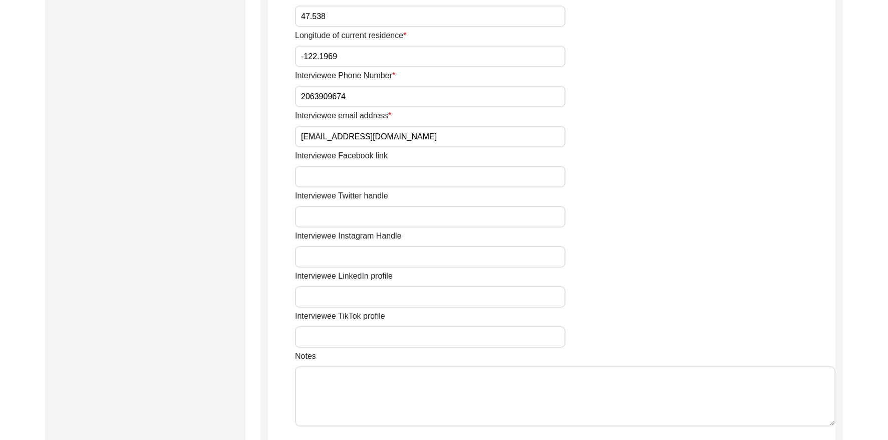
scroll to position [615, 0]
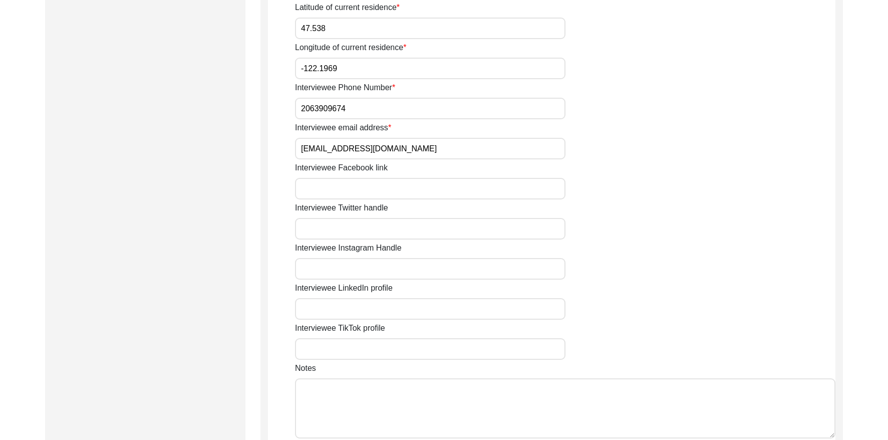
click at [357, 105] on input "2063909674" at bounding box center [430, 109] width 270 height 22
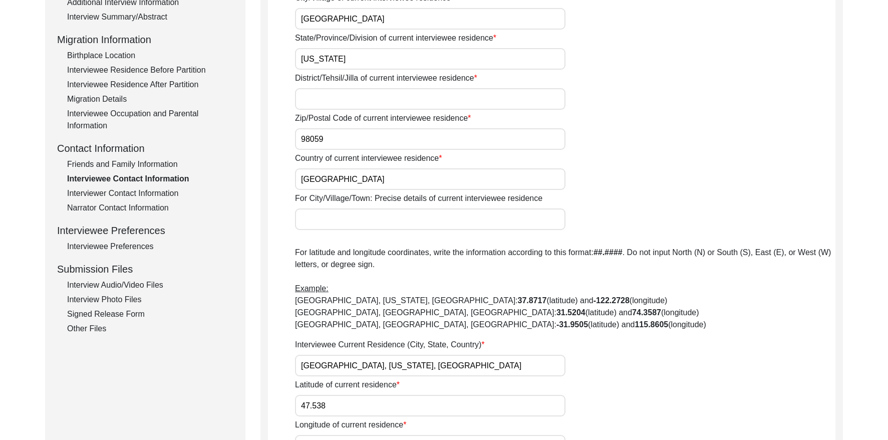
scroll to position [243, 0]
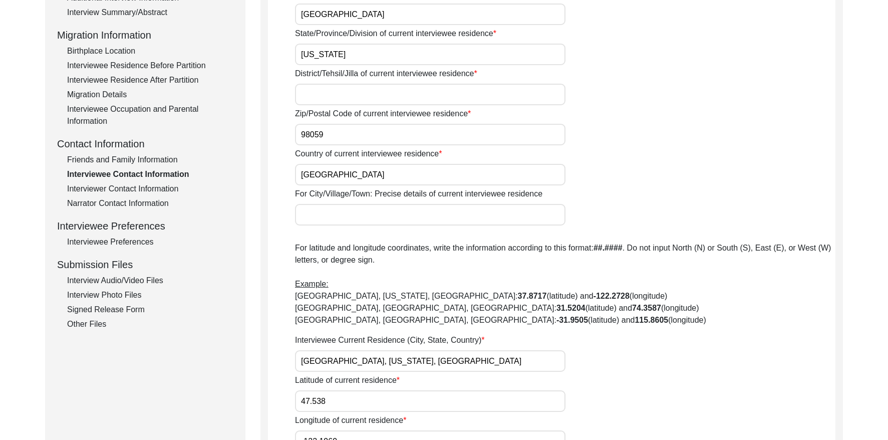
click at [160, 155] on div "Friends and Family Information" at bounding box center [150, 160] width 166 height 12
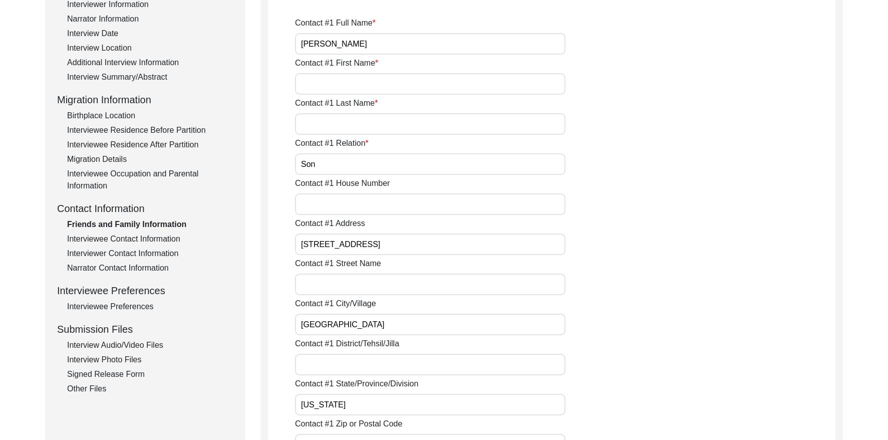
scroll to position [82, 0]
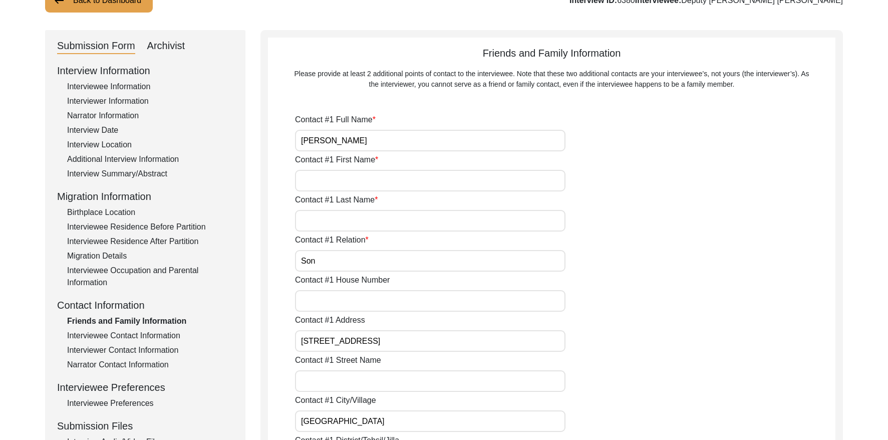
click at [412, 134] on input "[PERSON_NAME]" at bounding box center [430, 141] width 270 height 22
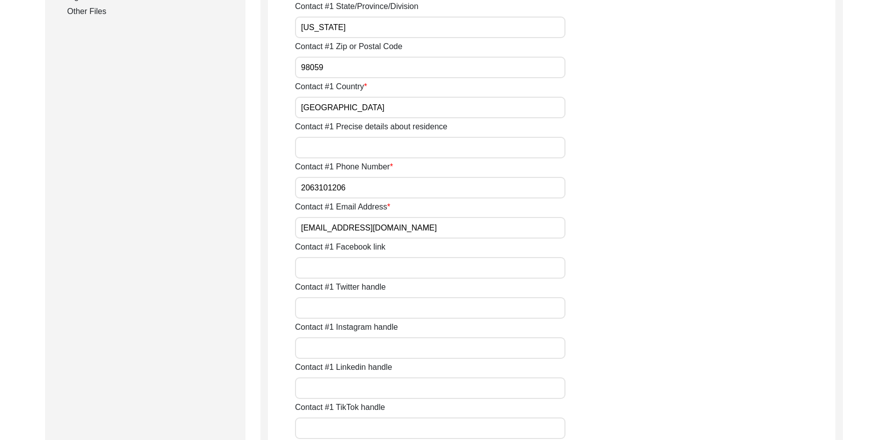
scroll to position [563, 0]
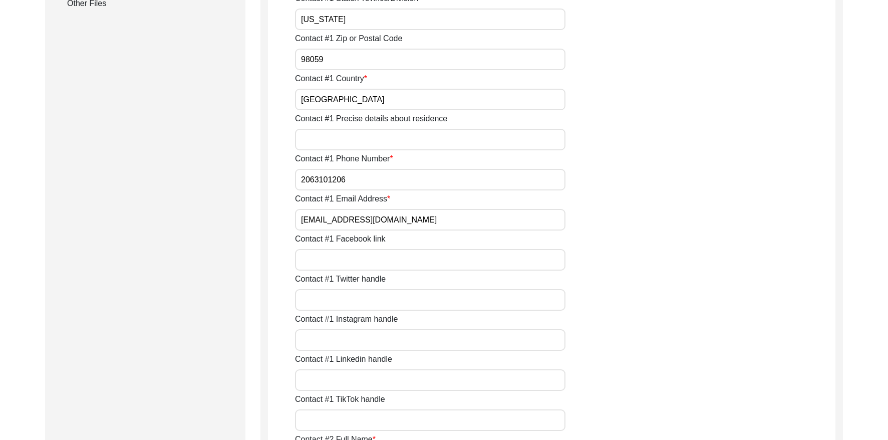
click at [404, 218] on input "[EMAIL_ADDRESS][DOMAIN_NAME]" at bounding box center [430, 220] width 270 height 22
click at [347, 180] on input "2063101206" at bounding box center [430, 180] width 270 height 22
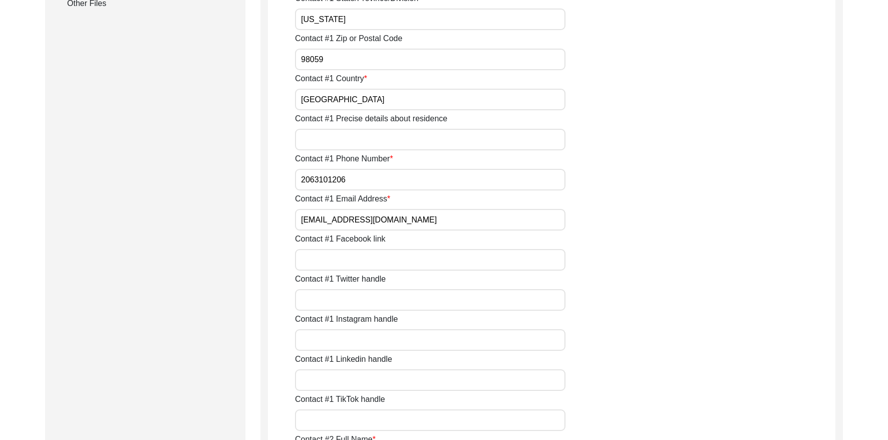
click at [347, 180] on input "2063101206" at bounding box center [430, 180] width 270 height 22
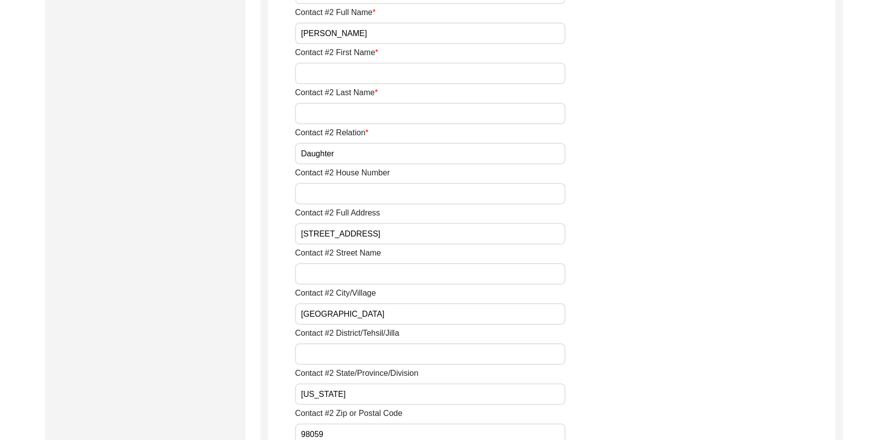
scroll to position [999, 0]
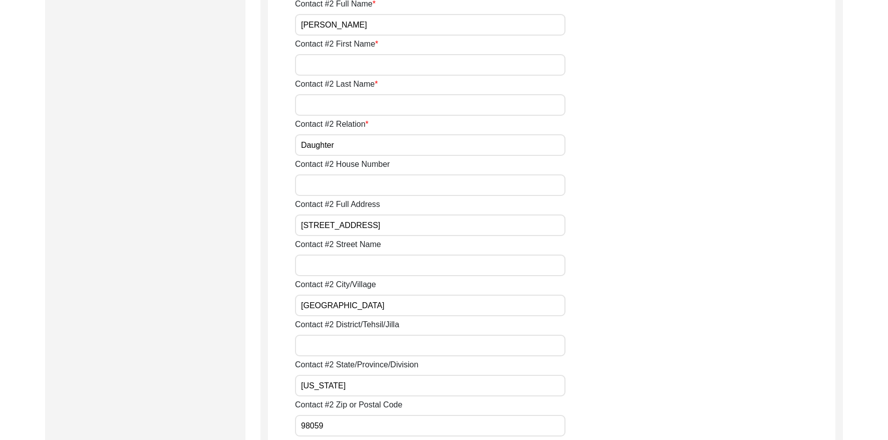
click at [370, 34] on input "[PERSON_NAME]" at bounding box center [430, 25] width 270 height 22
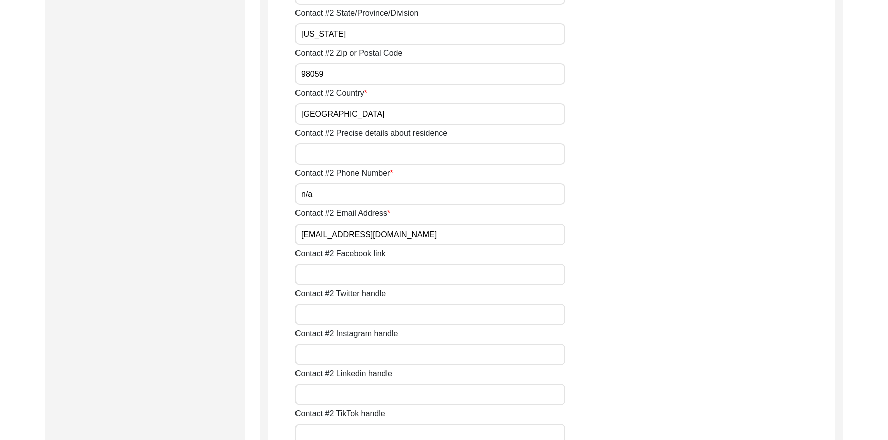
scroll to position [1361, 0]
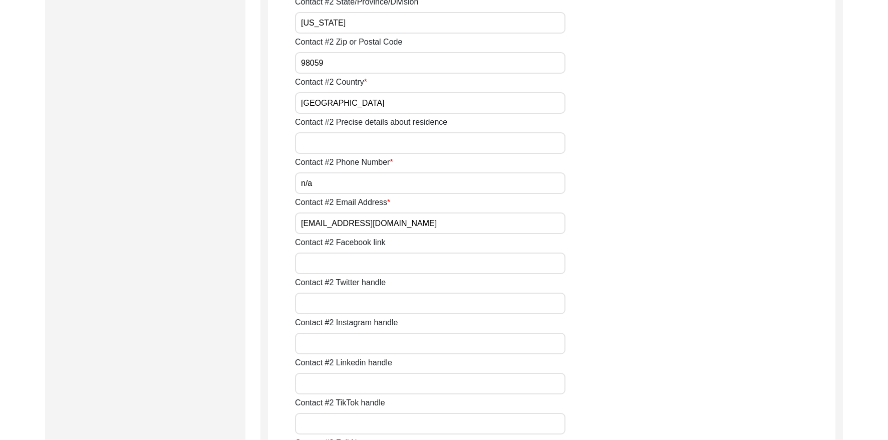
click at [399, 221] on input "[EMAIL_ADDRESS][DOMAIN_NAME]" at bounding box center [430, 223] width 270 height 22
click at [400, 221] on input "[EMAIL_ADDRESS][DOMAIN_NAME]" at bounding box center [430, 223] width 270 height 22
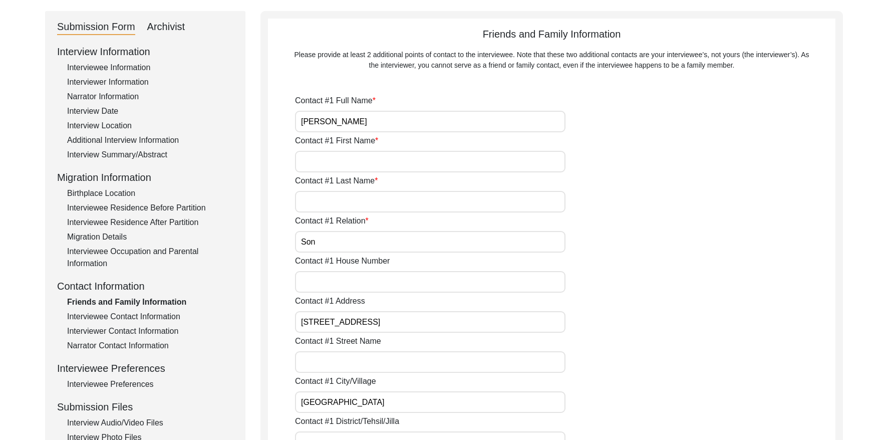
scroll to position [0, 0]
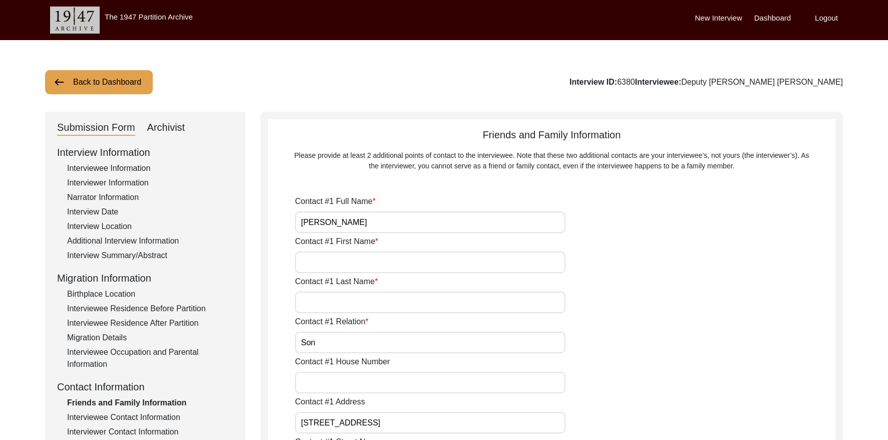
click at [107, 89] on button "Back to Dashboard" at bounding box center [99, 82] width 108 height 24
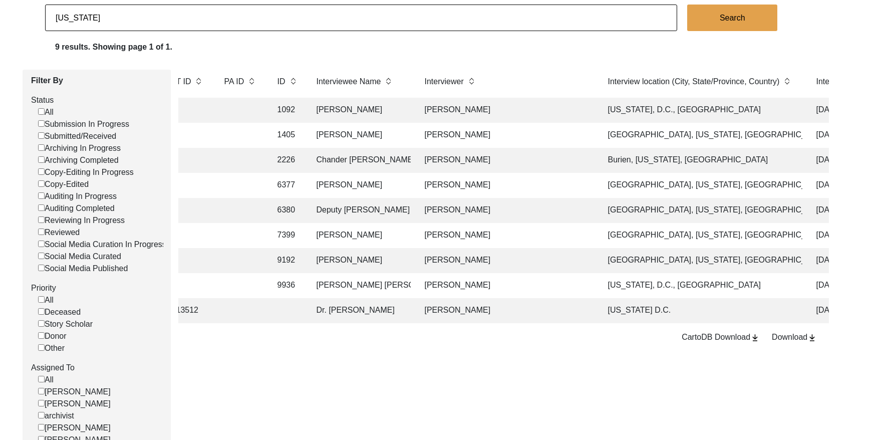
scroll to position [0, 265]
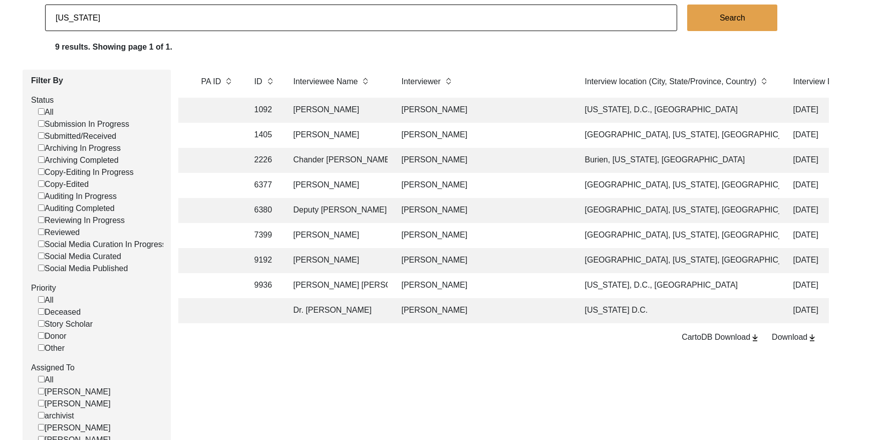
click at [501, 231] on td "[PERSON_NAME]" at bounding box center [483, 235] width 175 height 25
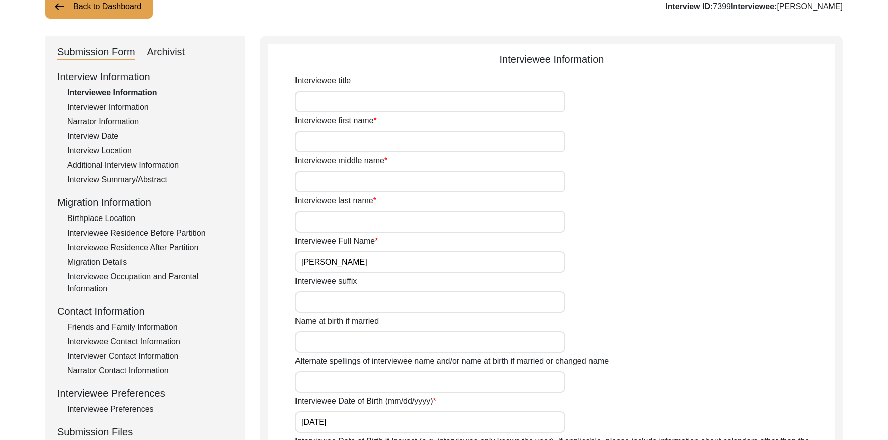
click at [425, 262] on input "[PERSON_NAME]" at bounding box center [430, 262] width 270 height 22
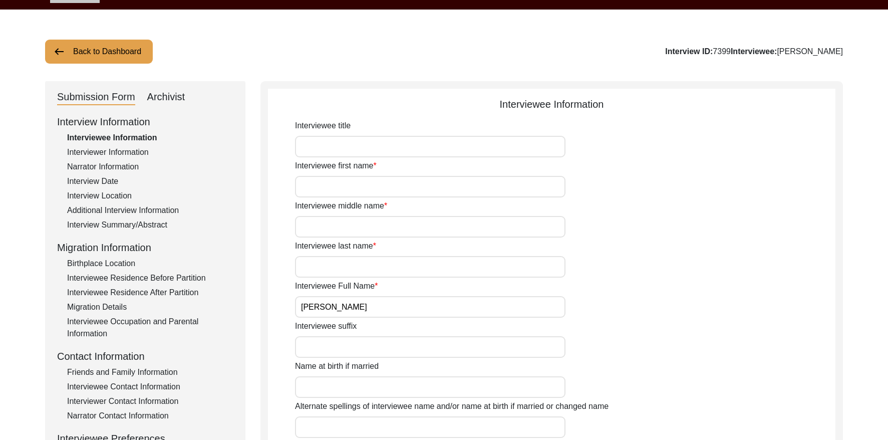
scroll to position [23, 0]
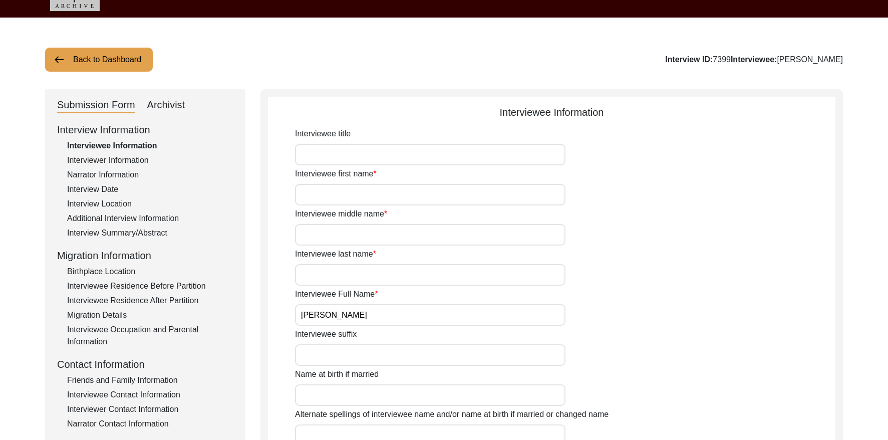
drag, startPoint x: 744, startPoint y: 6, endPoint x: 728, endPoint y: 58, distance: 54.5
click at [728, 58] on div "Interview ID: 7399 Interviewee: [PERSON_NAME]" at bounding box center [754, 60] width 178 height 12
copy div "7399"
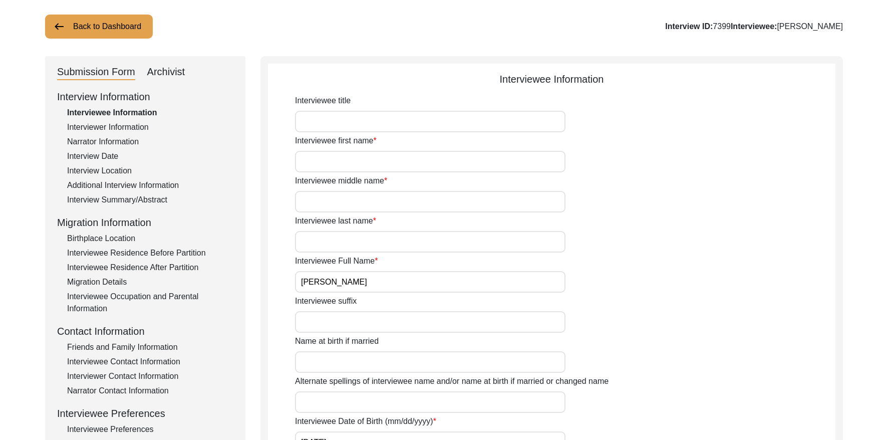
scroll to position [31, 0]
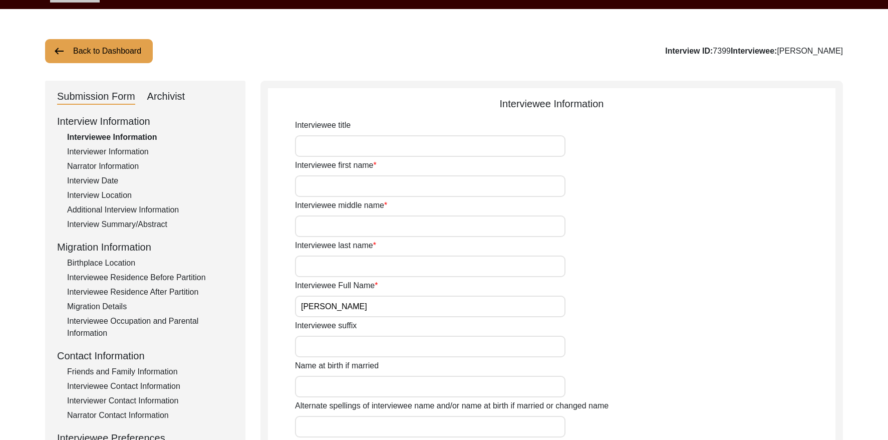
click at [141, 215] on div "Additional Interview Information" at bounding box center [150, 210] width 166 height 12
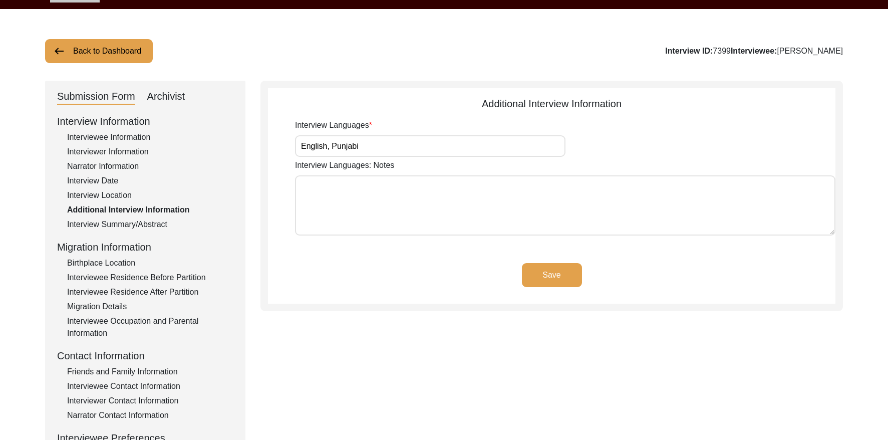
click at [143, 221] on div "Interview Summary/Abstract" at bounding box center [150, 224] width 166 height 12
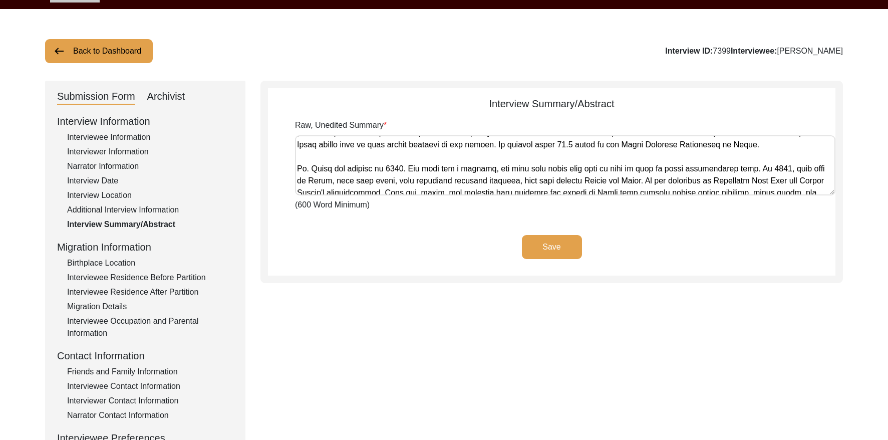
scroll to position [978, 0]
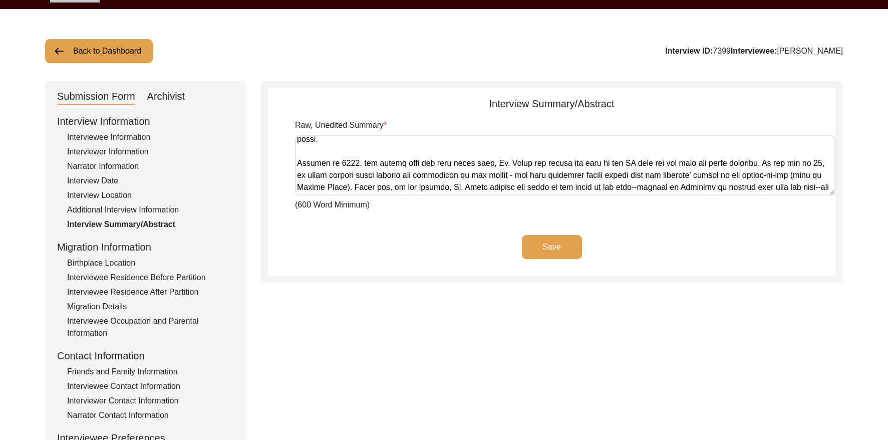
drag, startPoint x: 297, startPoint y: 142, endPoint x: 756, endPoint y: 276, distance: 477.3
click at [751, 277] on div "Interview Summary/Abstract Raw, Unedited Summary (600 Word Minimum) Save" at bounding box center [551, 182] width 582 height 202
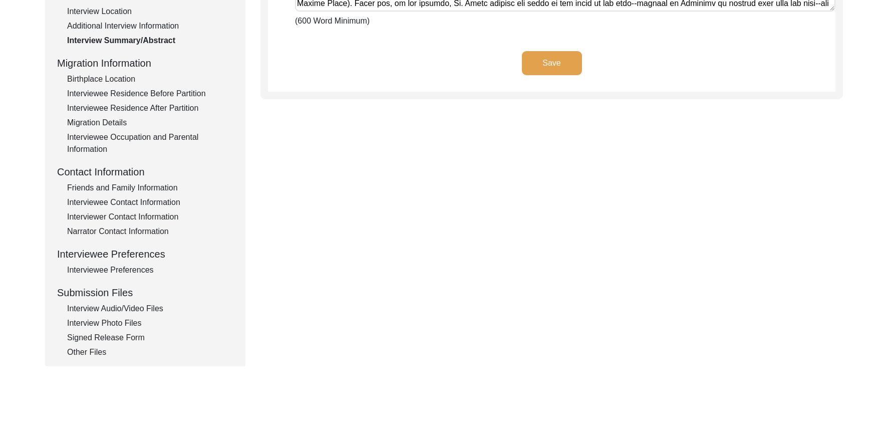
scroll to position [225, 0]
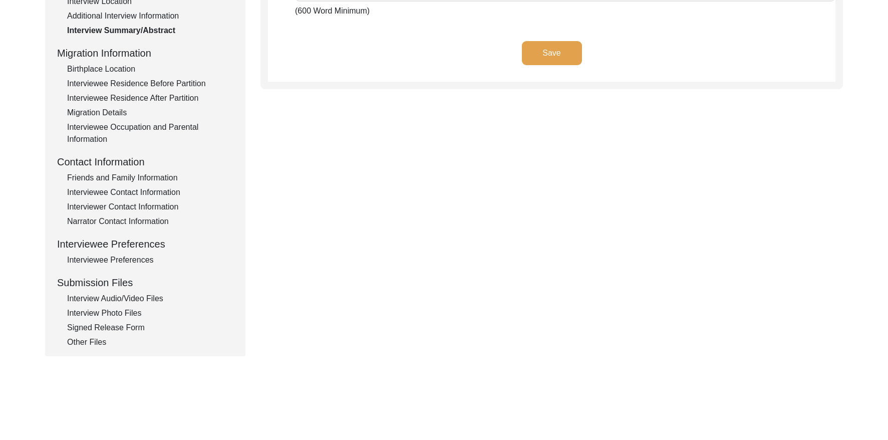
drag, startPoint x: 159, startPoint y: 190, endPoint x: 205, endPoint y: 190, distance: 46.6
click at [159, 190] on div "Interviewee Contact Information" at bounding box center [150, 192] width 166 height 12
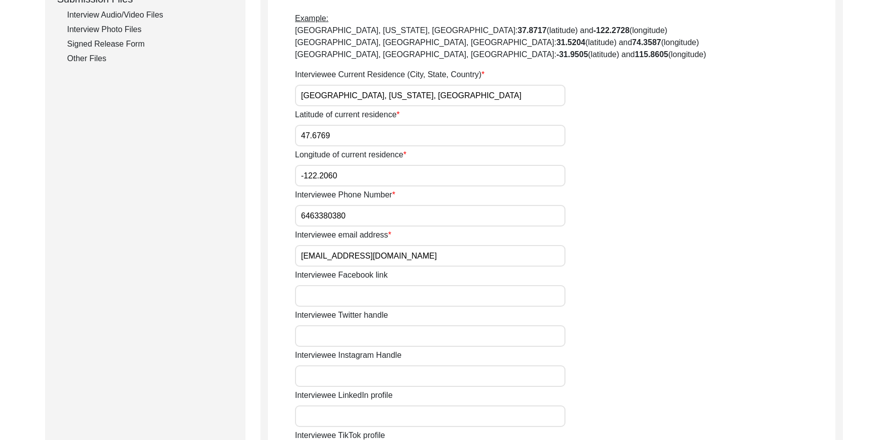
scroll to position [509, 0]
click at [406, 249] on input "[EMAIL_ADDRESS][DOMAIN_NAME]" at bounding box center [430, 255] width 270 height 22
click at [380, 211] on input "6463380380" at bounding box center [430, 215] width 270 height 22
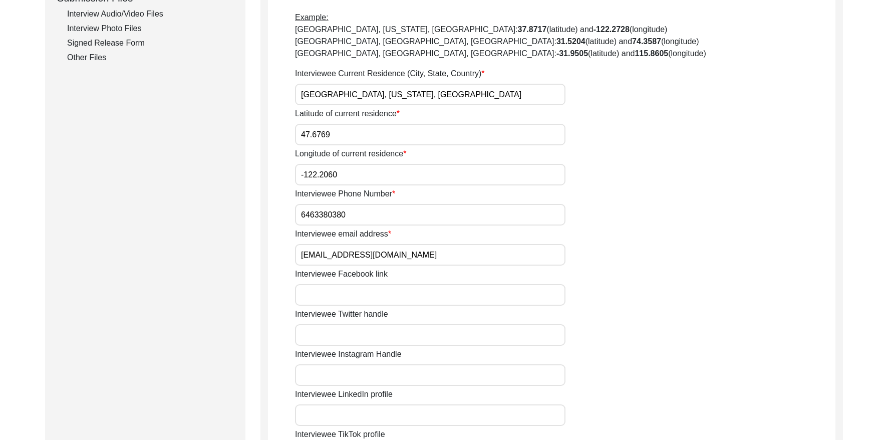
click at [380, 211] on input "6463380380" at bounding box center [430, 215] width 270 height 22
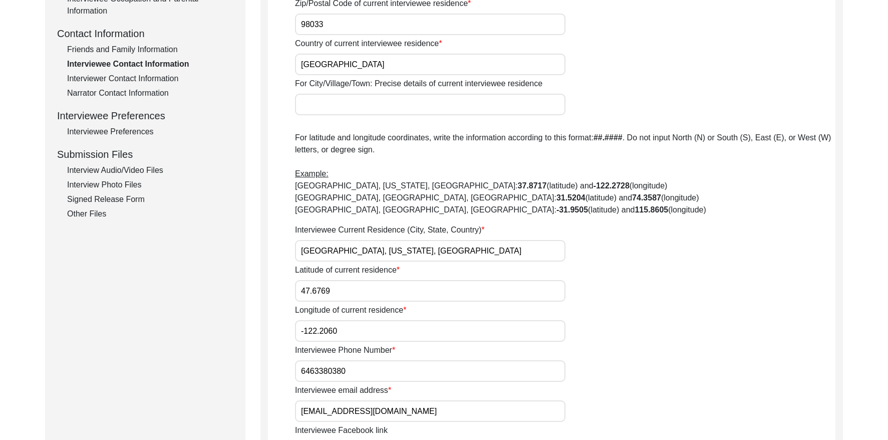
scroll to position [309, 0]
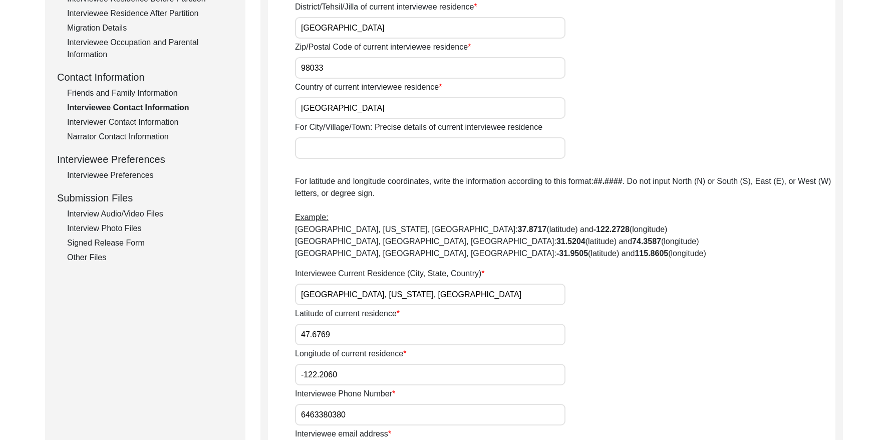
click at [146, 92] on div "Friends and Family Information" at bounding box center [150, 93] width 166 height 12
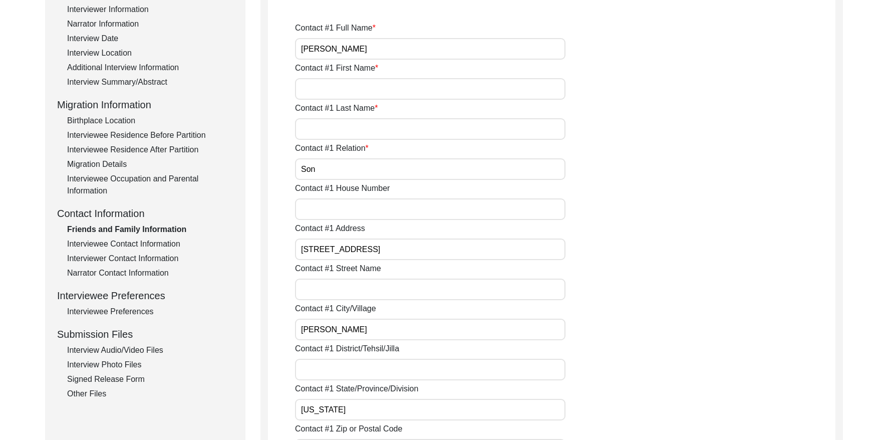
scroll to position [146, 0]
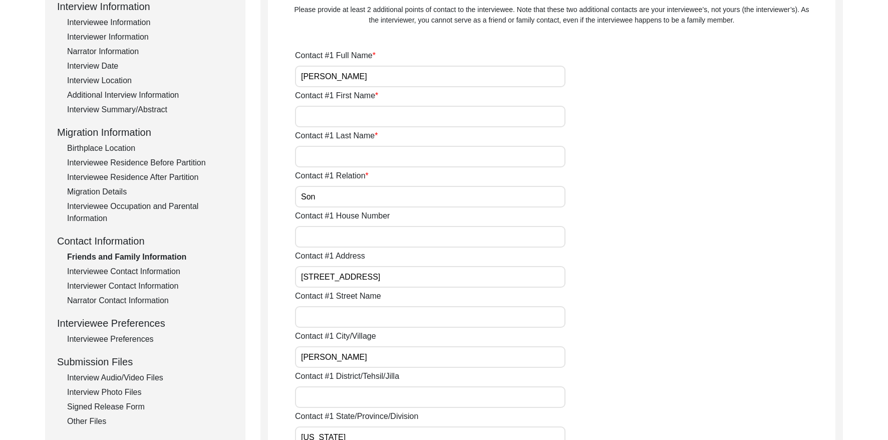
click at [424, 77] on input "[PERSON_NAME]" at bounding box center [430, 77] width 270 height 22
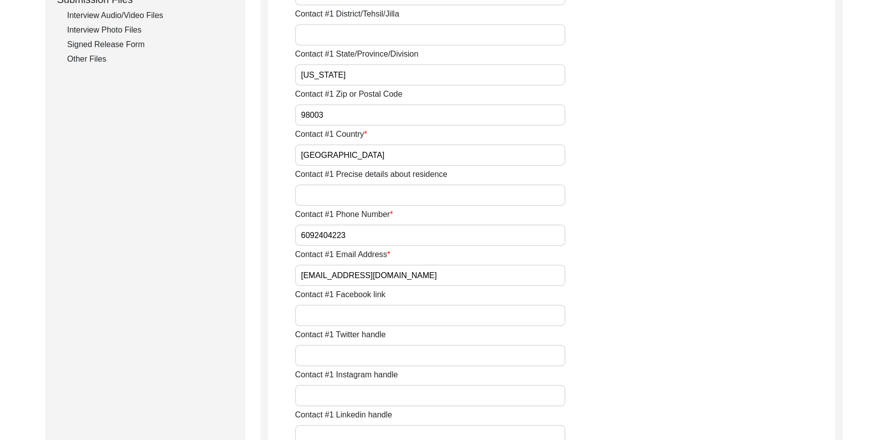
scroll to position [512, 0]
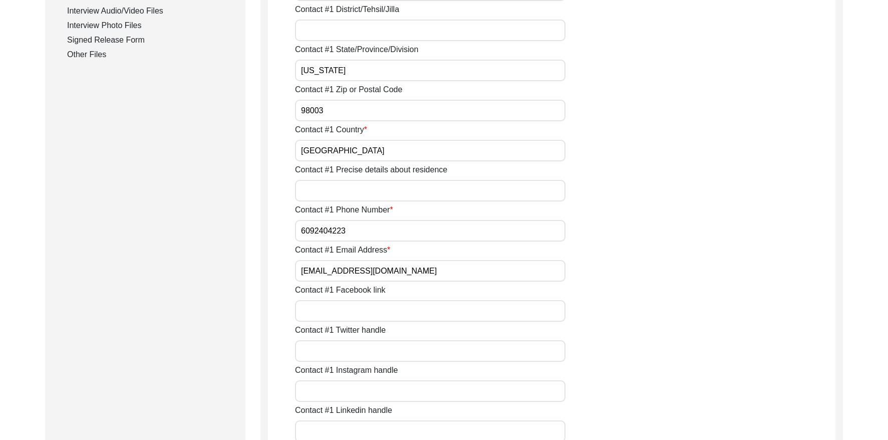
click at [403, 270] on input "[EMAIL_ADDRESS][DOMAIN_NAME]" at bounding box center [430, 271] width 270 height 22
click at [403, 271] on input "[EMAIL_ADDRESS][DOMAIN_NAME]" at bounding box center [430, 271] width 270 height 22
click at [403, 270] on input "[EMAIL_ADDRESS][DOMAIN_NAME]" at bounding box center [430, 271] width 270 height 22
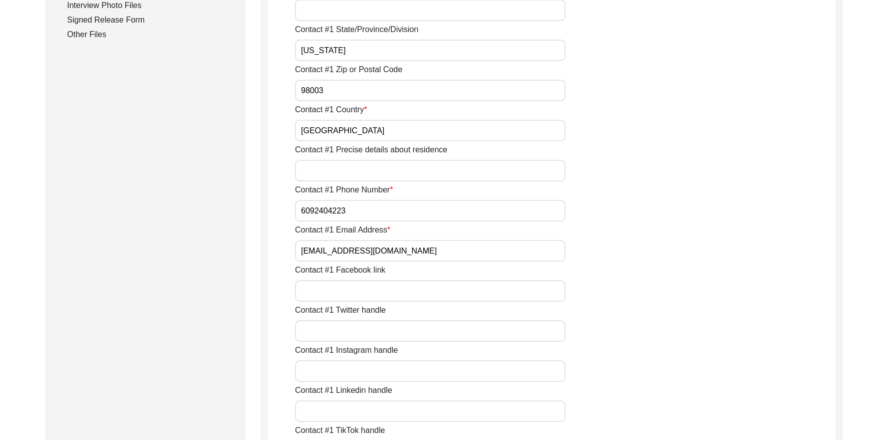
scroll to position [542, 0]
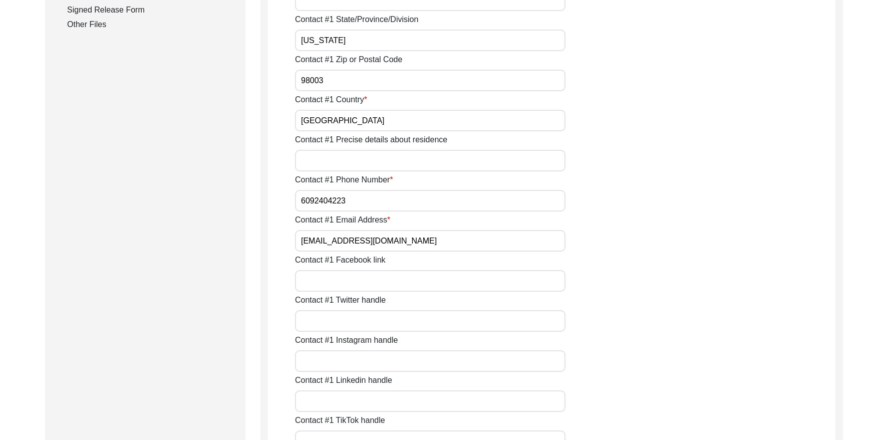
click at [358, 206] on input "6092404223" at bounding box center [430, 201] width 270 height 22
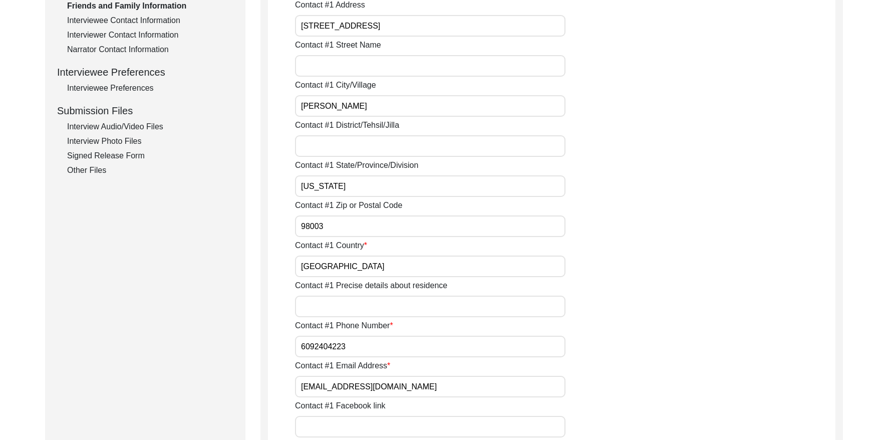
scroll to position [355, 0]
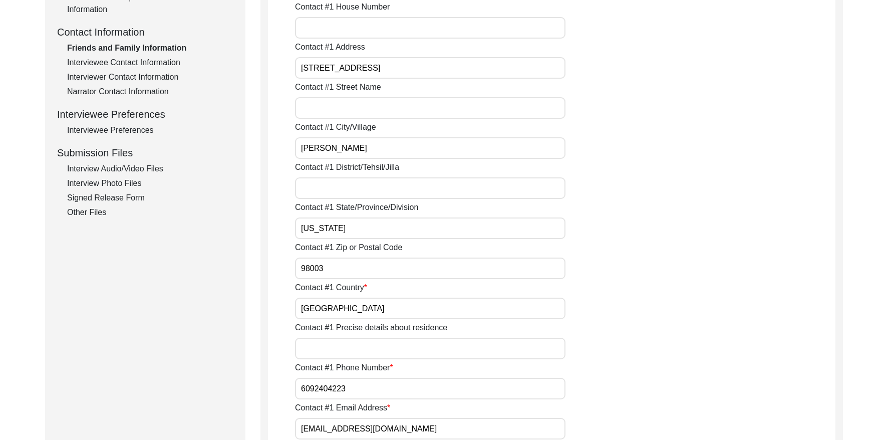
click at [144, 62] on div "Interviewee Contact Information" at bounding box center [150, 63] width 166 height 12
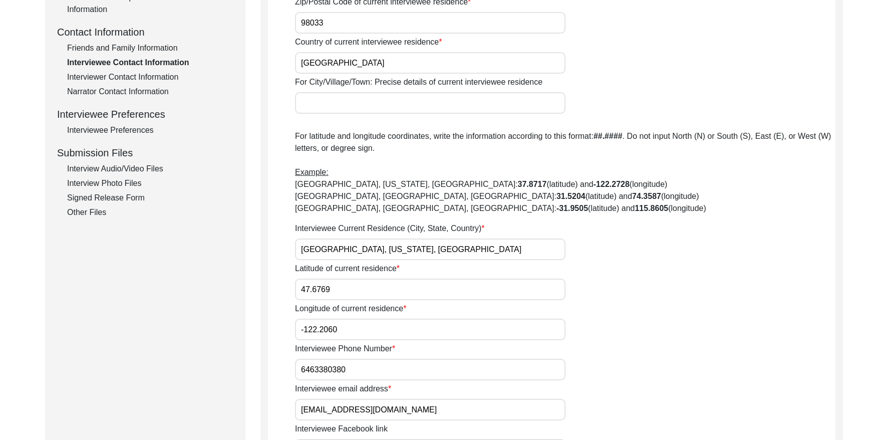
click at [173, 49] on div "Friends and Family Information" at bounding box center [150, 48] width 166 height 12
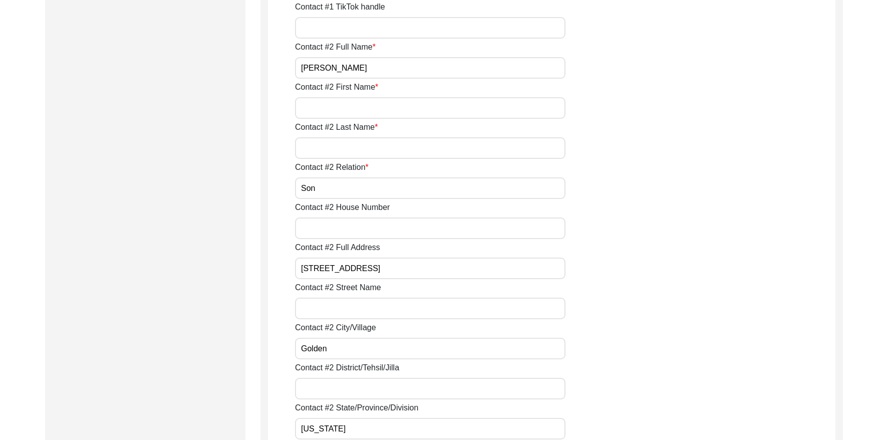
scroll to position [959, 0]
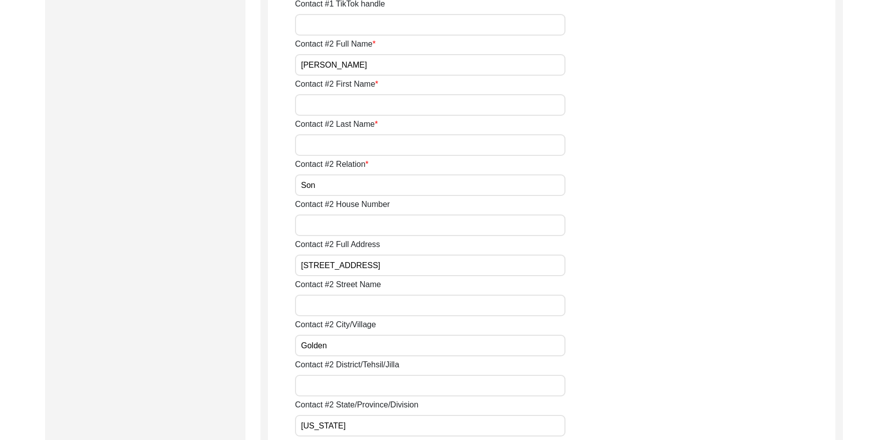
click at [374, 62] on input "[PERSON_NAME]" at bounding box center [430, 65] width 270 height 22
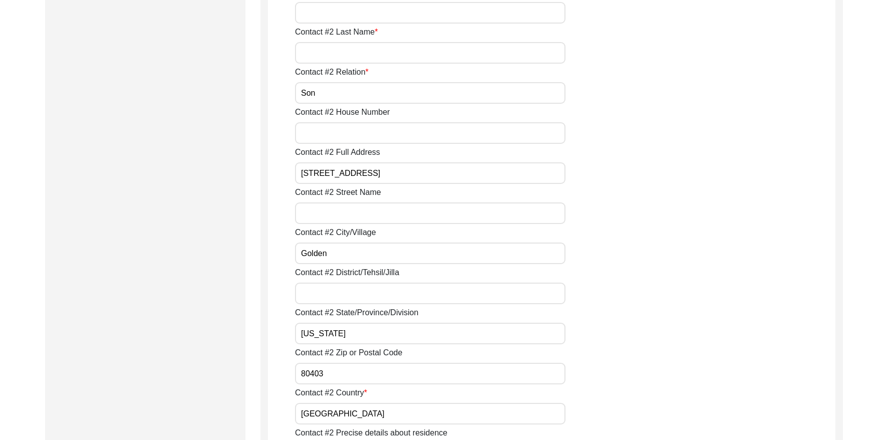
scroll to position [1066, 0]
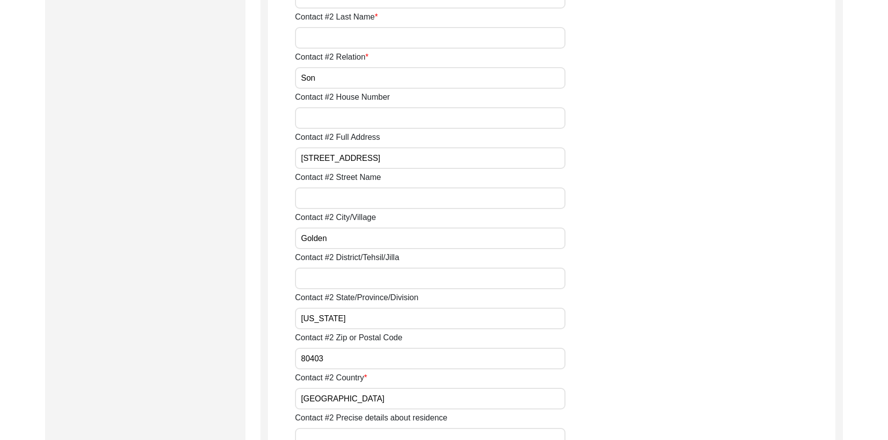
click at [397, 160] on input "[STREET_ADDRESS]" at bounding box center [430, 158] width 270 height 22
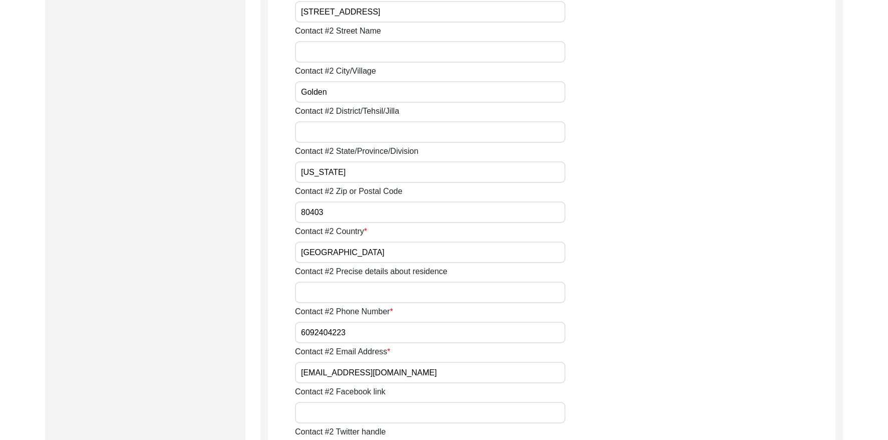
scroll to position [1220, 0]
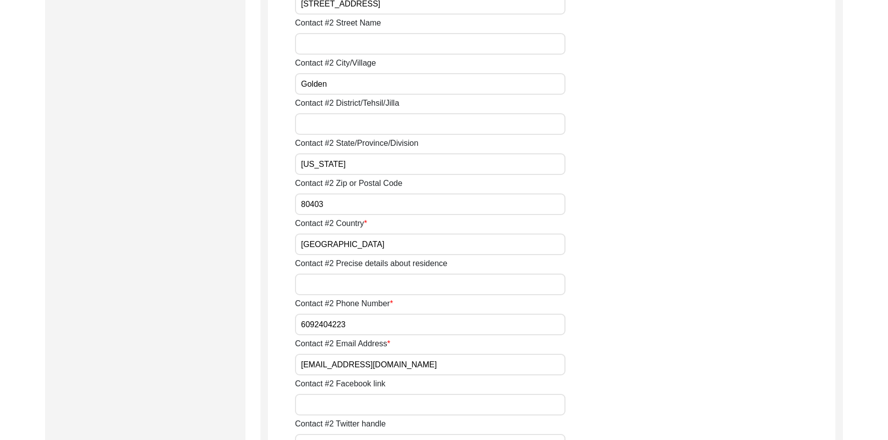
click at [357, 322] on input "6092404223" at bounding box center [430, 324] width 270 height 22
click at [367, 364] on input "[EMAIL_ADDRESS][DOMAIN_NAME]" at bounding box center [430, 365] width 270 height 22
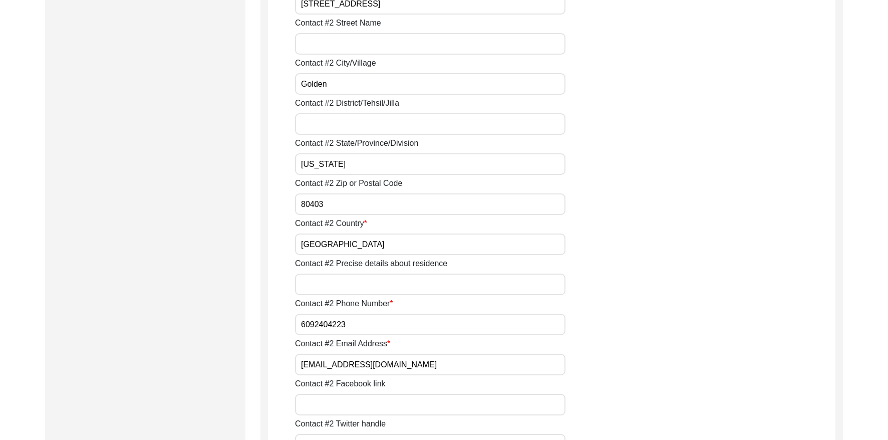
click at [367, 364] on input "[EMAIL_ADDRESS][DOMAIN_NAME]" at bounding box center [430, 365] width 270 height 22
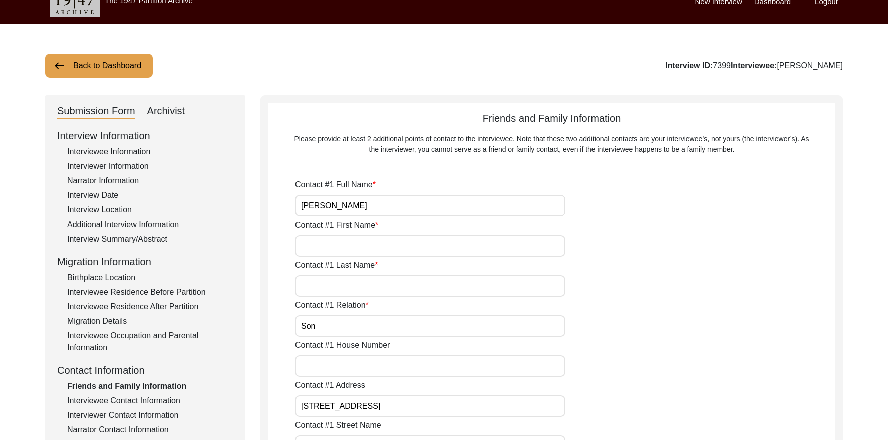
scroll to position [0, 0]
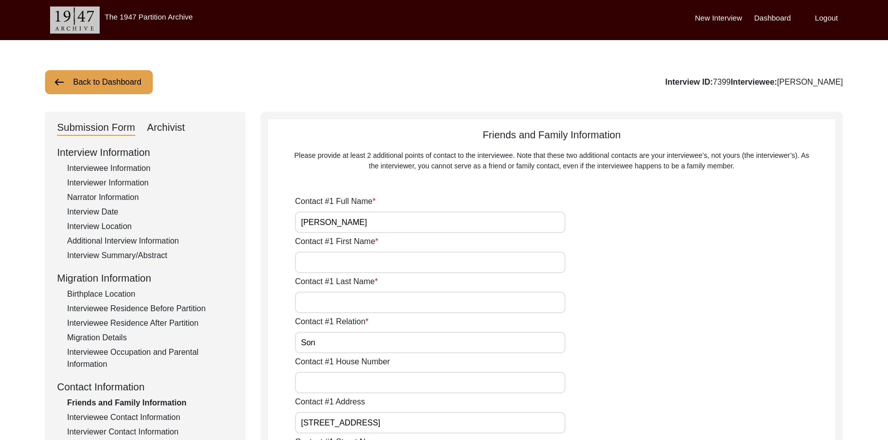
click at [109, 79] on button "Back to Dashboard" at bounding box center [99, 82] width 108 height 24
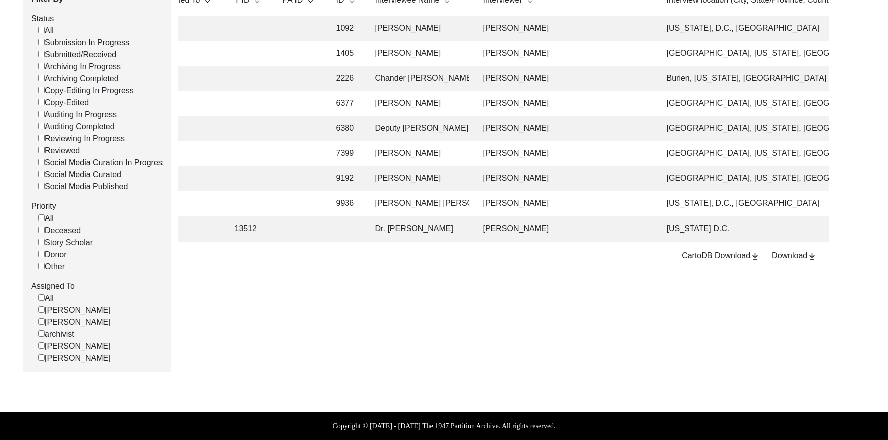
scroll to position [0, 227]
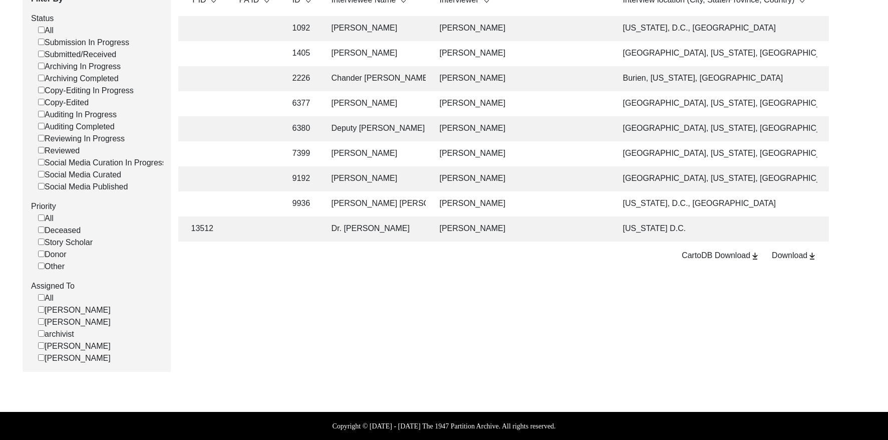
click at [558, 172] on td "[PERSON_NAME]" at bounding box center [521, 178] width 175 height 25
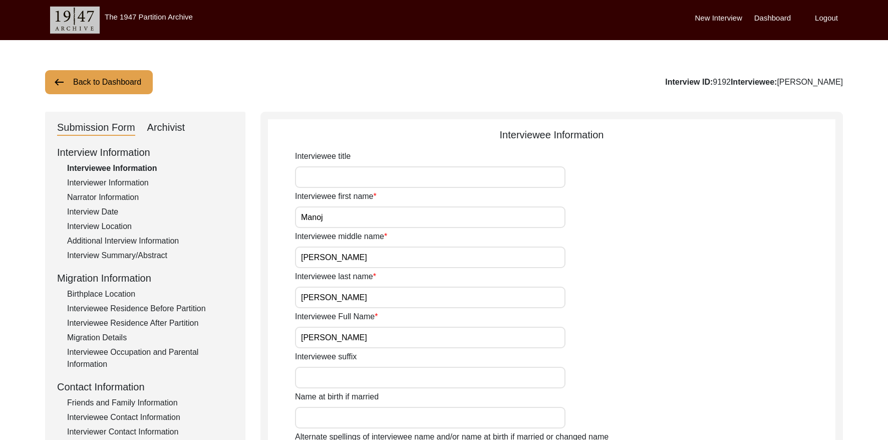
click at [395, 341] on input "[PERSON_NAME]" at bounding box center [430, 338] width 270 height 22
drag, startPoint x: 719, startPoint y: 80, endPoint x: 704, endPoint y: 80, distance: 15.0
click at [704, 80] on div "Interview ID: 9192 Interviewee: [PERSON_NAME]" at bounding box center [754, 82] width 178 height 12
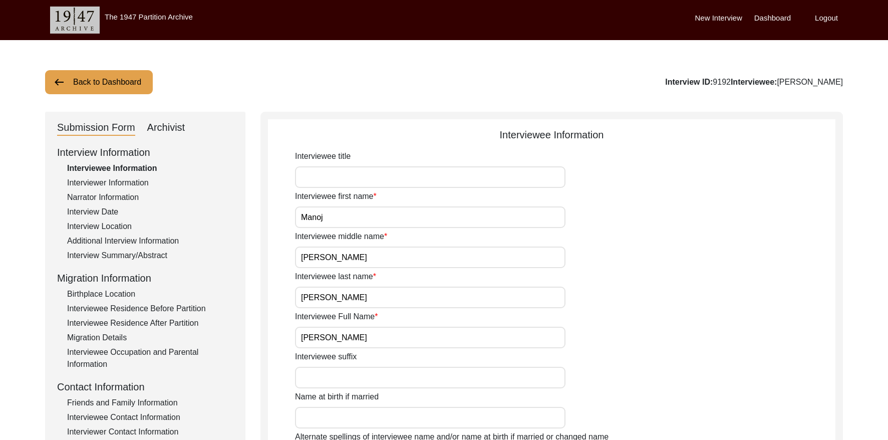
copy div "9192"
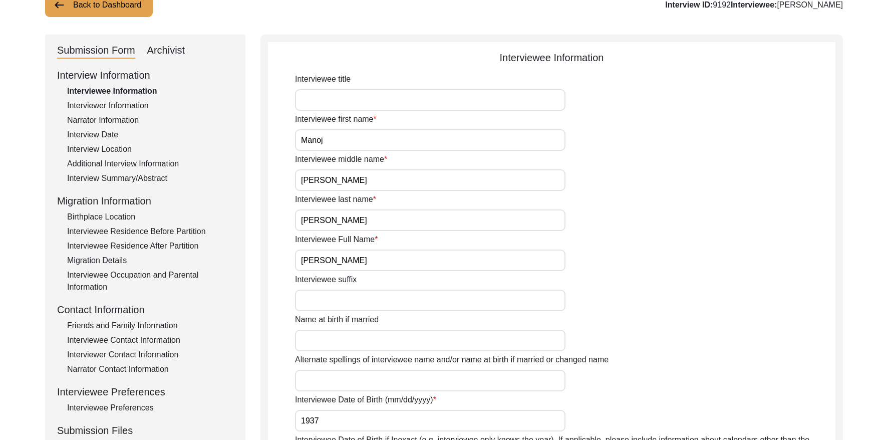
scroll to position [82, 0]
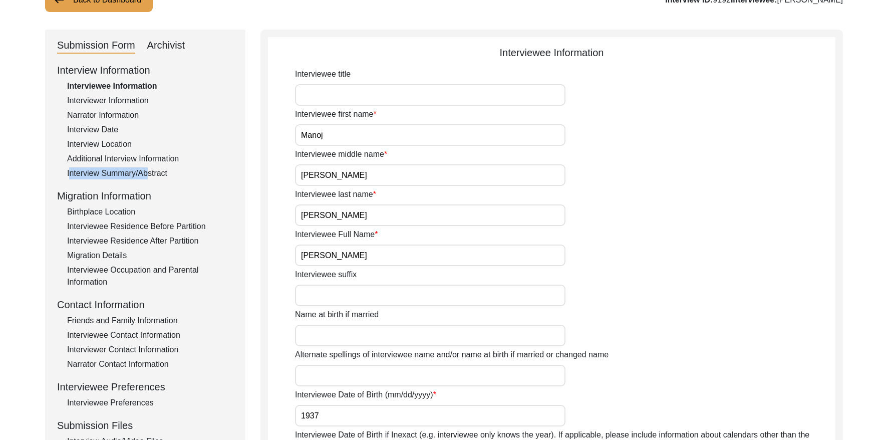
click at [145, 167] on div "Interview Summary/Abstract" at bounding box center [150, 173] width 166 height 12
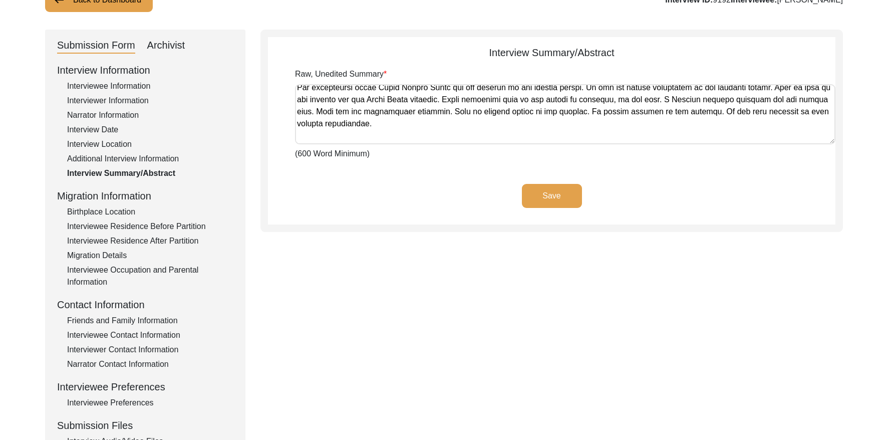
scroll to position [497, 0]
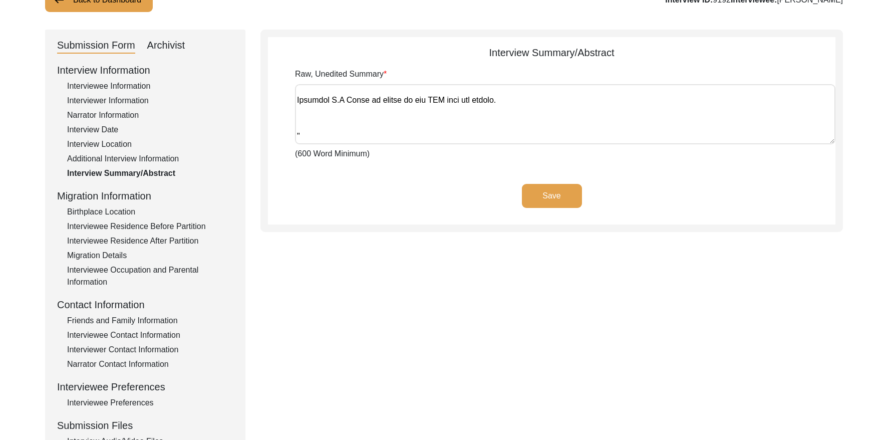
drag, startPoint x: 297, startPoint y: 90, endPoint x: 894, endPoint y: 187, distance: 604.9
click at [820, 188] on html "The 1947 Partition Archive New Interview Dashboard Logout Back to Dashboard Int…" at bounding box center [444, 280] width 888 height 724
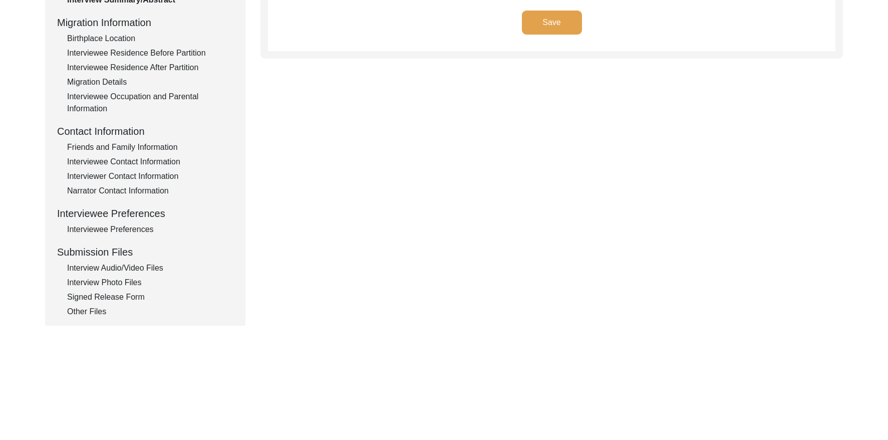
scroll to position [258, 0]
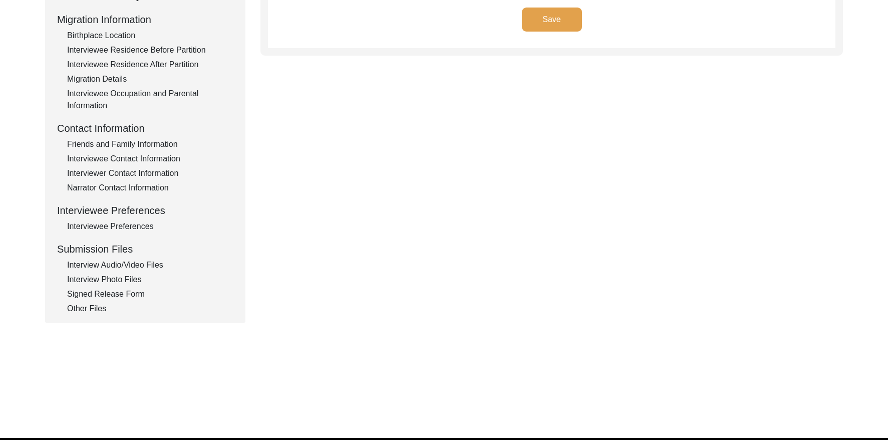
click at [147, 157] on div "Interviewee Contact Information" at bounding box center [150, 159] width 166 height 12
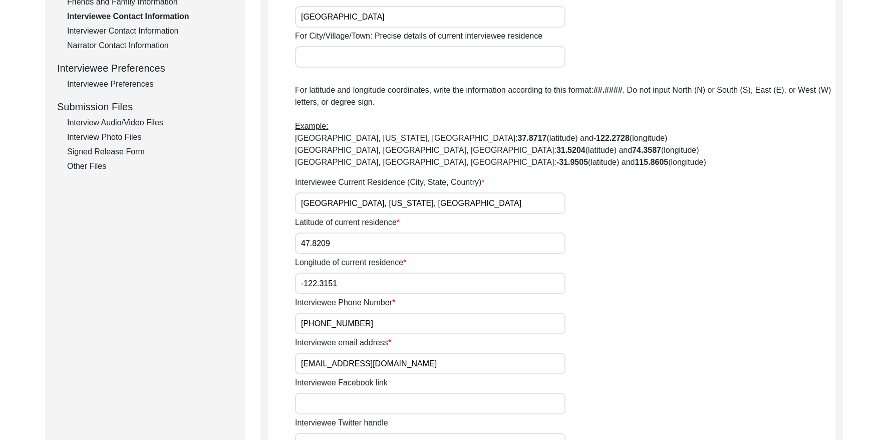
scroll to position [410, 0]
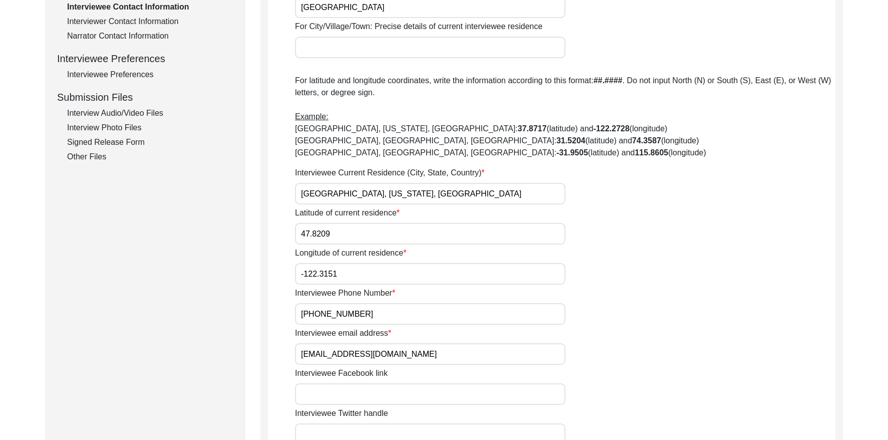
click at [409, 357] on input "[EMAIL_ADDRESS][DOMAIN_NAME]" at bounding box center [430, 354] width 270 height 22
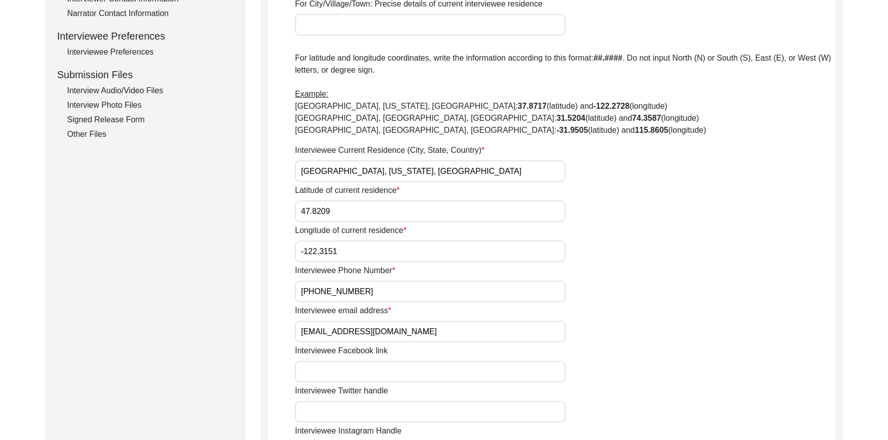
scroll to position [434, 0]
click at [374, 295] on input "[PHONE_NUMBER]" at bounding box center [430, 290] width 270 height 22
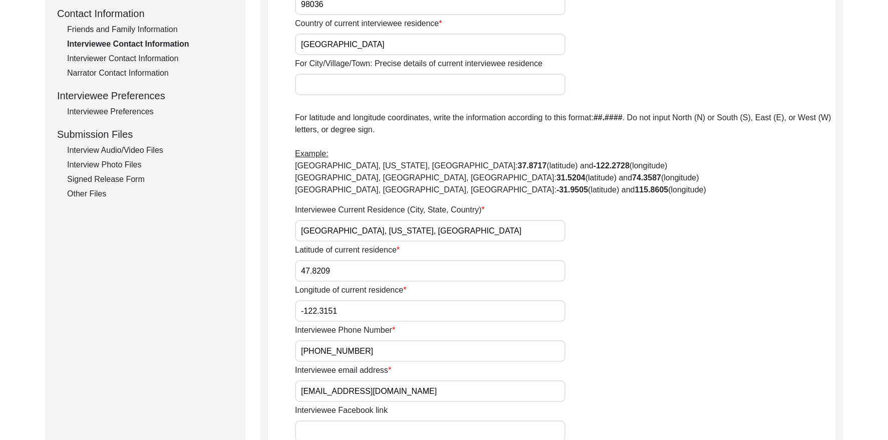
scroll to position [312, 0]
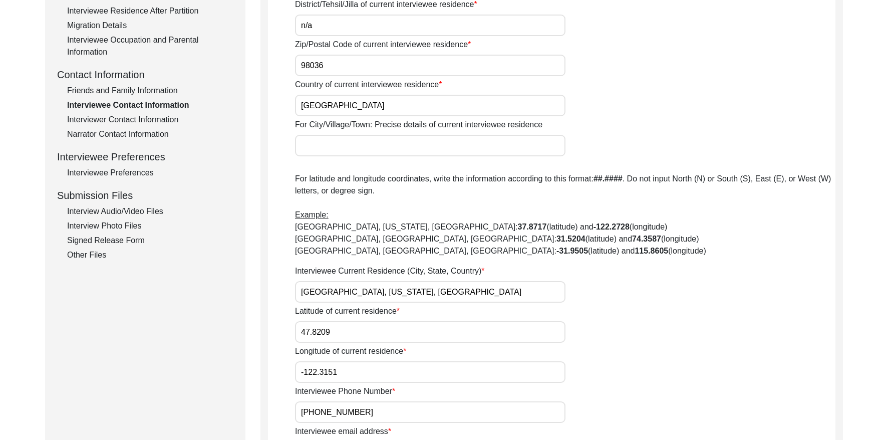
drag, startPoint x: 157, startPoint y: 87, endPoint x: 250, endPoint y: 89, distance: 92.7
click at [158, 87] on div "Friends and Family Information" at bounding box center [150, 91] width 166 height 12
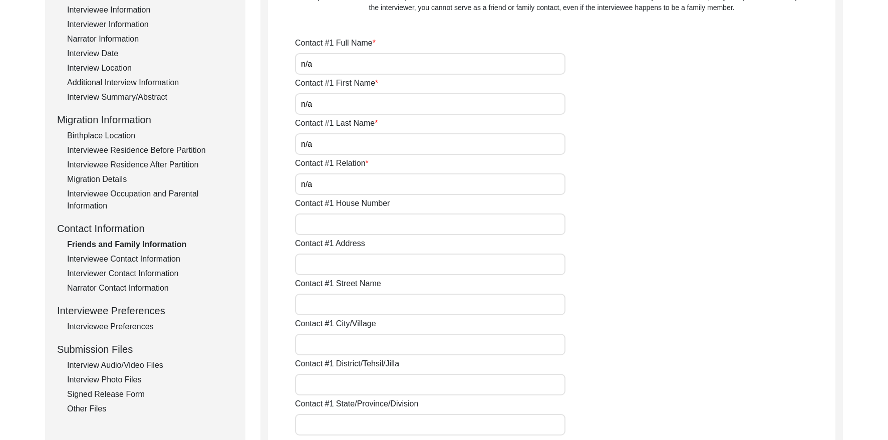
scroll to position [0, 0]
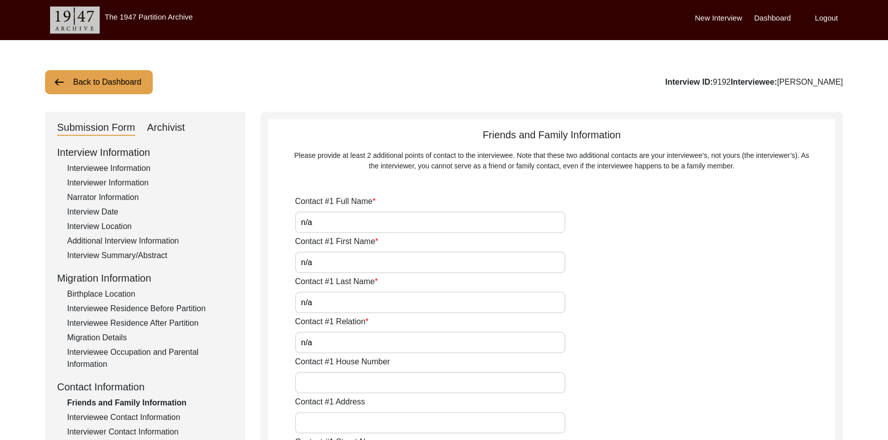
drag, startPoint x: 125, startPoint y: 72, endPoint x: 124, endPoint y: 78, distance: 6.1
click at [125, 73] on button "Back to Dashboard" at bounding box center [99, 82] width 108 height 24
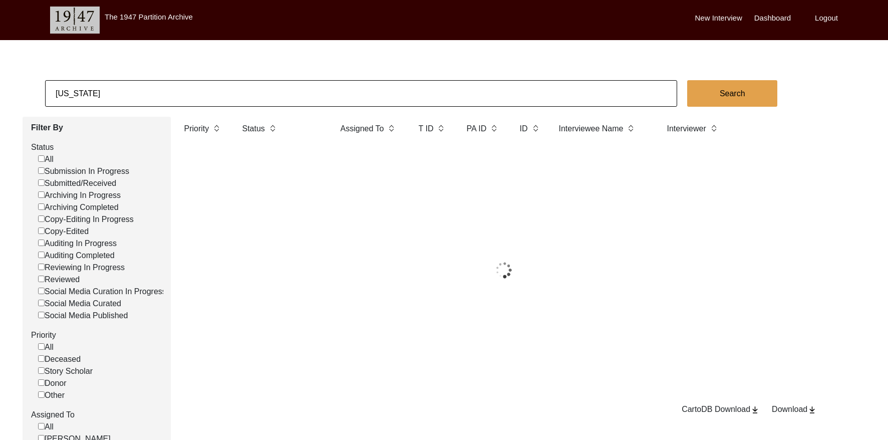
click at [126, 85] on input "[US_STATE]" at bounding box center [361, 93] width 632 height 27
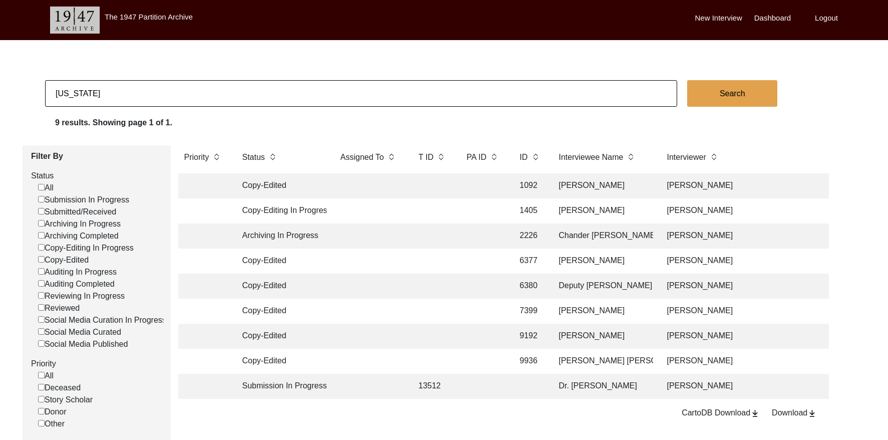
click at [126, 85] on input "[US_STATE]" at bounding box center [361, 93] width 632 height 27
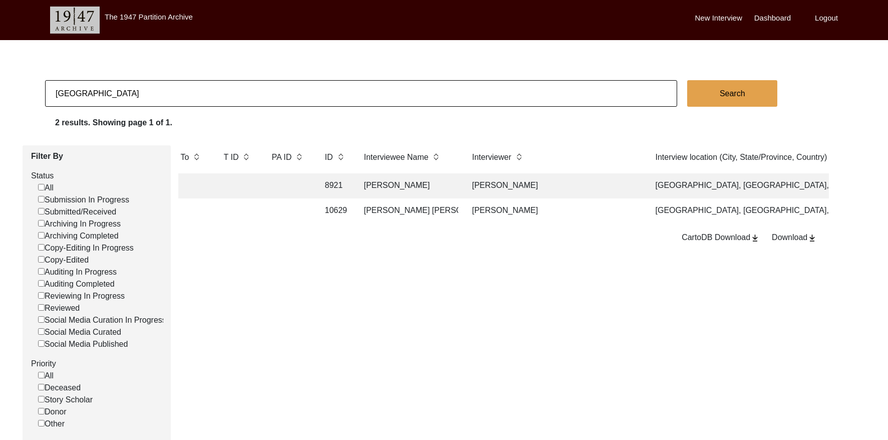
scroll to position [0, 231]
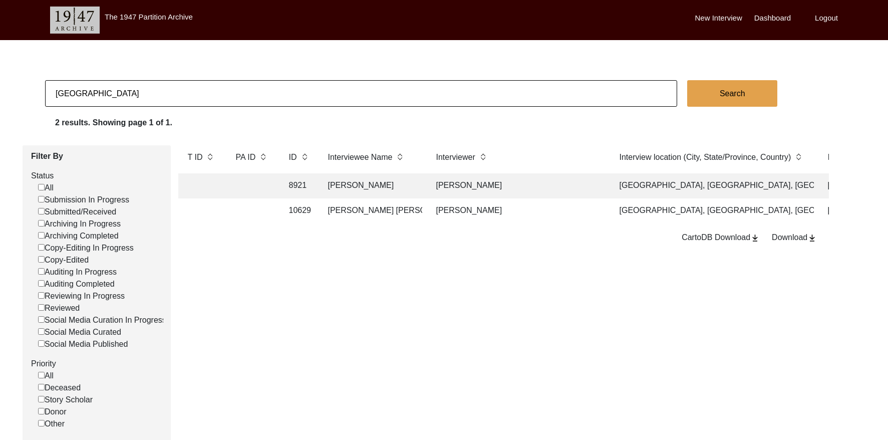
click at [498, 187] on td "[PERSON_NAME]" at bounding box center [517, 185] width 175 height 25
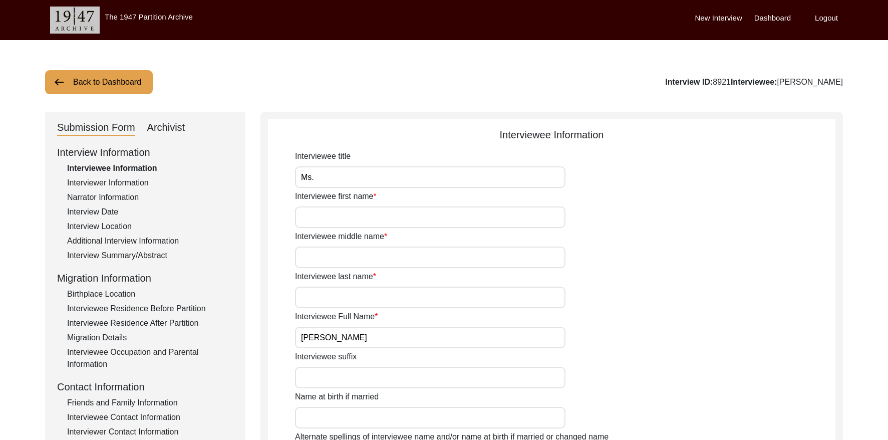
drag, startPoint x: 713, startPoint y: 80, endPoint x: 697, endPoint y: 80, distance: 16.5
click at [697, 80] on div "Interview ID: 8921 Interviewee: [PERSON_NAME]" at bounding box center [754, 82] width 178 height 12
copy div "8921"
click at [393, 334] on input "[PERSON_NAME]" at bounding box center [430, 338] width 270 height 22
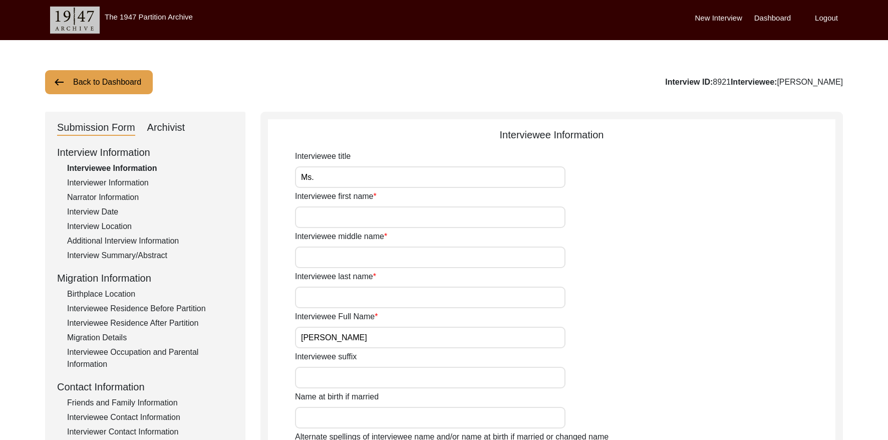
click at [393, 334] on input "[PERSON_NAME]" at bounding box center [430, 338] width 270 height 22
drag, startPoint x: 129, startPoint y: 255, endPoint x: 143, endPoint y: 252, distance: 14.8
click at [129, 255] on div "Interview Summary/Abstract" at bounding box center [150, 255] width 166 height 12
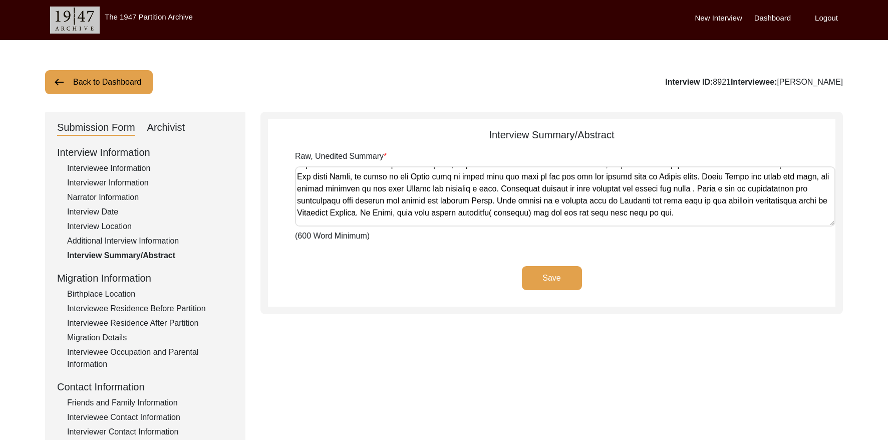
scroll to position [316, 0]
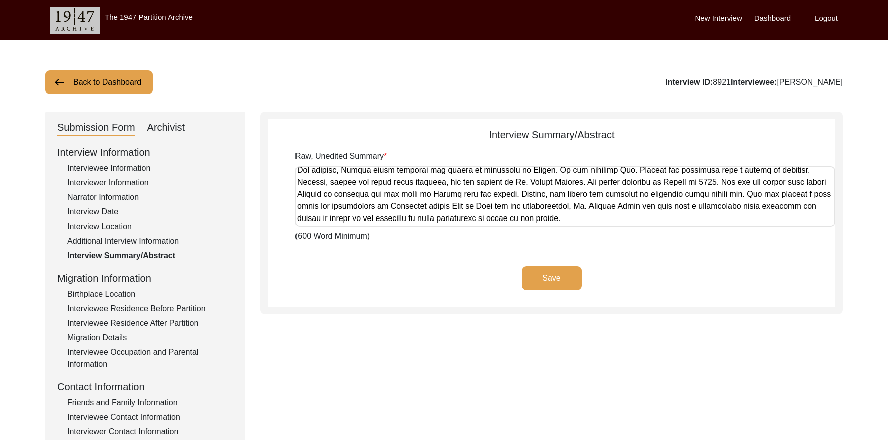
drag, startPoint x: 301, startPoint y: 175, endPoint x: 739, endPoint y: 323, distance: 462.6
click at [739, 324] on div "Submission Form Archivist Interview Information Interviewee Information Intervi…" at bounding box center [444, 346] width 798 height 469
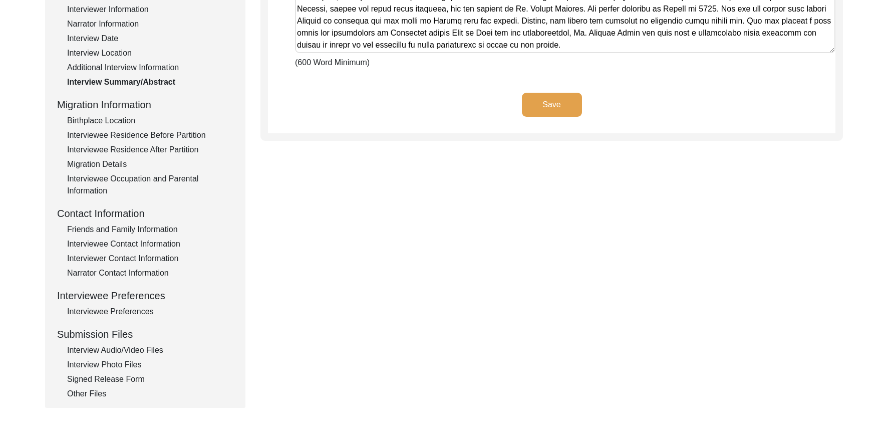
scroll to position [185, 0]
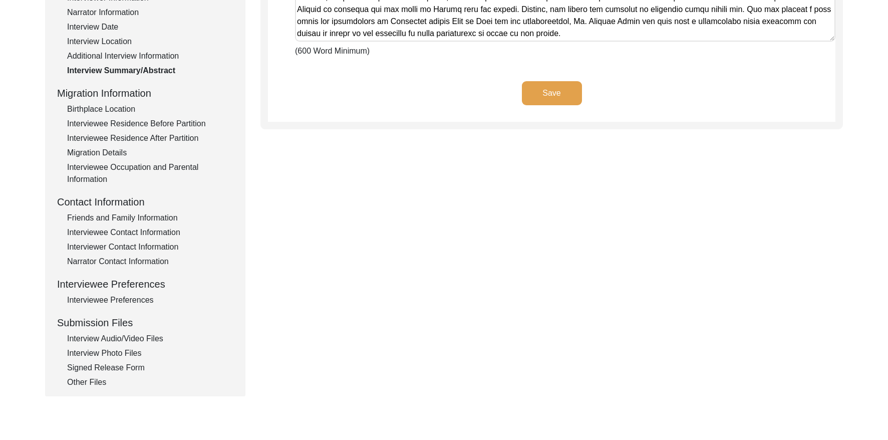
drag, startPoint x: 157, startPoint y: 229, endPoint x: 240, endPoint y: 220, distance: 84.1
click at [157, 228] on div "Interviewee Contact Information" at bounding box center [150, 232] width 166 height 12
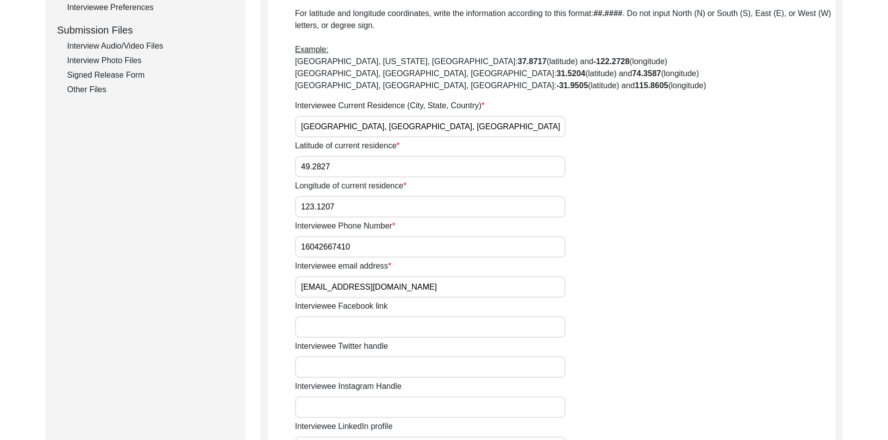
scroll to position [488, 0]
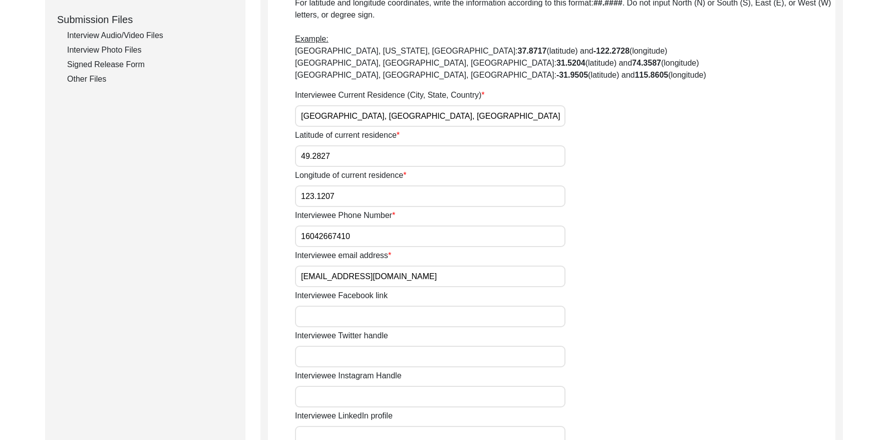
click at [415, 277] on input "[EMAIL_ADDRESS][DOMAIN_NAME]" at bounding box center [430, 276] width 270 height 22
click at [383, 235] on input "16042667410" at bounding box center [430, 236] width 270 height 22
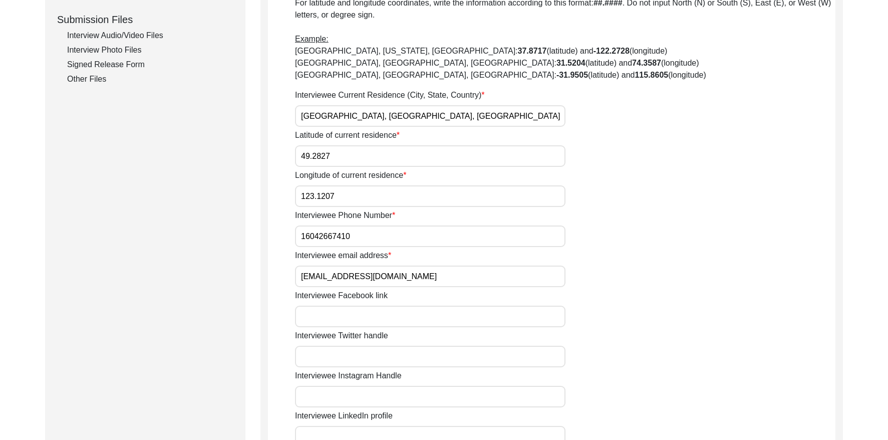
click at [383, 235] on input "16042667410" at bounding box center [430, 236] width 270 height 22
click at [398, 277] on input "[EMAIL_ADDRESS][DOMAIN_NAME]" at bounding box center [430, 276] width 270 height 22
click at [399, 276] on input "[EMAIL_ADDRESS][DOMAIN_NAME]" at bounding box center [430, 276] width 270 height 22
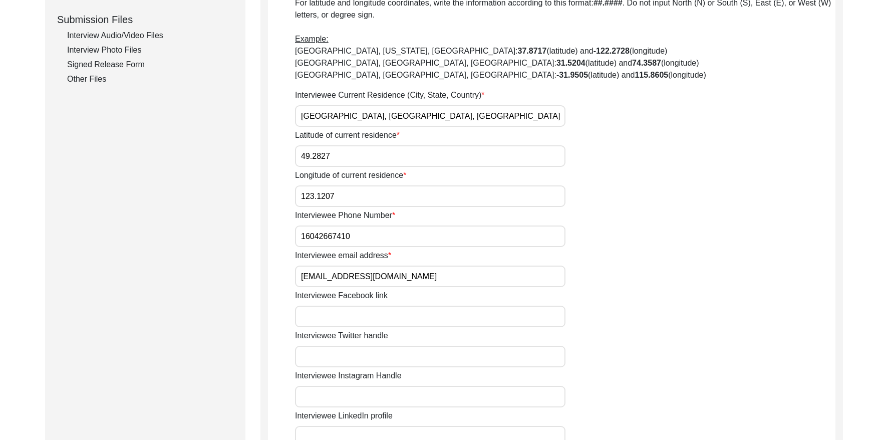
click at [399, 276] on input "[EMAIL_ADDRESS][DOMAIN_NAME]" at bounding box center [430, 276] width 270 height 22
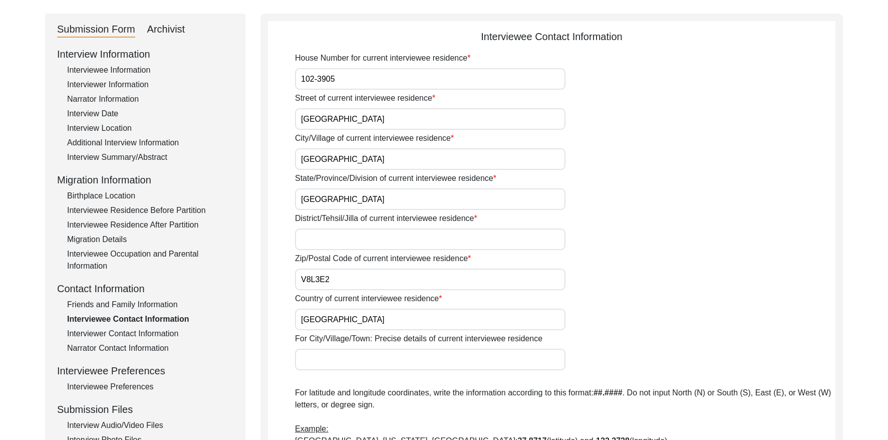
scroll to position [102, 0]
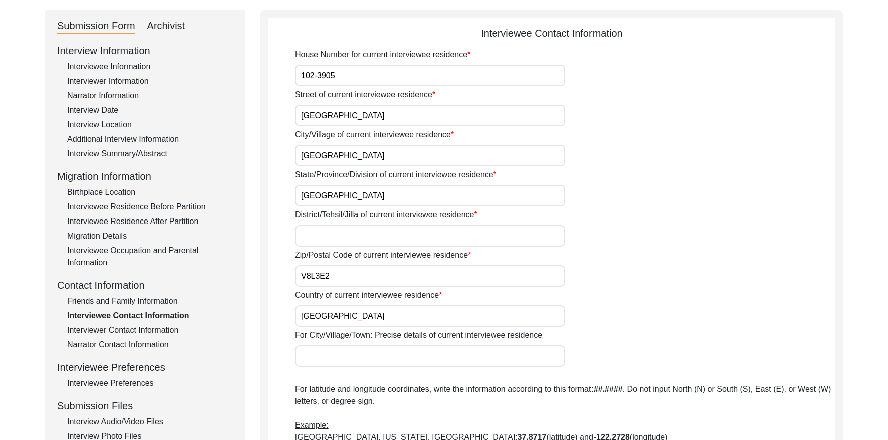
click at [146, 299] on div "Friends and Family Information" at bounding box center [150, 301] width 166 height 12
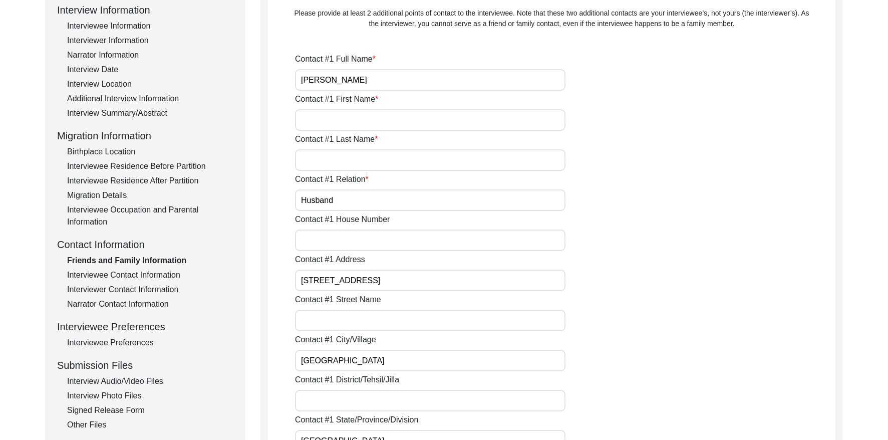
scroll to position [144, 0]
click at [386, 70] on input "[PERSON_NAME]" at bounding box center [430, 79] width 270 height 22
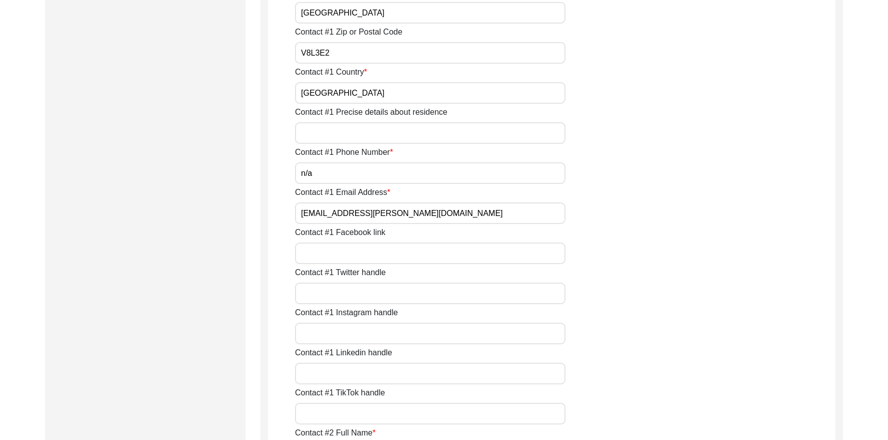
scroll to position [573, 0]
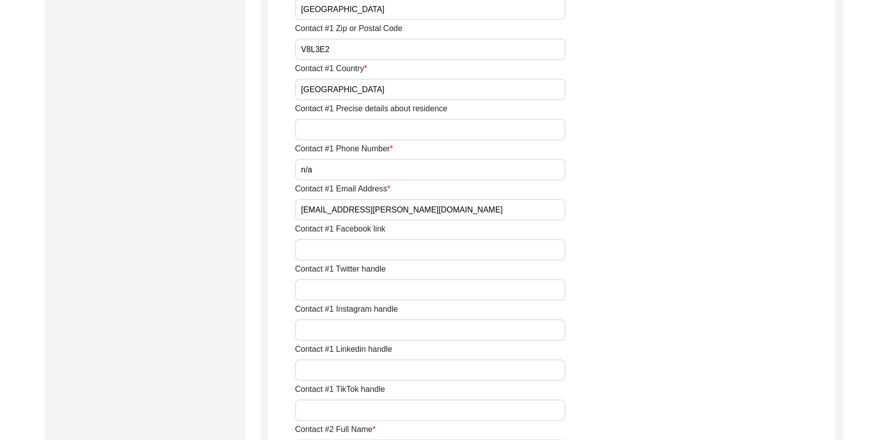
click at [392, 211] on input "[EMAIL_ADDRESS][PERSON_NAME][DOMAIN_NAME]" at bounding box center [430, 210] width 270 height 22
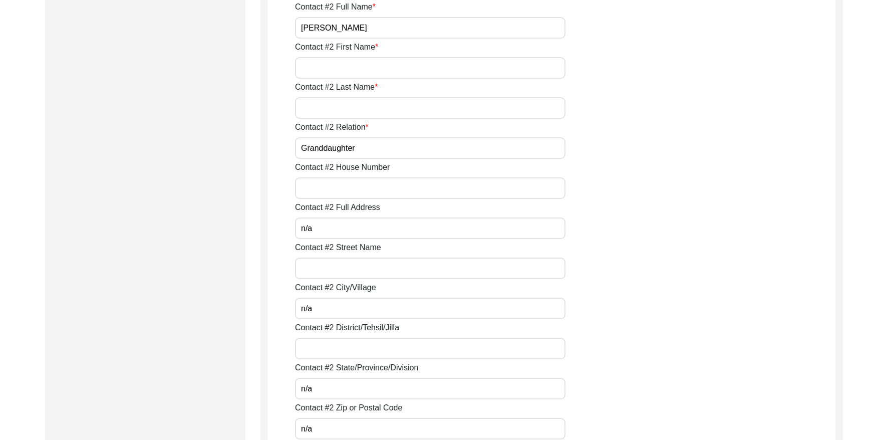
scroll to position [996, 0]
click at [351, 29] on input "[PERSON_NAME]" at bounding box center [430, 28] width 270 height 22
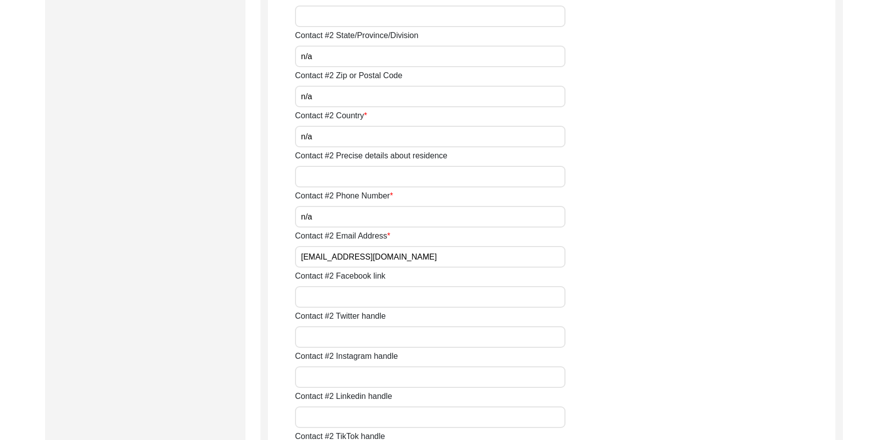
click at [422, 257] on input "[EMAIL_ADDRESS][DOMAIN_NAME]" at bounding box center [430, 257] width 270 height 22
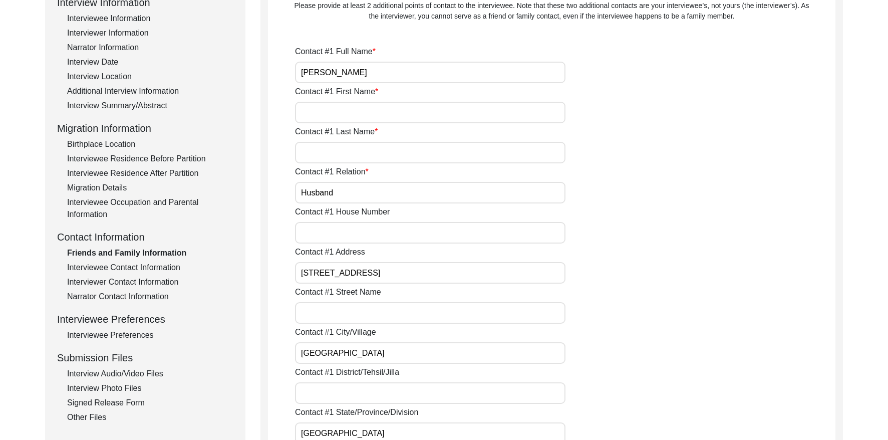
scroll to position [0, 0]
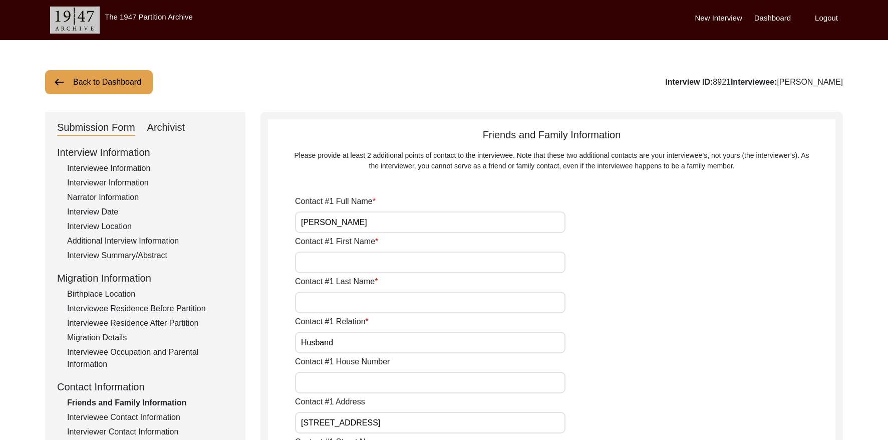
click at [88, 87] on button "Back to Dashboard" at bounding box center [99, 82] width 108 height 24
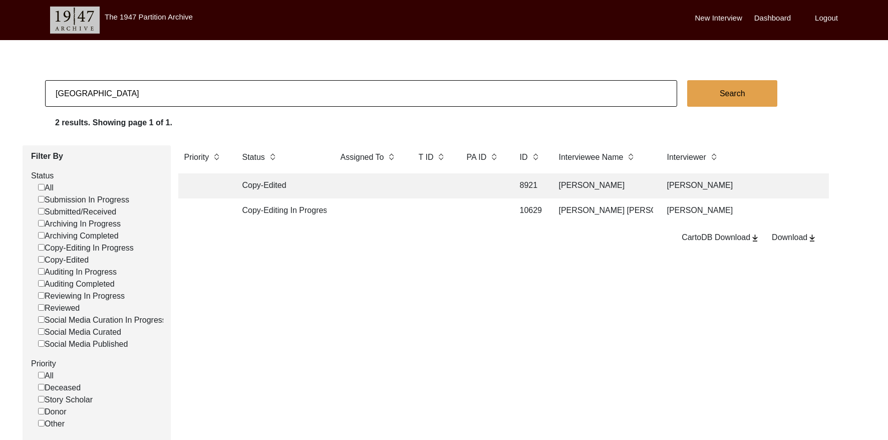
click at [441, 212] on td at bounding box center [433, 210] width 40 height 25
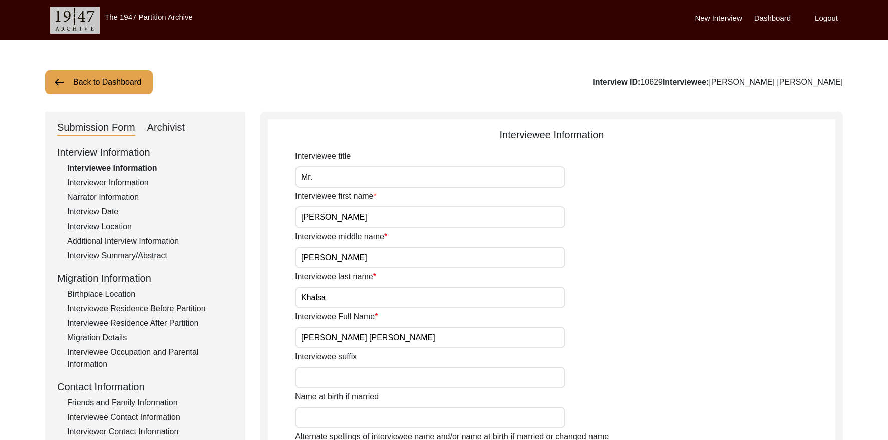
drag, startPoint x: 698, startPoint y: 81, endPoint x: 683, endPoint y: 81, distance: 15.5
click at [683, 81] on div "Interview ID: 10629 Interviewee: [PERSON_NAME] [PERSON_NAME]" at bounding box center [717, 82] width 250 height 12
copy div "10629"
click at [406, 342] on input "[PERSON_NAME] [PERSON_NAME]" at bounding box center [430, 338] width 270 height 22
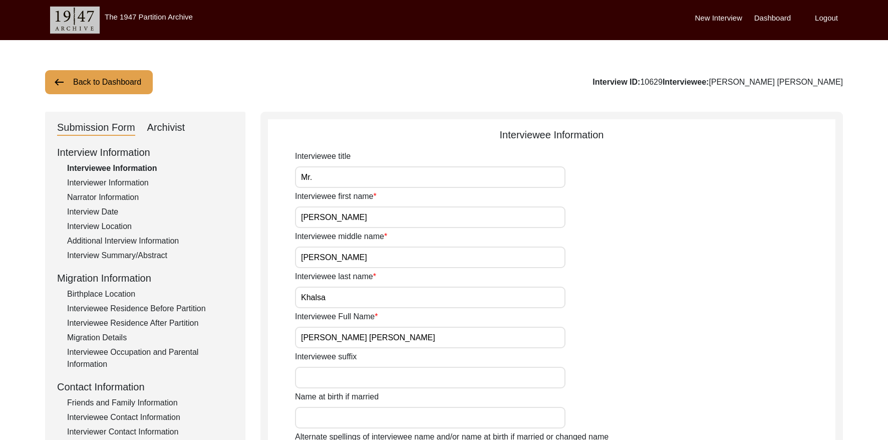
click at [406, 342] on input "[PERSON_NAME] [PERSON_NAME]" at bounding box center [430, 338] width 270 height 22
drag, startPoint x: 130, startPoint y: 257, endPoint x: 164, endPoint y: 245, distance: 35.9
click at [132, 255] on div "Interview Summary/Abstract" at bounding box center [150, 255] width 166 height 12
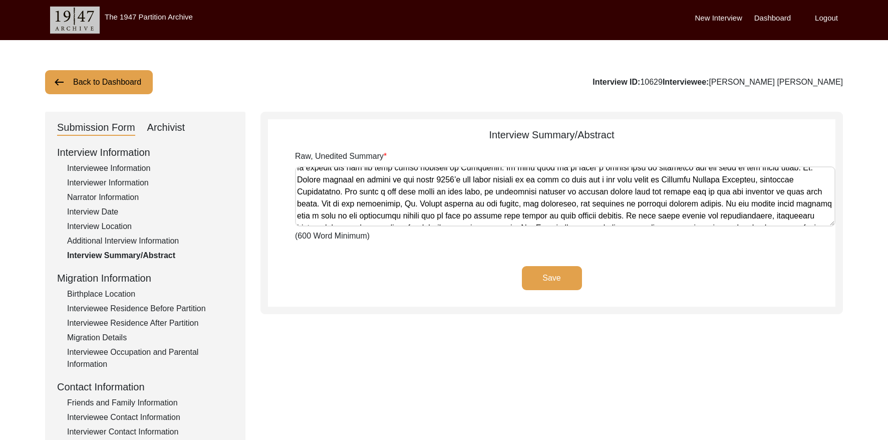
scroll to position [244, 0]
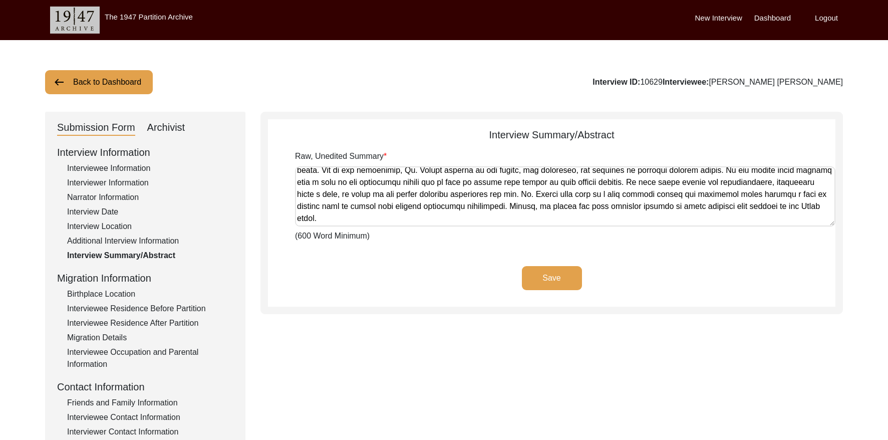
drag, startPoint x: 296, startPoint y: 175, endPoint x: 895, endPoint y: 318, distance: 615.2
click at [820, 318] on html "The 1947 Partition Archive New Interview Dashboard Logout Back to Dashboard Int…" at bounding box center [444, 362] width 888 height 724
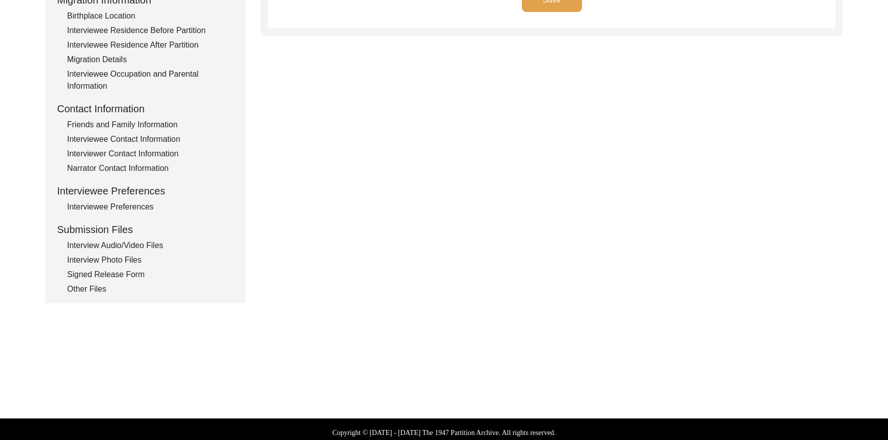
scroll to position [284, 0]
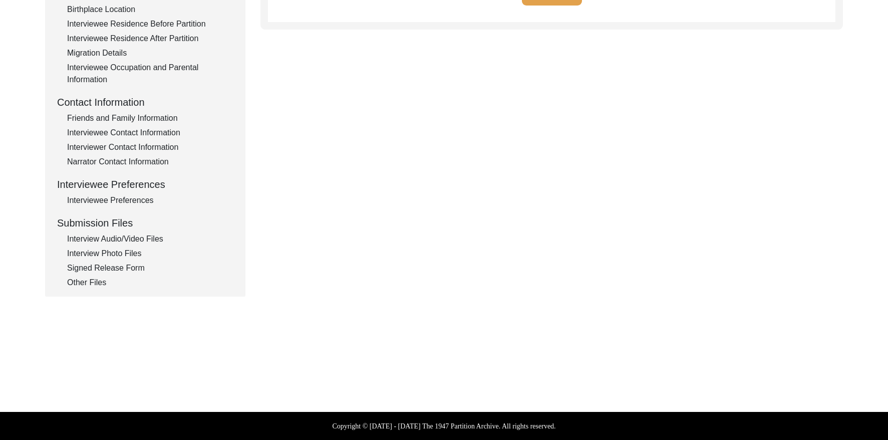
drag, startPoint x: 152, startPoint y: 131, endPoint x: 164, endPoint y: 125, distance: 13.0
click at [152, 131] on div "Interviewee Contact Information" at bounding box center [150, 133] width 166 height 12
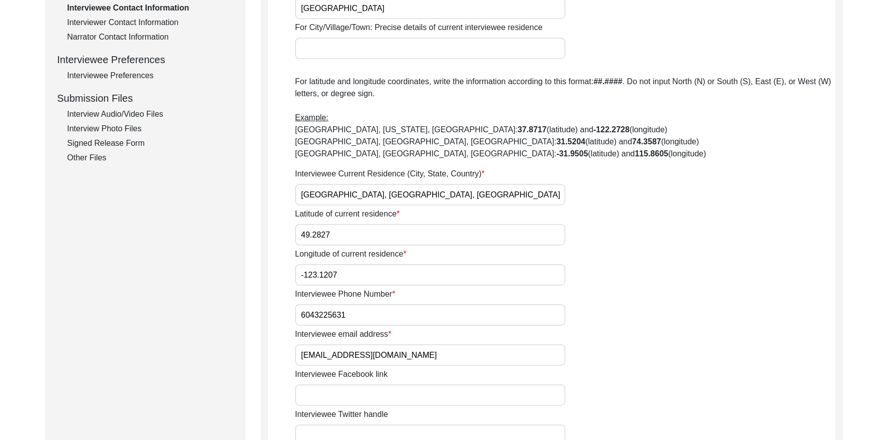
scroll to position [410, 0]
click at [416, 355] on input "[EMAIL_ADDRESS][DOMAIN_NAME]" at bounding box center [430, 354] width 270 height 22
click at [417, 355] on input "[EMAIL_ADDRESS][DOMAIN_NAME]" at bounding box center [430, 354] width 270 height 22
click at [361, 310] on input "6043225631" at bounding box center [430, 314] width 270 height 22
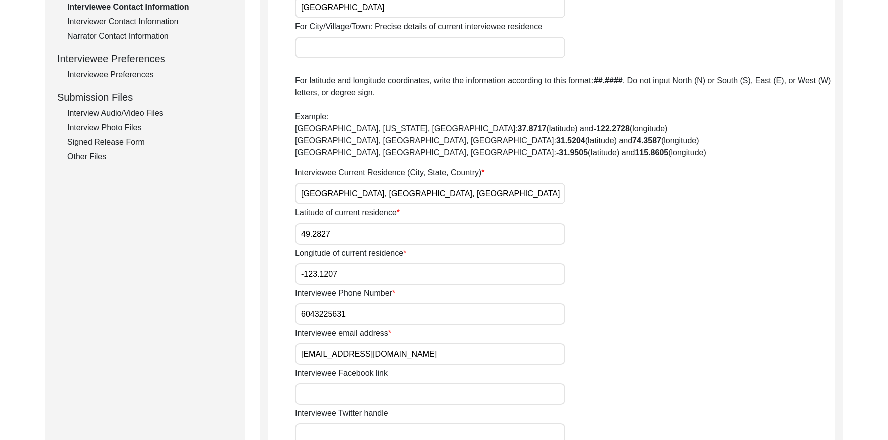
click at [361, 310] on input "6043225631" at bounding box center [430, 314] width 270 height 22
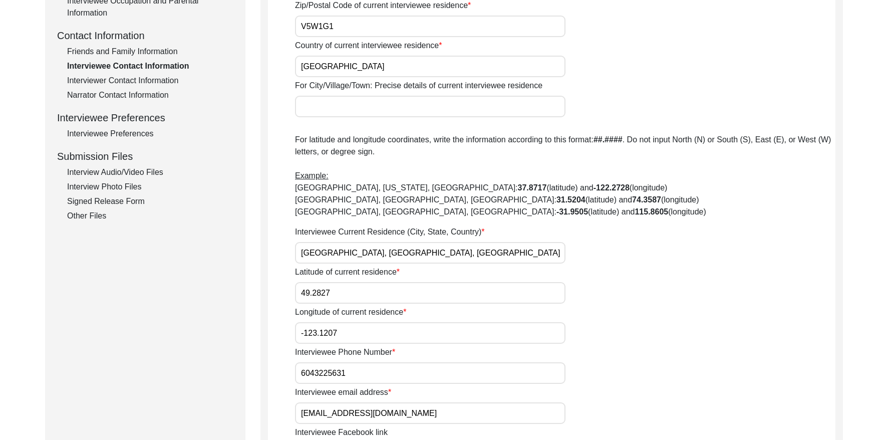
scroll to position [345, 0]
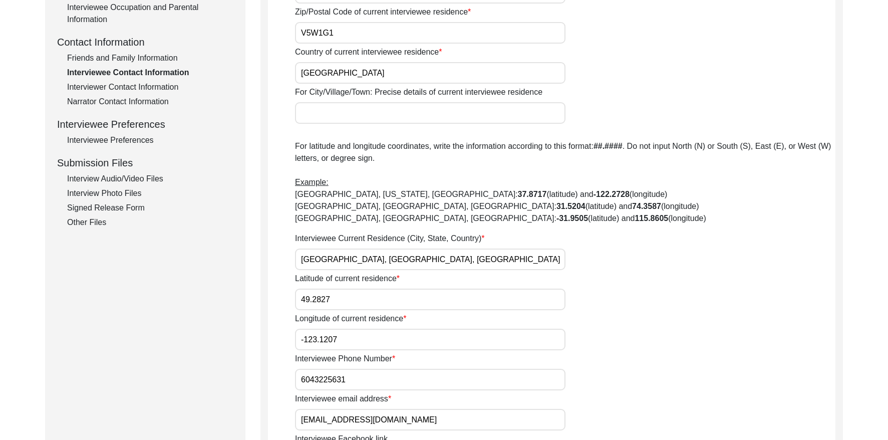
click at [146, 55] on div "Friends and Family Information" at bounding box center [150, 58] width 166 height 12
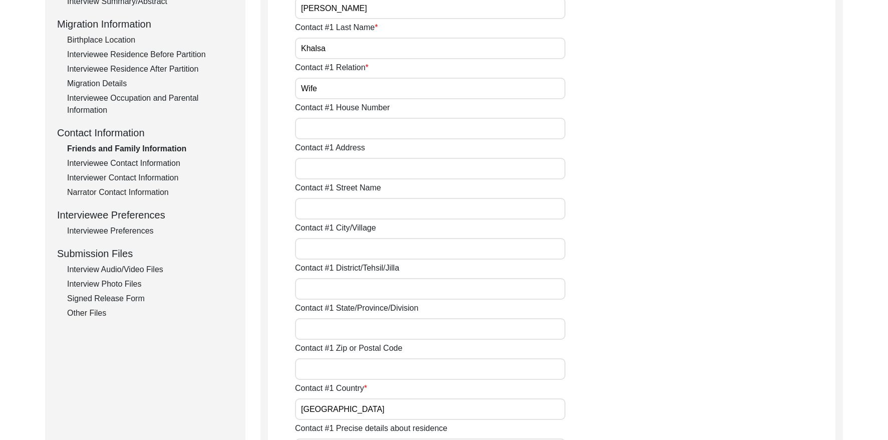
scroll to position [129, 0]
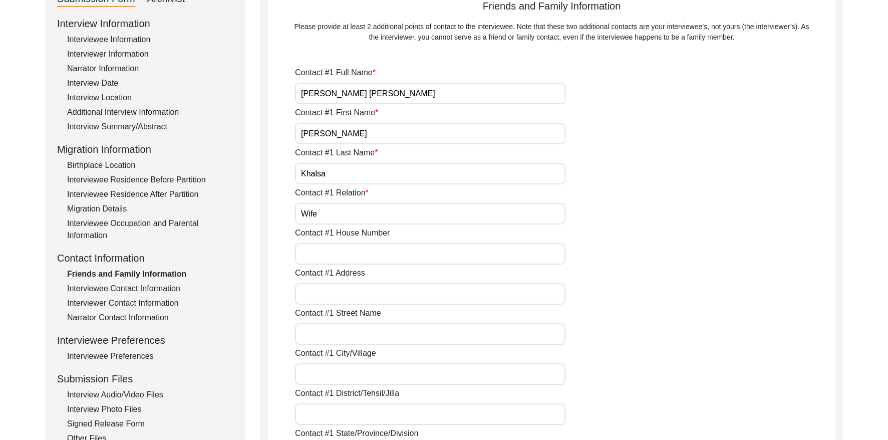
click at [405, 96] on input "[PERSON_NAME] [PERSON_NAME]" at bounding box center [430, 94] width 270 height 22
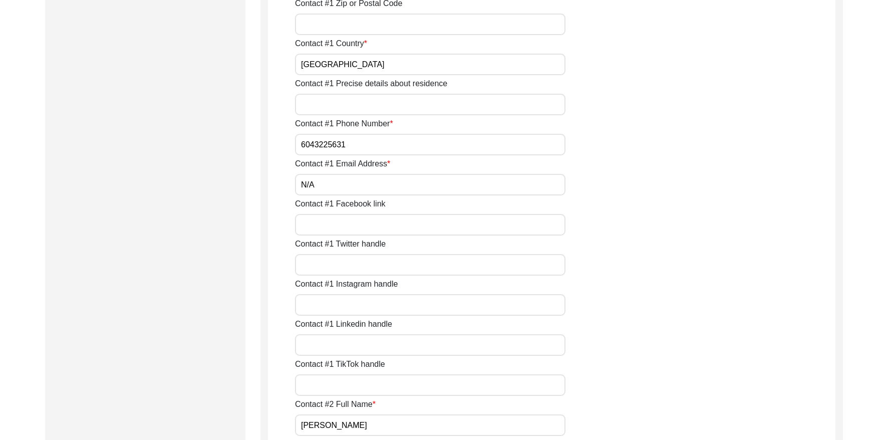
scroll to position [605, 0]
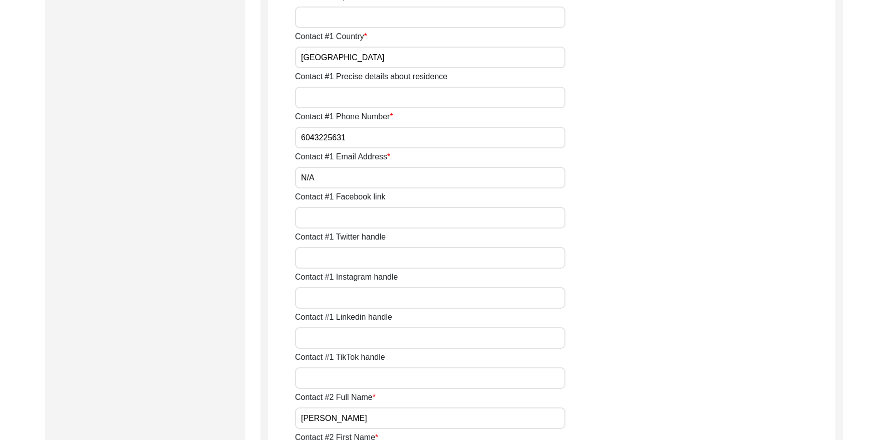
click at [387, 135] on input "6043225631" at bounding box center [430, 138] width 270 height 22
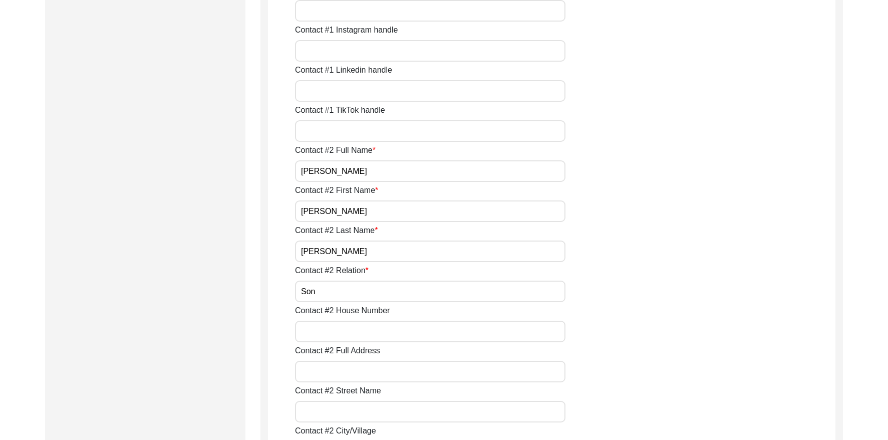
scroll to position [843, 0]
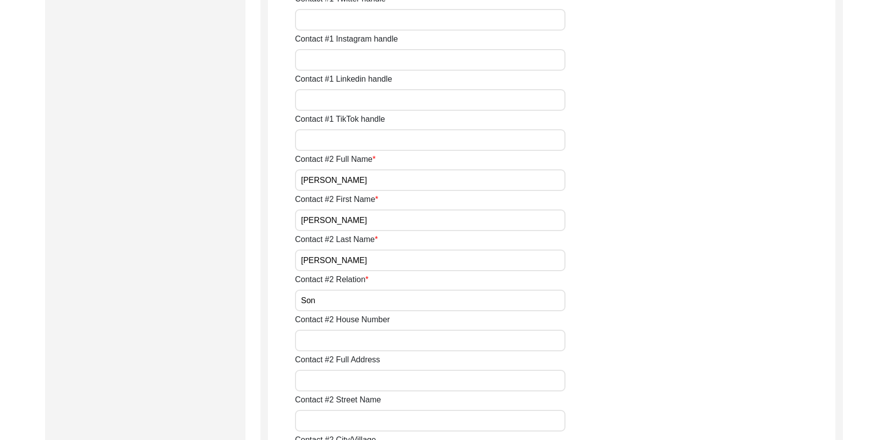
click at [409, 173] on input "[PERSON_NAME]" at bounding box center [430, 180] width 270 height 22
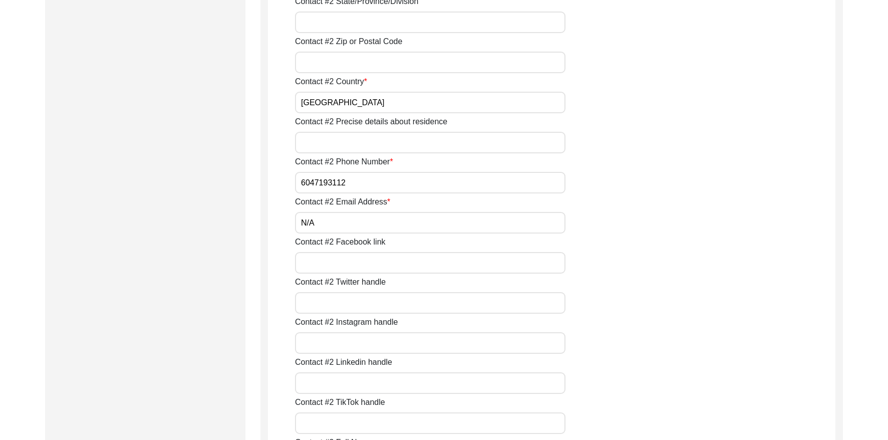
scroll to position [1365, 0]
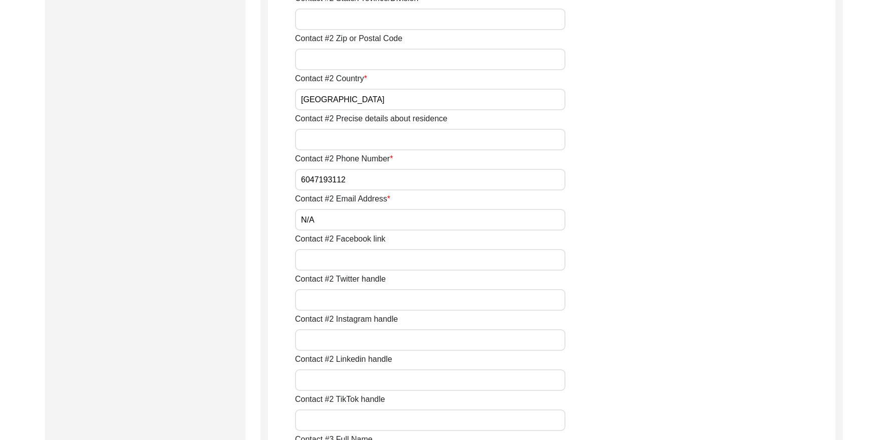
click at [369, 178] on input "6047193112" at bounding box center [430, 180] width 270 height 22
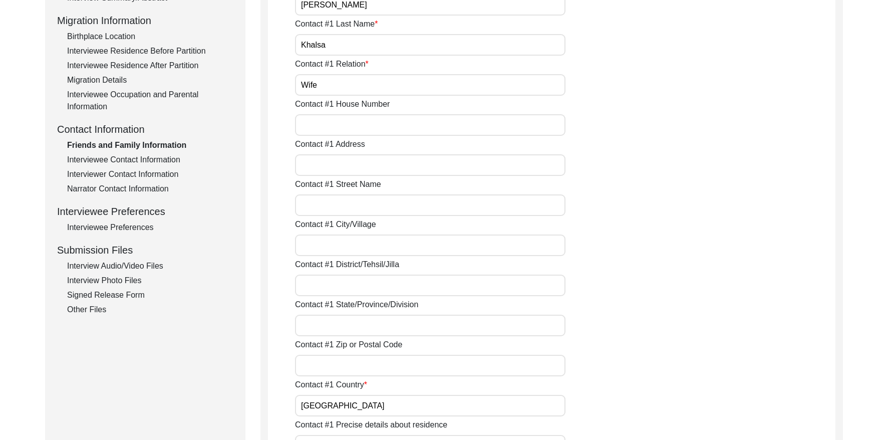
scroll to position [0, 0]
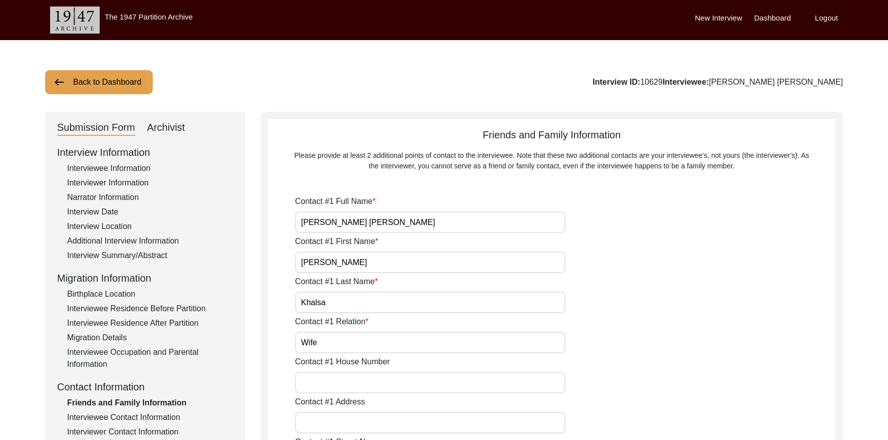
drag, startPoint x: 96, startPoint y: 79, endPoint x: 138, endPoint y: 73, distance: 42.5
click at [96, 79] on button "Back to Dashboard" at bounding box center [99, 82] width 108 height 24
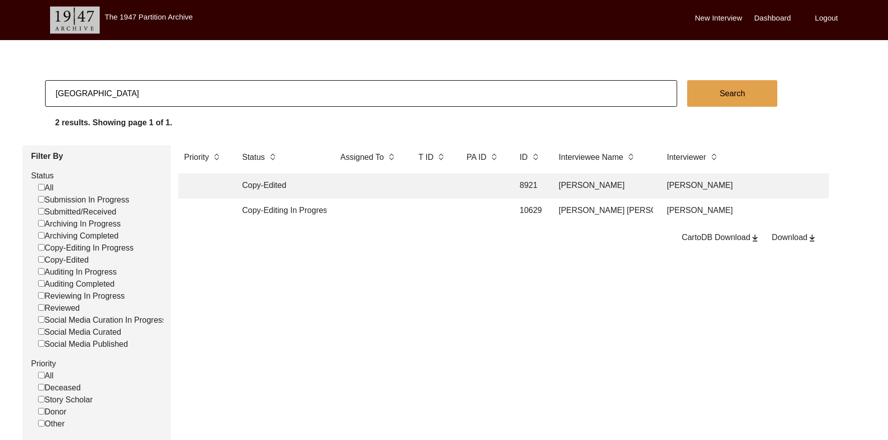
click at [149, 87] on input "[GEOGRAPHIC_DATA]" at bounding box center [361, 93] width 632 height 27
click at [148, 87] on input "[GEOGRAPHIC_DATA]" at bounding box center [361, 93] width 632 height 27
click at [152, 90] on input "[GEOGRAPHIC_DATA]" at bounding box center [361, 93] width 632 height 27
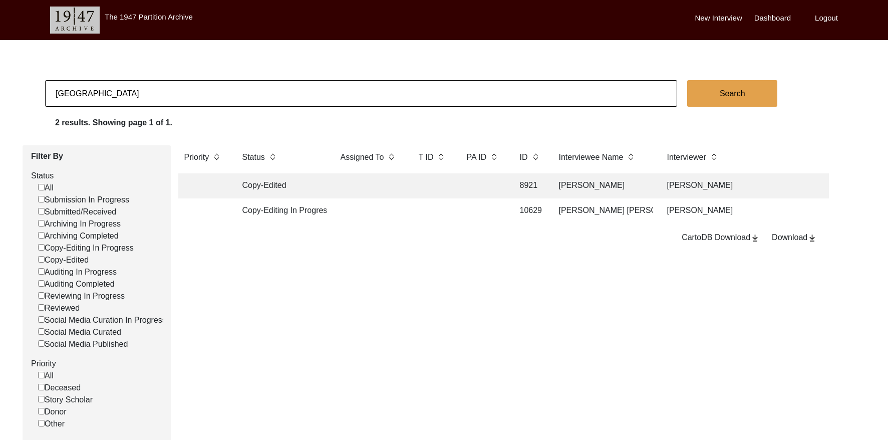
click at [152, 90] on input "[GEOGRAPHIC_DATA]" at bounding box center [361, 93] width 632 height 27
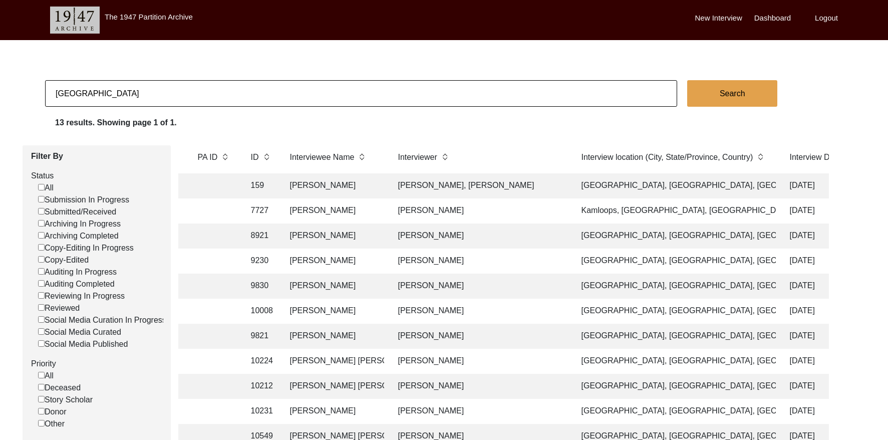
click at [155, 91] on input "[GEOGRAPHIC_DATA]" at bounding box center [361, 93] width 632 height 27
paste input "[PERSON_NAME]"
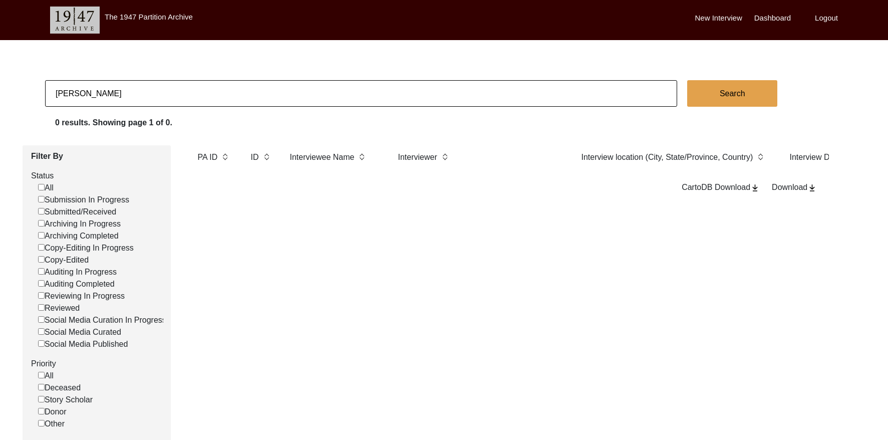
click at [135, 94] on input "[PERSON_NAME]" at bounding box center [361, 93] width 632 height 27
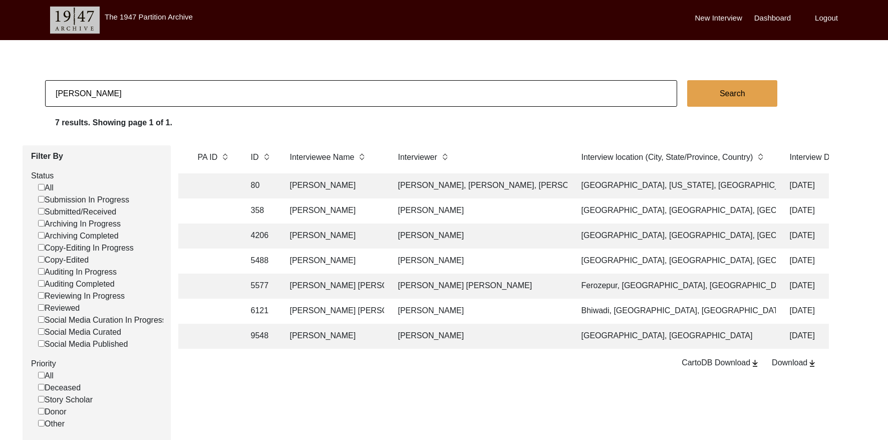
click at [362, 182] on td "[PERSON_NAME]" at bounding box center [334, 185] width 100 height 25
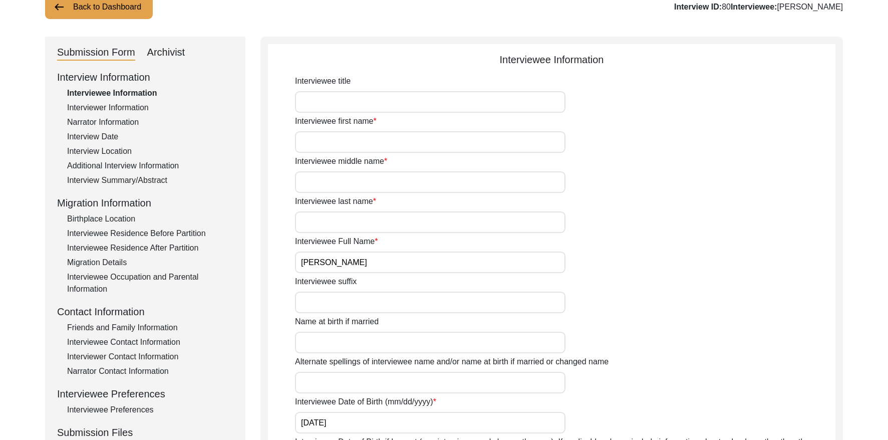
scroll to position [87, 0]
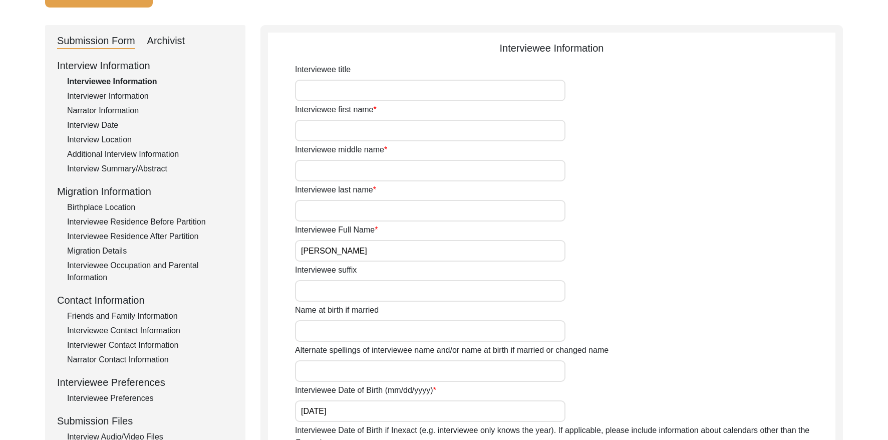
click at [183, 220] on div "Interviewee Residence Before Partition" at bounding box center [150, 222] width 166 height 12
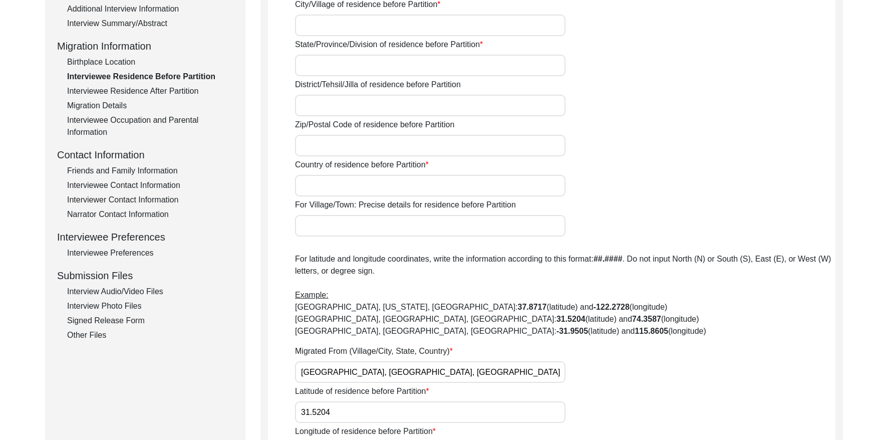
scroll to position [221, 0]
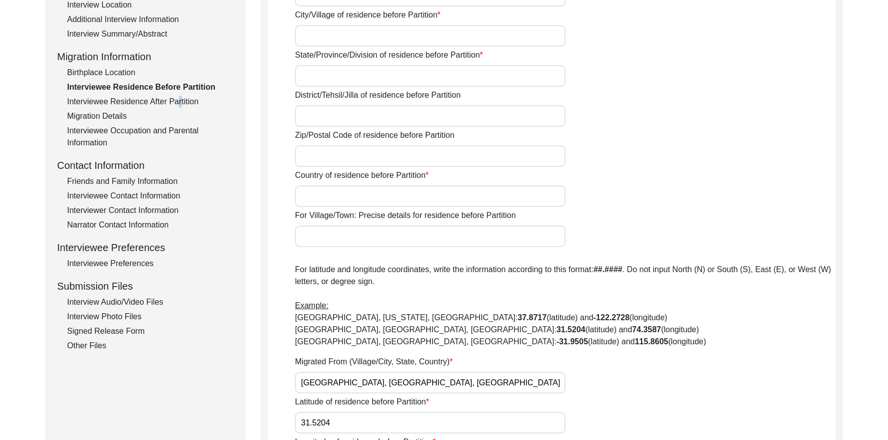
drag, startPoint x: 176, startPoint y: 101, endPoint x: 242, endPoint y: 127, distance: 70.6
click at [177, 101] on div "Interviewee Residence After Partition" at bounding box center [150, 102] width 166 height 12
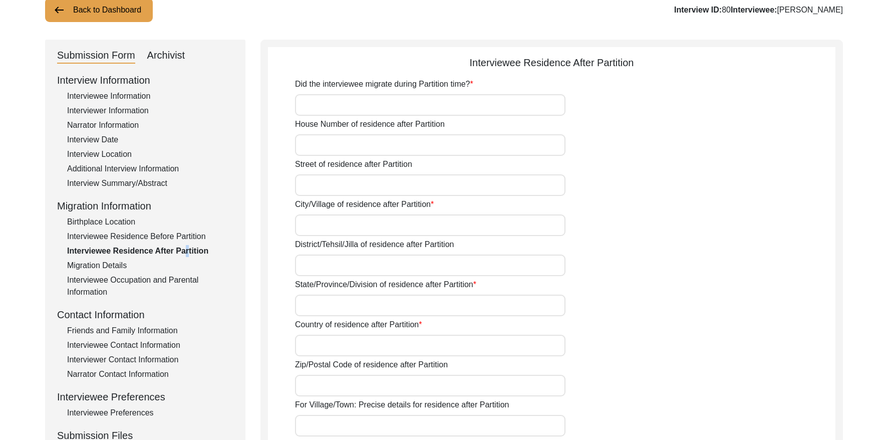
scroll to position [9, 0]
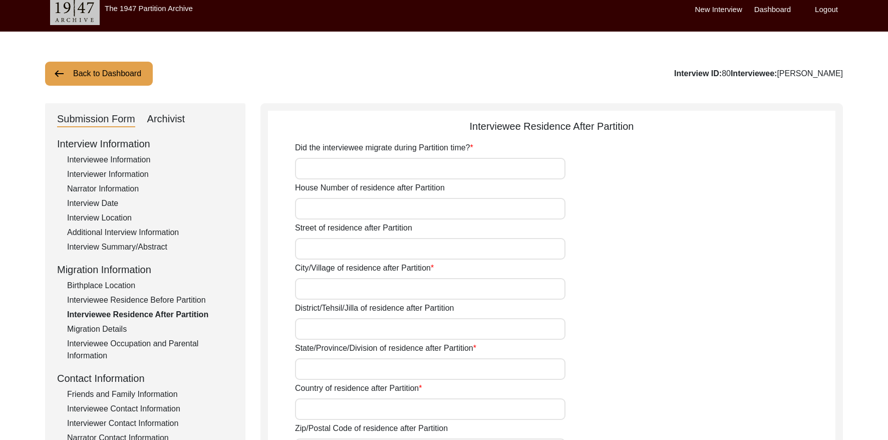
drag, startPoint x: 115, startPoint y: 161, endPoint x: 120, endPoint y: 161, distance: 5.0
click at [115, 161] on div "Interviewee Information" at bounding box center [150, 160] width 166 height 12
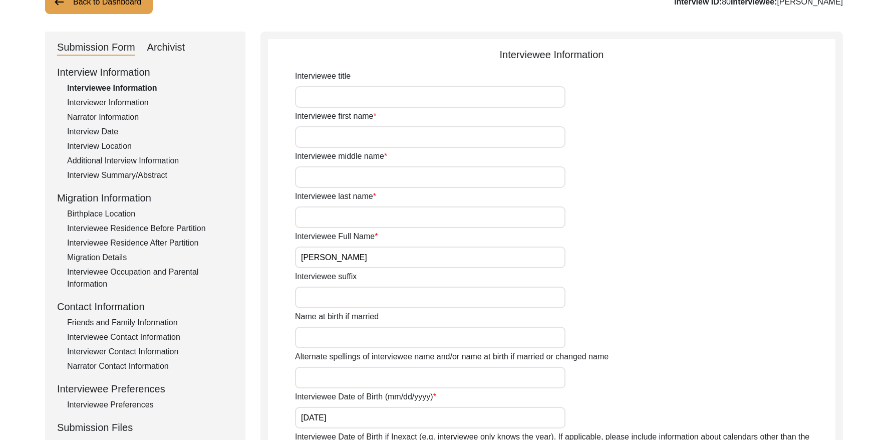
scroll to position [142, 0]
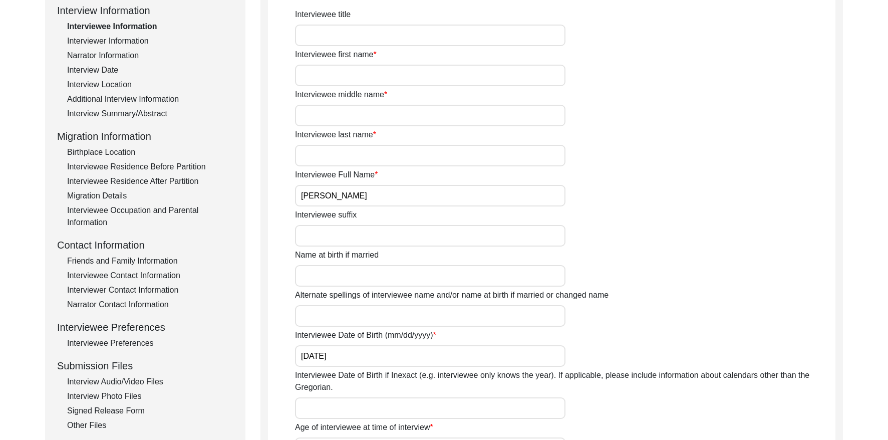
click at [394, 198] on input "[PERSON_NAME]" at bounding box center [430, 196] width 270 height 22
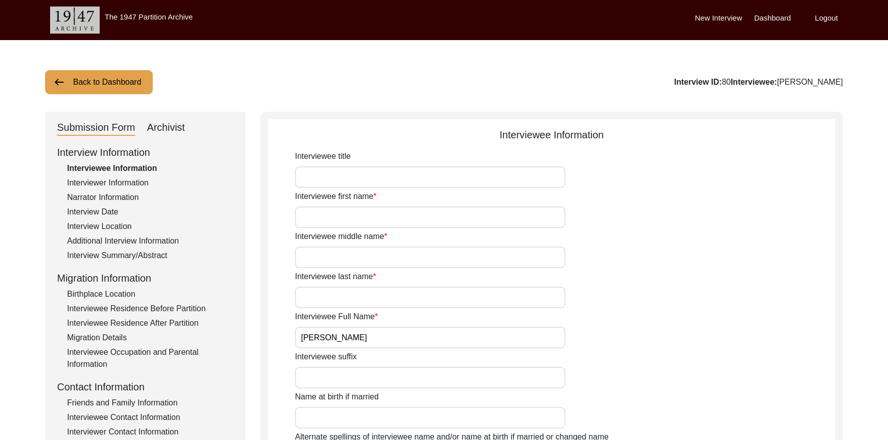
click at [820, 19] on label "Logout" at bounding box center [826, 19] width 23 height 12
